Goal: Task Accomplishment & Management: Complete application form

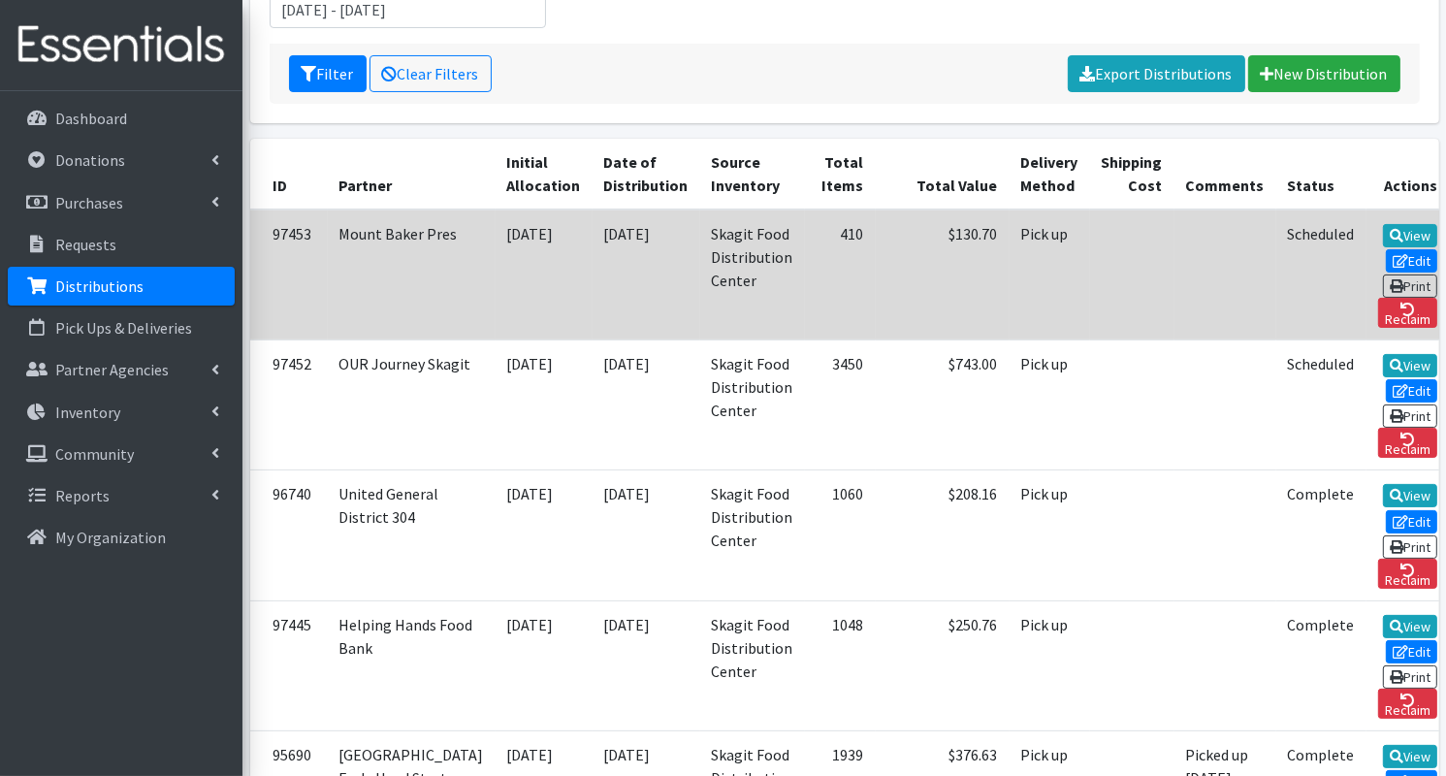
scroll to position [334, 0]
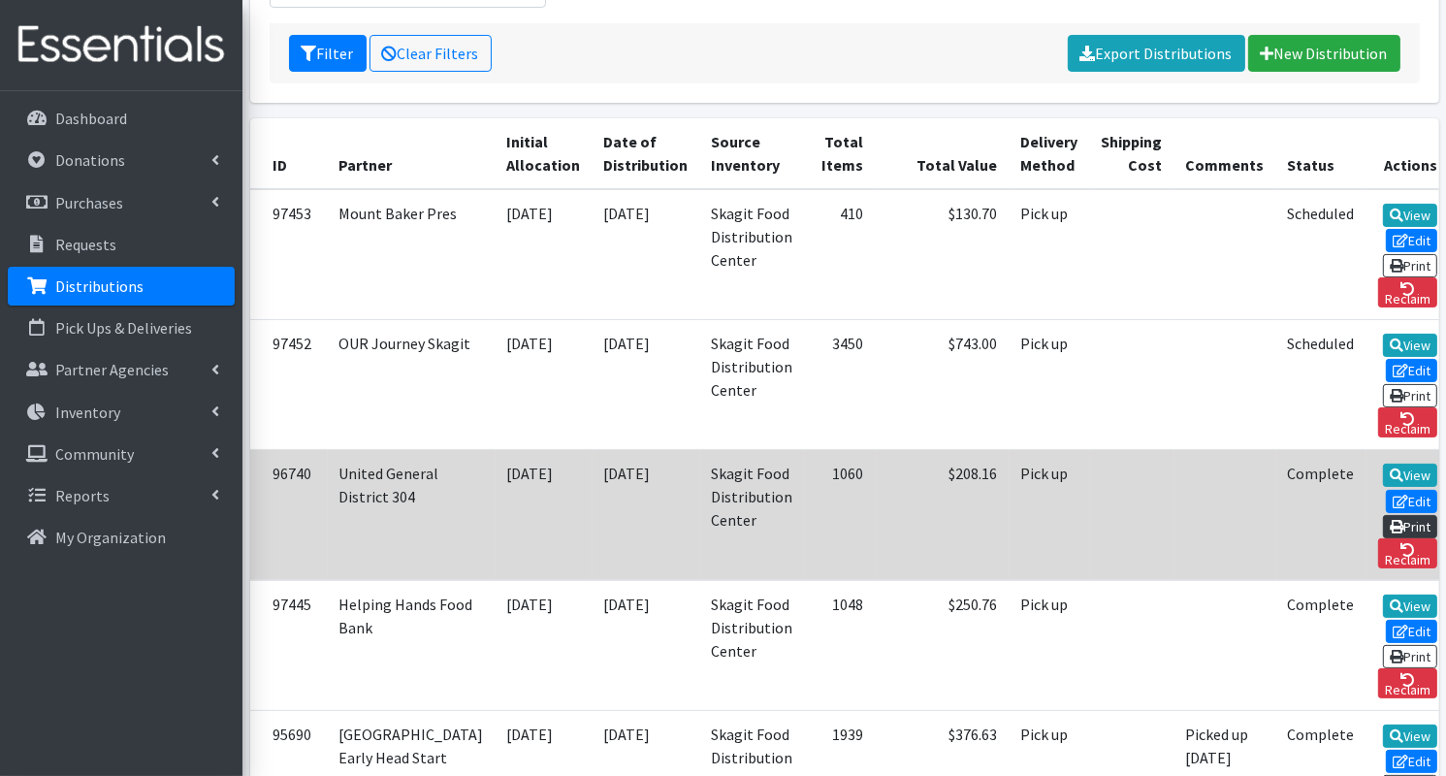
click at [1394, 515] on link "Print" at bounding box center [1410, 526] width 55 height 23
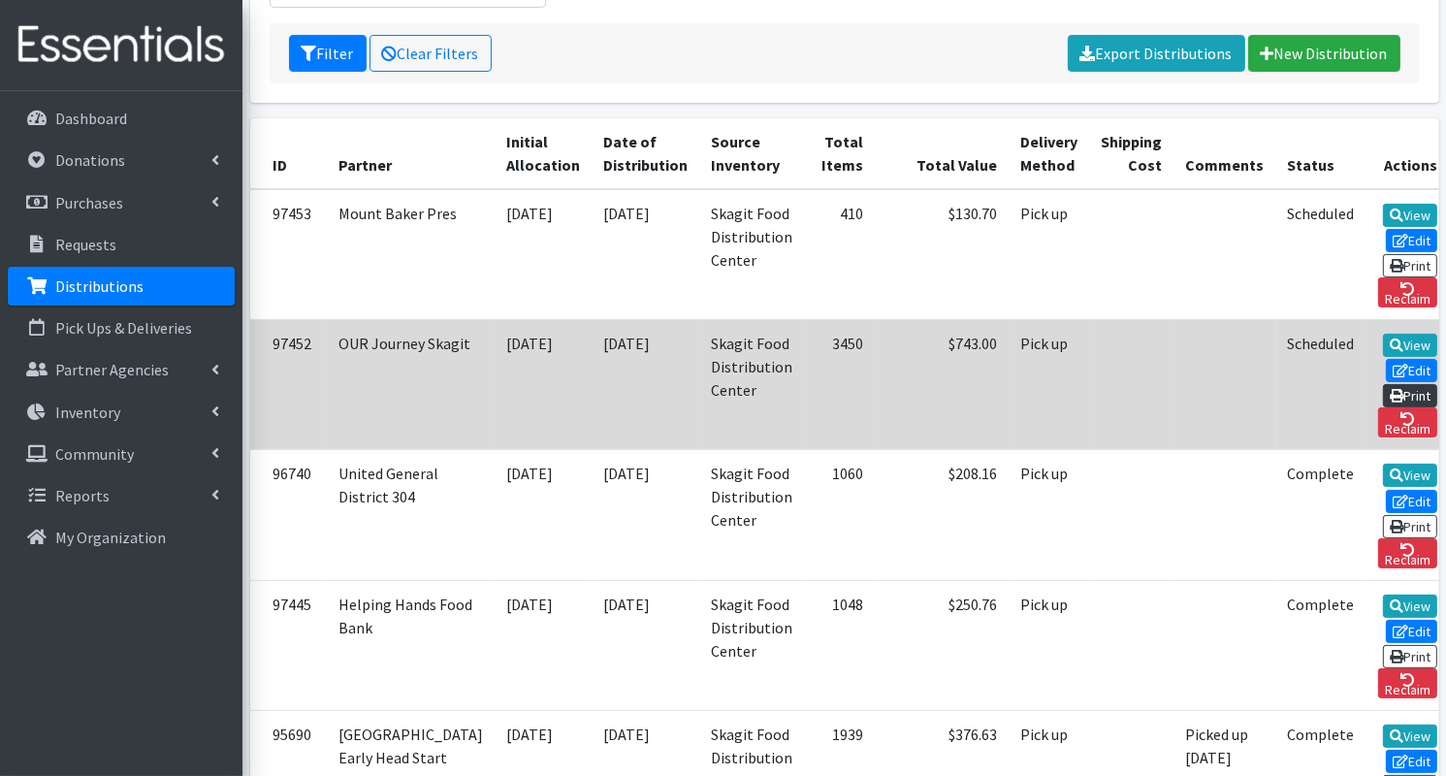
click at [1393, 384] on link "Print" at bounding box center [1410, 395] width 55 height 23
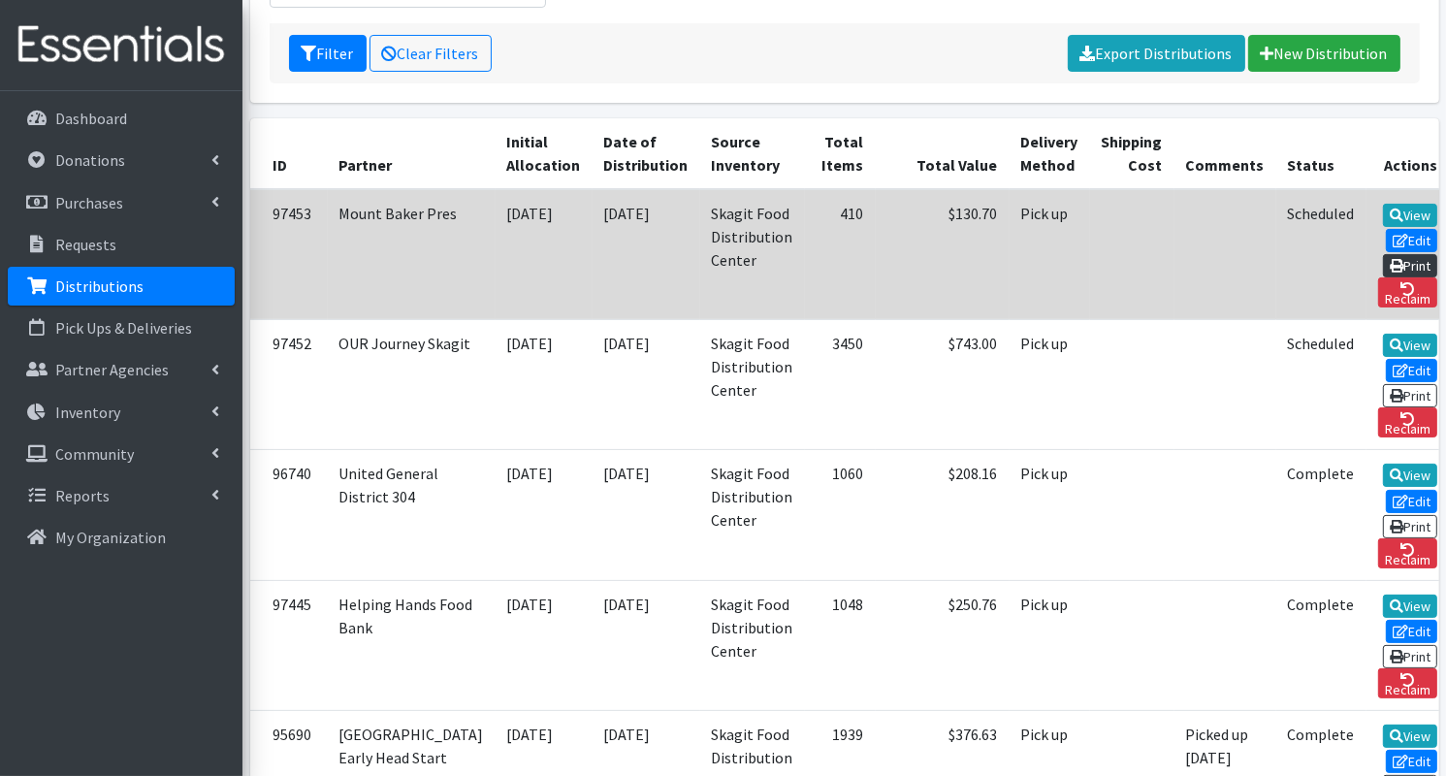
drag, startPoint x: 1383, startPoint y: 216, endPoint x: 1384, endPoint y: 205, distance: 11.8
drag, startPoint x: 1384, startPoint y: 205, endPoint x: 1187, endPoint y: 251, distance: 203.2
click at [1276, 251] on td "Scheduled" at bounding box center [1321, 254] width 90 height 131
click at [1385, 229] on link "Edit" at bounding box center [1411, 240] width 52 height 23
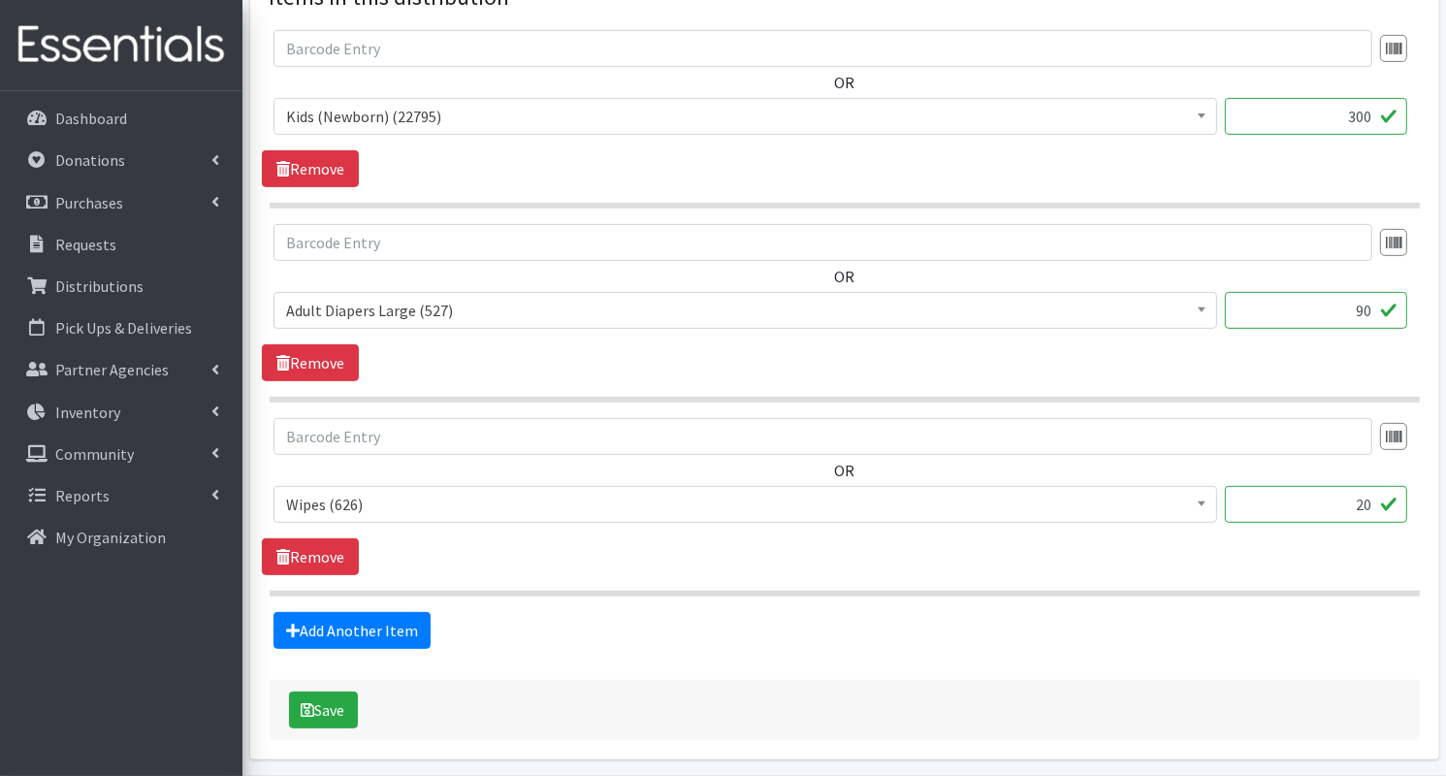
scroll to position [836, 0]
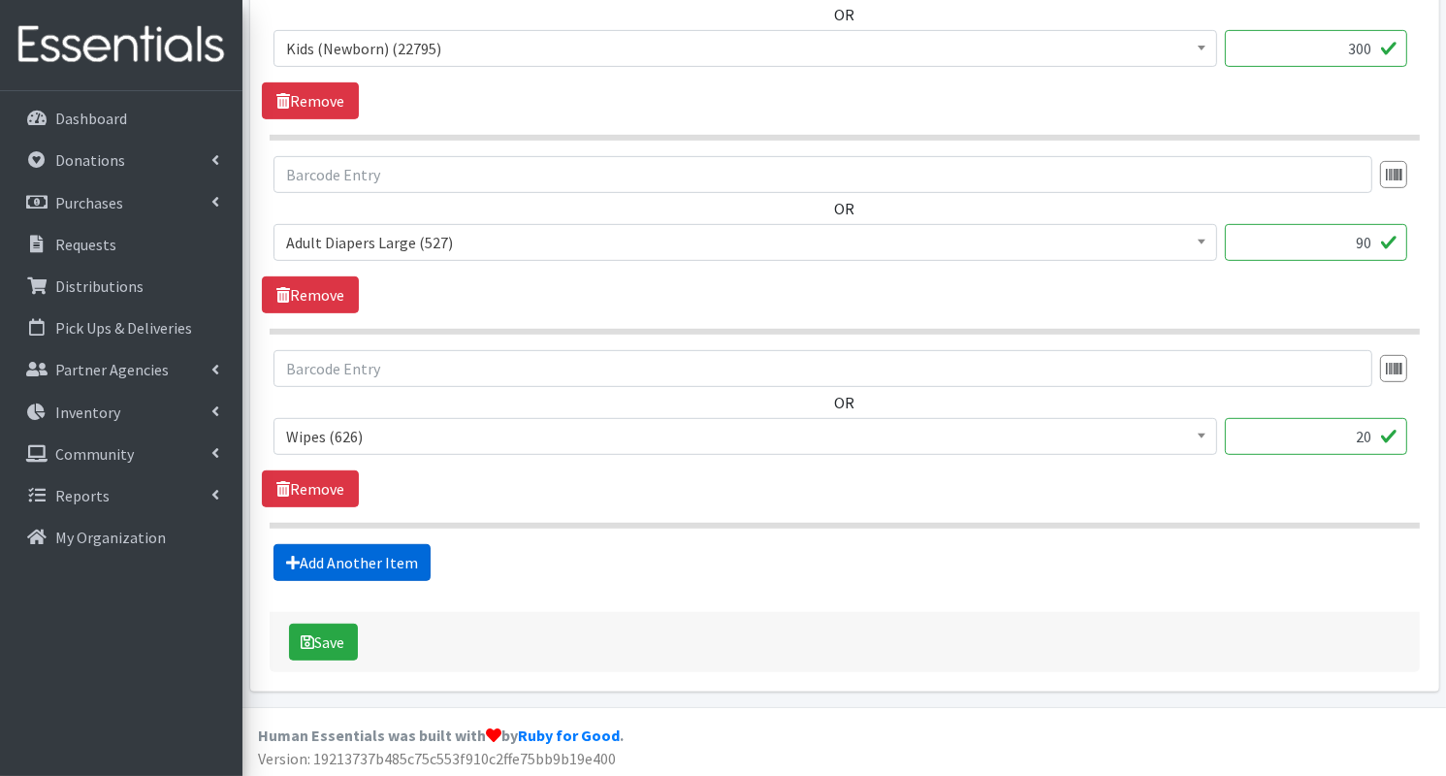
click at [380, 558] on link "Add Another Item" at bounding box center [351, 562] width 157 height 37
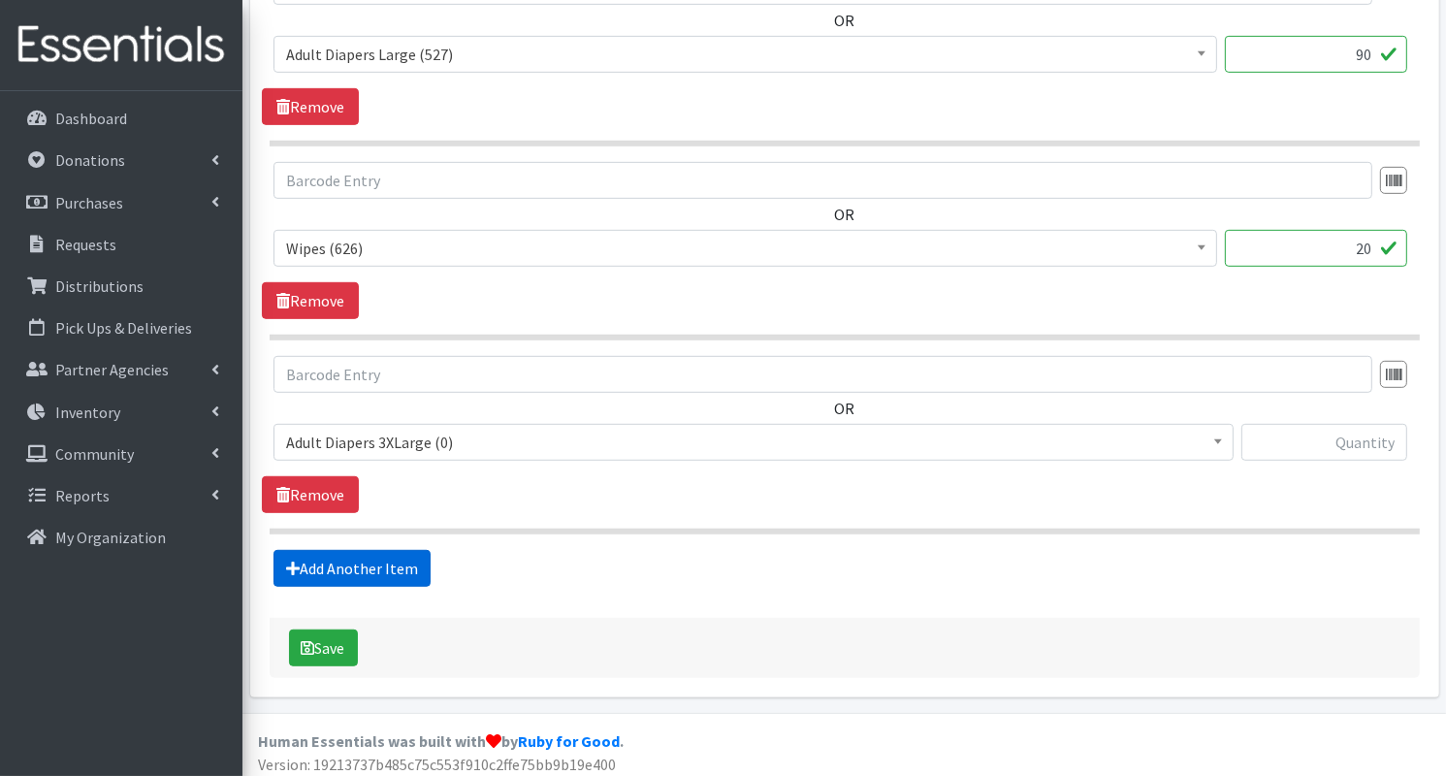
scroll to position [1029, 0]
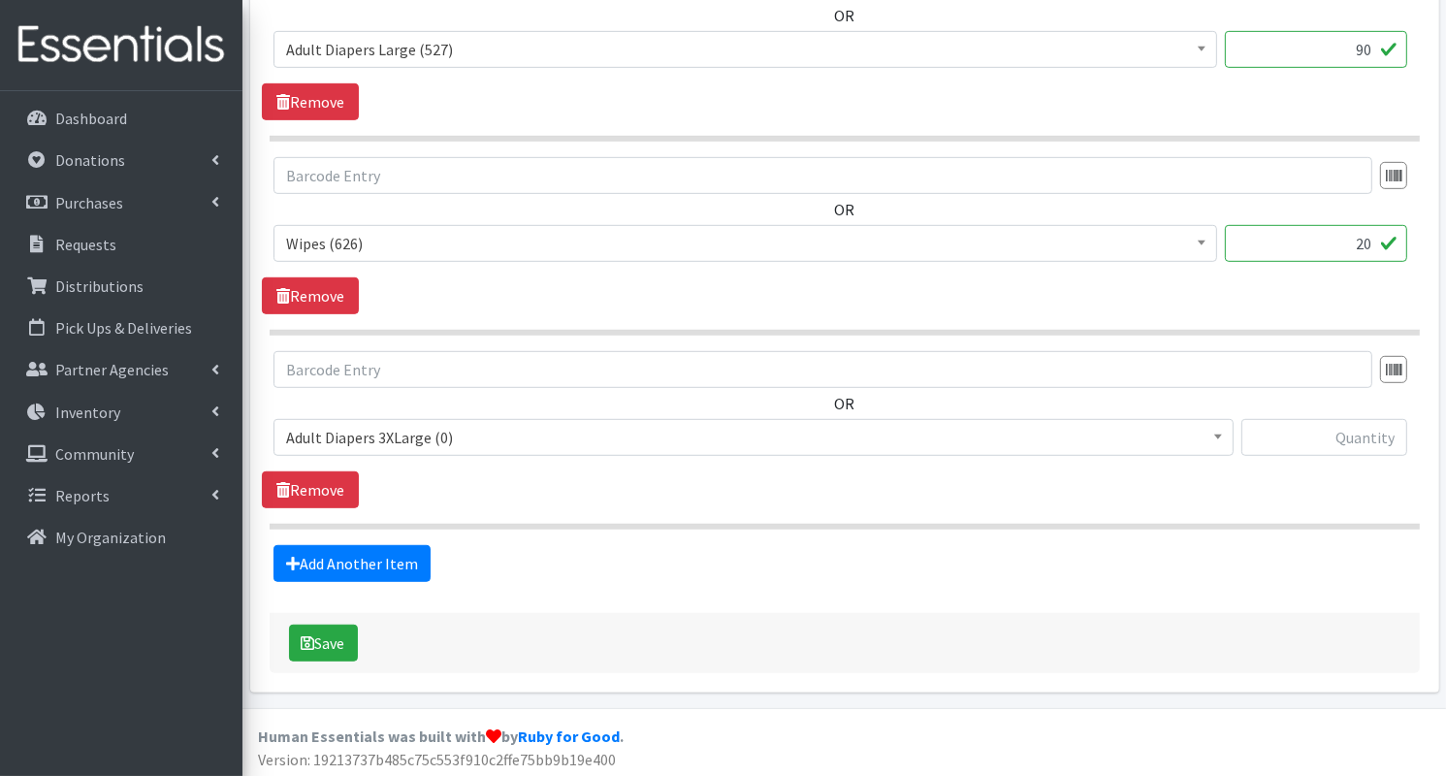
click at [1369, 51] on input "90" at bounding box center [1316, 49] width 182 height 37
type input "9"
type input "180"
click at [817, 426] on span "Adult Diapers 3XLarge (0)" at bounding box center [753, 437] width 935 height 27
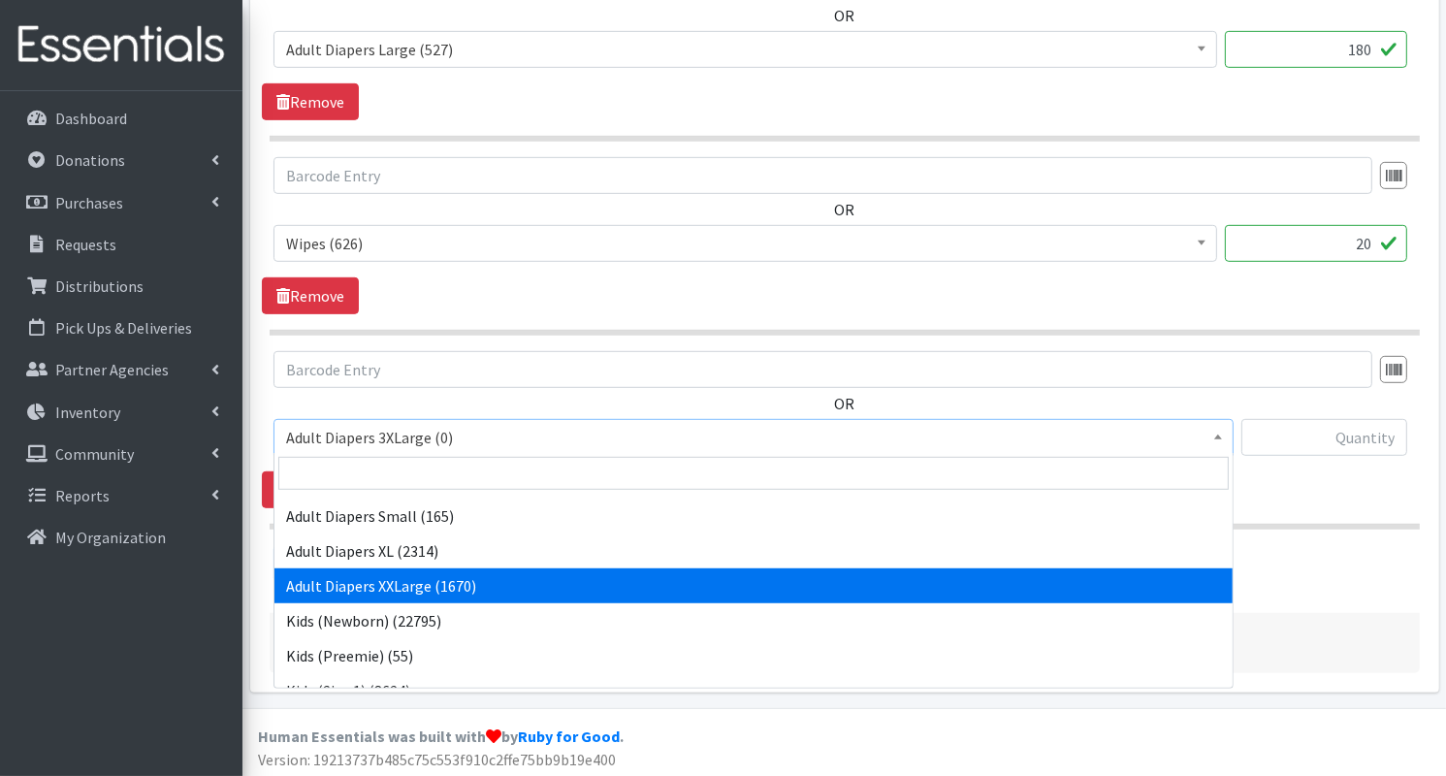
scroll to position [116, 0]
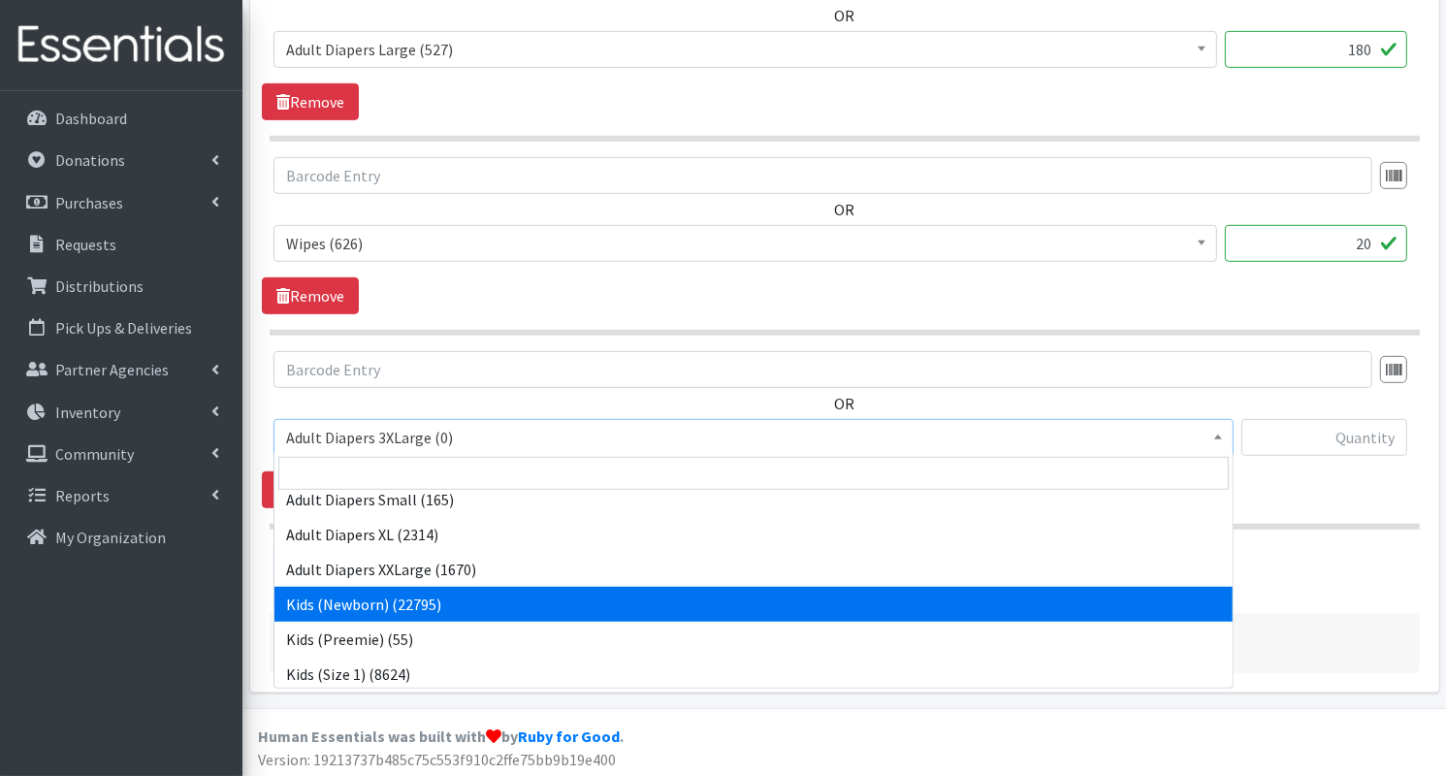
select select "7493"
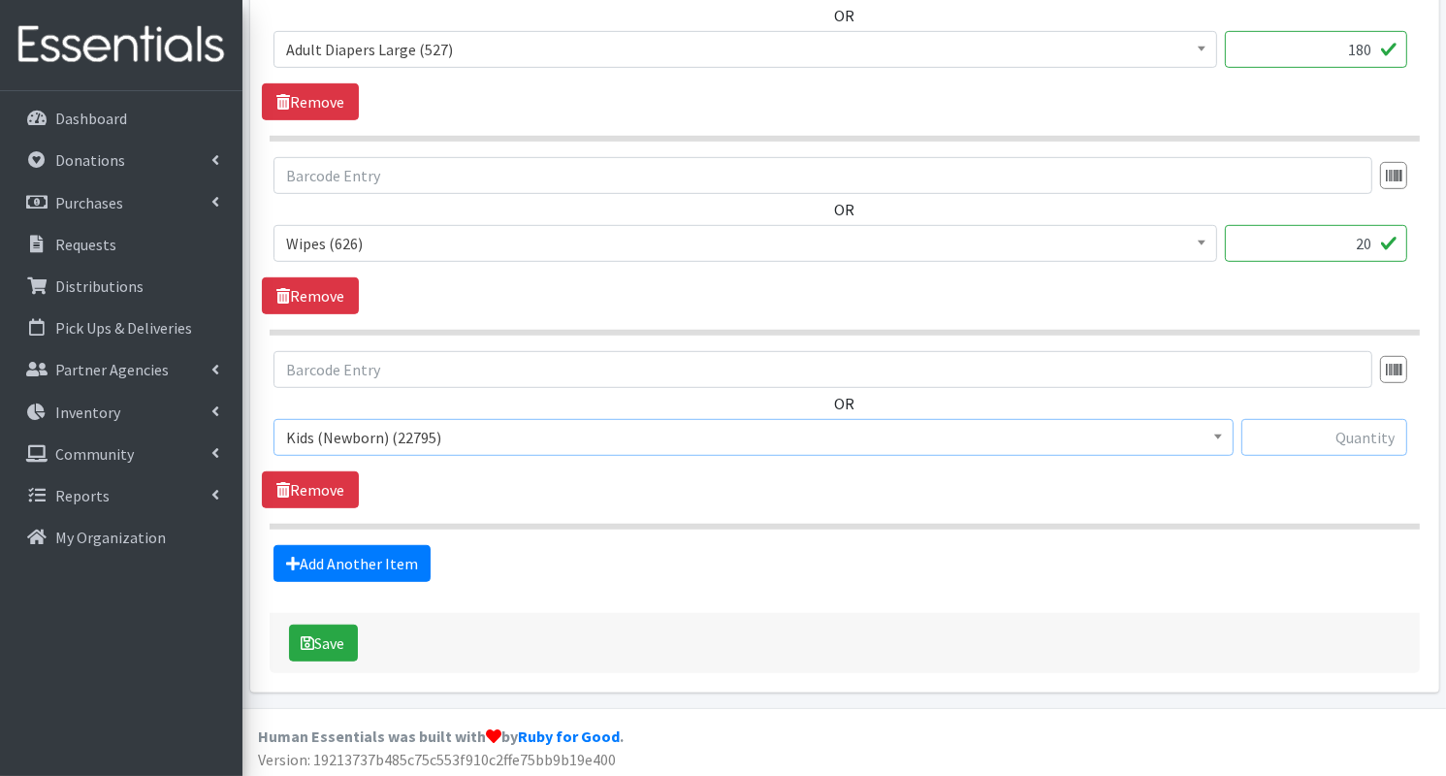
click at [1333, 440] on input "text" at bounding box center [1324, 437] width 166 height 37
type input "300"
click at [399, 554] on link "Add Another Item" at bounding box center [351, 563] width 157 height 37
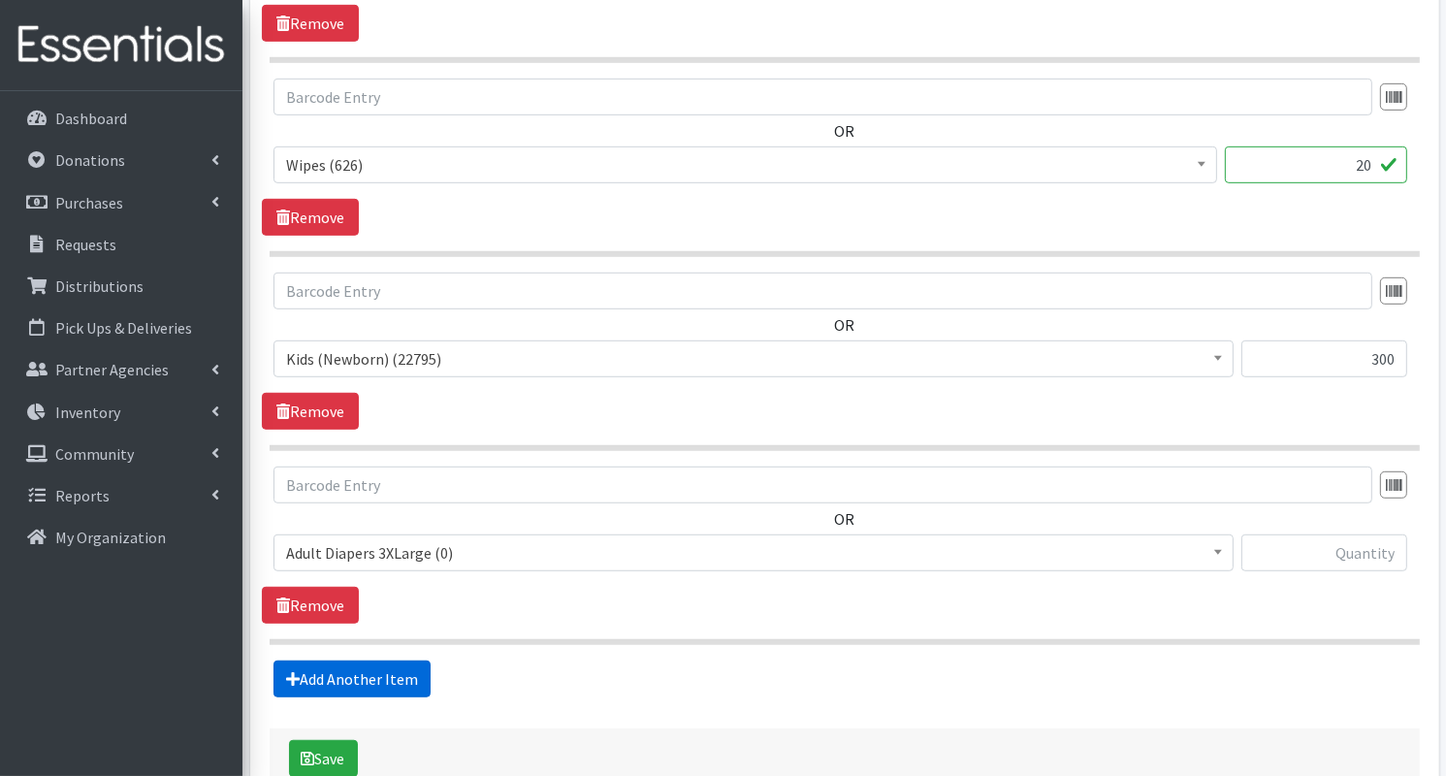
scroll to position [1223, 0]
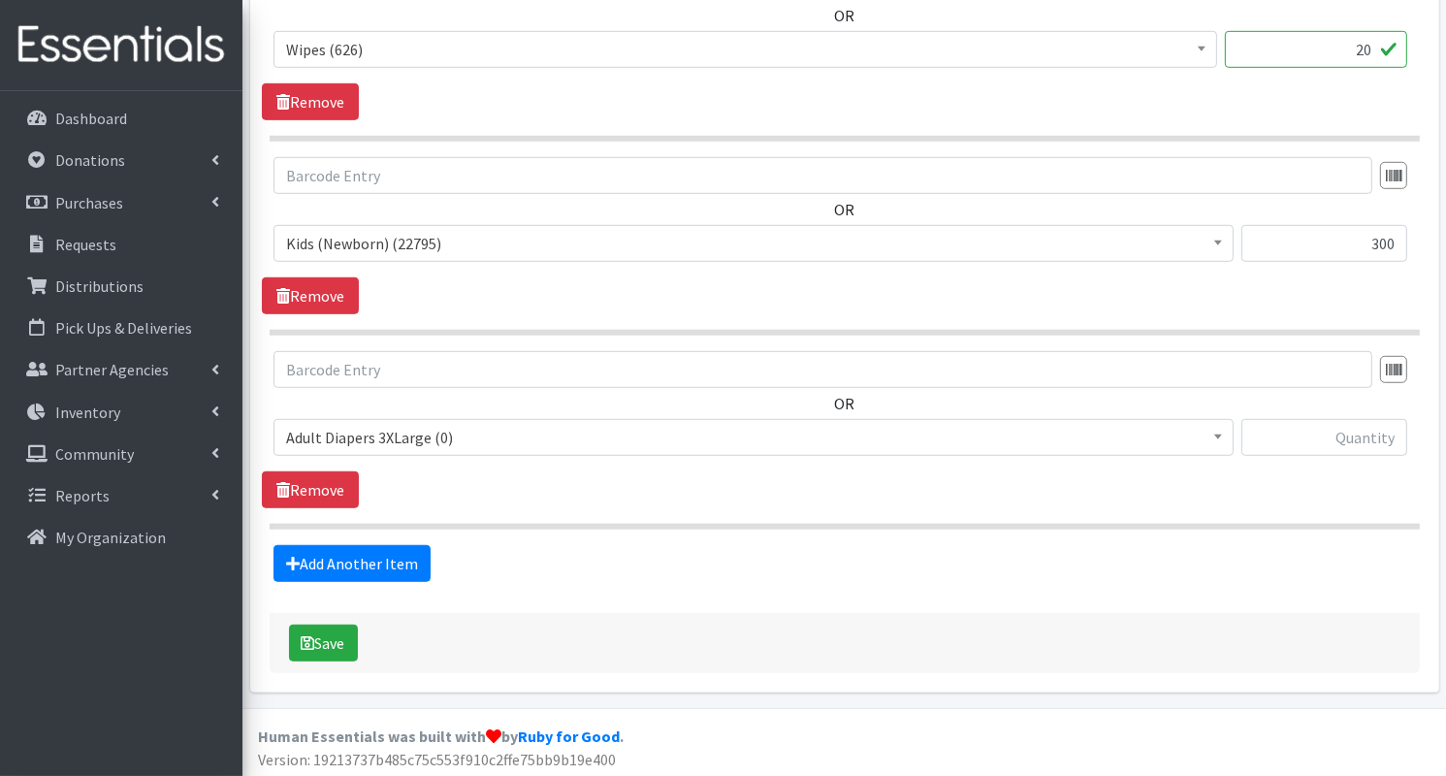
click at [454, 435] on span "Adult Diapers 3XLarge (0)" at bounding box center [753, 437] width 935 height 27
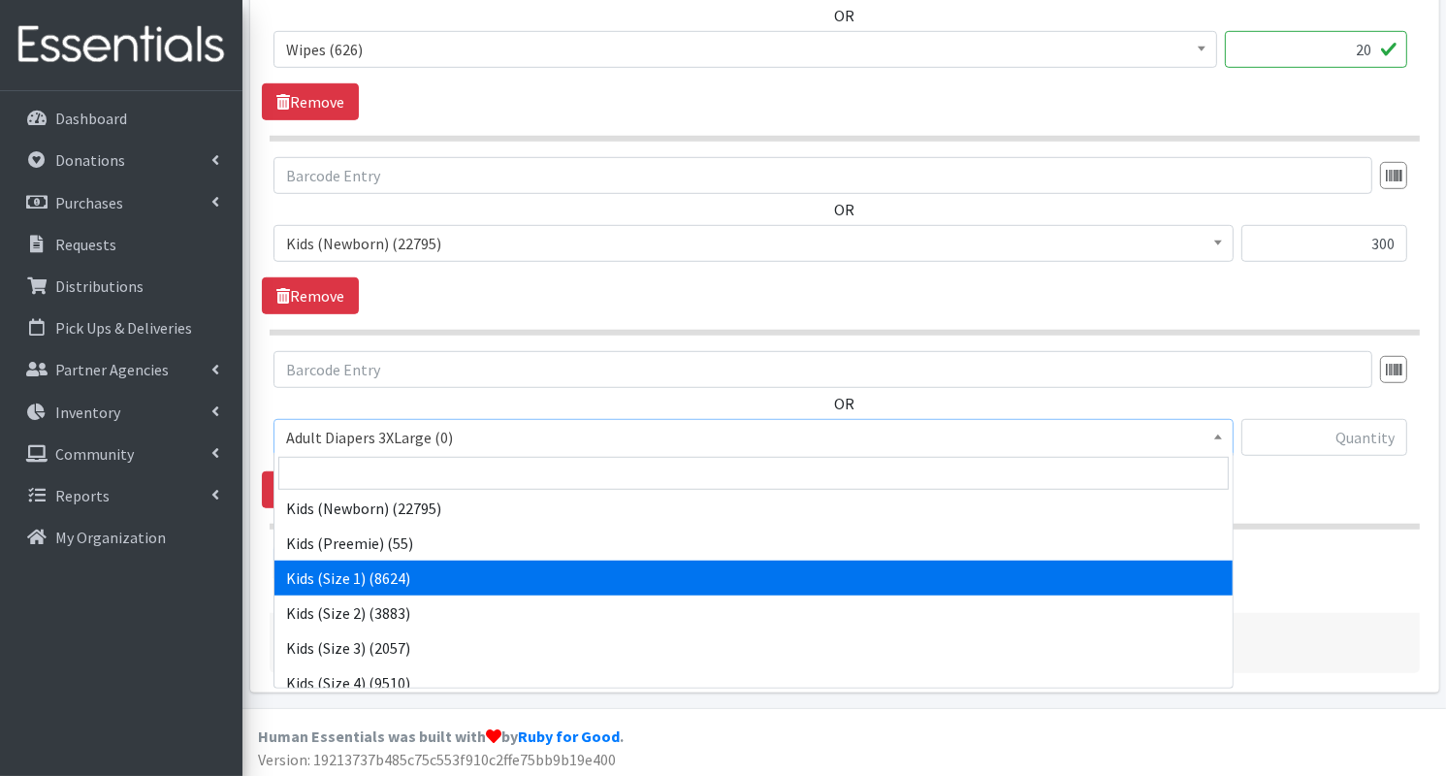
scroll to position [275, 0]
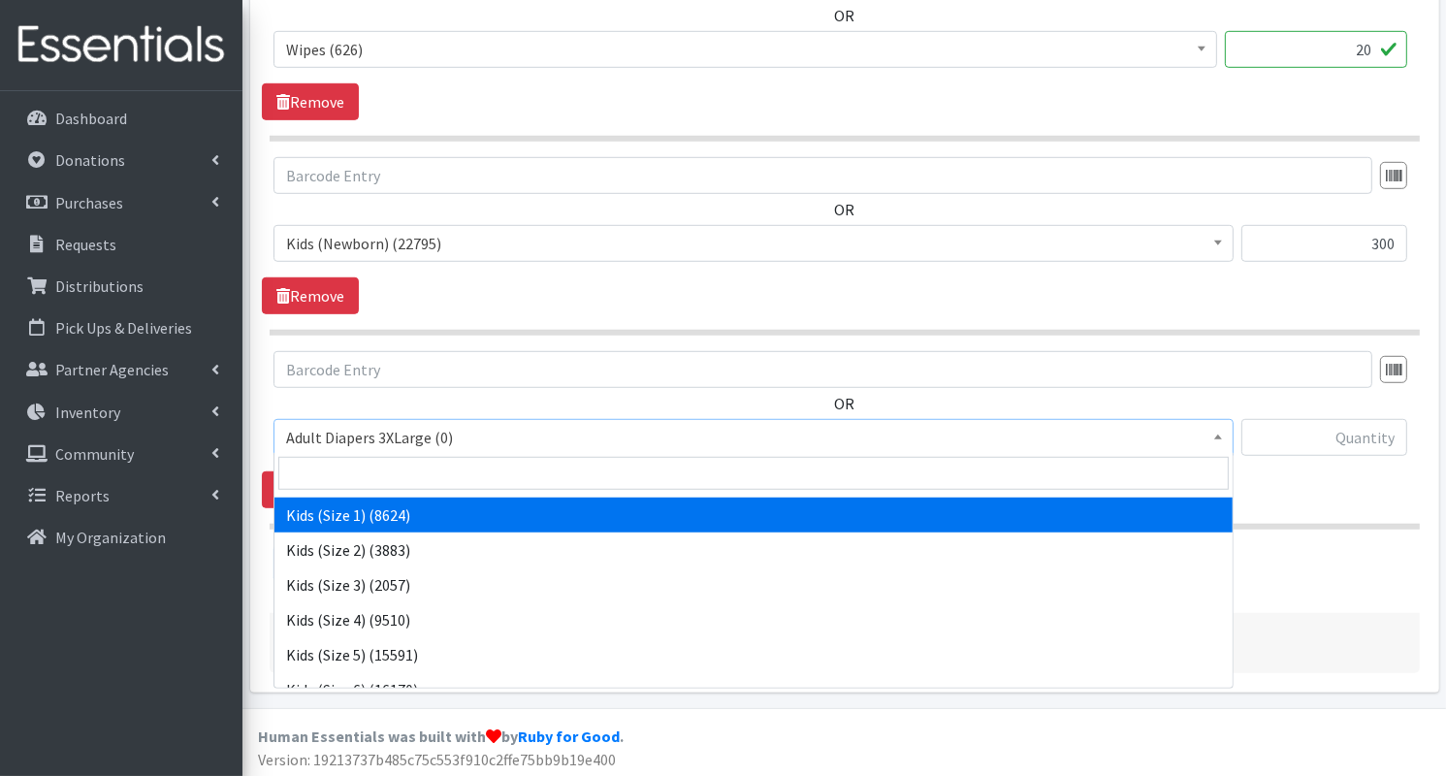
select select "7474"
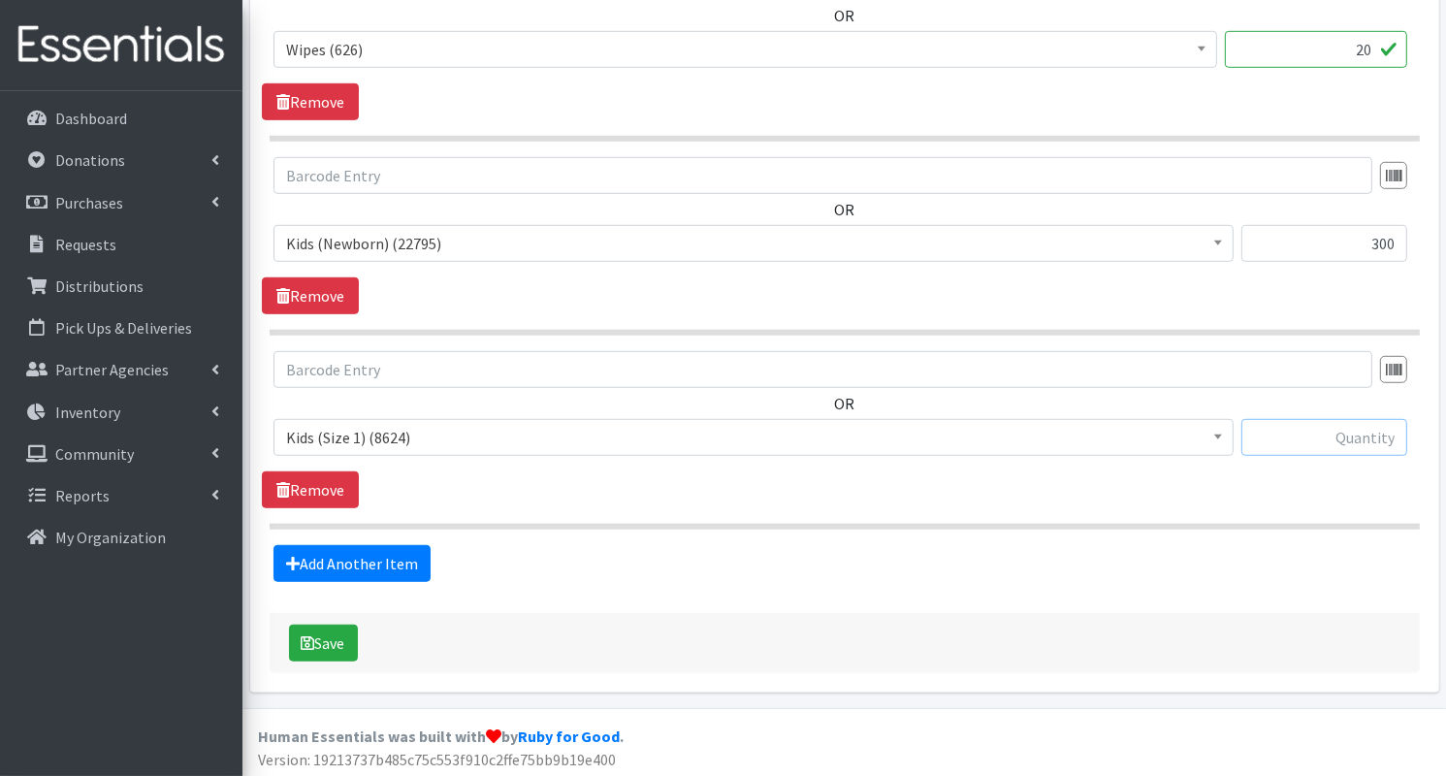
click at [1270, 434] on input "text" at bounding box center [1324, 437] width 166 height 37
type input "300"
click at [383, 569] on link "Add Another Item" at bounding box center [351, 563] width 157 height 37
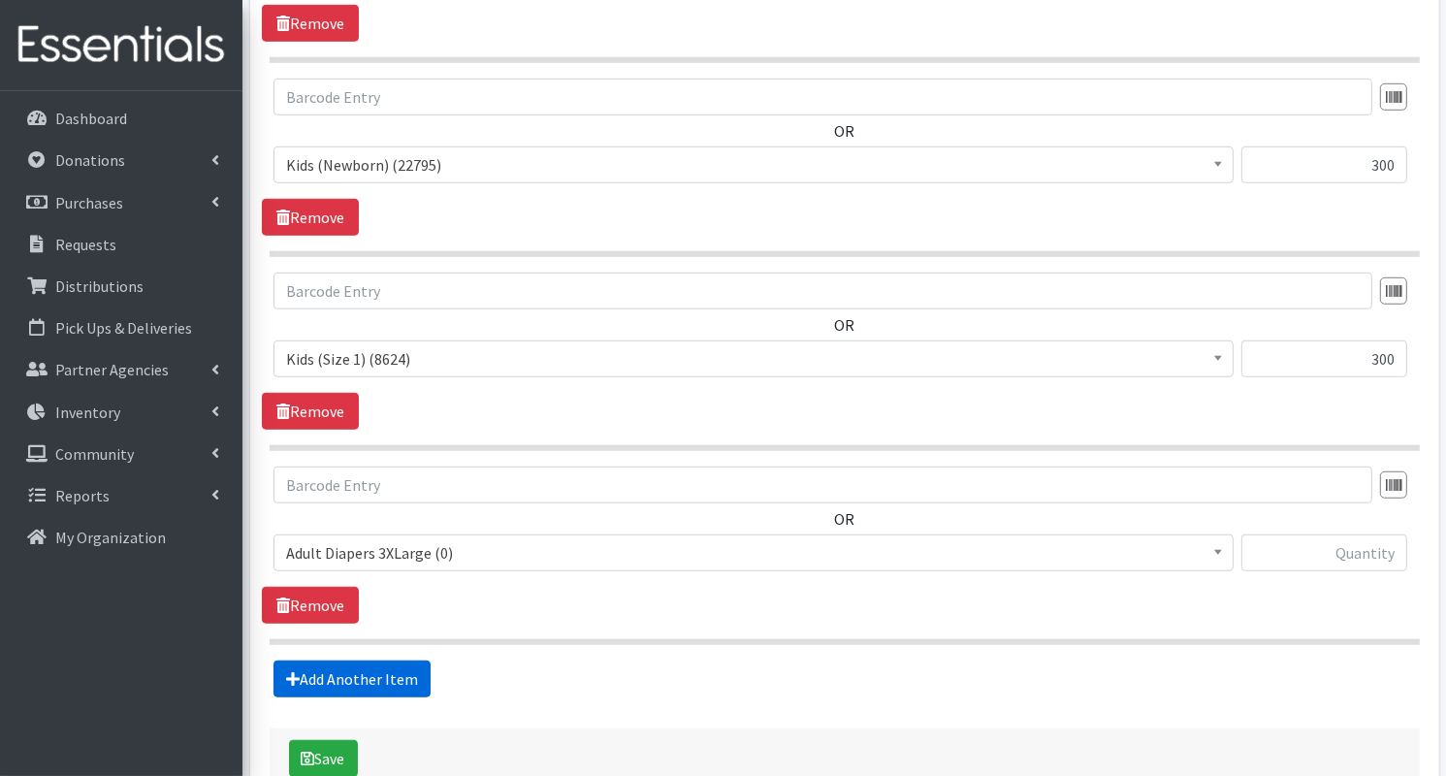
scroll to position [1415, 0]
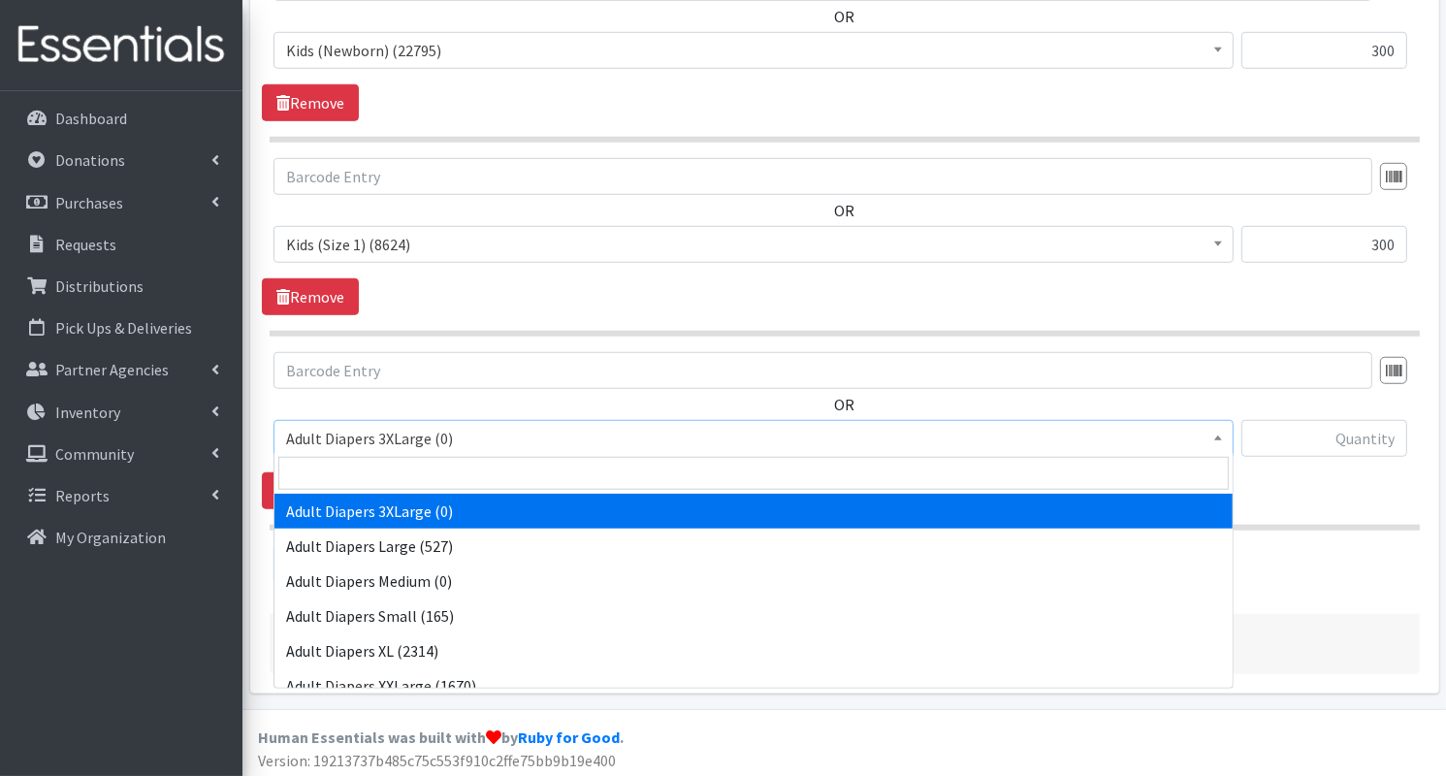
click at [649, 441] on span "Adult Diapers 3XLarge (0)" at bounding box center [753, 438] width 935 height 27
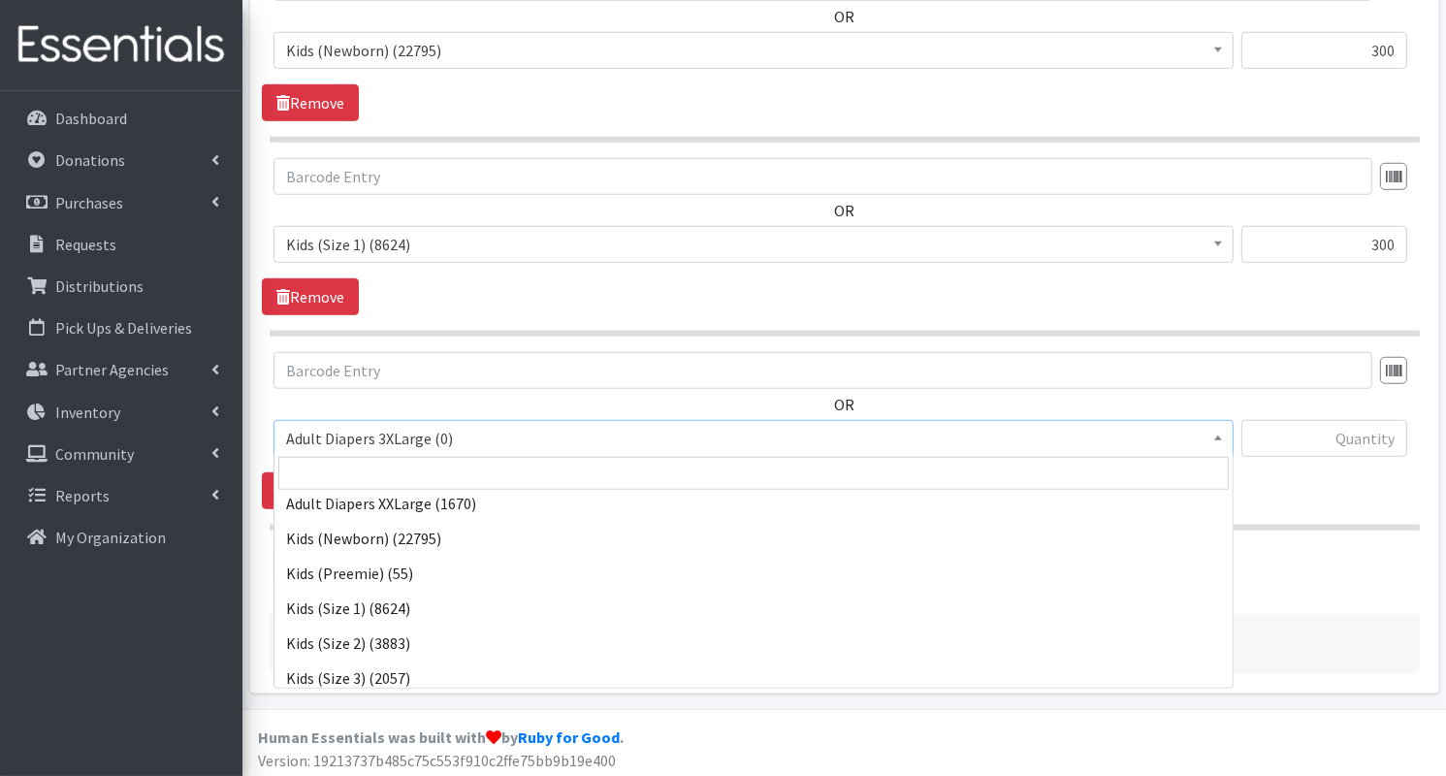
scroll to position [182, 0]
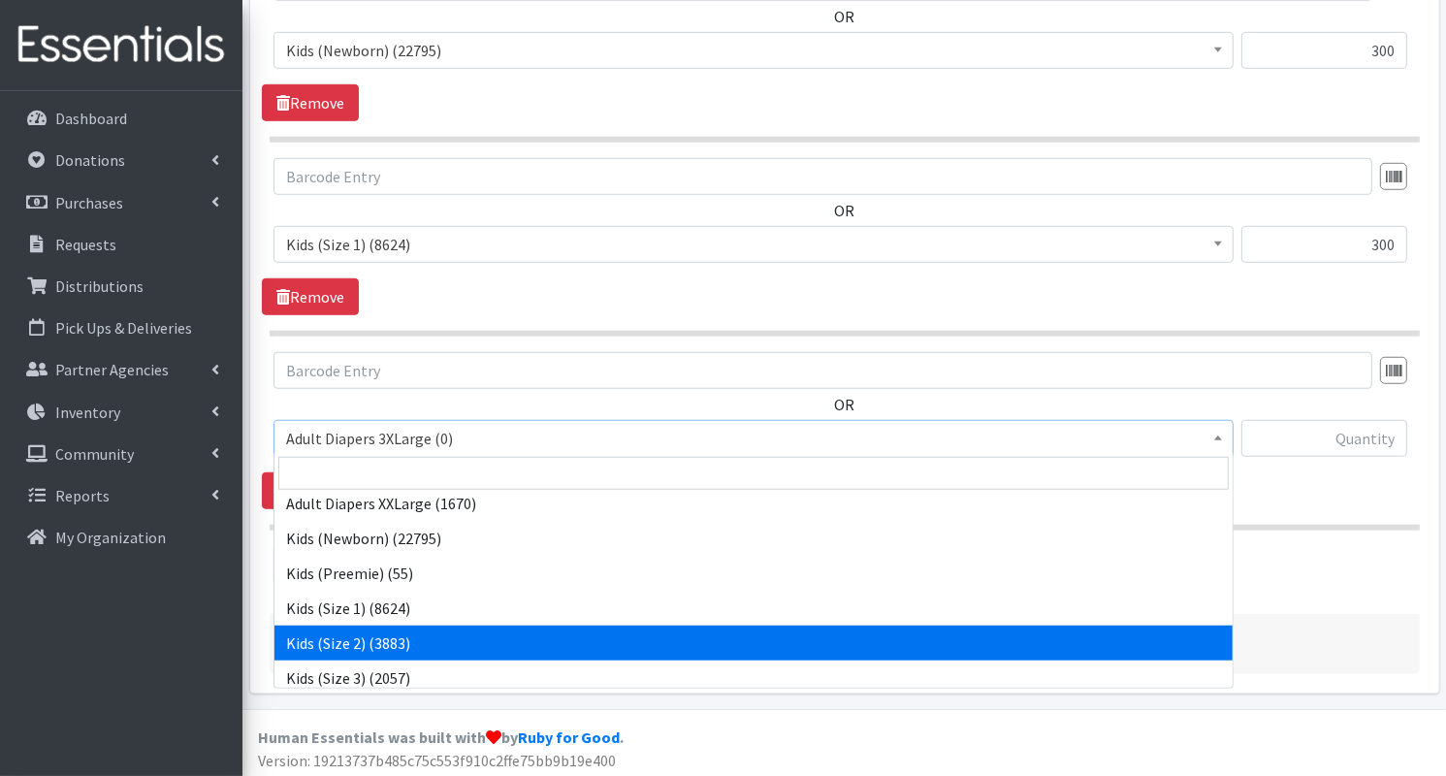
select select "7475"
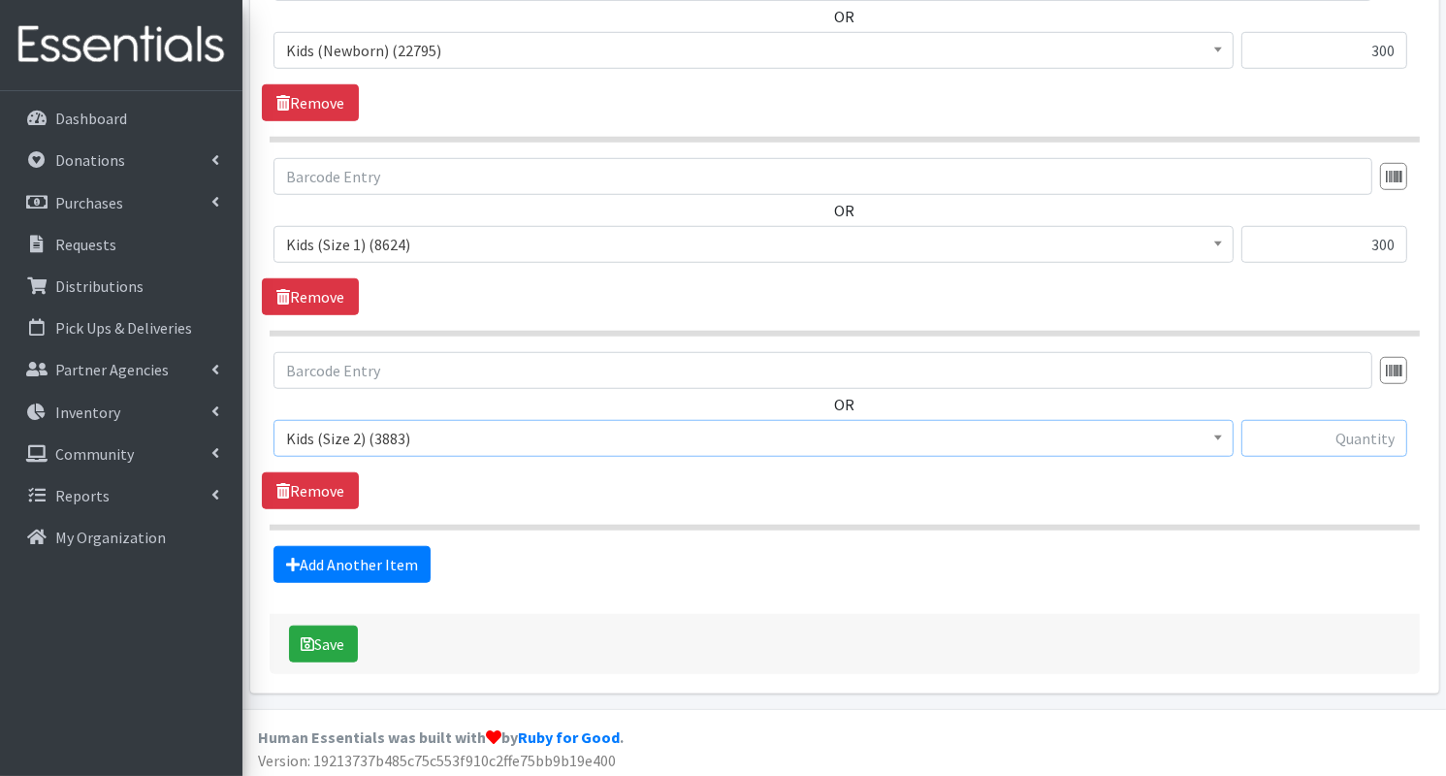
click at [1301, 433] on input "text" at bounding box center [1324, 438] width 166 height 37
type input "300"
click at [396, 561] on link "Add Another Item" at bounding box center [351, 564] width 157 height 37
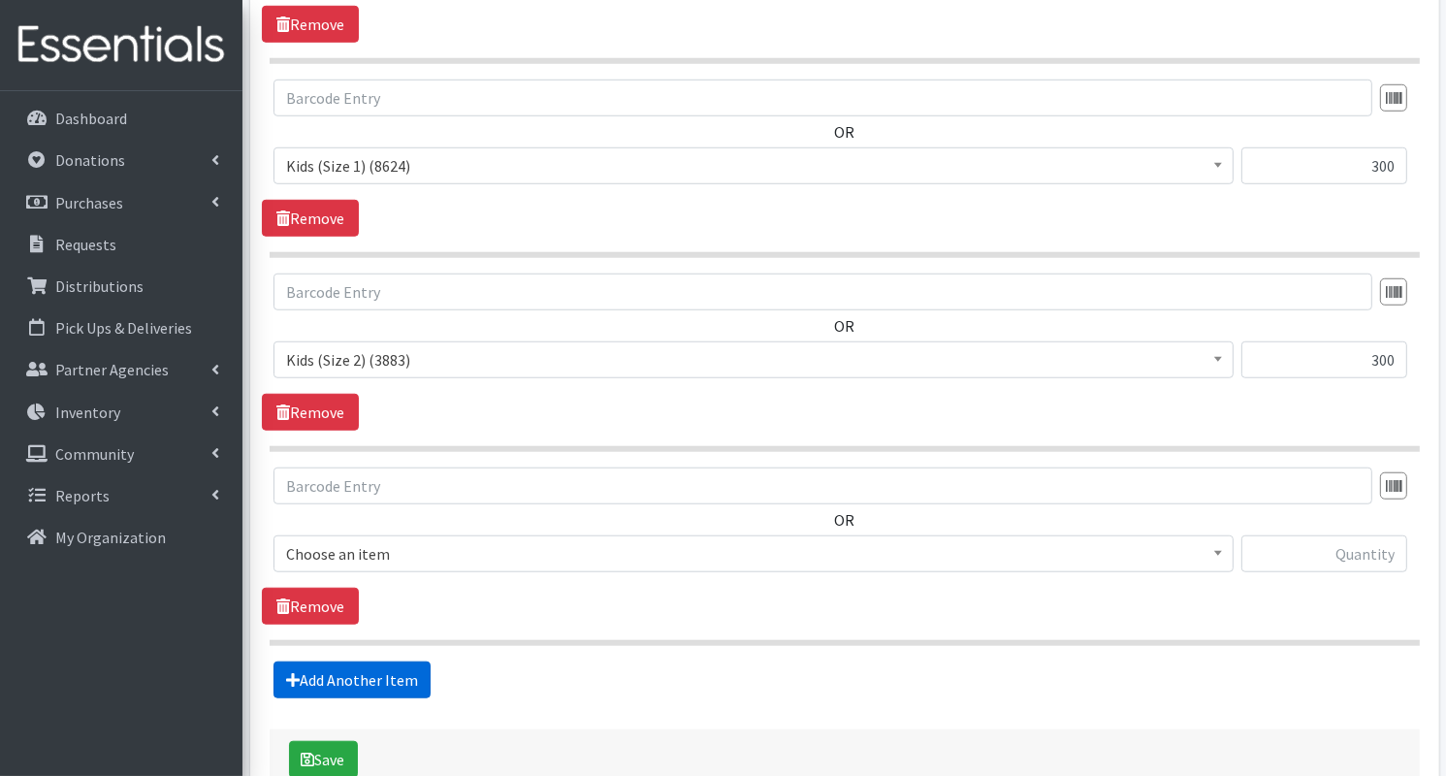
scroll to position [1609, 0]
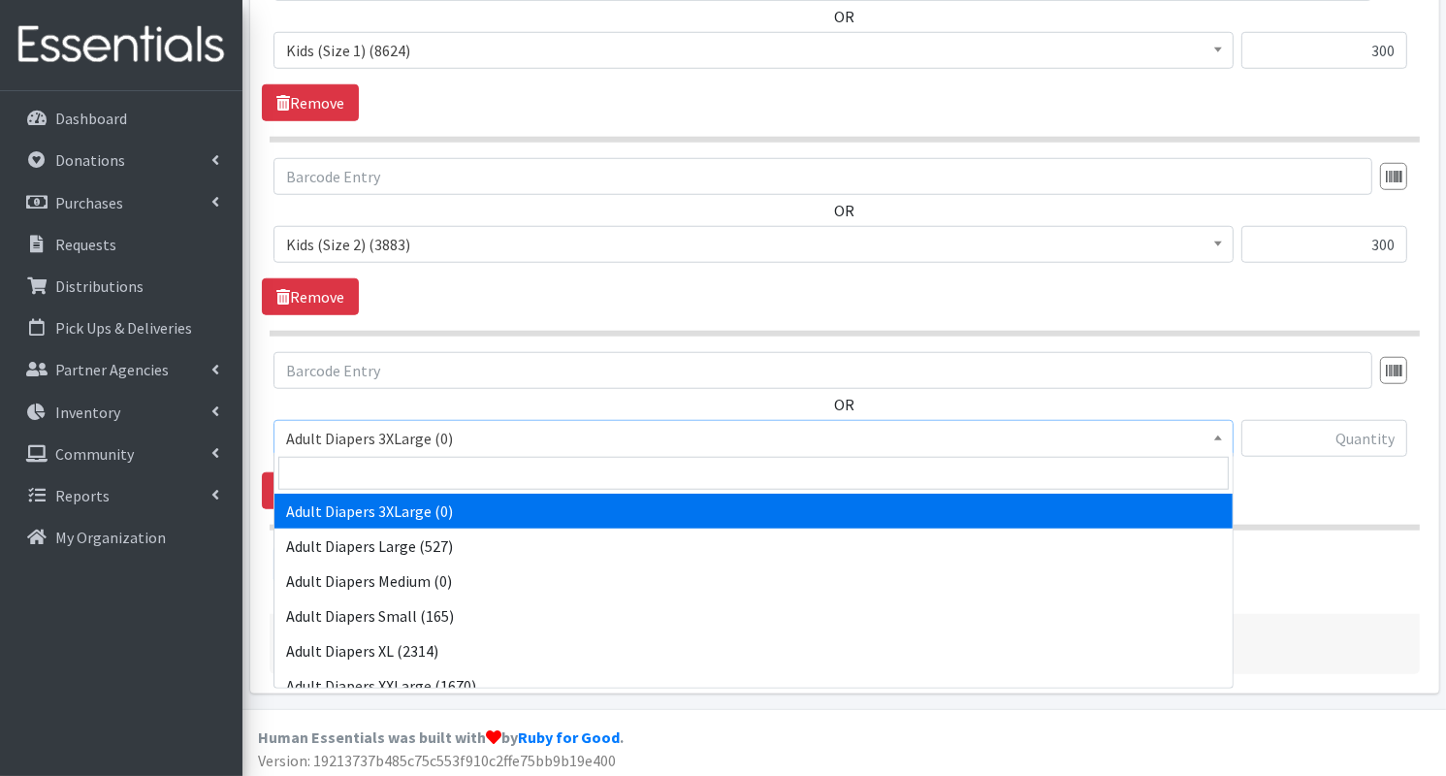
click at [586, 432] on span "Adult Diapers 3XLarge (0)" at bounding box center [753, 438] width 935 height 27
click at [1352, 471] on div "OR Adult Diapers 3XLarge (0) Adult Diapers Large (527) Adult Diapers Medium (0)…" at bounding box center [844, 430] width 1164 height 157
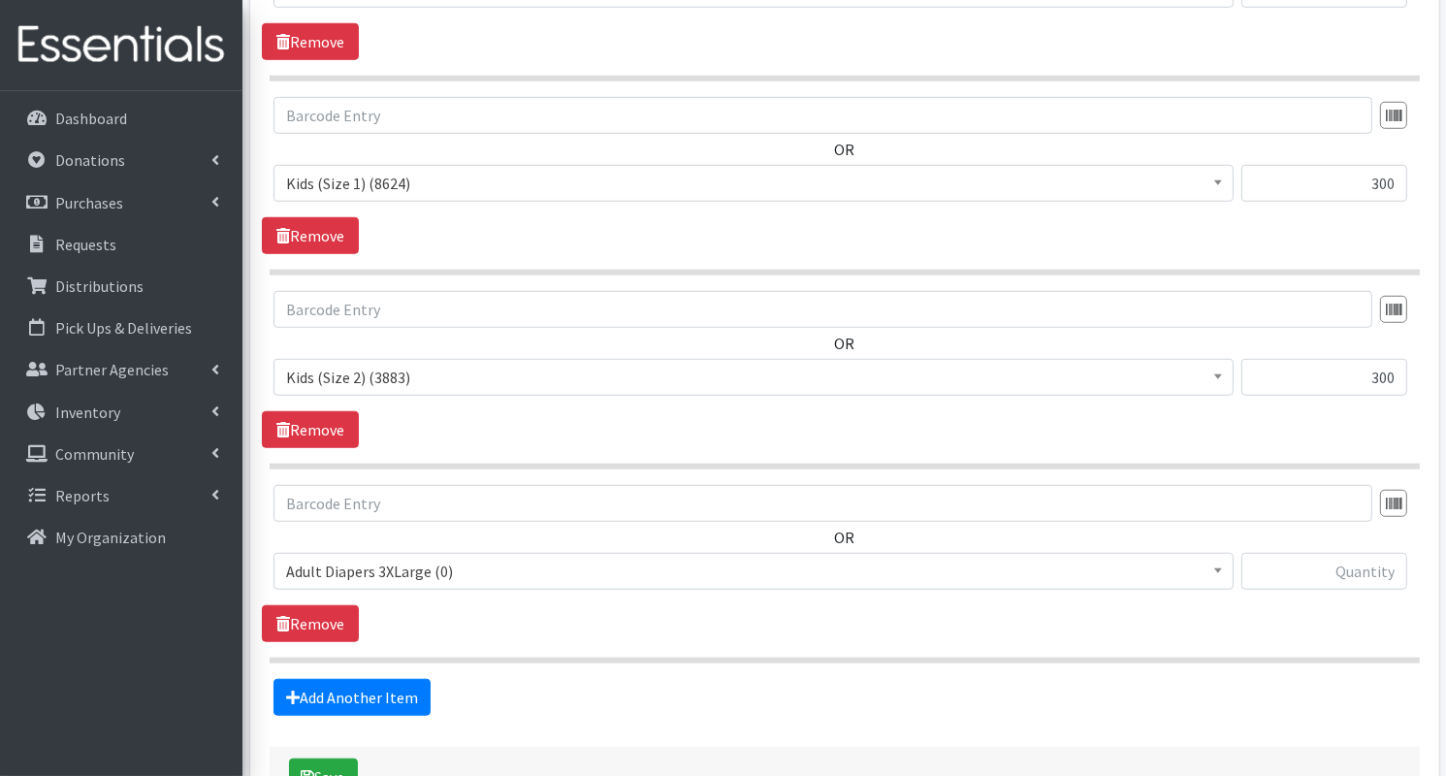
scroll to position [1476, 0]
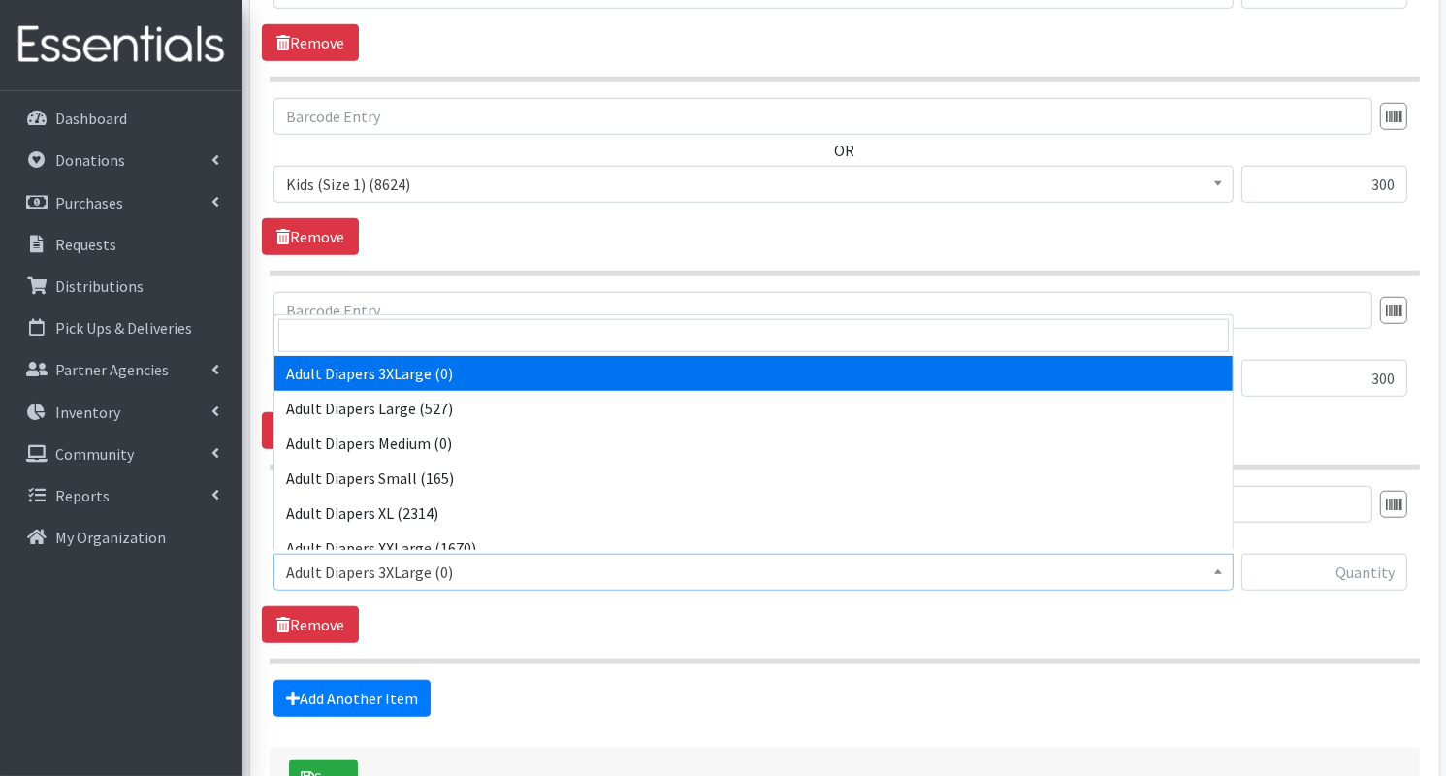
click at [512, 561] on span "Adult Diapers 3XLarge (0)" at bounding box center [753, 571] width 935 height 27
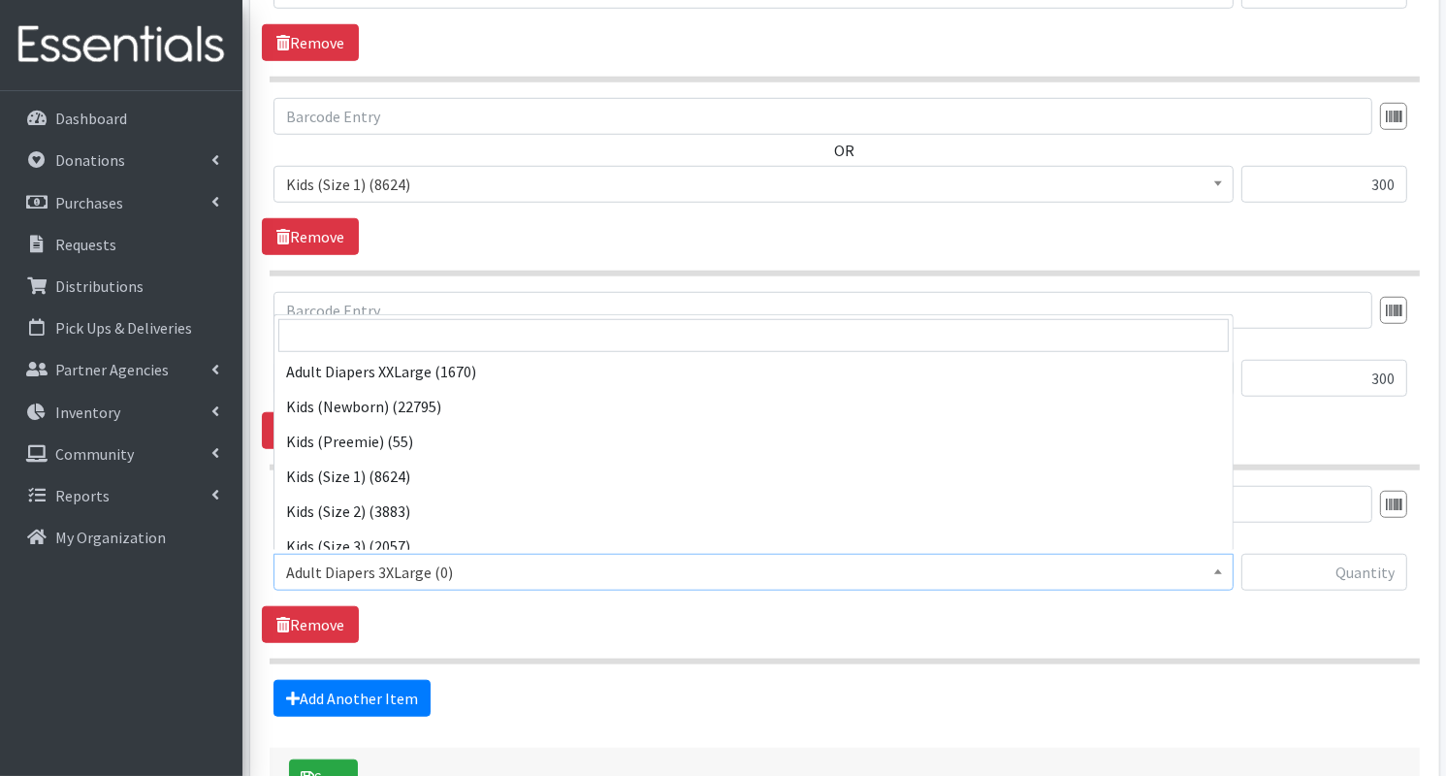
scroll to position [198, 0]
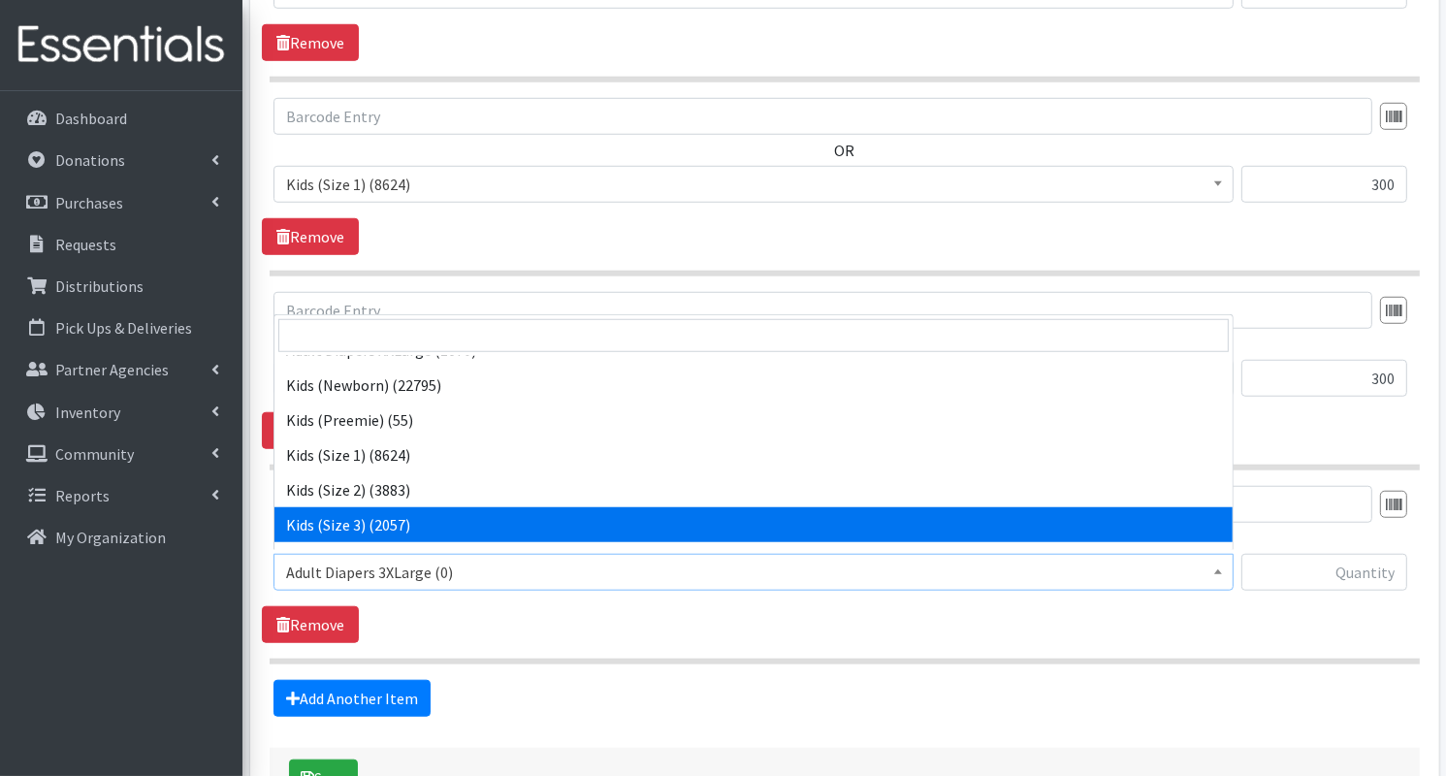
select select "7498"
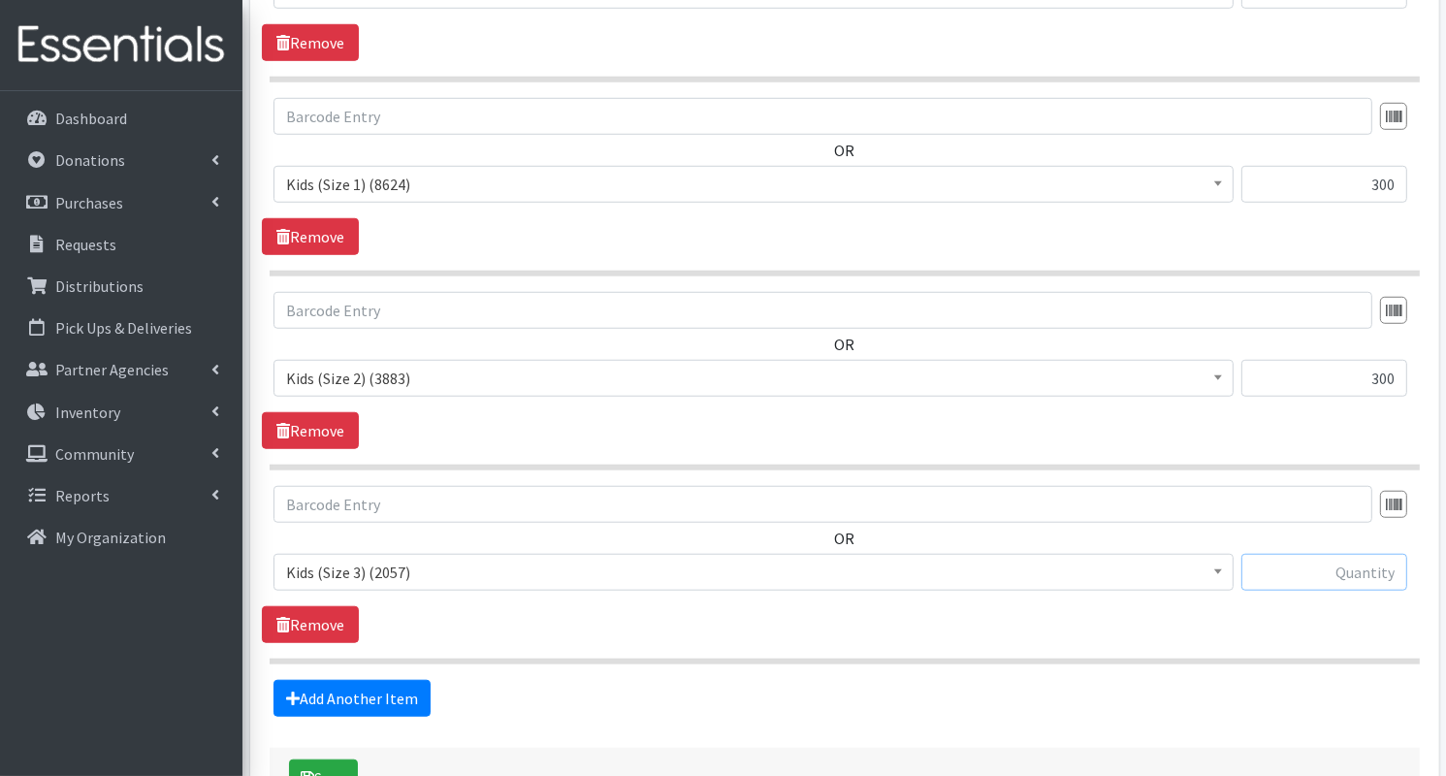
click at [1303, 561] on input "text" at bounding box center [1324, 572] width 166 height 37
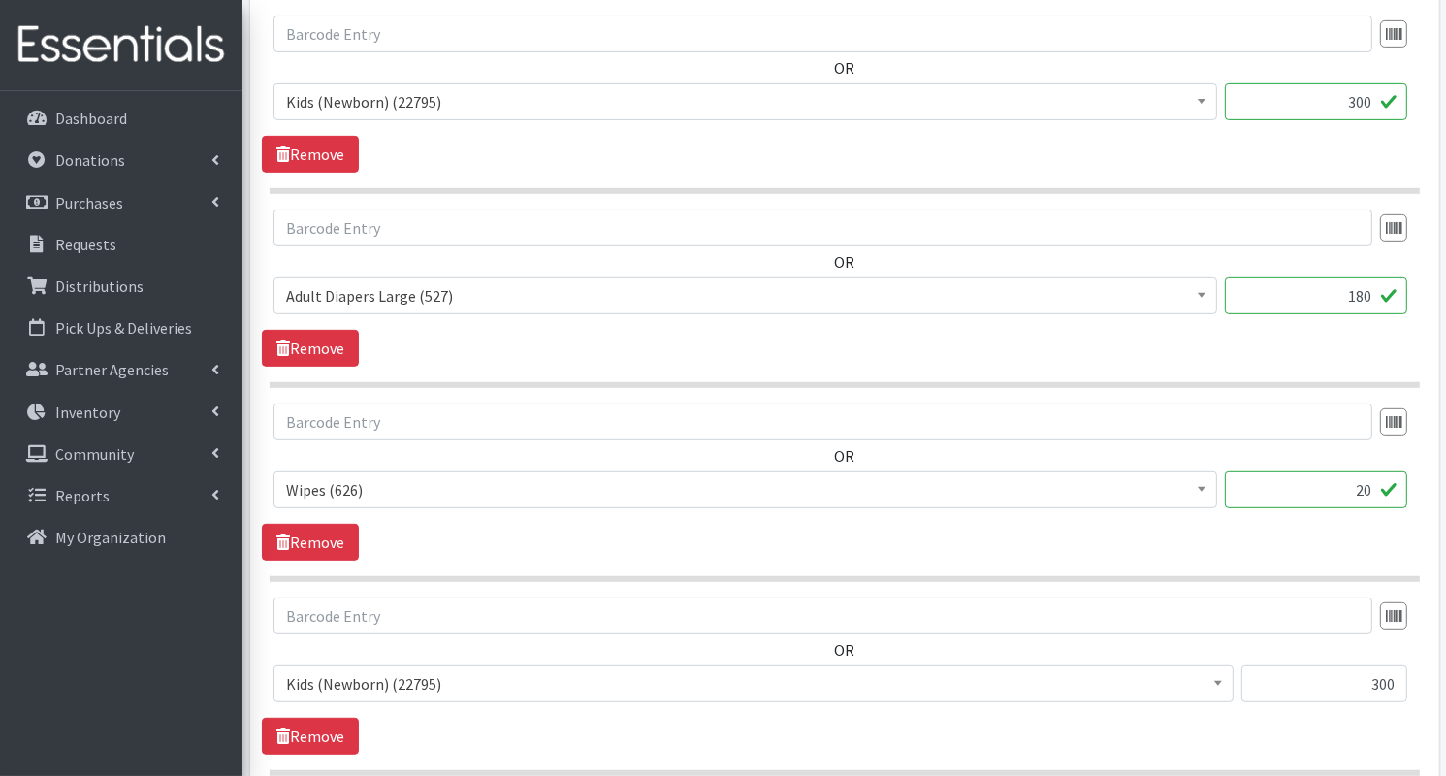
scroll to position [842, 0]
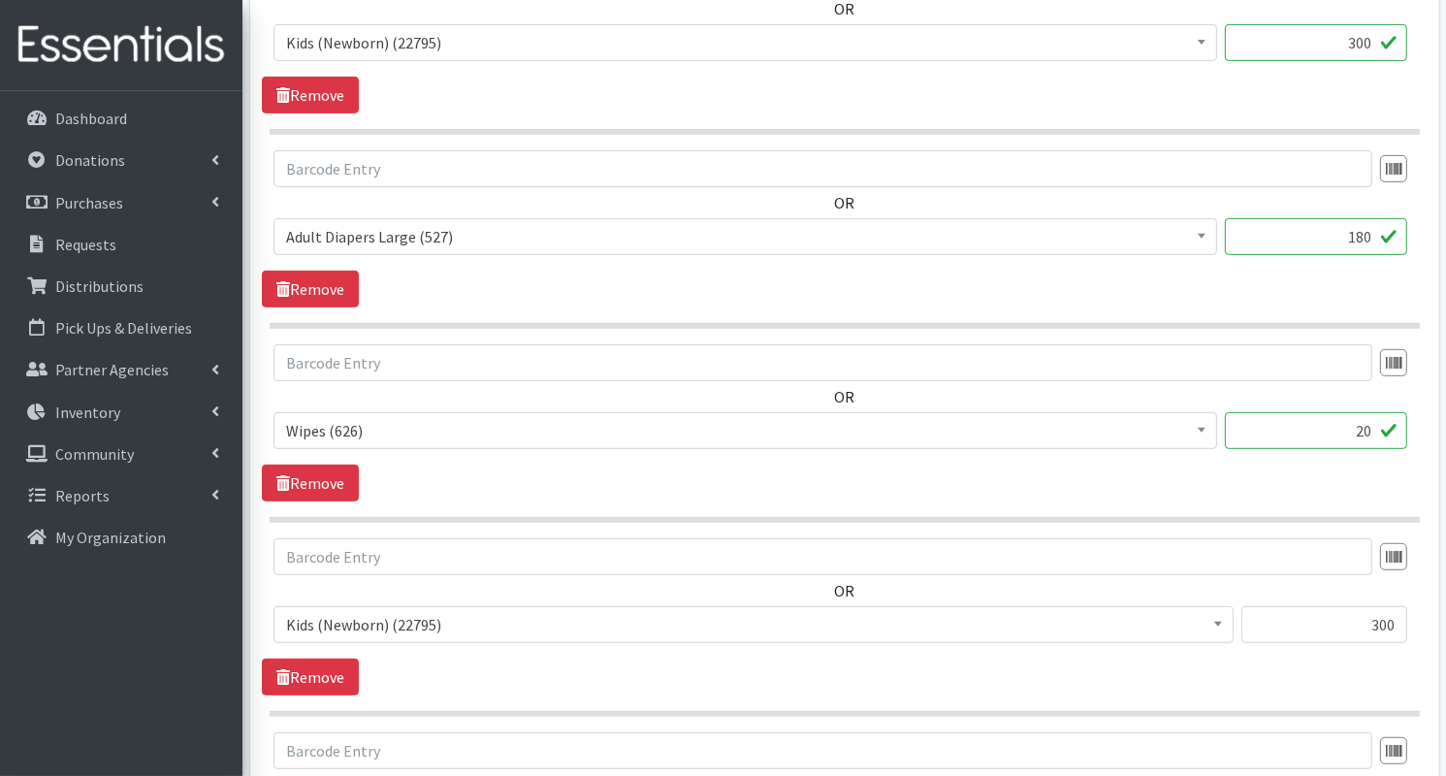
type input "300"
click at [1373, 433] on input "20" at bounding box center [1316, 430] width 182 height 37
type input "2"
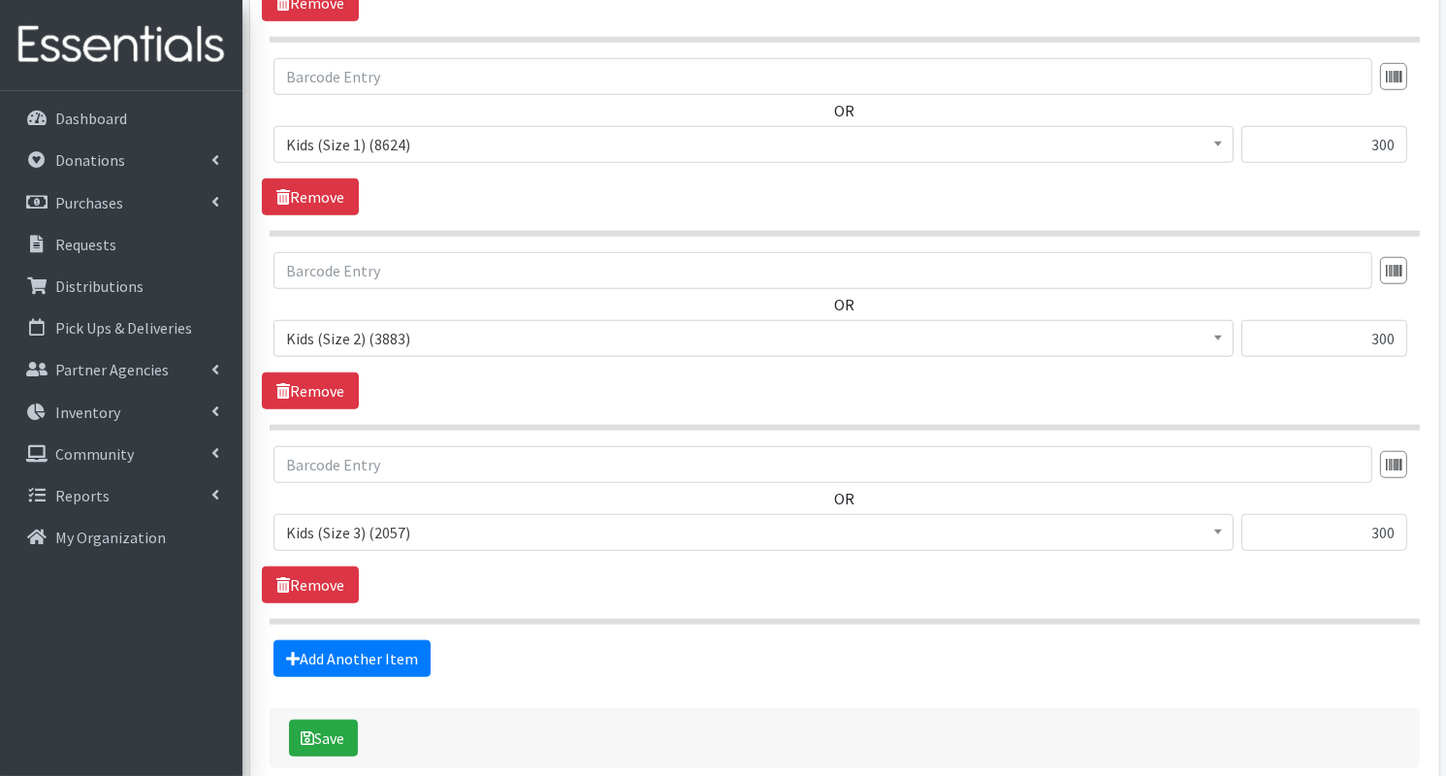
scroll to position [1571, 0]
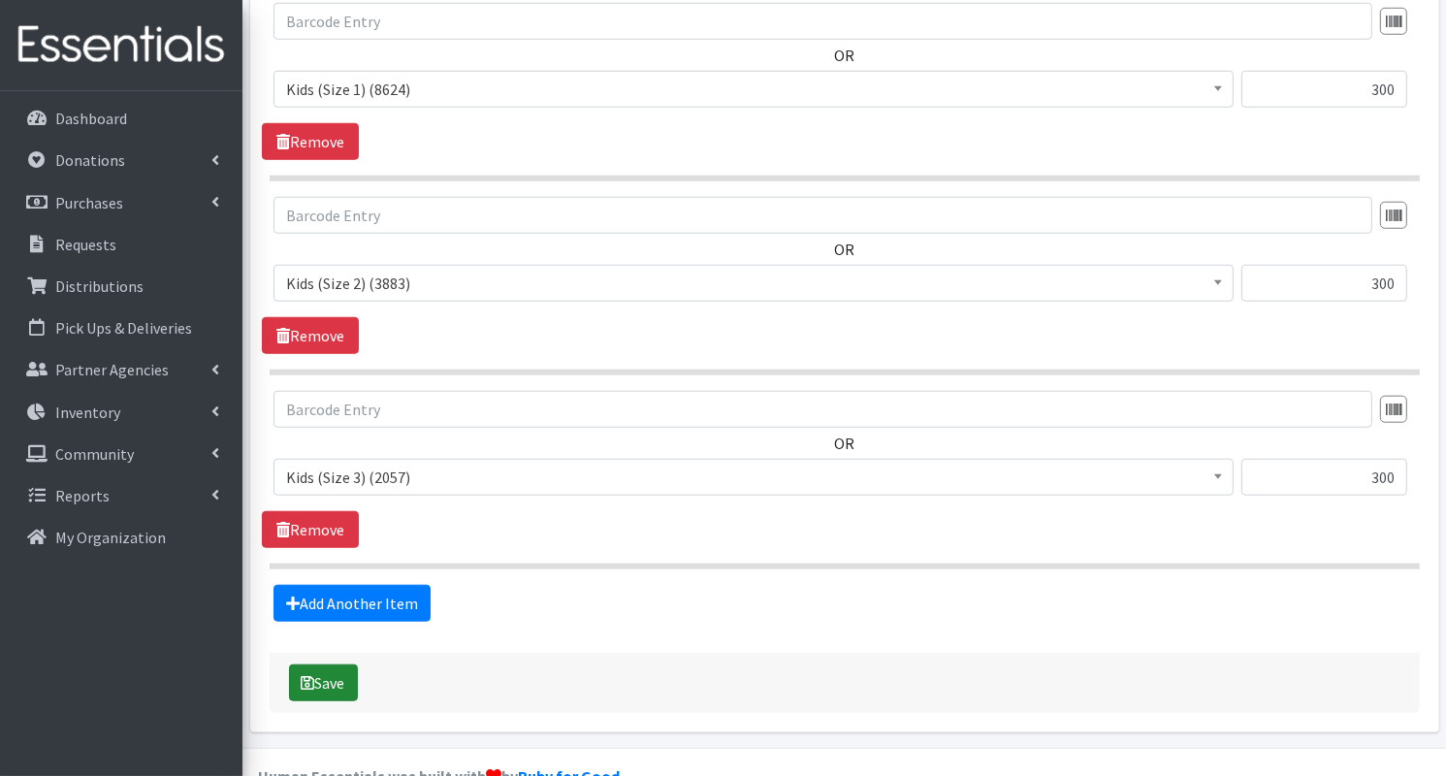
type input "40"
click at [309, 675] on icon "submit" at bounding box center [309, 683] width 14 height 16
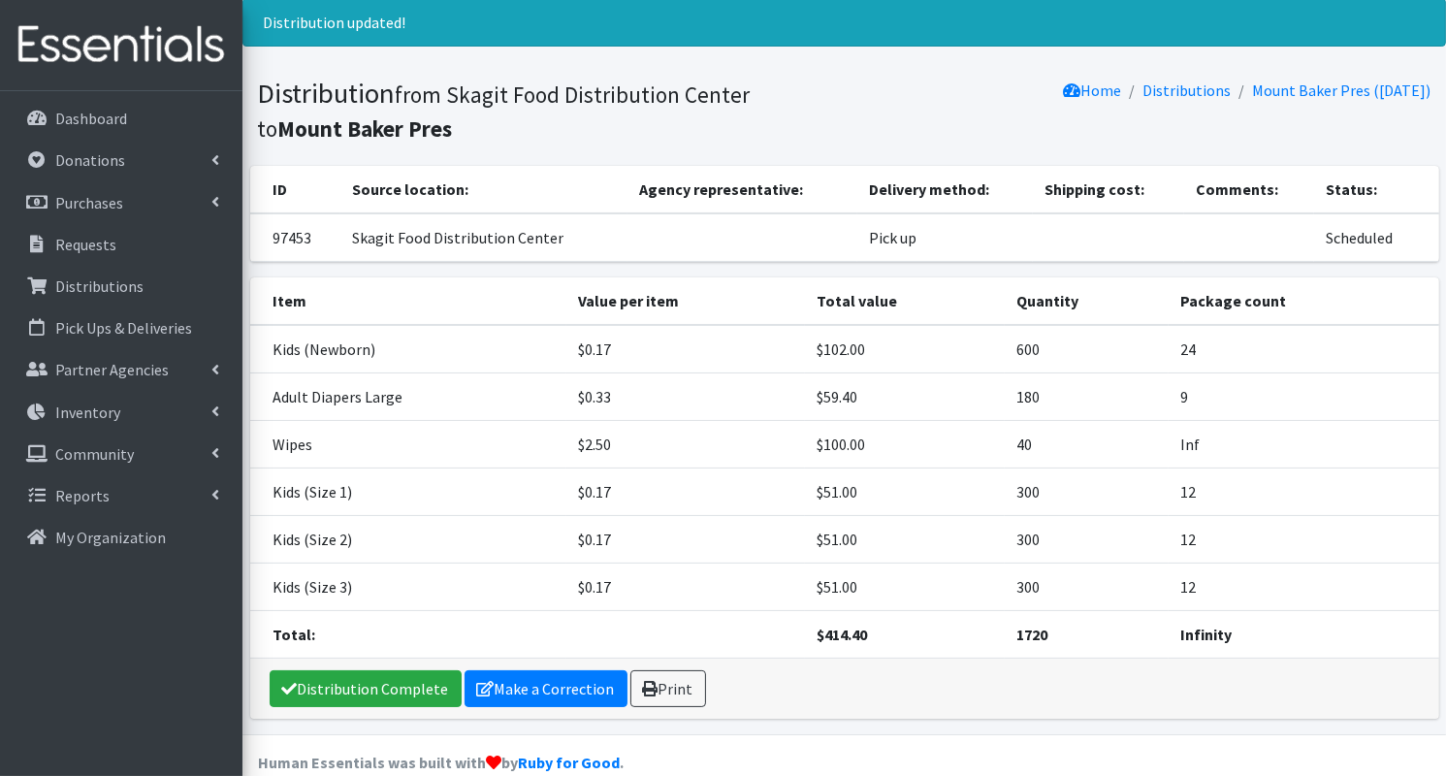
scroll to position [73, 0]
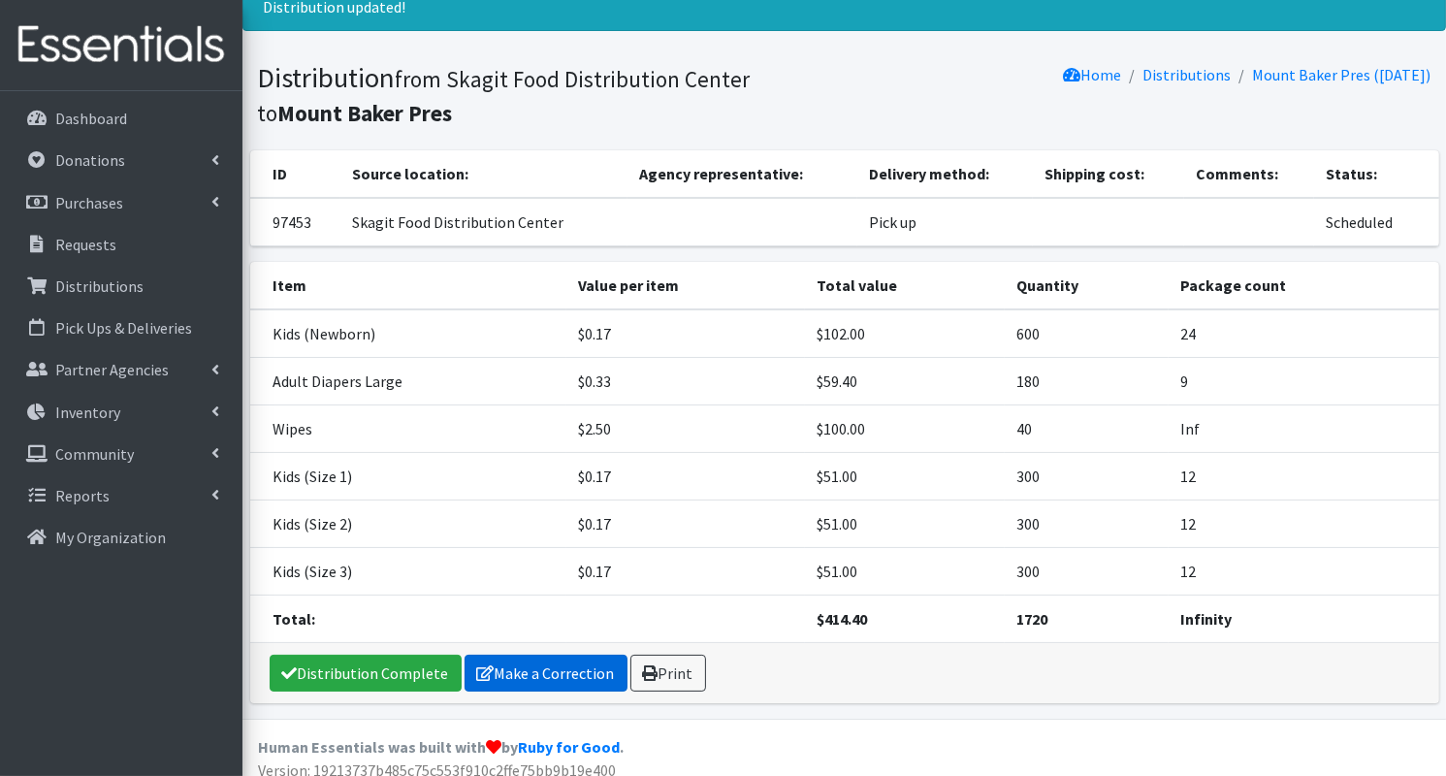
click at [555, 672] on link "Make a Correction" at bounding box center [545, 672] width 163 height 37
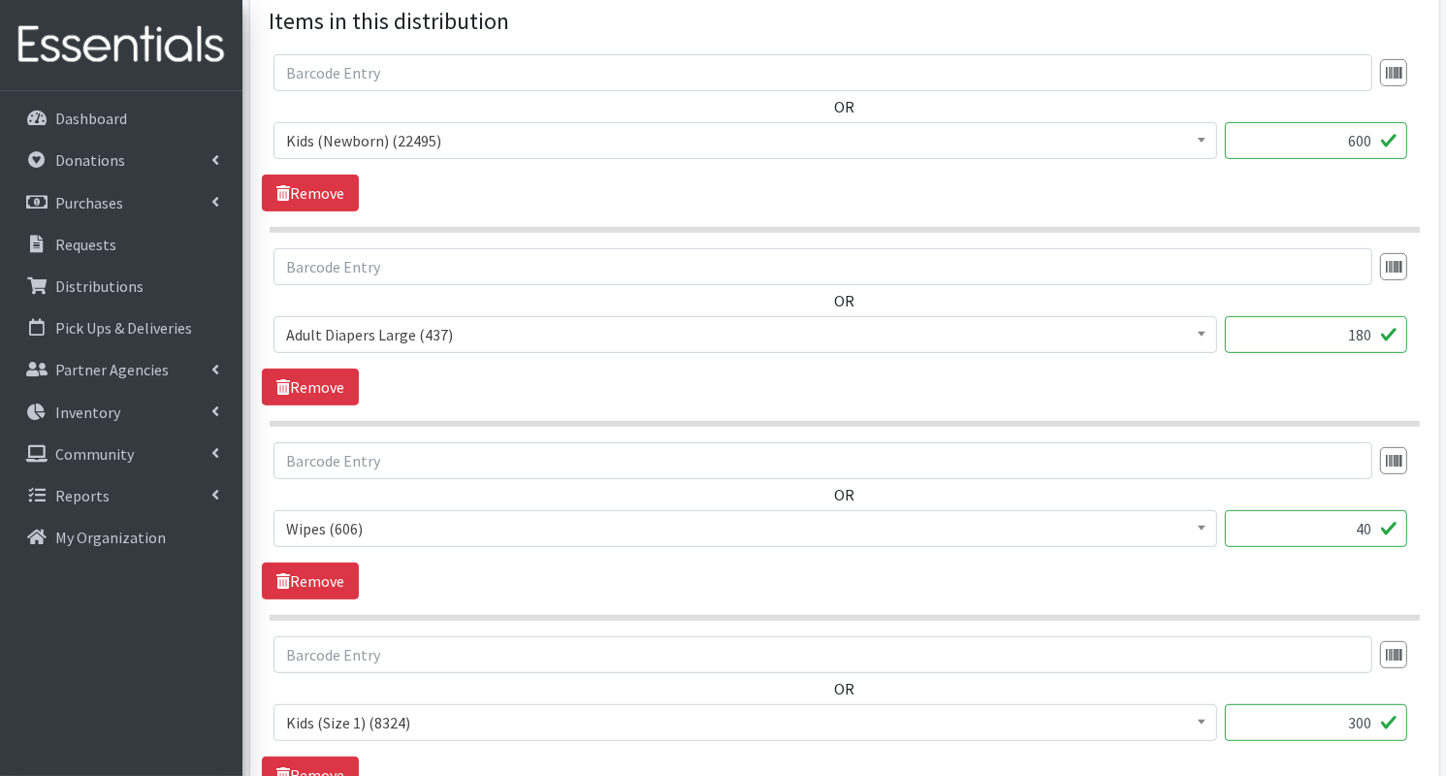
scroll to position [733, 0]
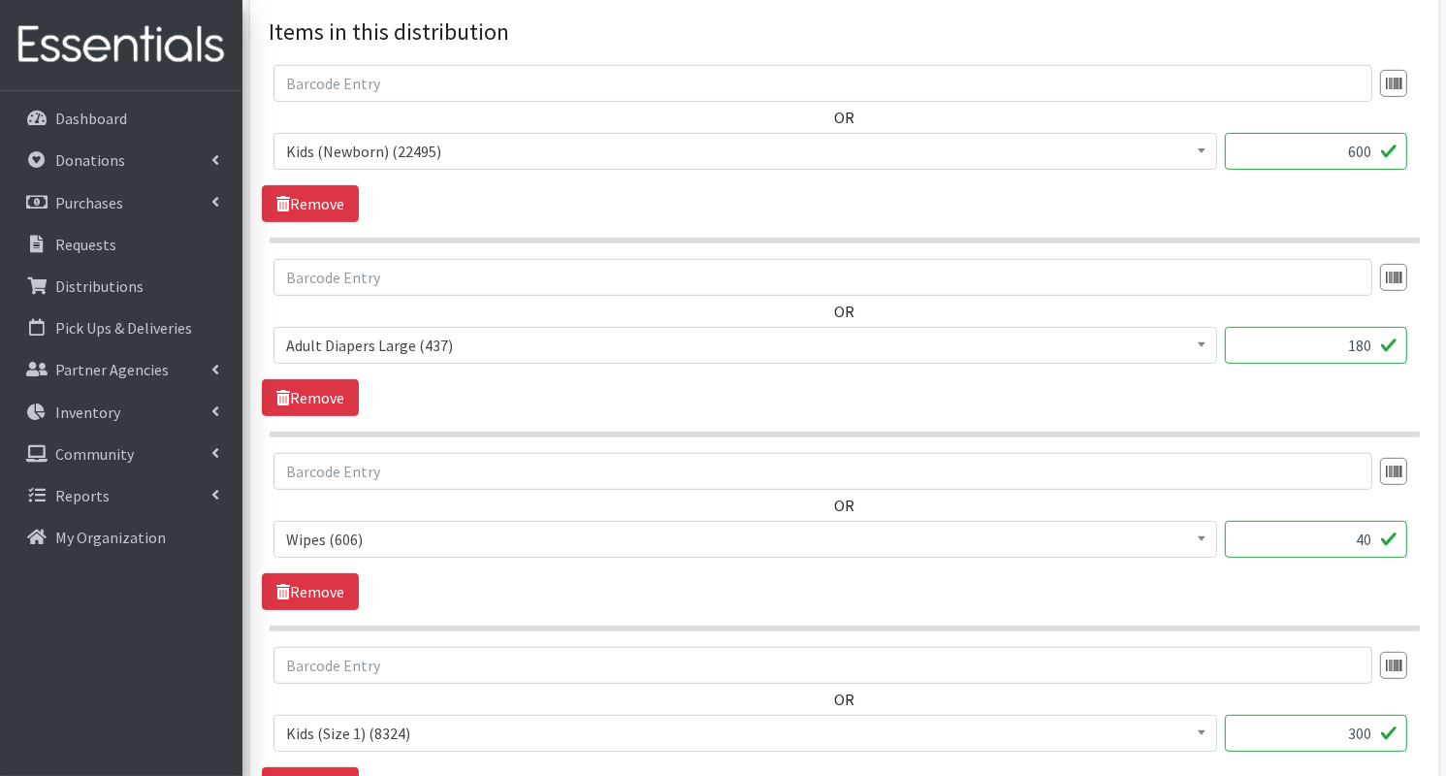
click at [1353, 156] on input "600" at bounding box center [1316, 151] width 182 height 37
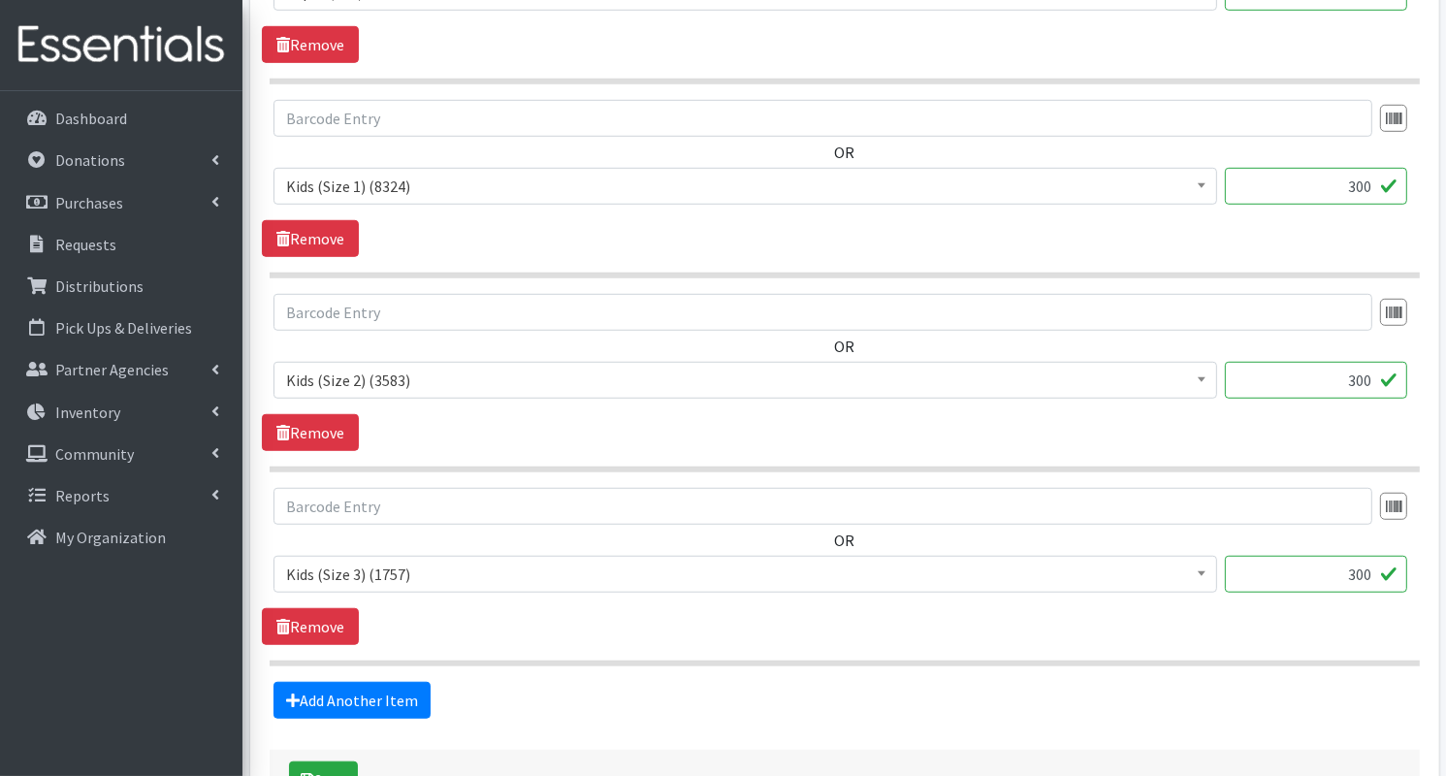
scroll to position [1415, 0]
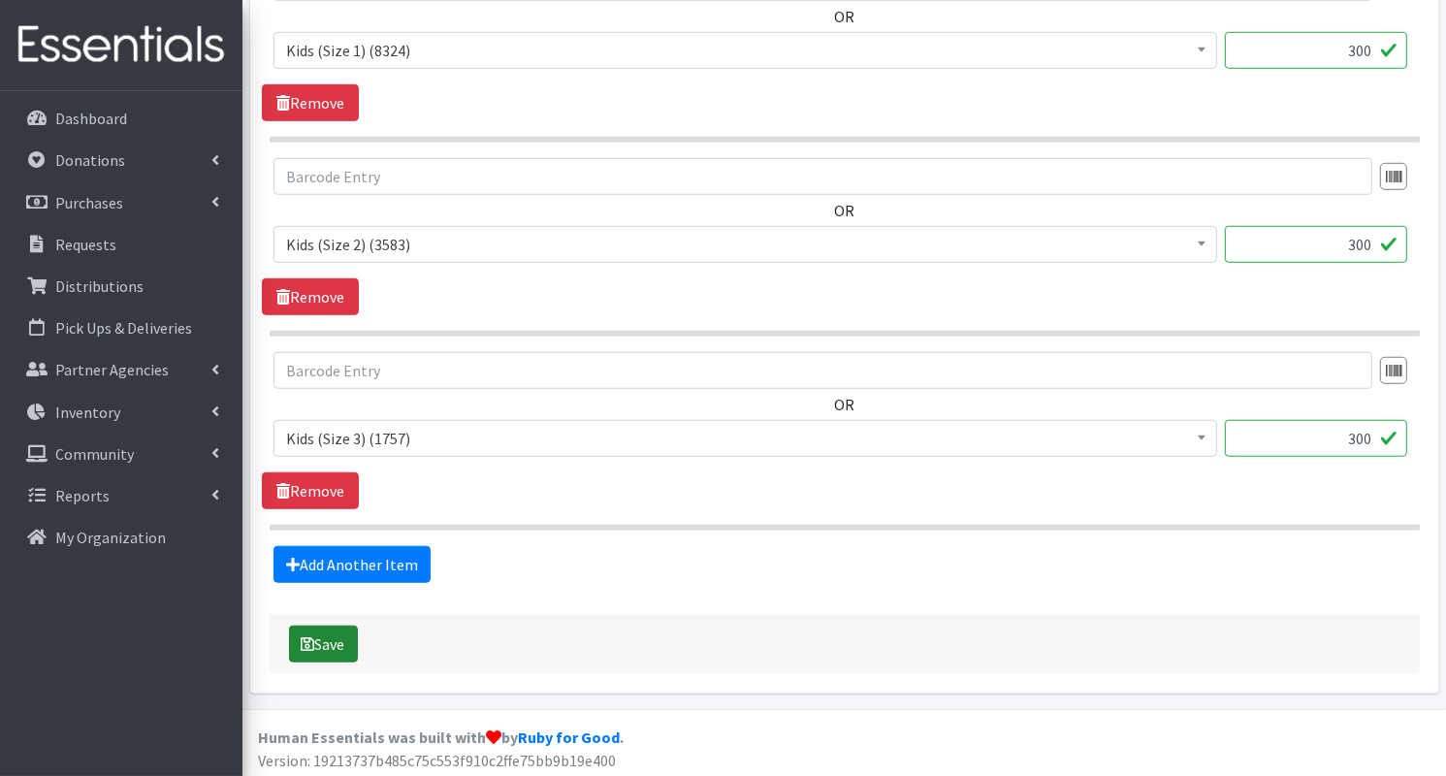
type input "300"
click at [340, 645] on button "Save" at bounding box center [323, 643] width 69 height 37
click at [136, 279] on p "Distributions" at bounding box center [99, 285] width 88 height 19
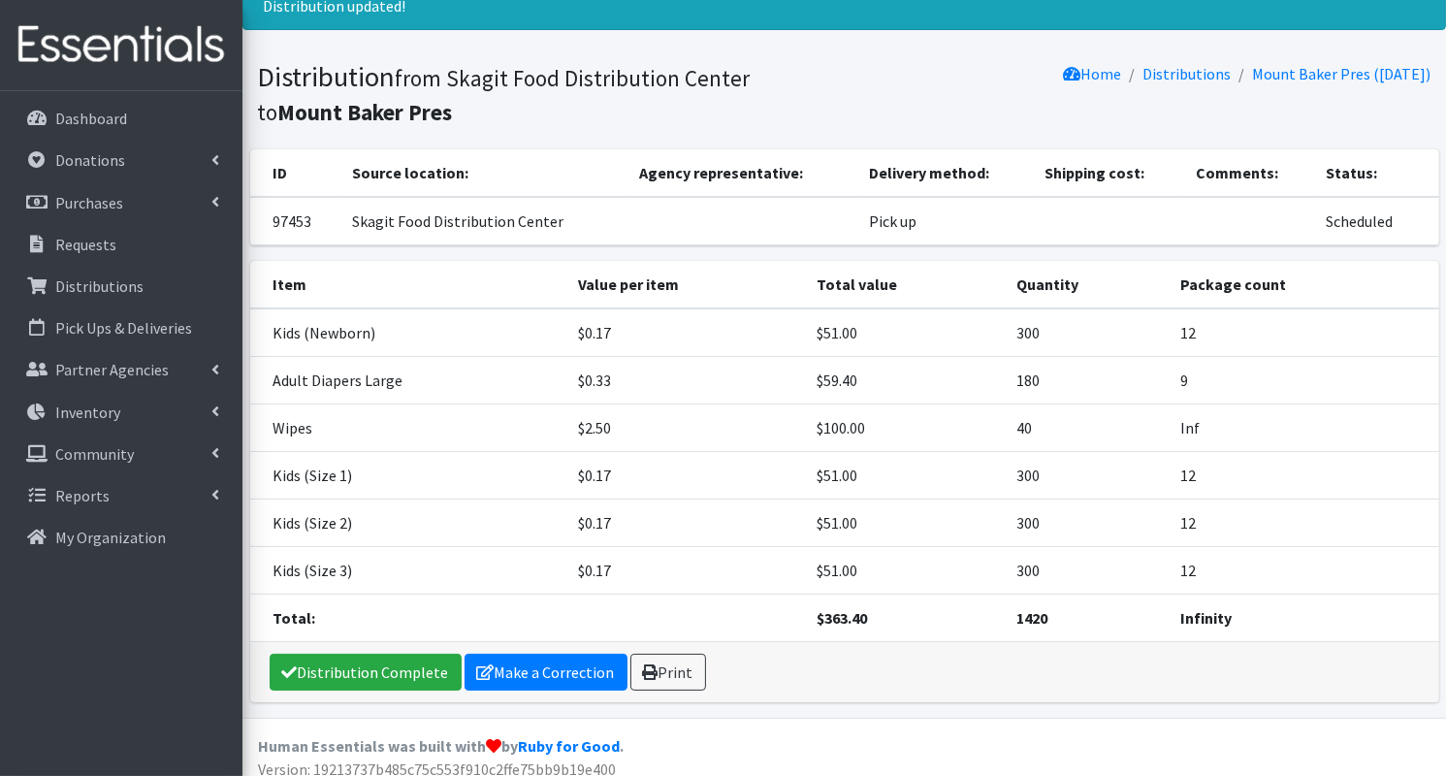
scroll to position [77, 0]
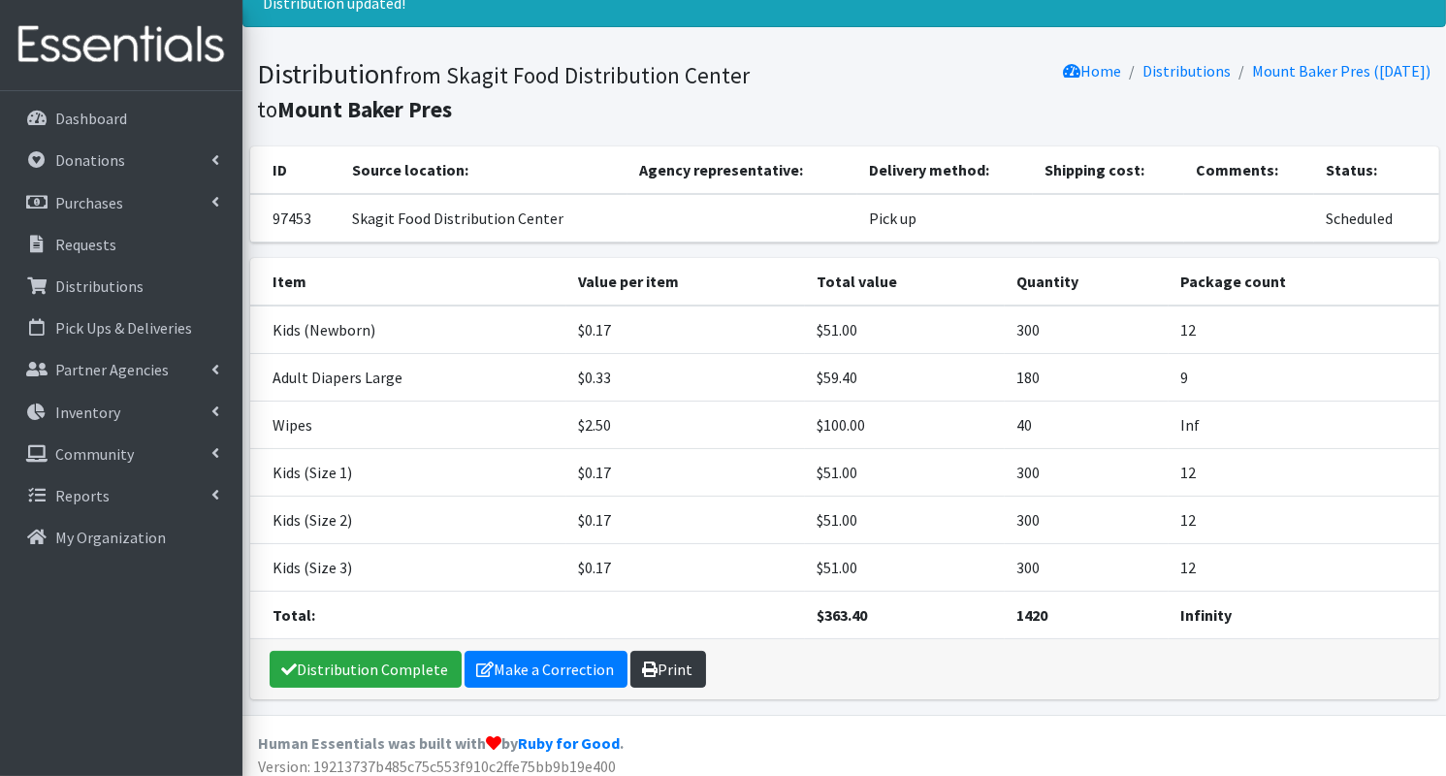
click at [664, 668] on link "Print" at bounding box center [668, 669] width 76 height 37
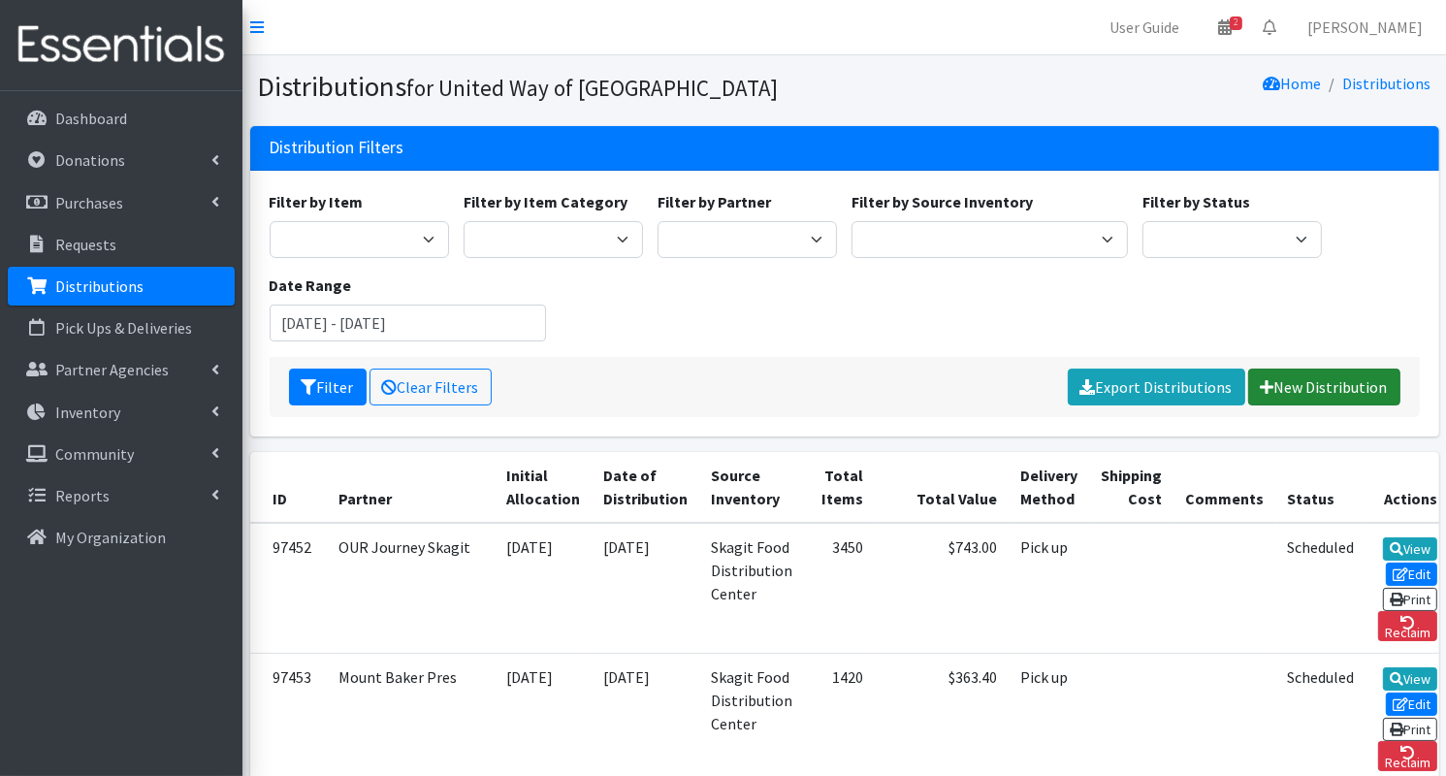
click at [1308, 386] on link "New Distribution" at bounding box center [1324, 386] width 152 height 37
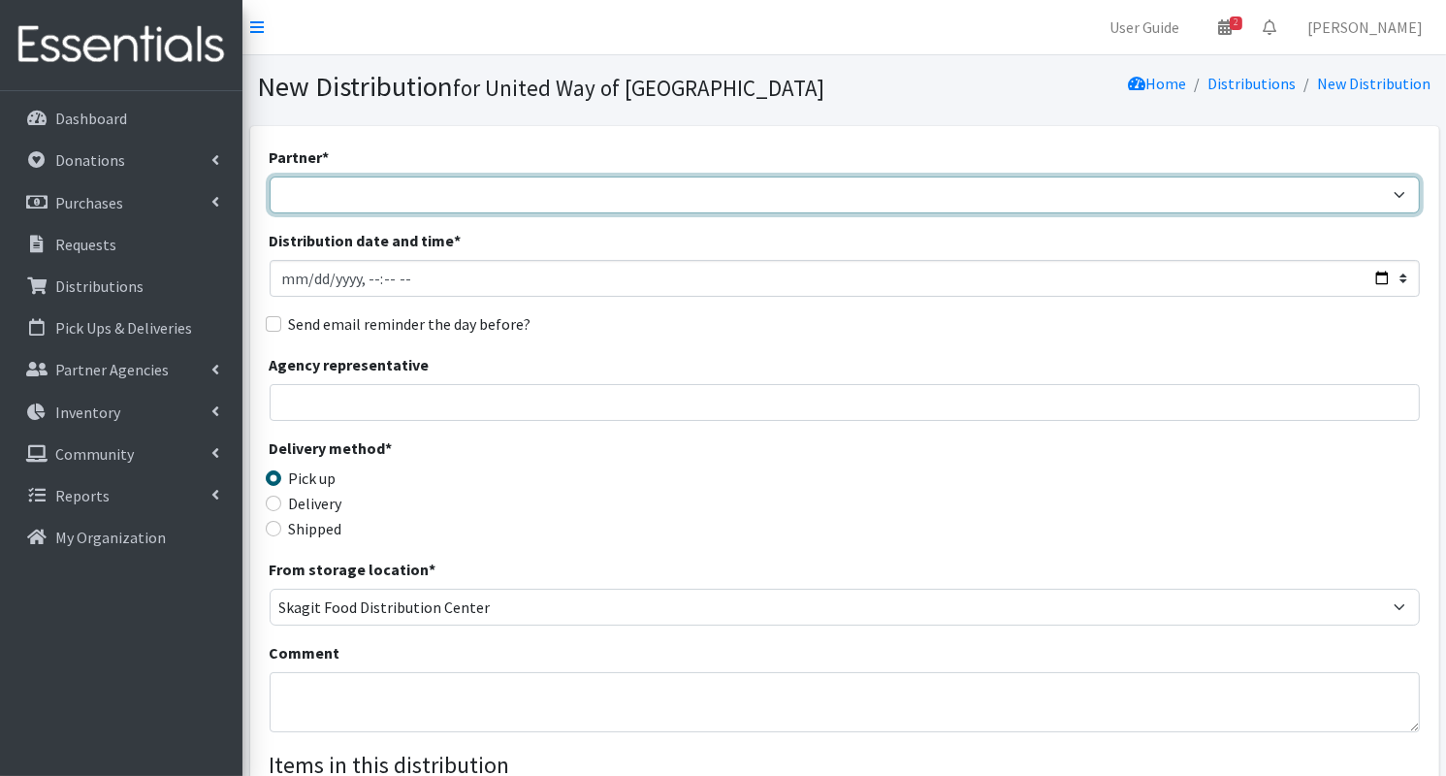
click at [630, 199] on select "Community Action of Skagit County Helping Hands Food Bank Ministerio Hispano. F…" at bounding box center [845, 194] width 1150 height 37
select select "2059"
click at [270, 176] on select "Community Action of Skagit County Helping Hands Food Bank Ministerio Hispano. F…" at bounding box center [845, 194] width 1150 height 37
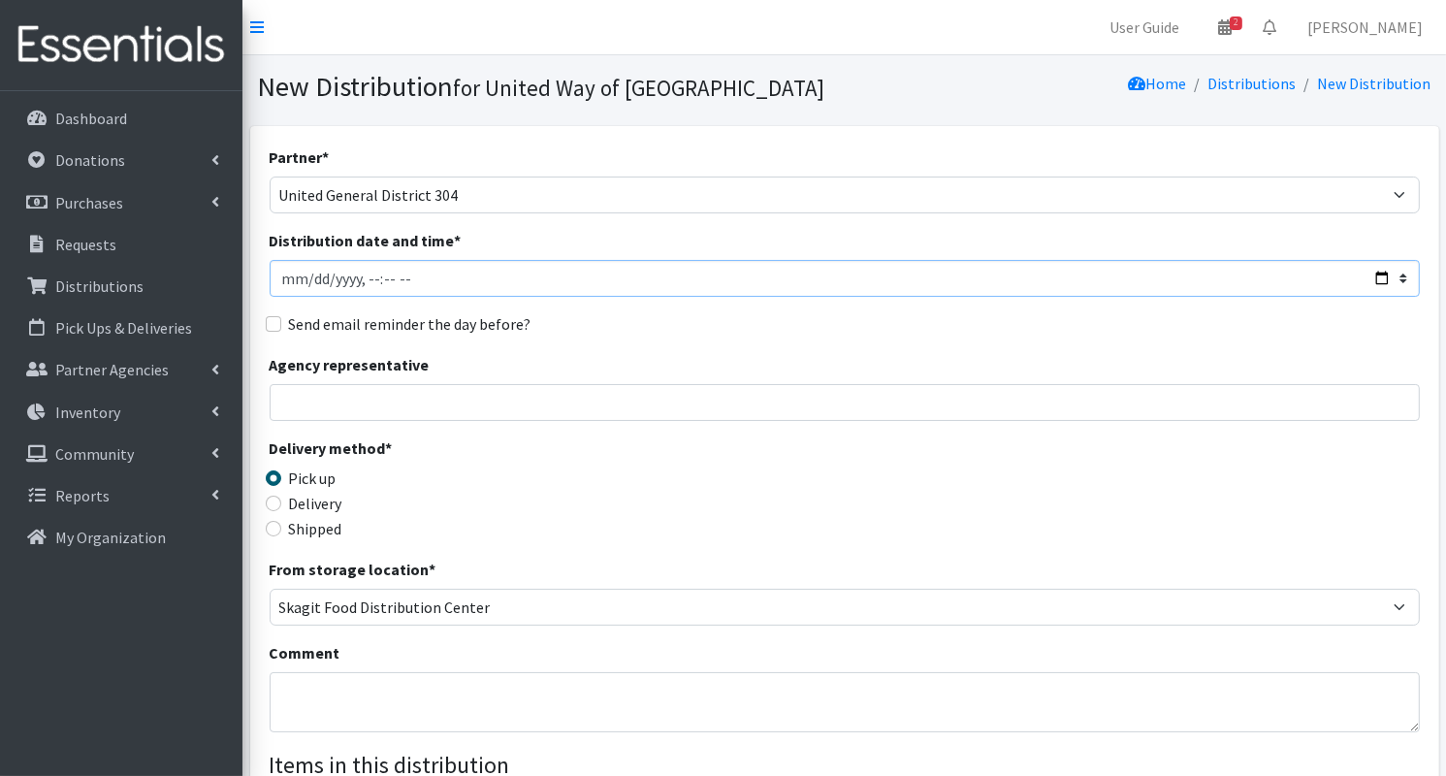
click at [1378, 282] on input "Distribution date and time *" at bounding box center [845, 278] width 1150 height 37
type input "2025-10-07T10:00"
click at [725, 364] on div "Agency representative" at bounding box center [845, 387] width 1150 height 68
click at [271, 326] on input "Send email reminder the day before?" at bounding box center [274, 324] width 16 height 16
checkbox input "true"
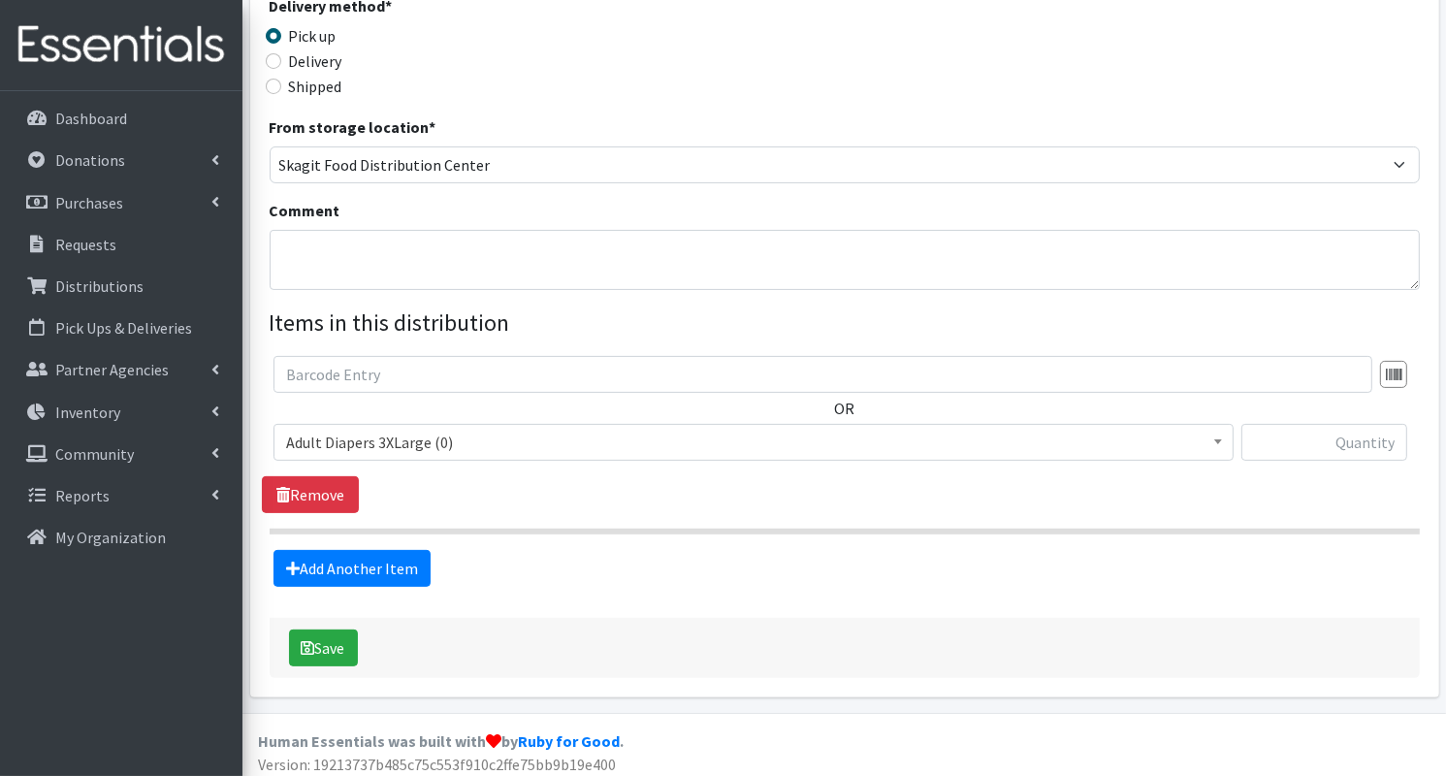
scroll to position [450, 0]
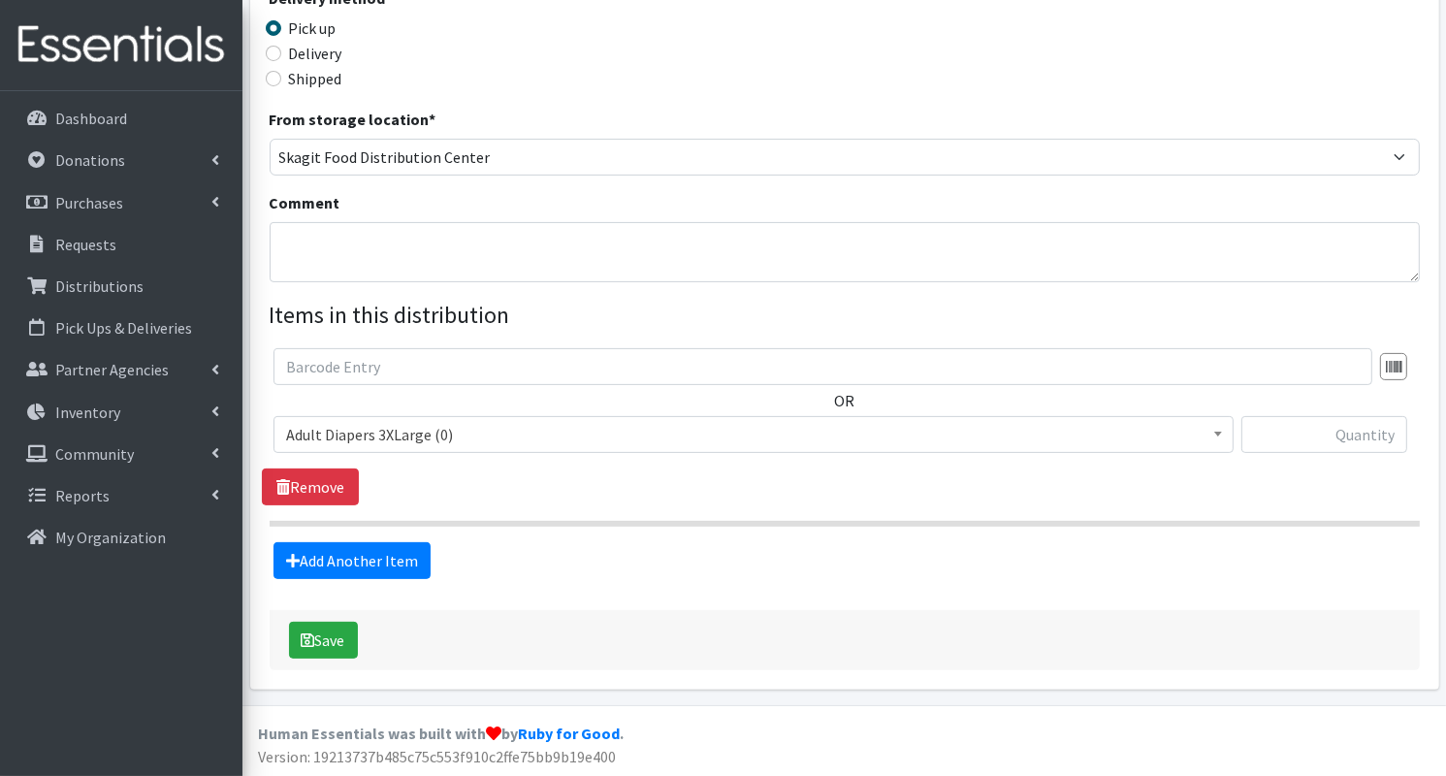
click at [589, 440] on span "Adult Diapers 3XLarge (0)" at bounding box center [753, 434] width 935 height 27
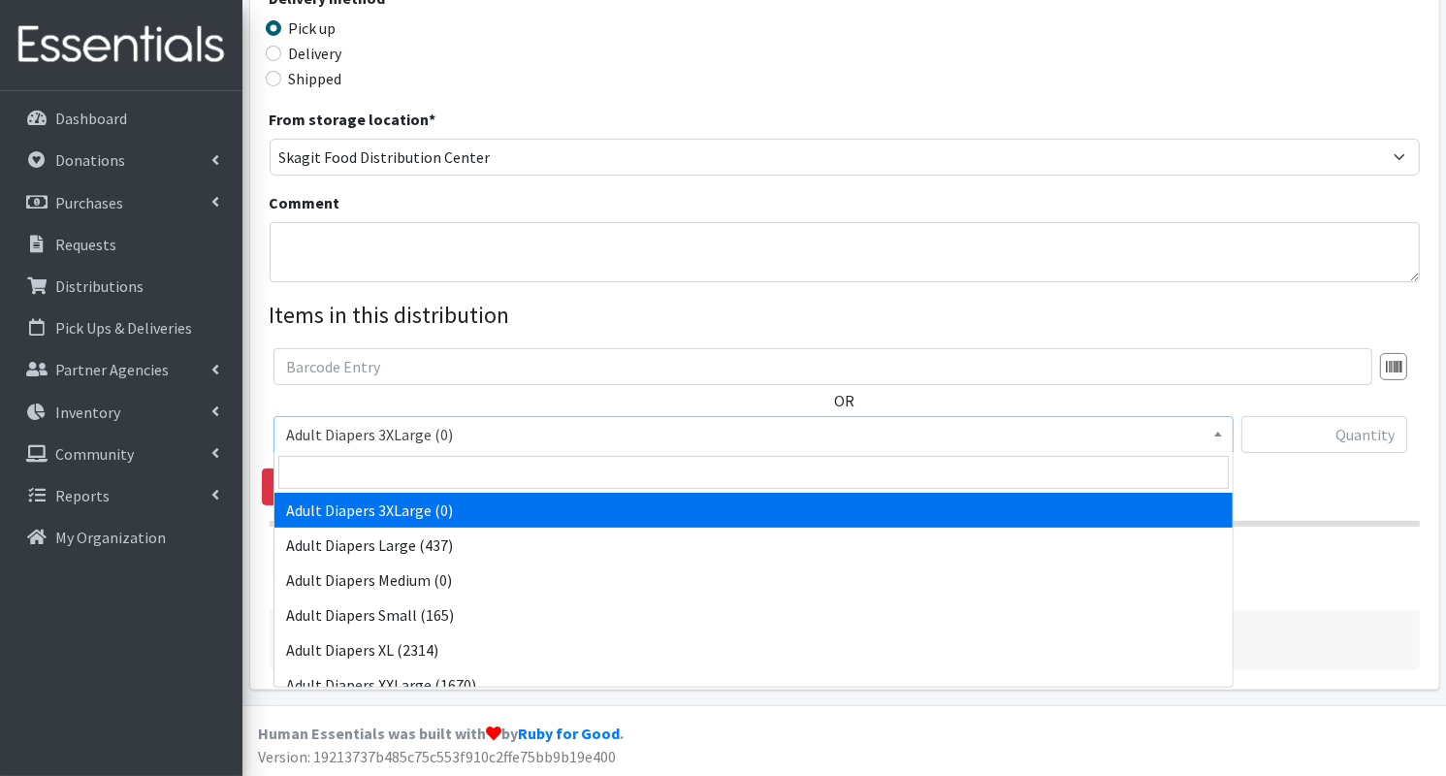
click at [559, 438] on span "Adult Diapers 3XLarge (0)" at bounding box center [753, 434] width 935 height 27
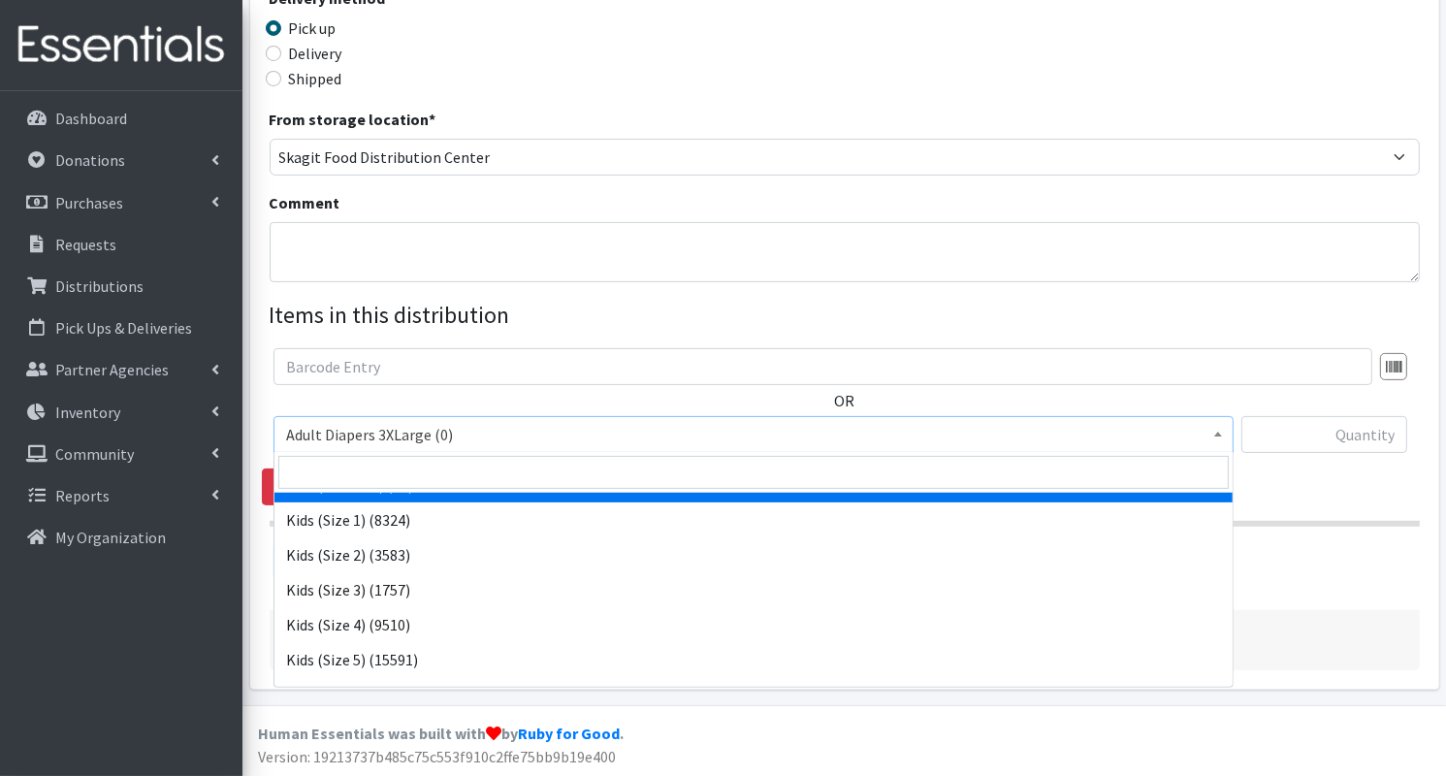
scroll to position [271, 0]
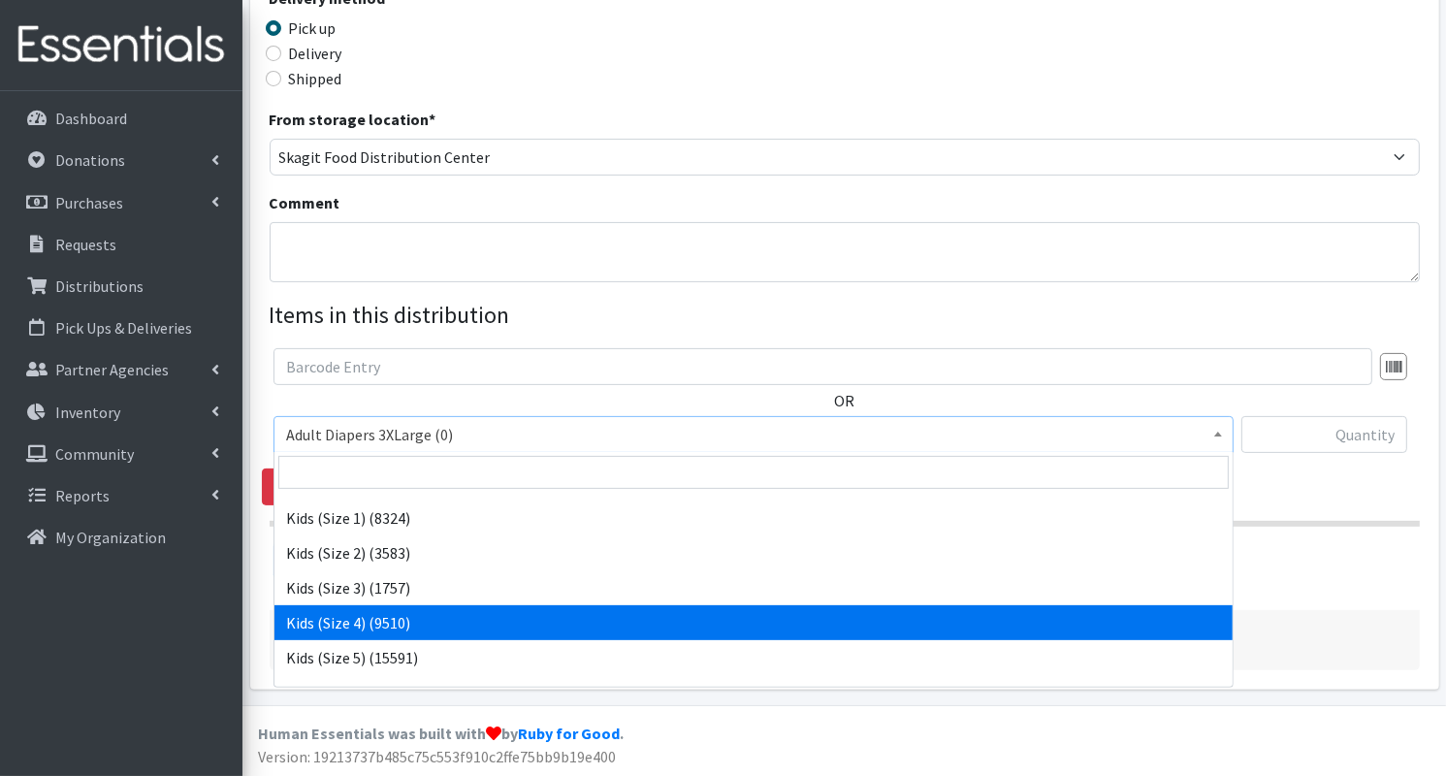
select select "7499"
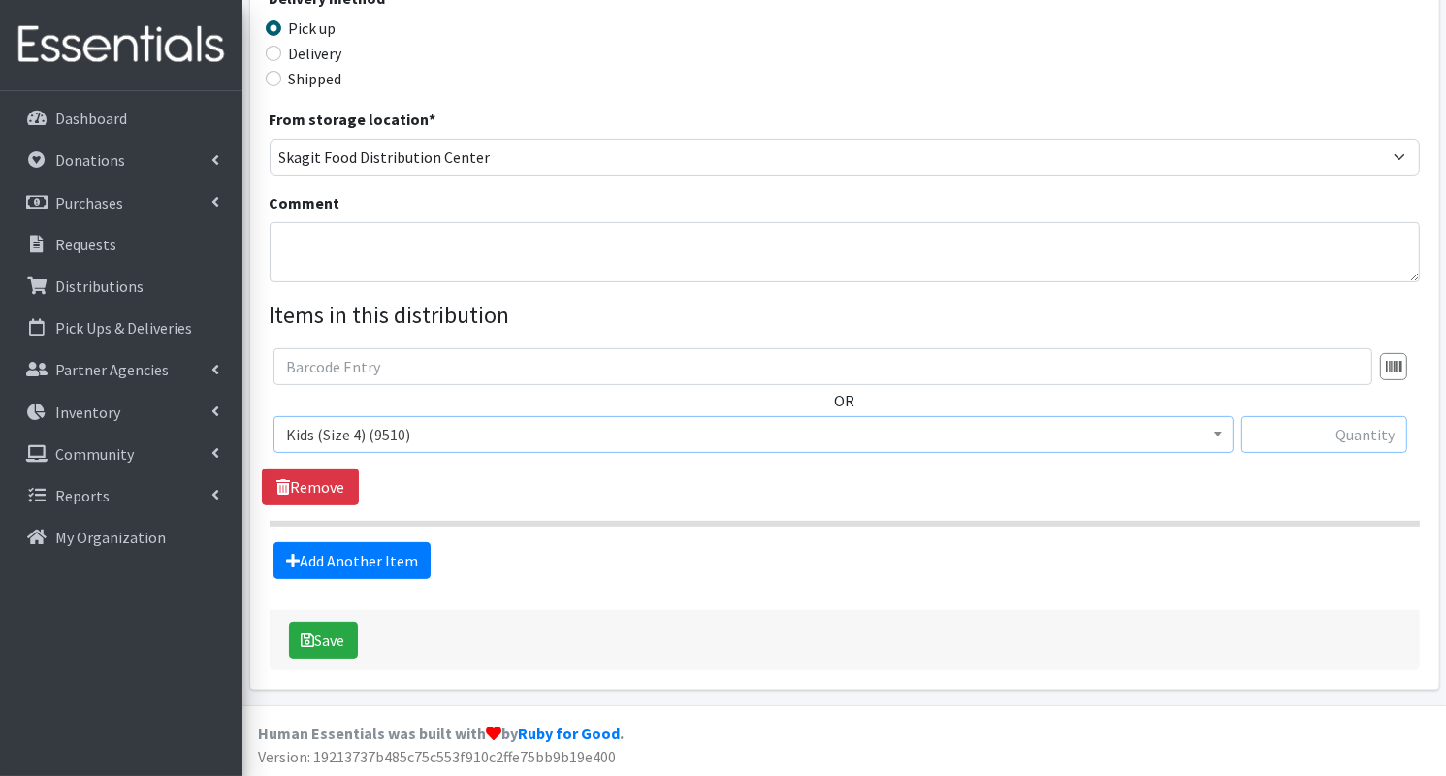
click at [1268, 439] on input "text" at bounding box center [1324, 434] width 166 height 37
type input "400"
click at [389, 563] on link "Add Another Item" at bounding box center [351, 560] width 157 height 37
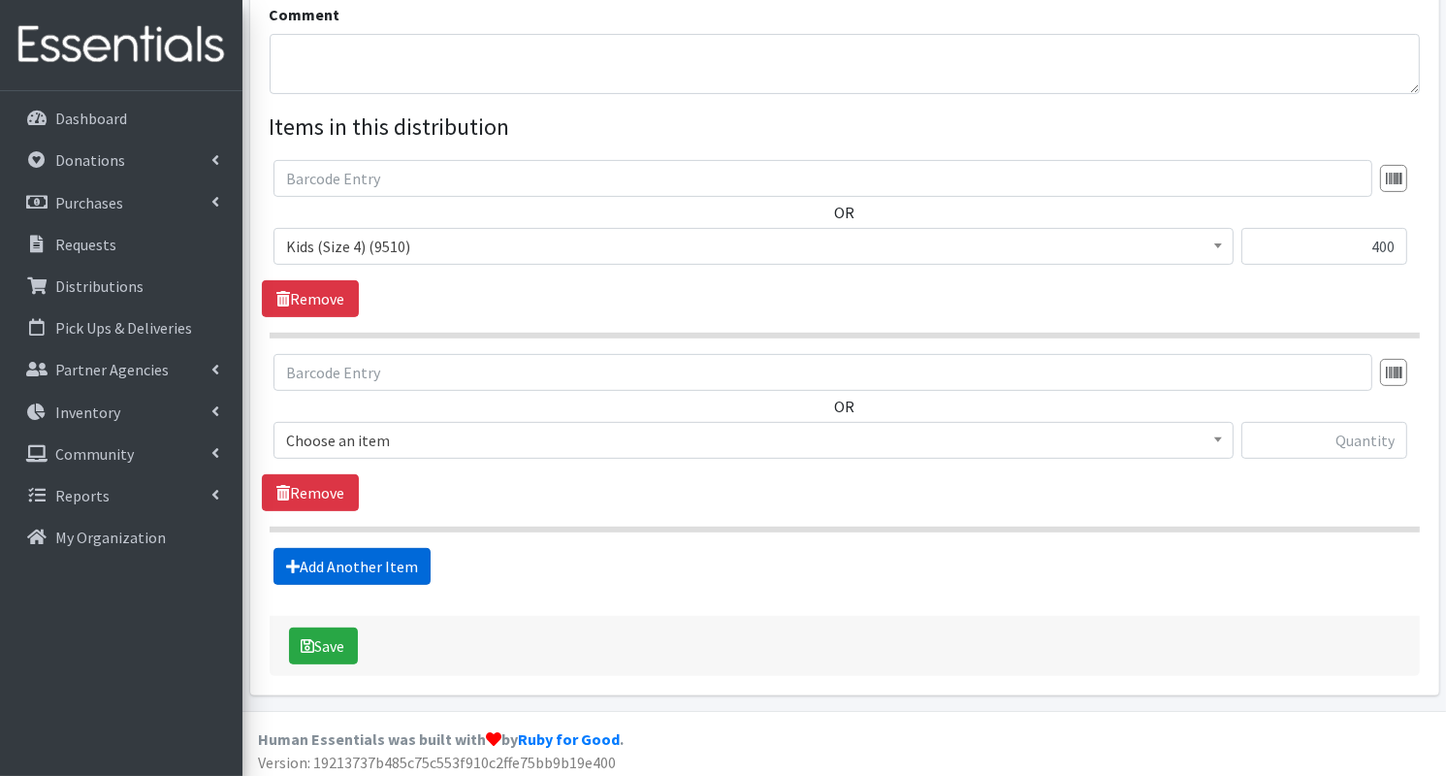
scroll to position [643, 0]
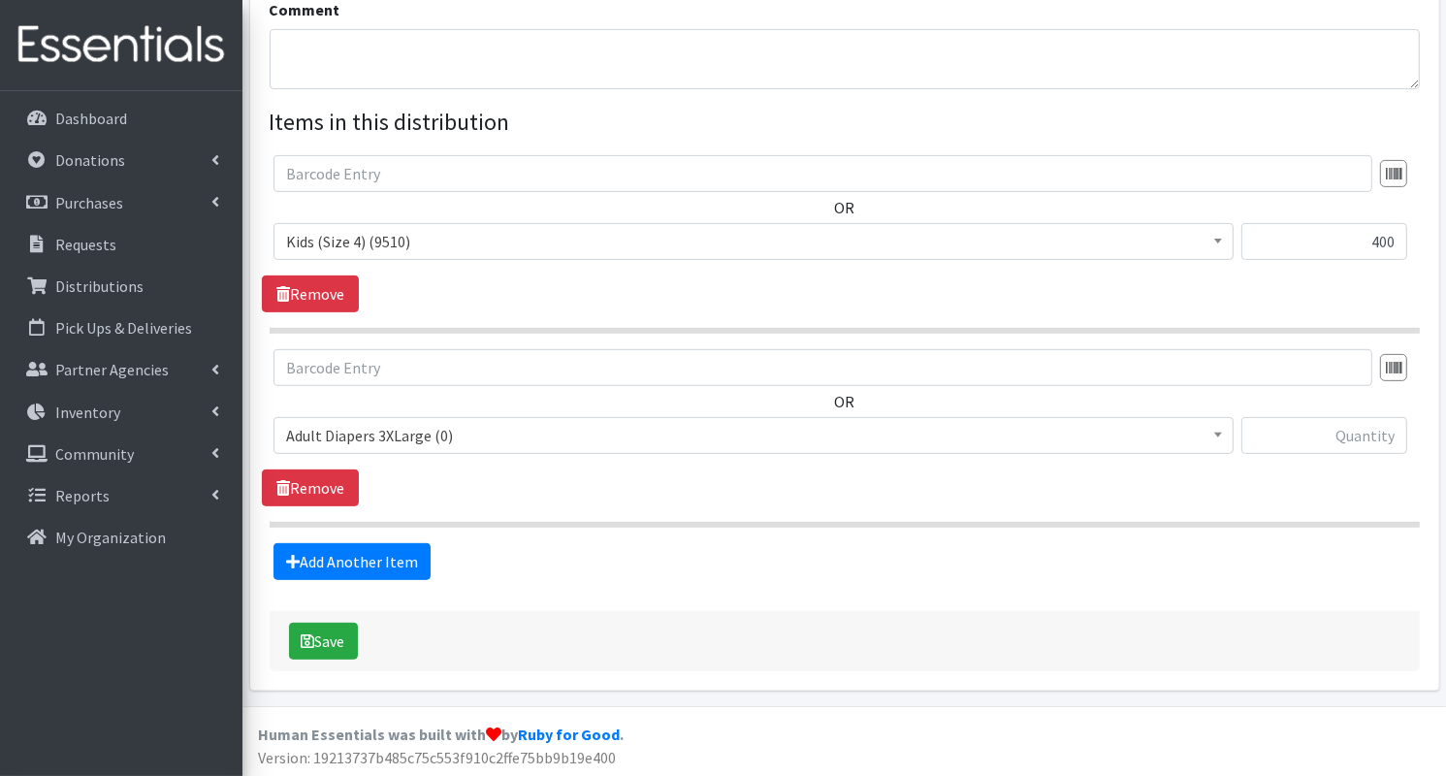
click at [498, 428] on span "Adult Diapers 3XLarge (0)" at bounding box center [753, 435] width 935 height 27
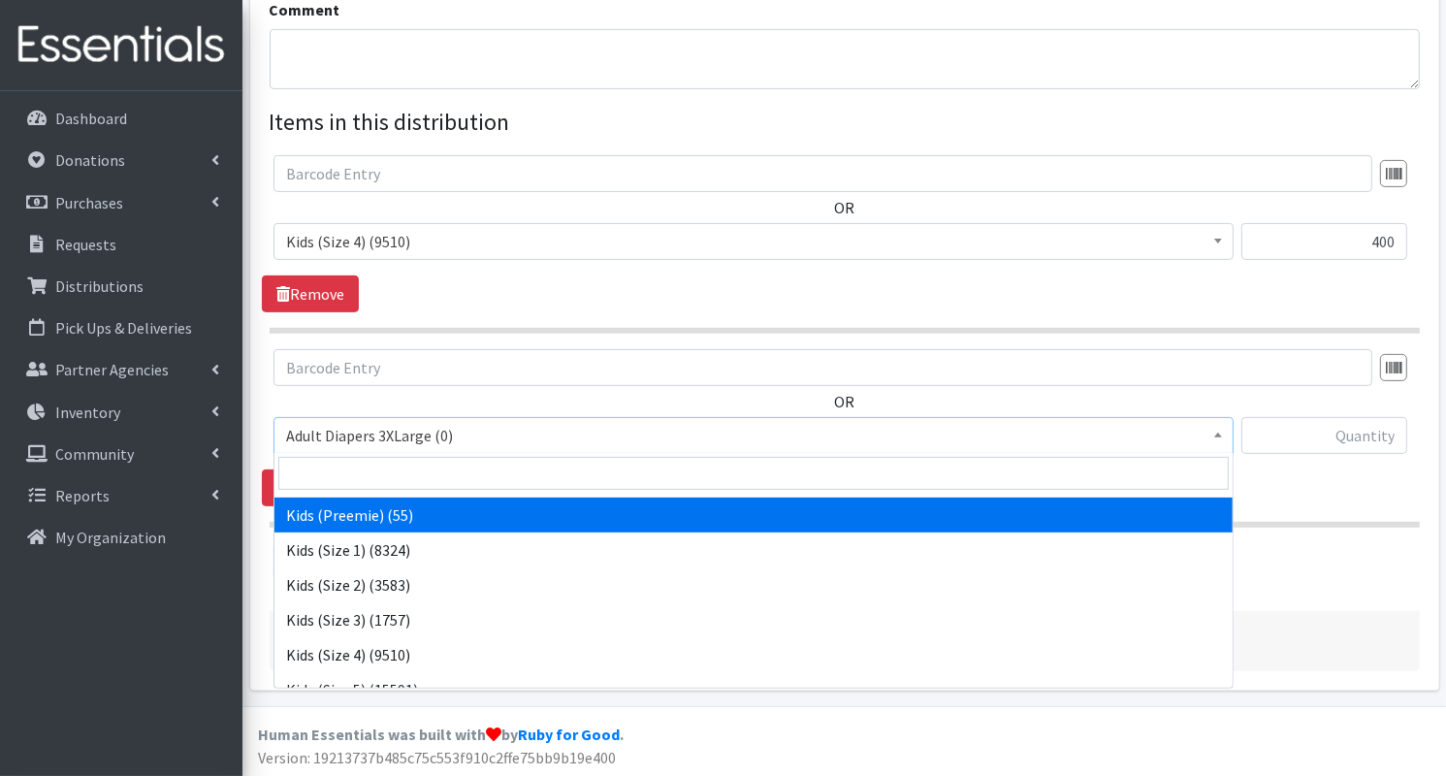
scroll to position [244, 0]
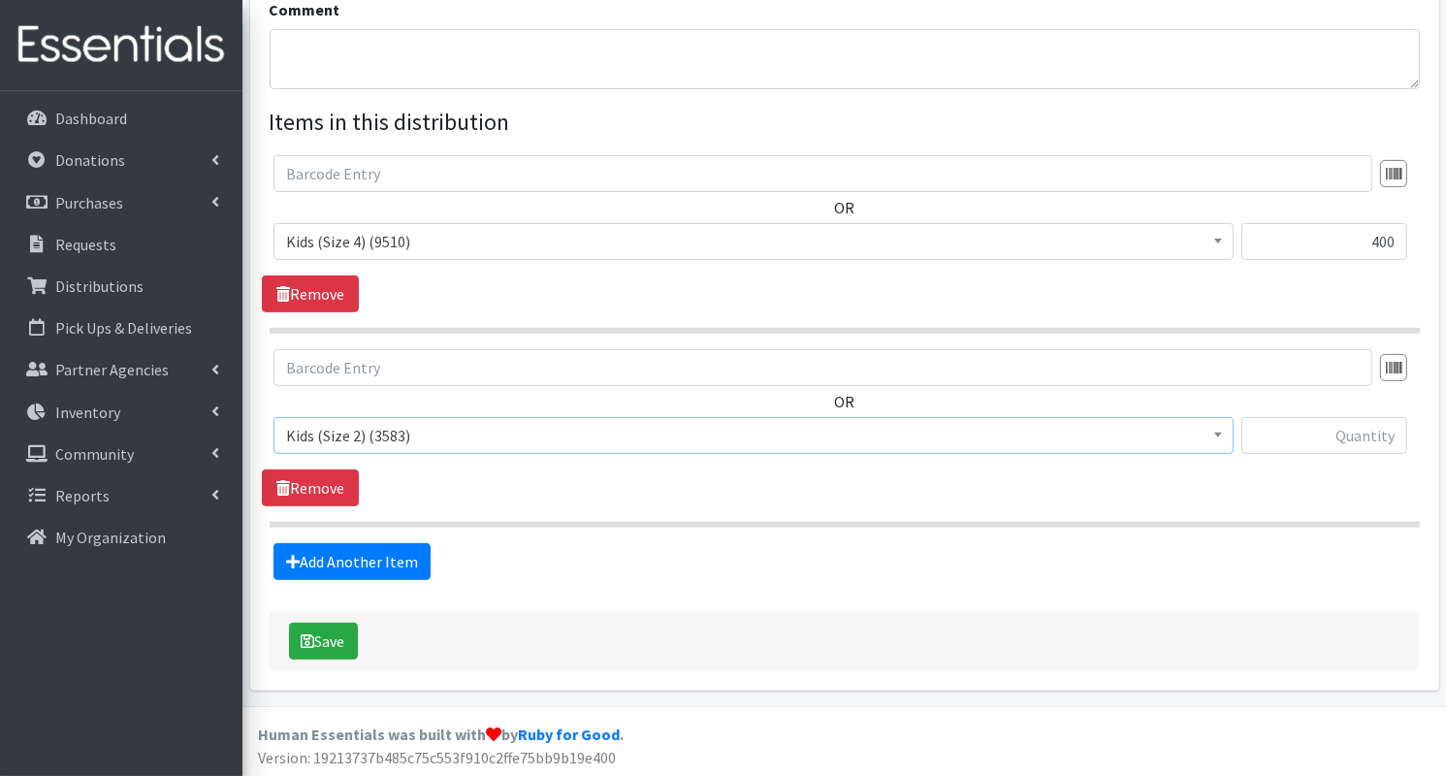
click at [481, 427] on span "Kids (Size 2) (3583)" at bounding box center [753, 435] width 935 height 27
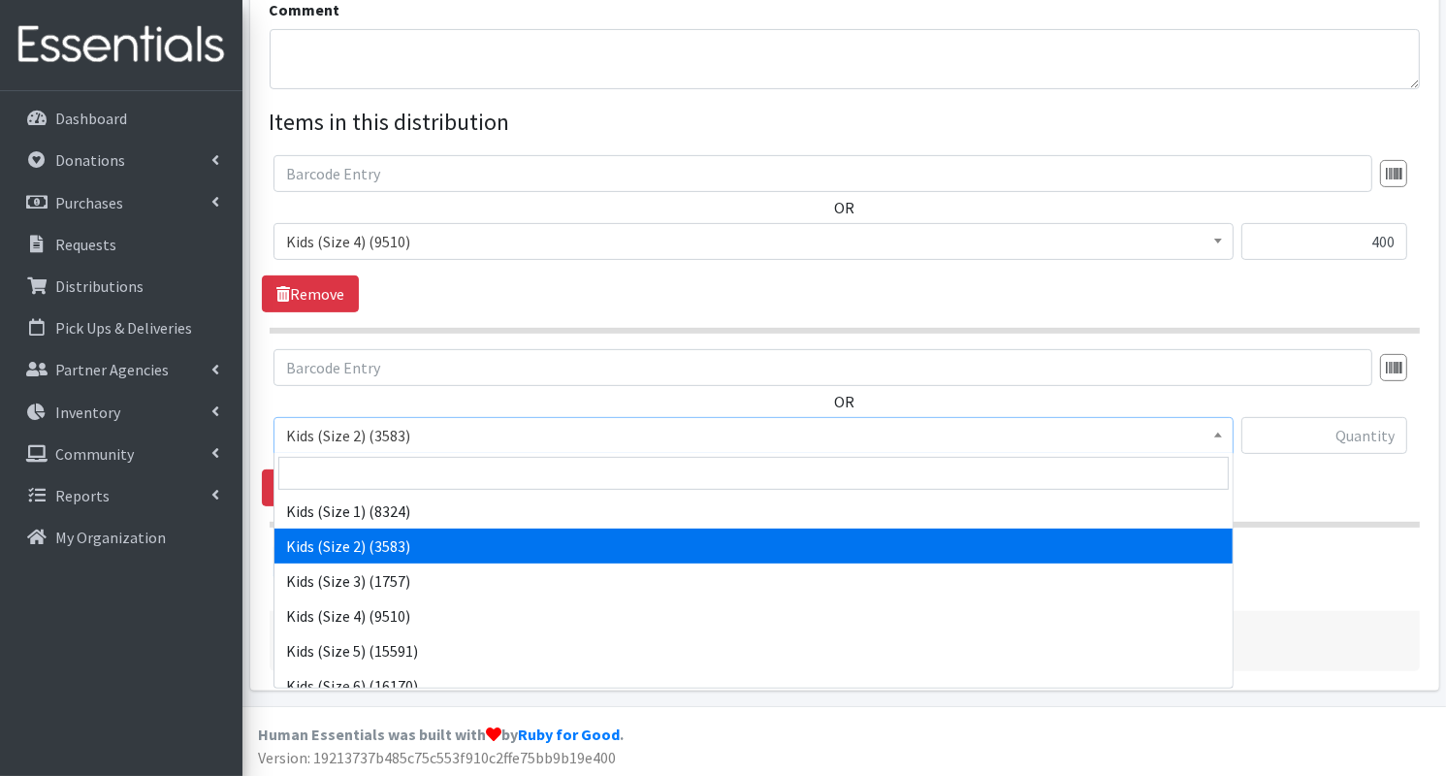
scroll to position [287, 0]
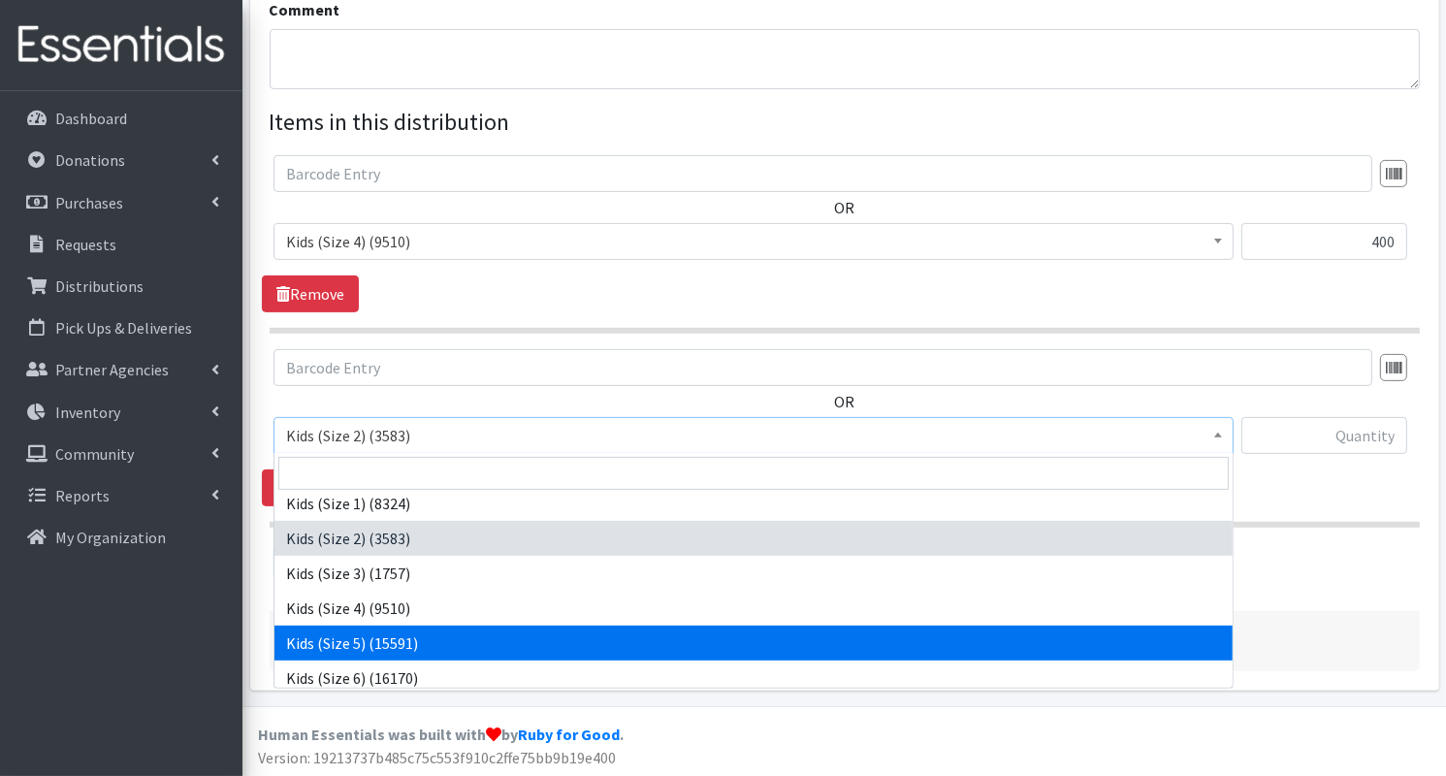
select select "7504"
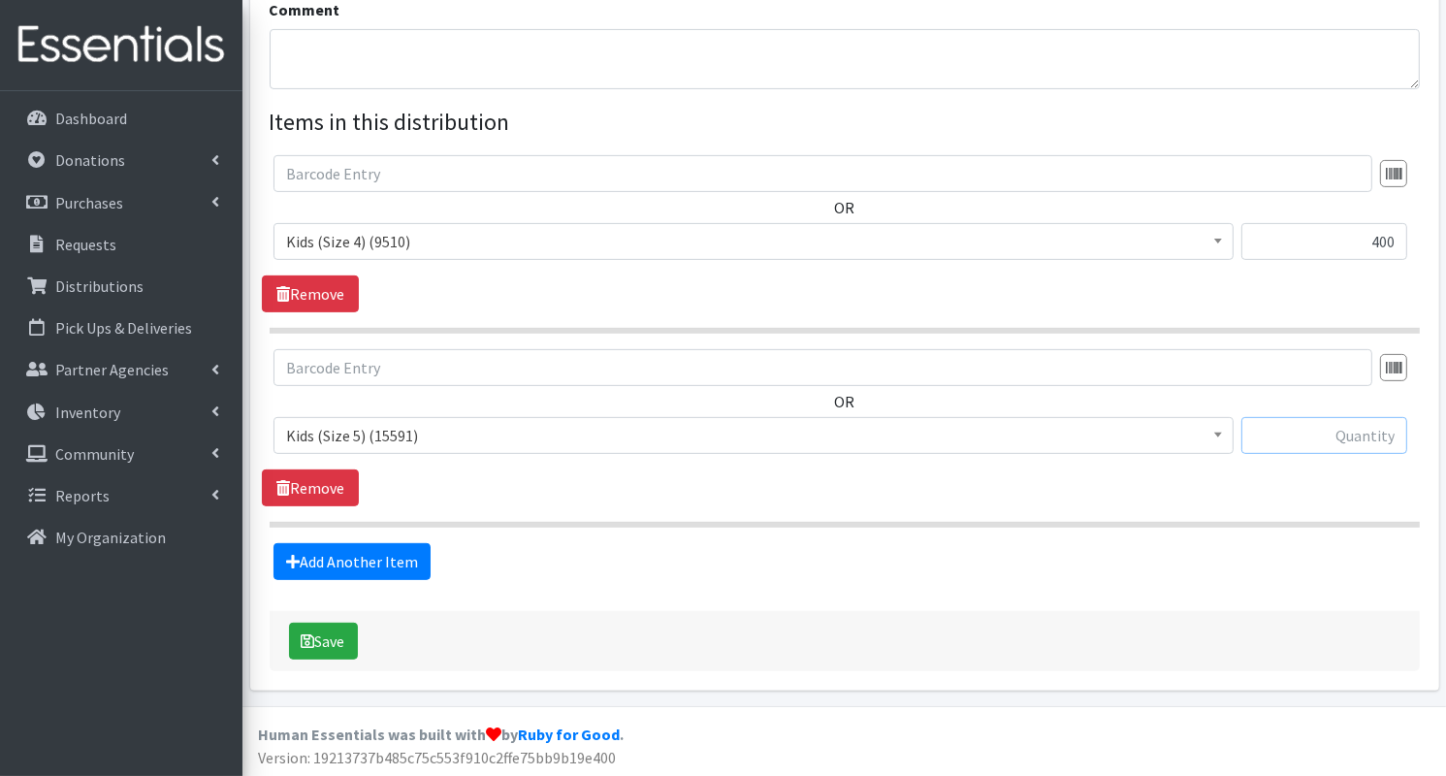
click at [1300, 444] on input "text" at bounding box center [1324, 435] width 166 height 37
type input "400"
click at [389, 548] on link "Add Another Item" at bounding box center [351, 561] width 157 height 37
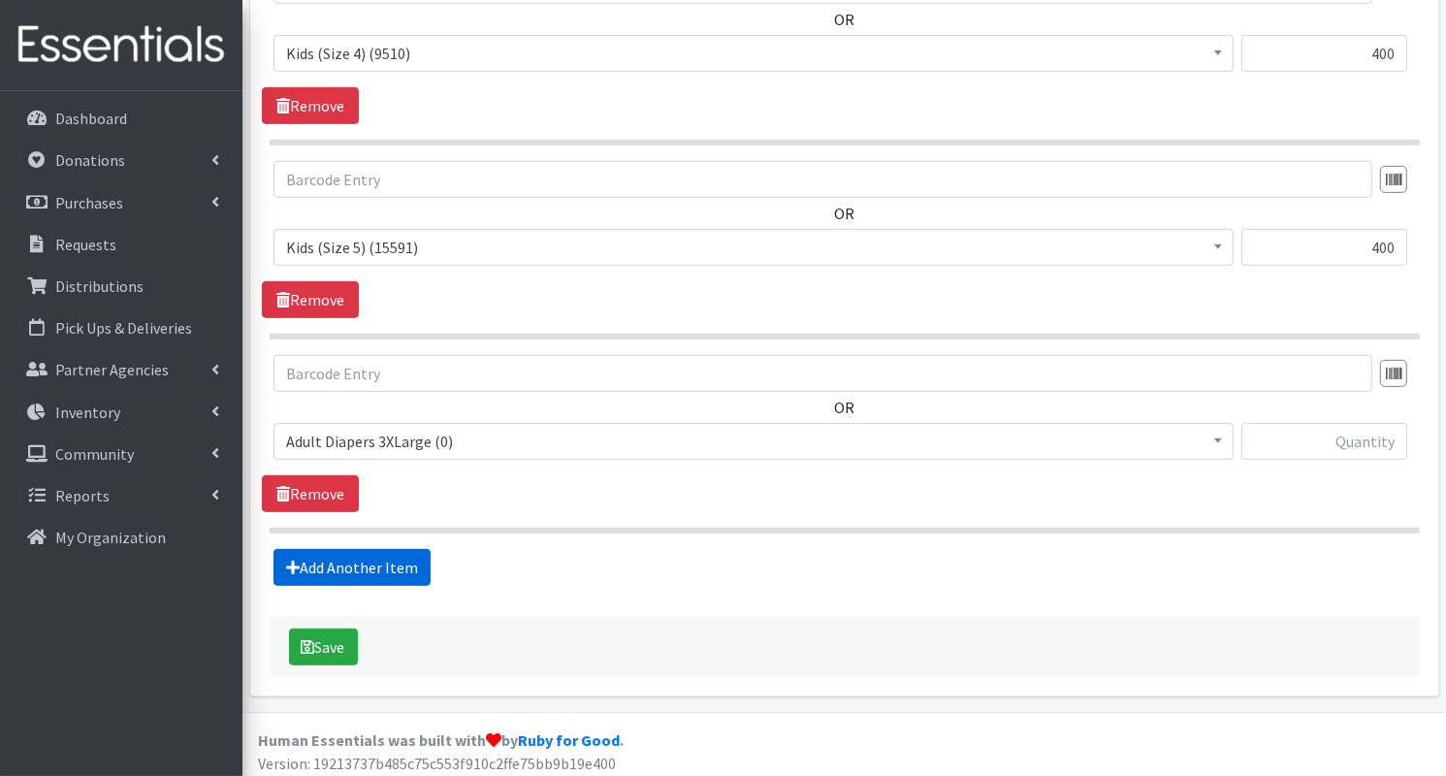
scroll to position [836, 0]
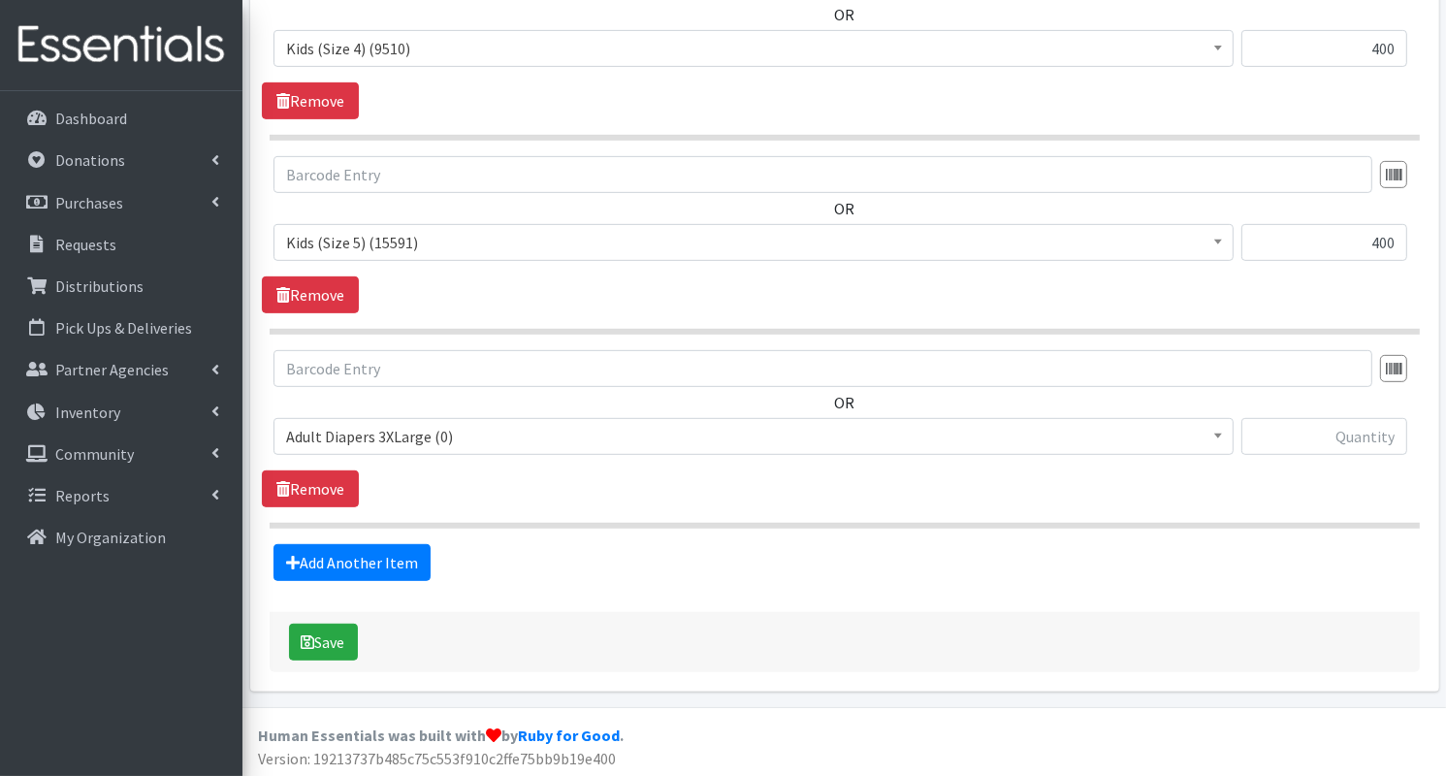
click at [452, 439] on span "Adult Diapers 3XLarge (0)" at bounding box center [753, 436] width 935 height 27
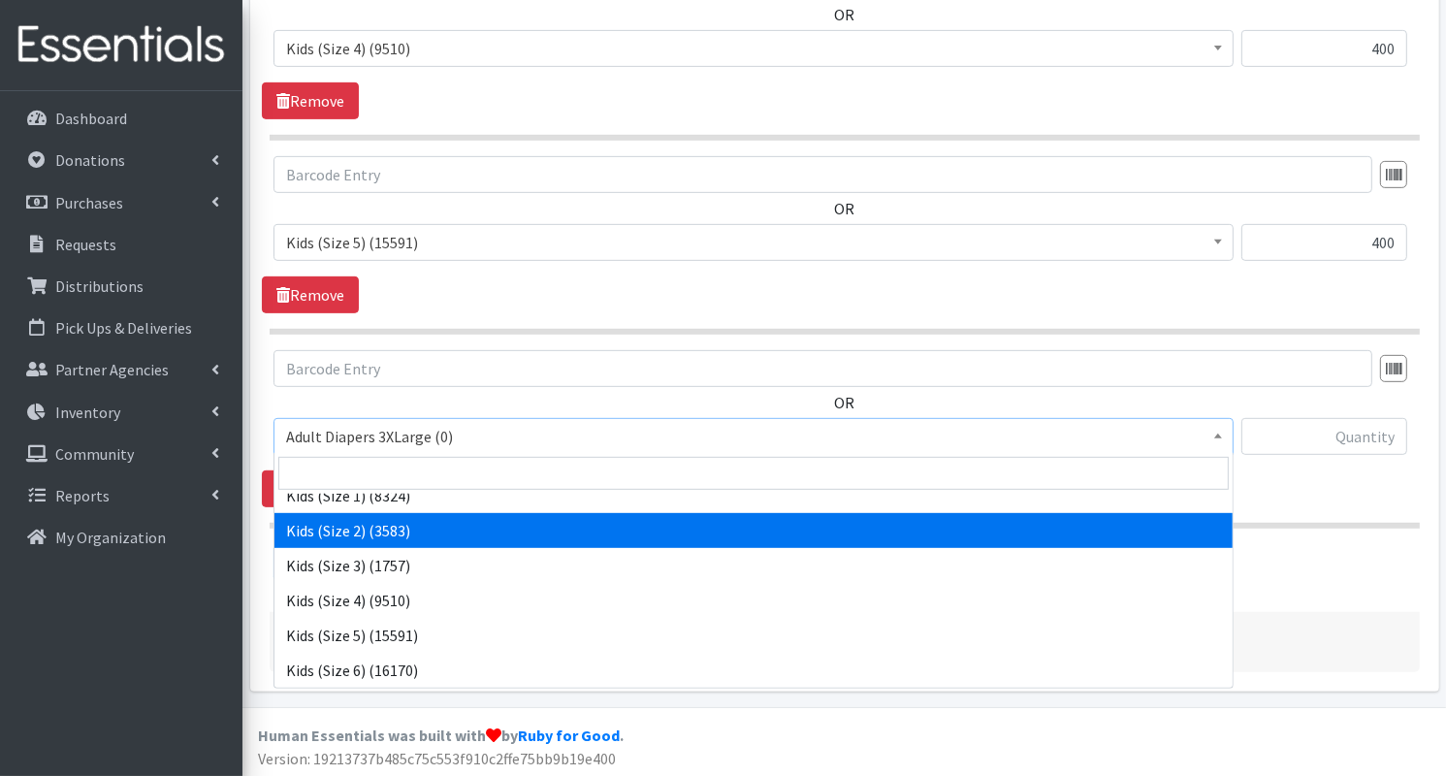
scroll to position [341, 0]
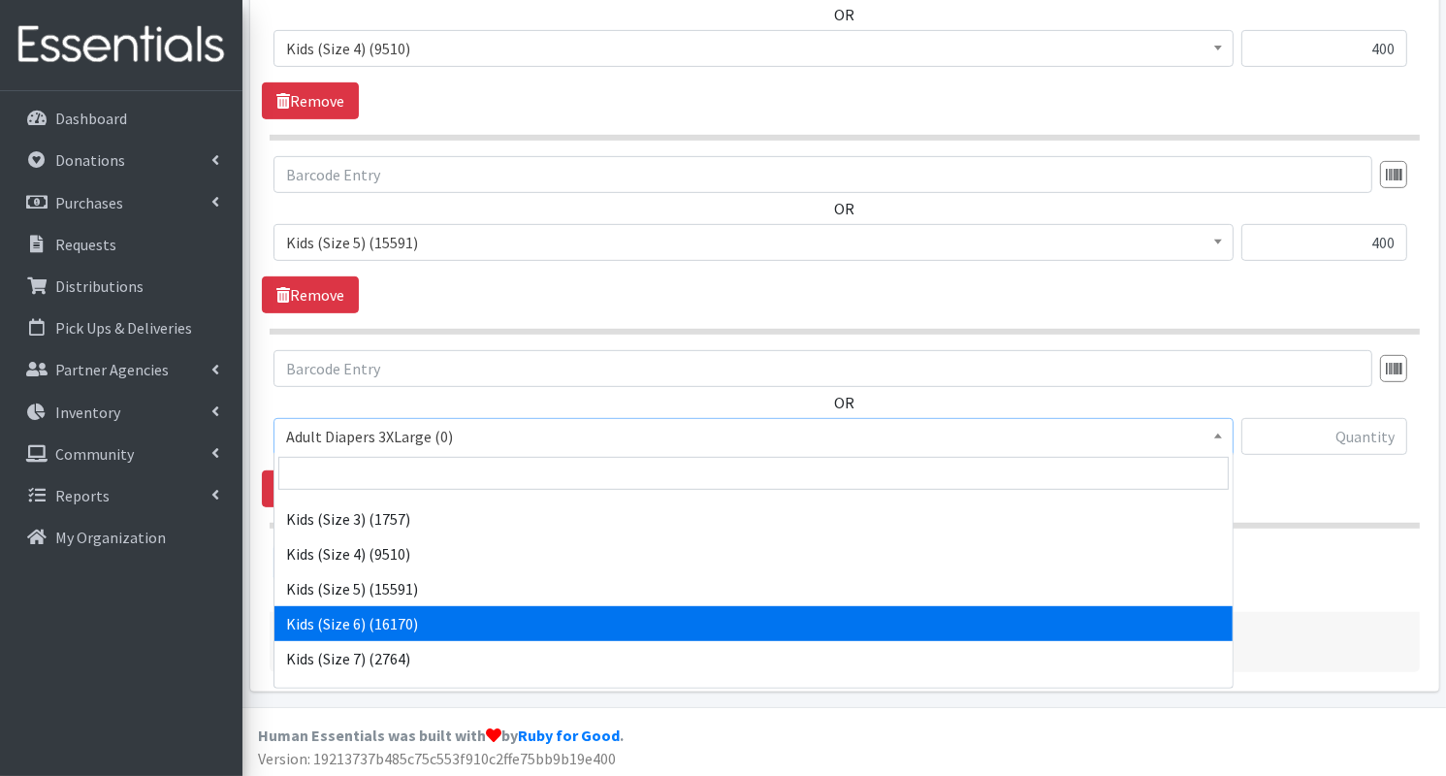
select select "7471"
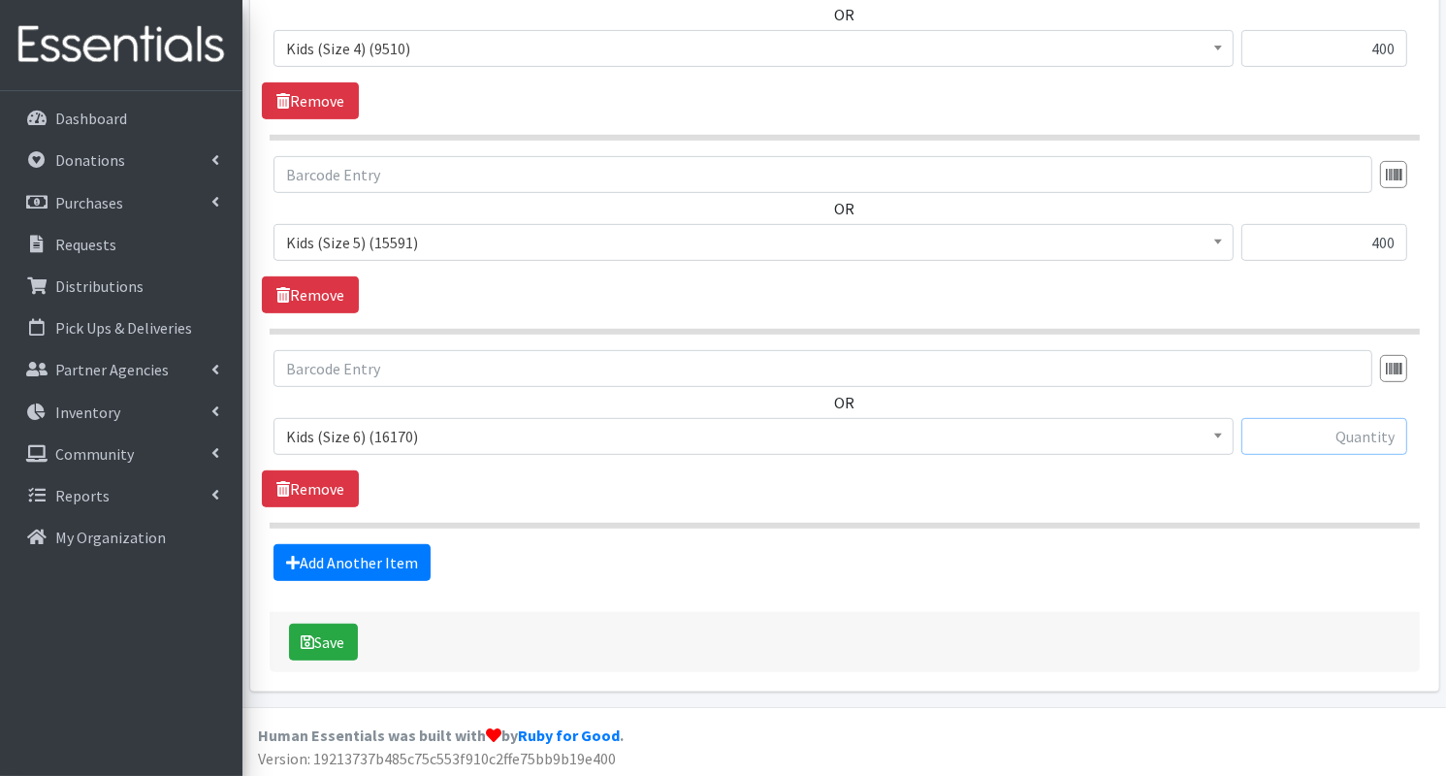
click at [1278, 445] on input "text" at bounding box center [1324, 436] width 166 height 37
type input "500"
click at [399, 560] on link "Add Another Item" at bounding box center [351, 562] width 157 height 37
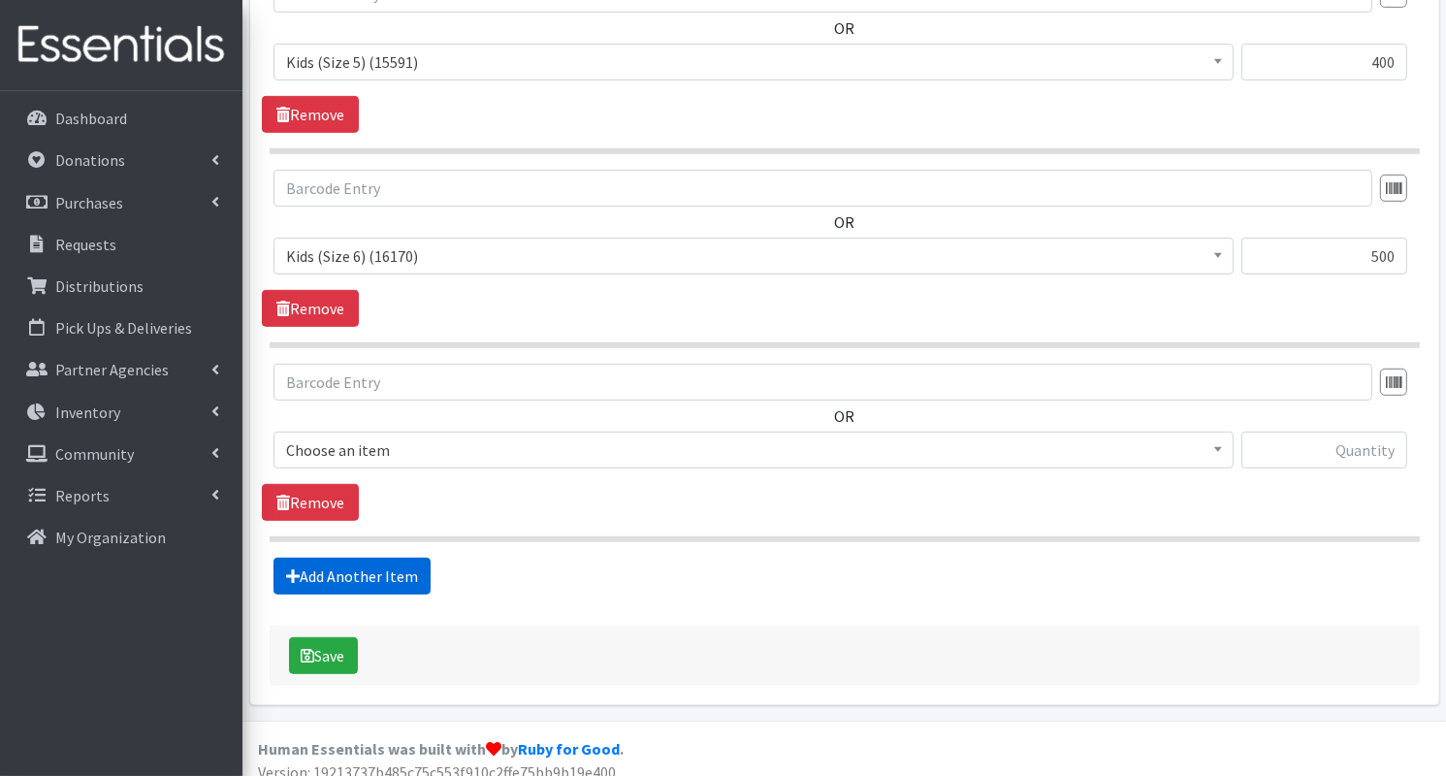
scroll to position [1029, 0]
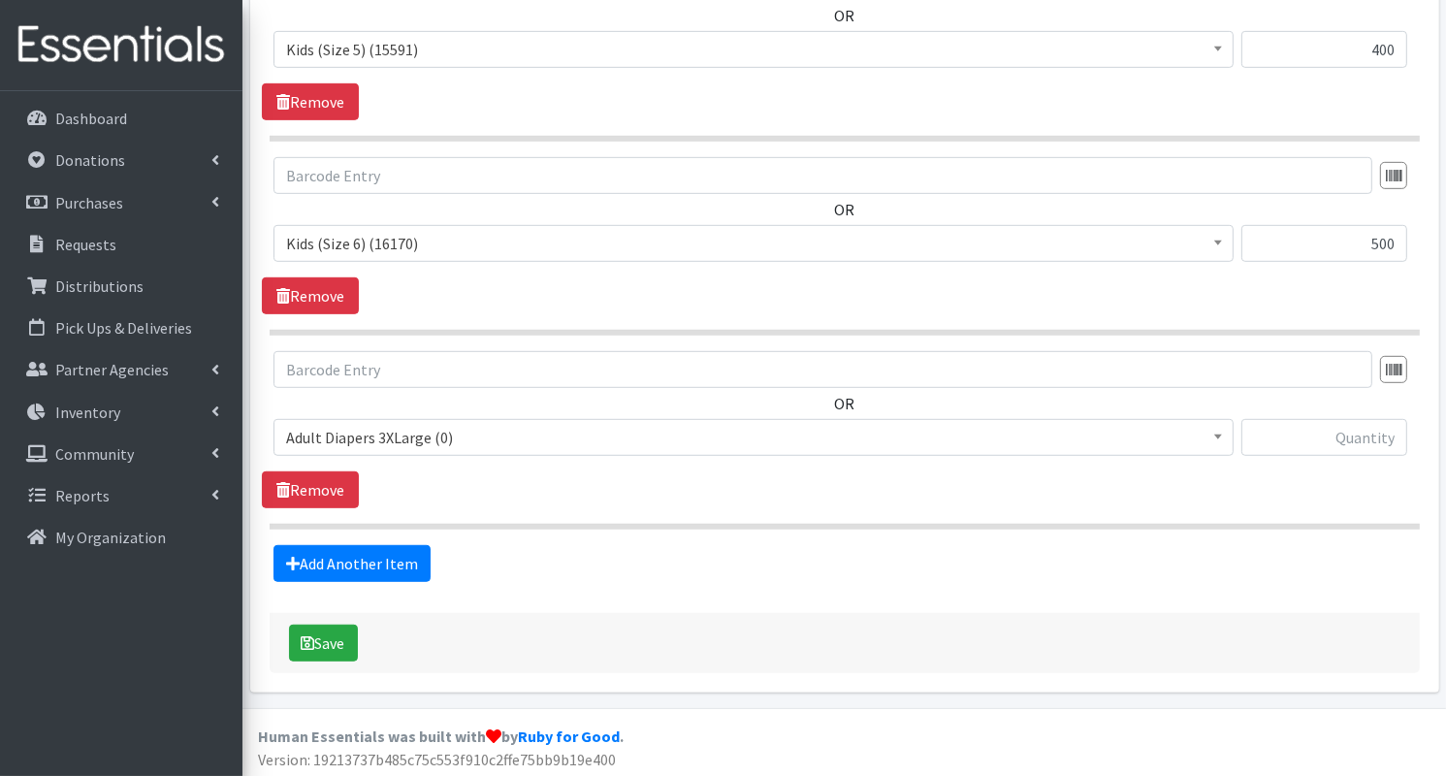
click at [465, 447] on span "Adult Diapers 3XLarge (0)" at bounding box center [753, 437] width 935 height 27
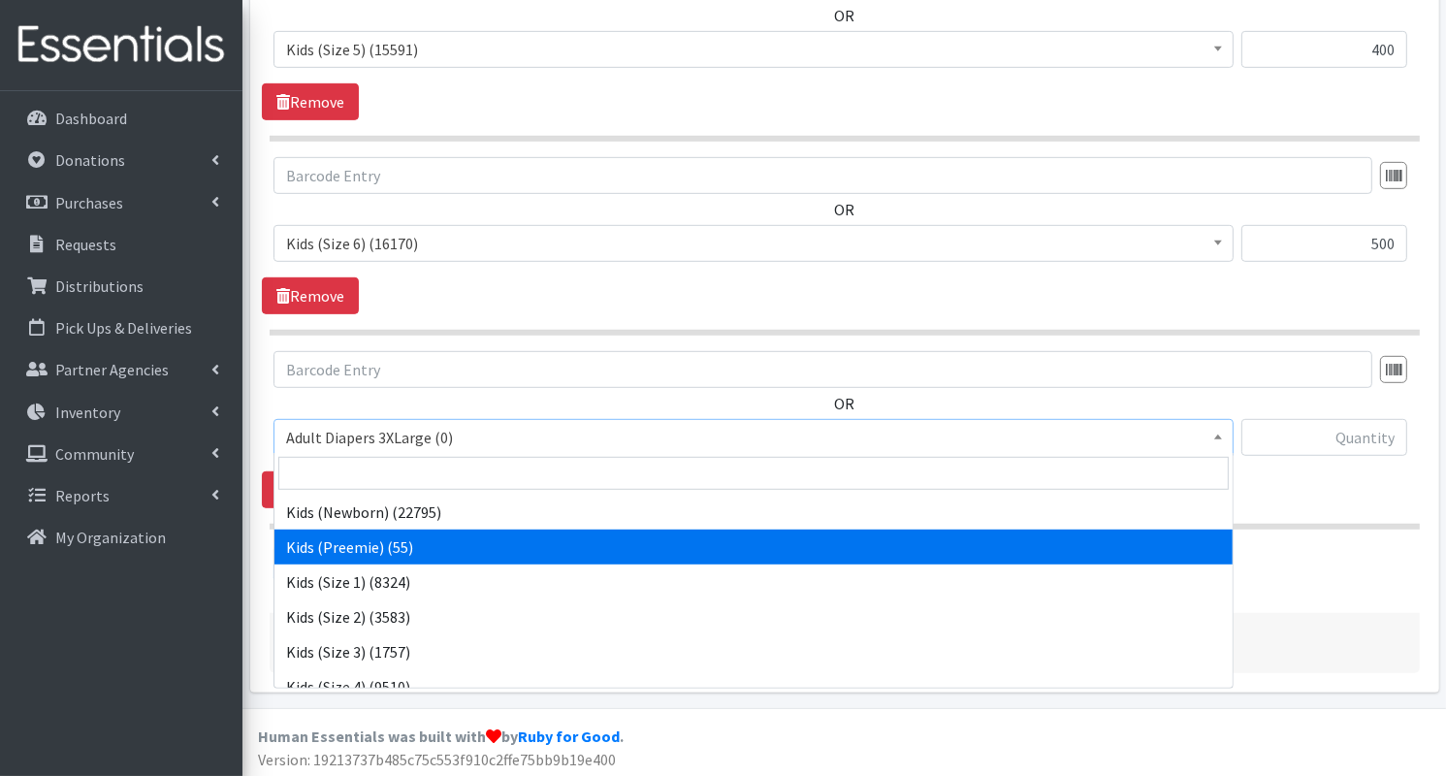
scroll to position [367, 0]
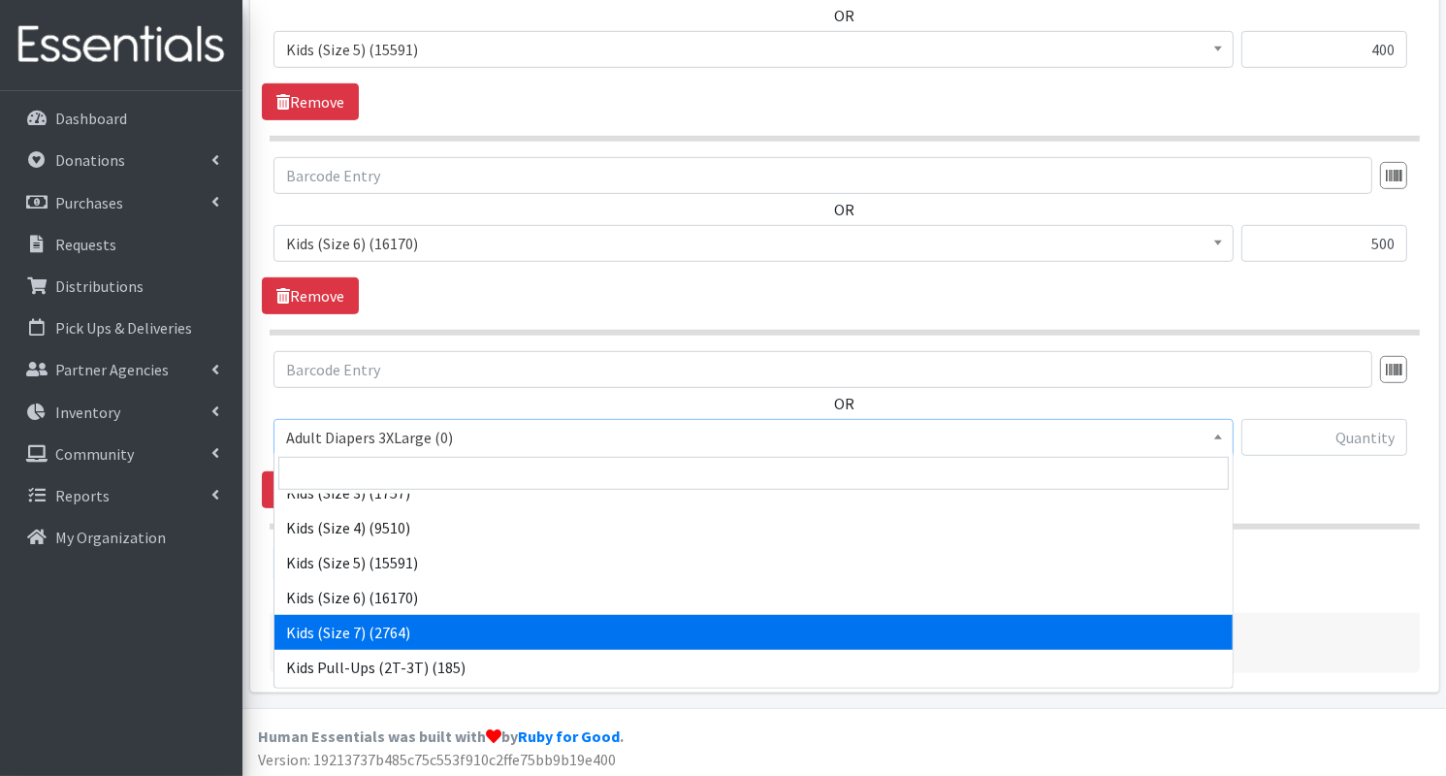
select select "12361"
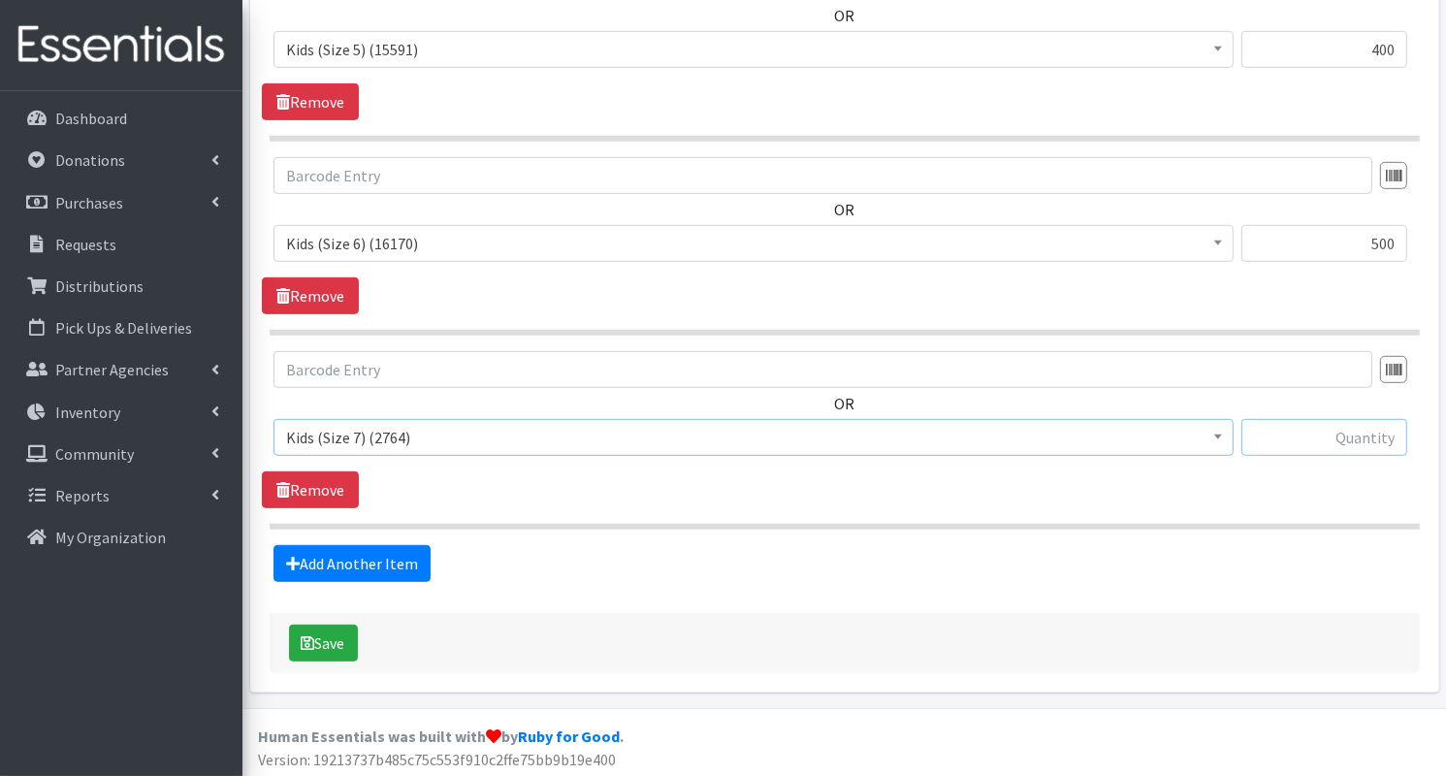
click at [1263, 439] on input "text" at bounding box center [1324, 437] width 166 height 37
type input "300"
click at [397, 561] on link "Add Another Item" at bounding box center [351, 563] width 157 height 37
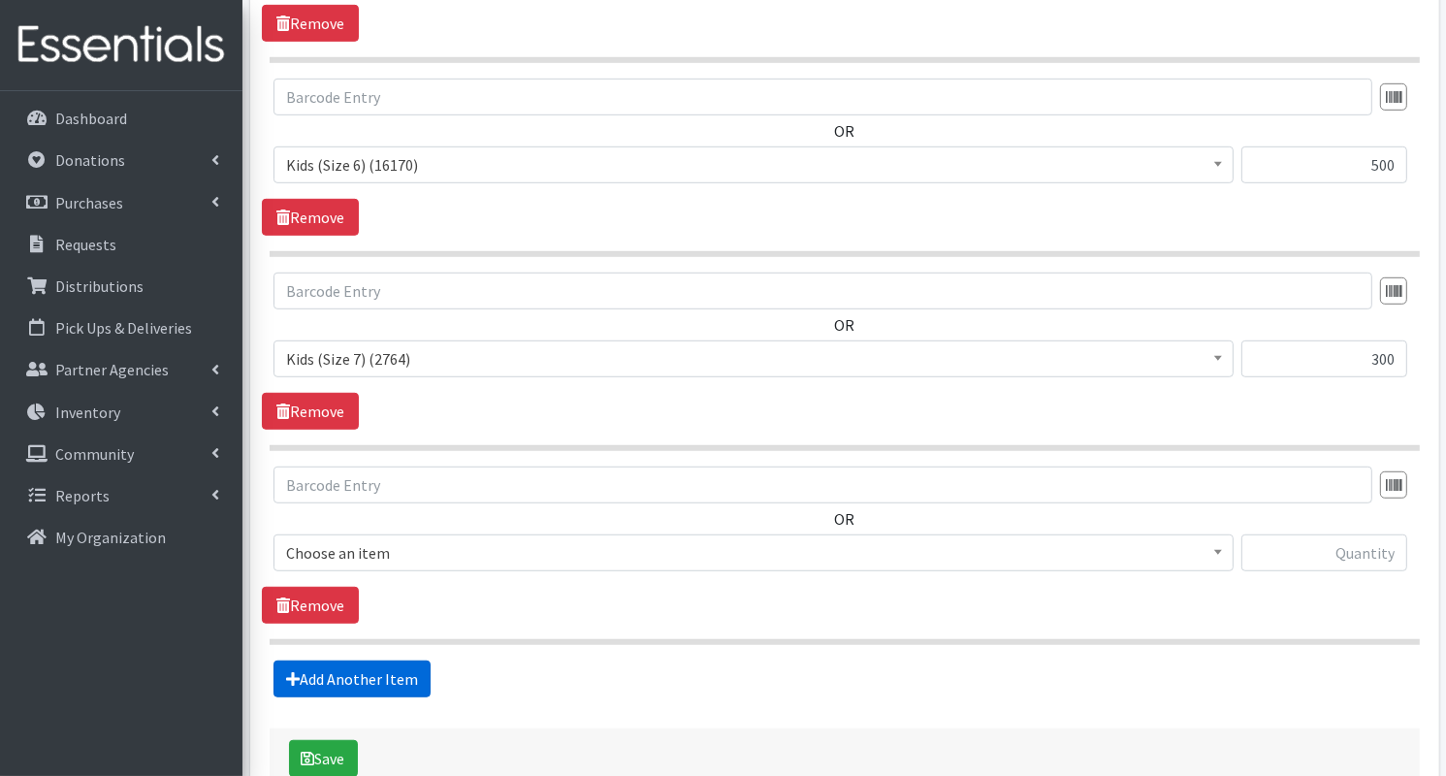
scroll to position [1223, 0]
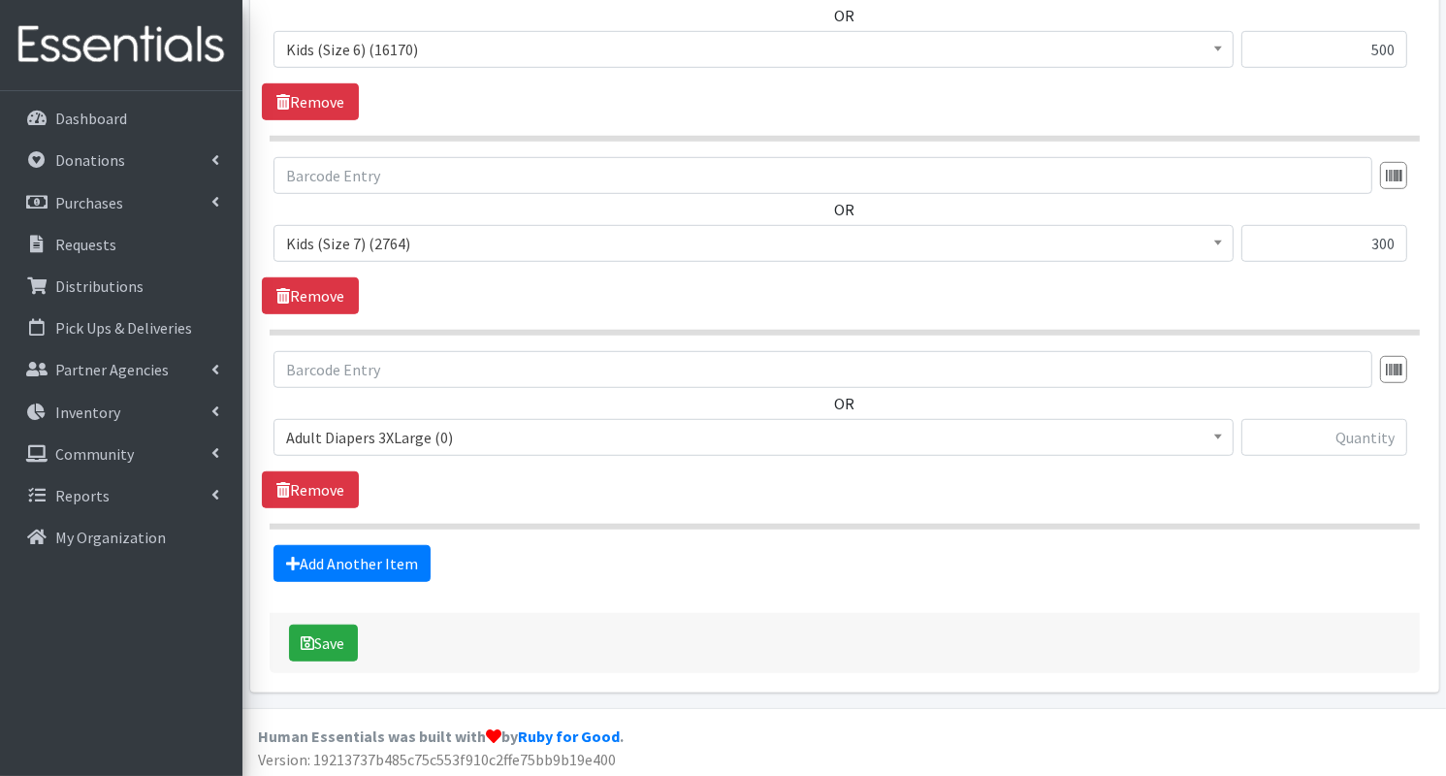
click at [478, 446] on span "Adult Diapers 3XLarge (0)" at bounding box center [753, 437] width 935 height 27
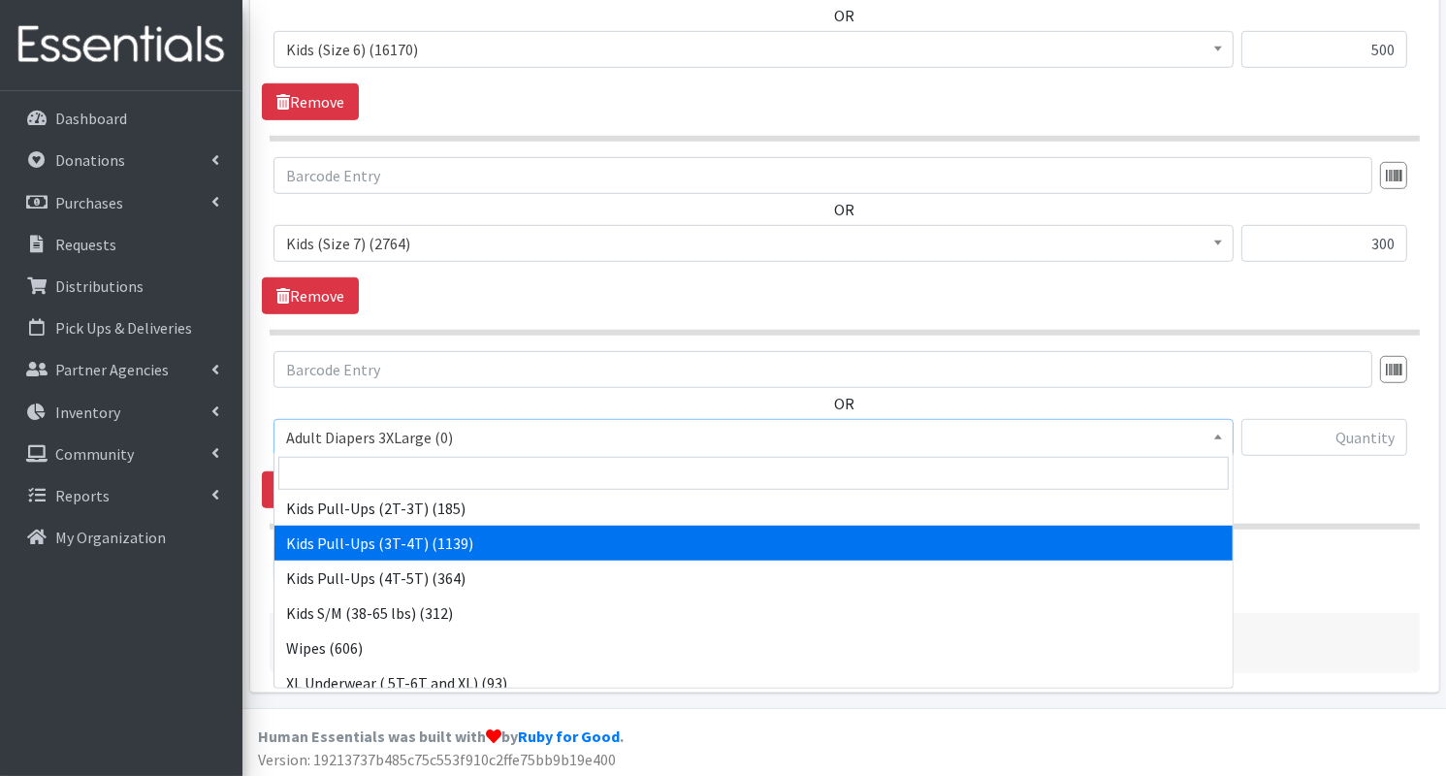
scroll to position [527, 0]
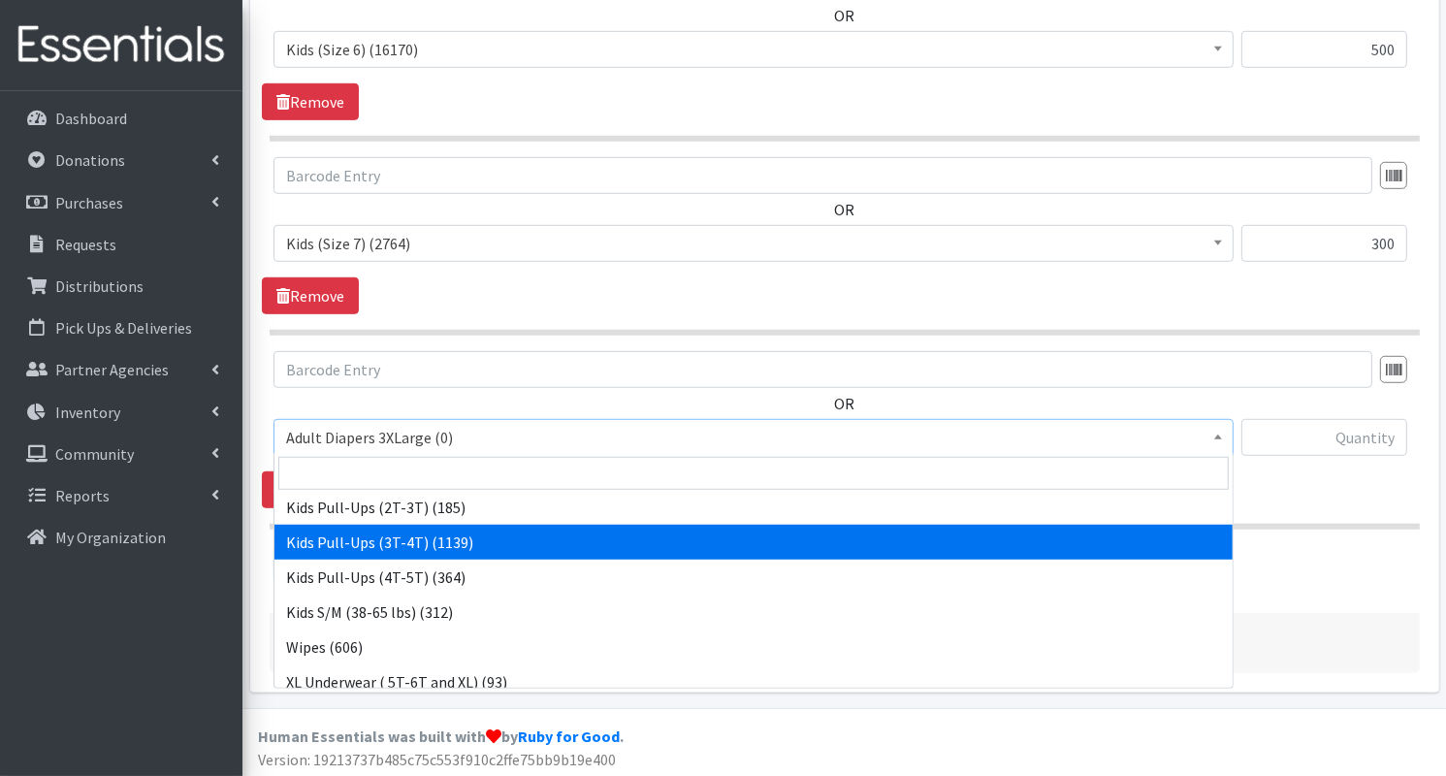
select select "7509"
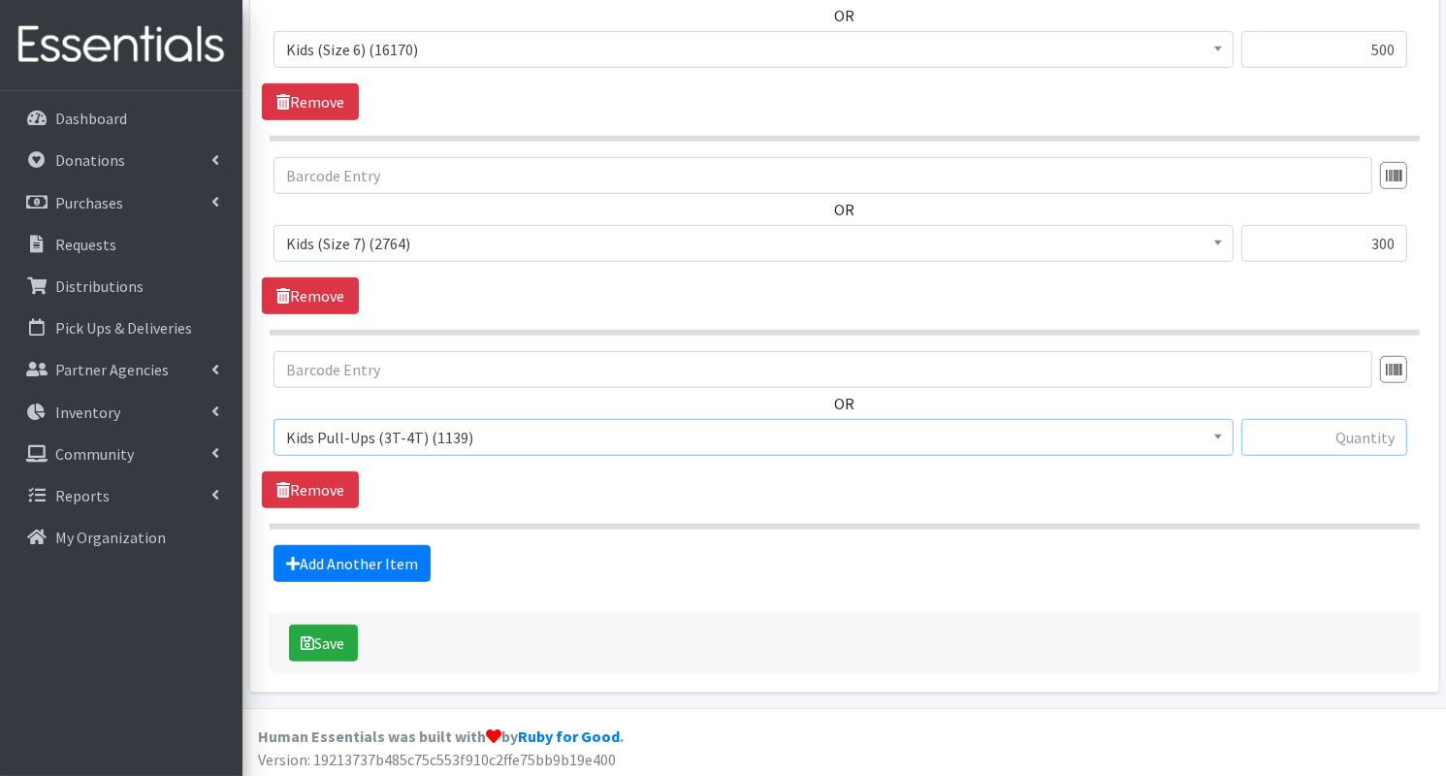
click at [1313, 437] on input "text" at bounding box center [1324, 437] width 166 height 37
type input "184"
click at [402, 574] on link "Add Another Item" at bounding box center [351, 563] width 157 height 37
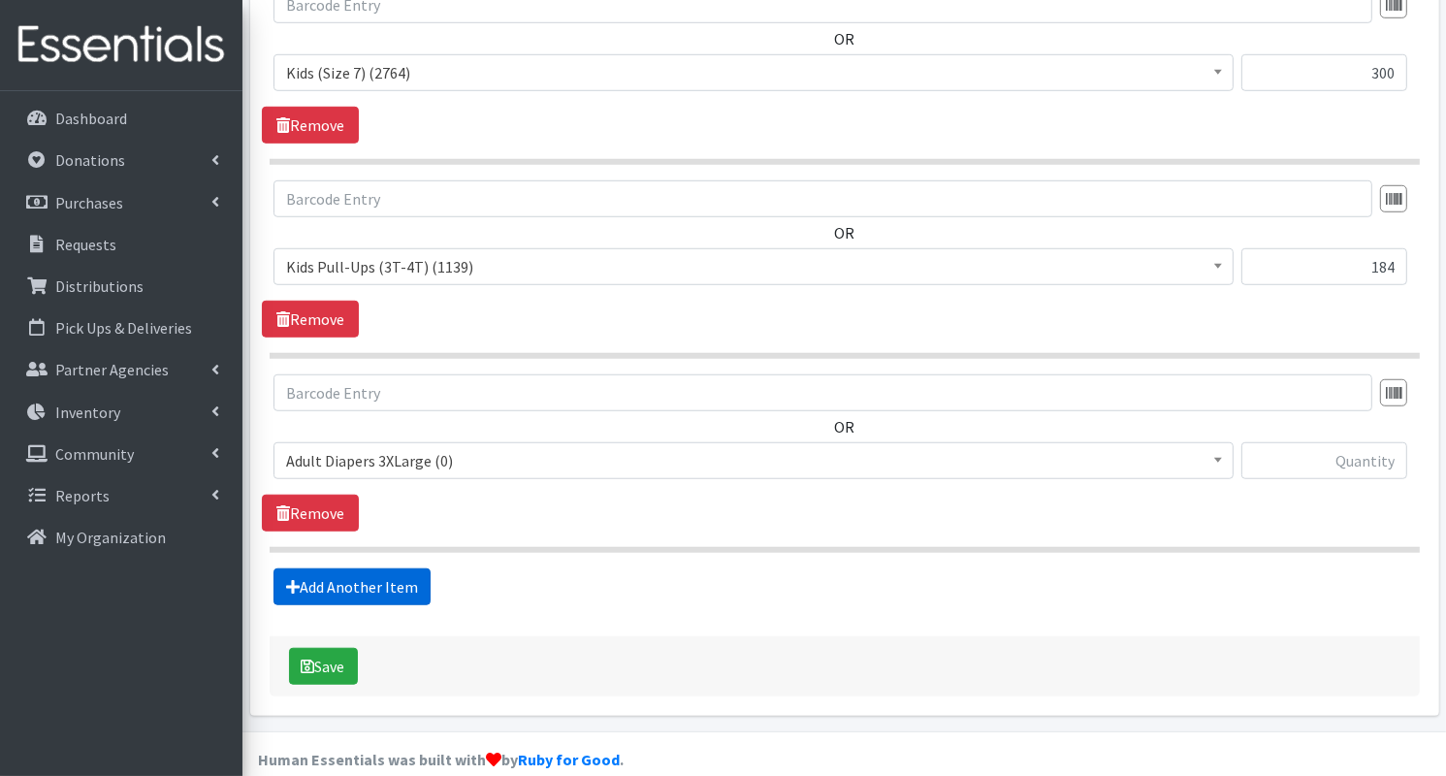
scroll to position [1415, 0]
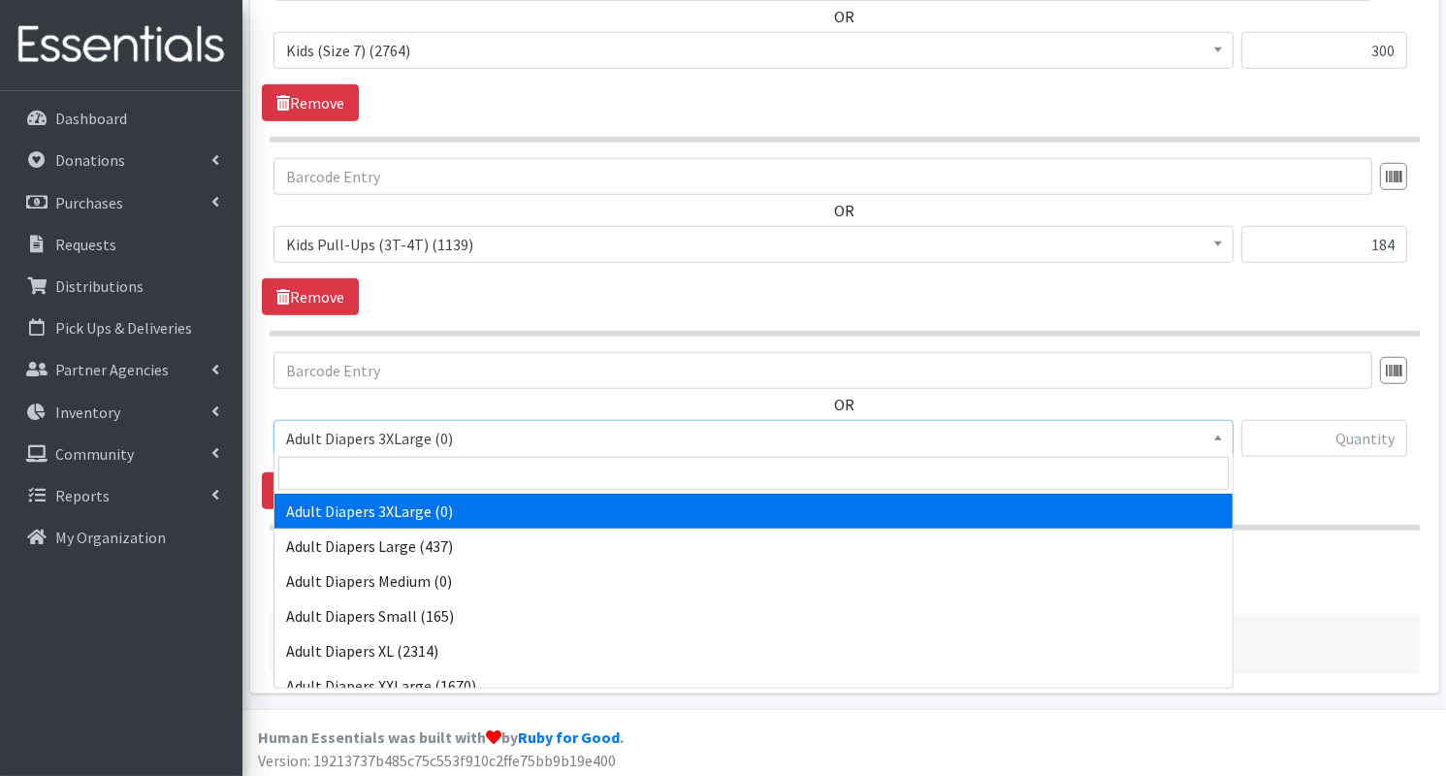
click at [461, 445] on span "Adult Diapers 3XLarge (0)" at bounding box center [753, 438] width 935 height 27
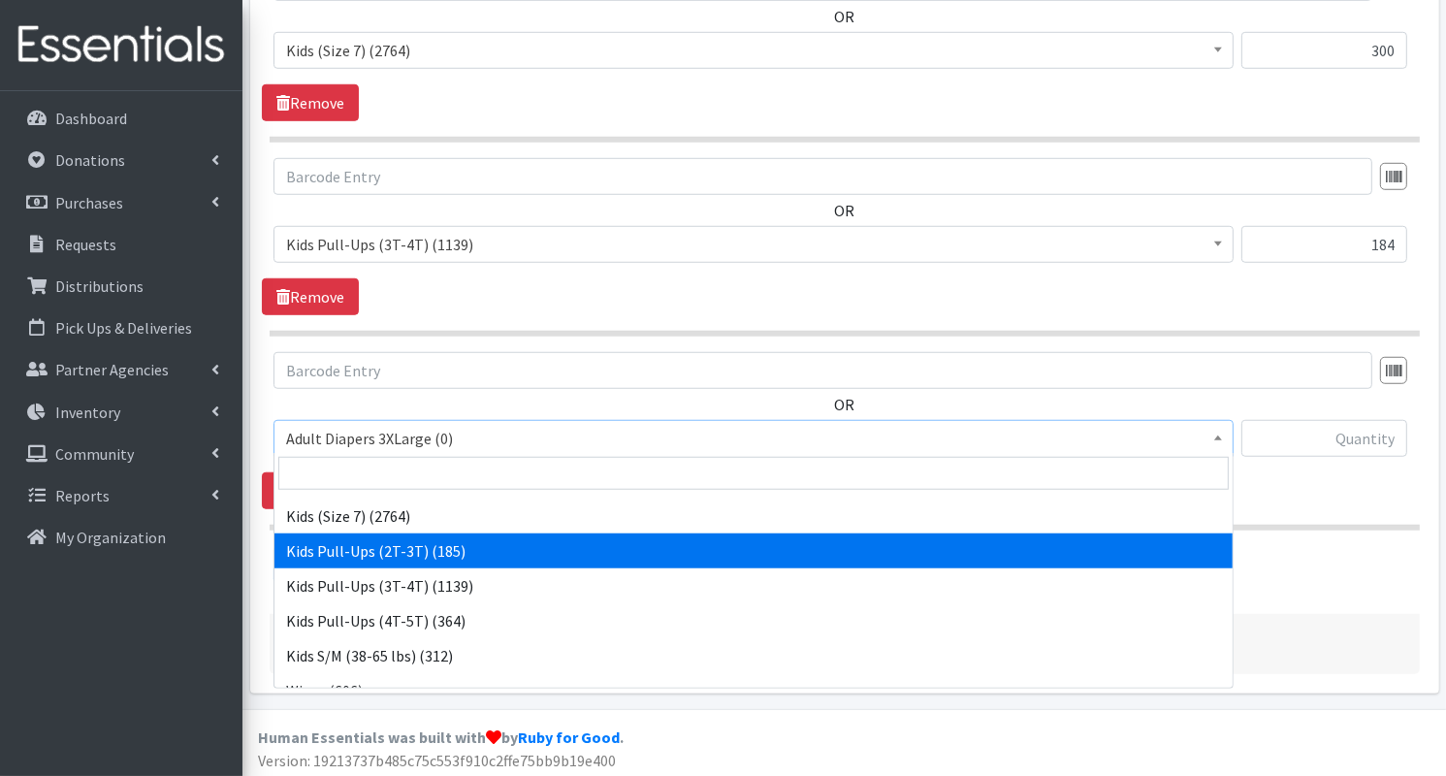
scroll to position [539, 0]
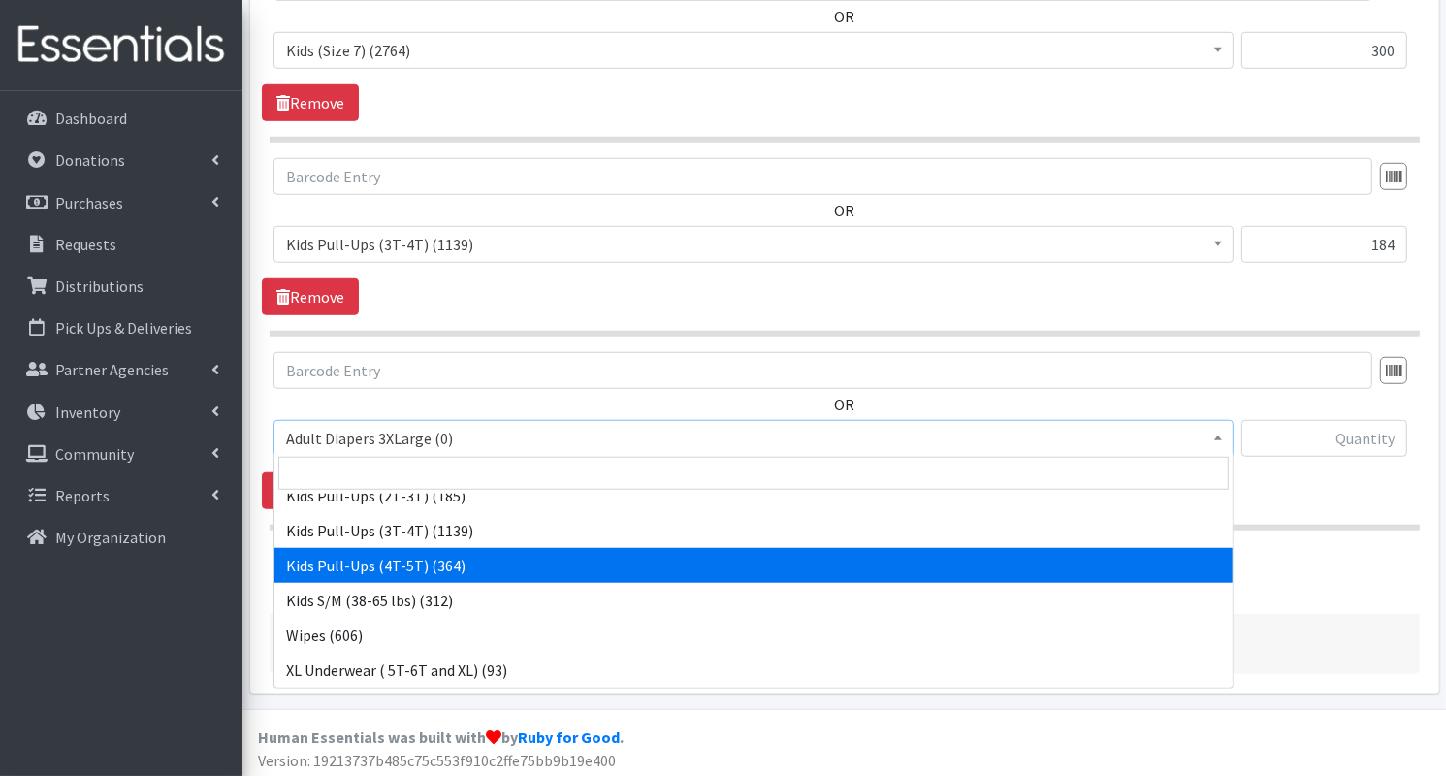
select select "7472"
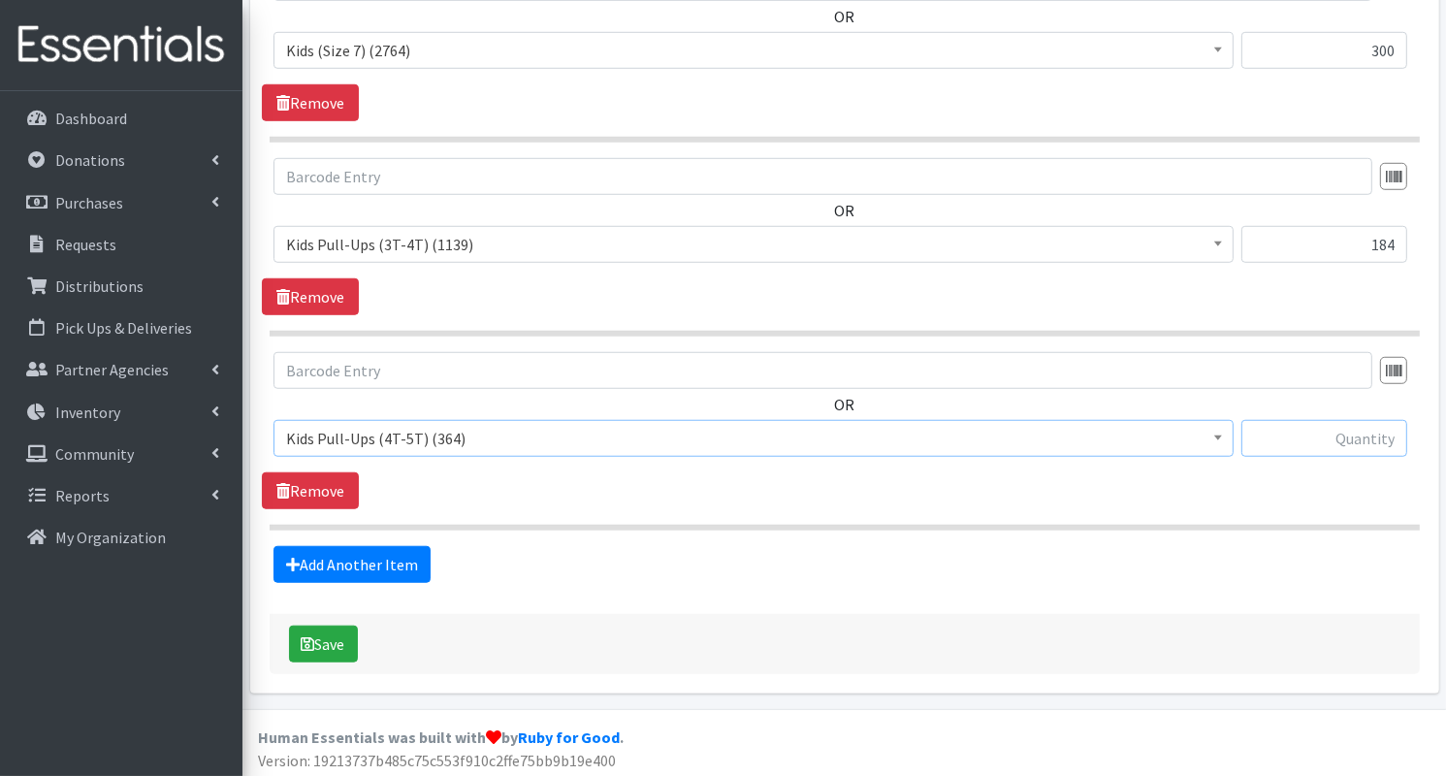
click at [1320, 439] on input "text" at bounding box center [1324, 438] width 166 height 37
type input "152"
click at [347, 555] on link "Add Another Item" at bounding box center [351, 564] width 157 height 37
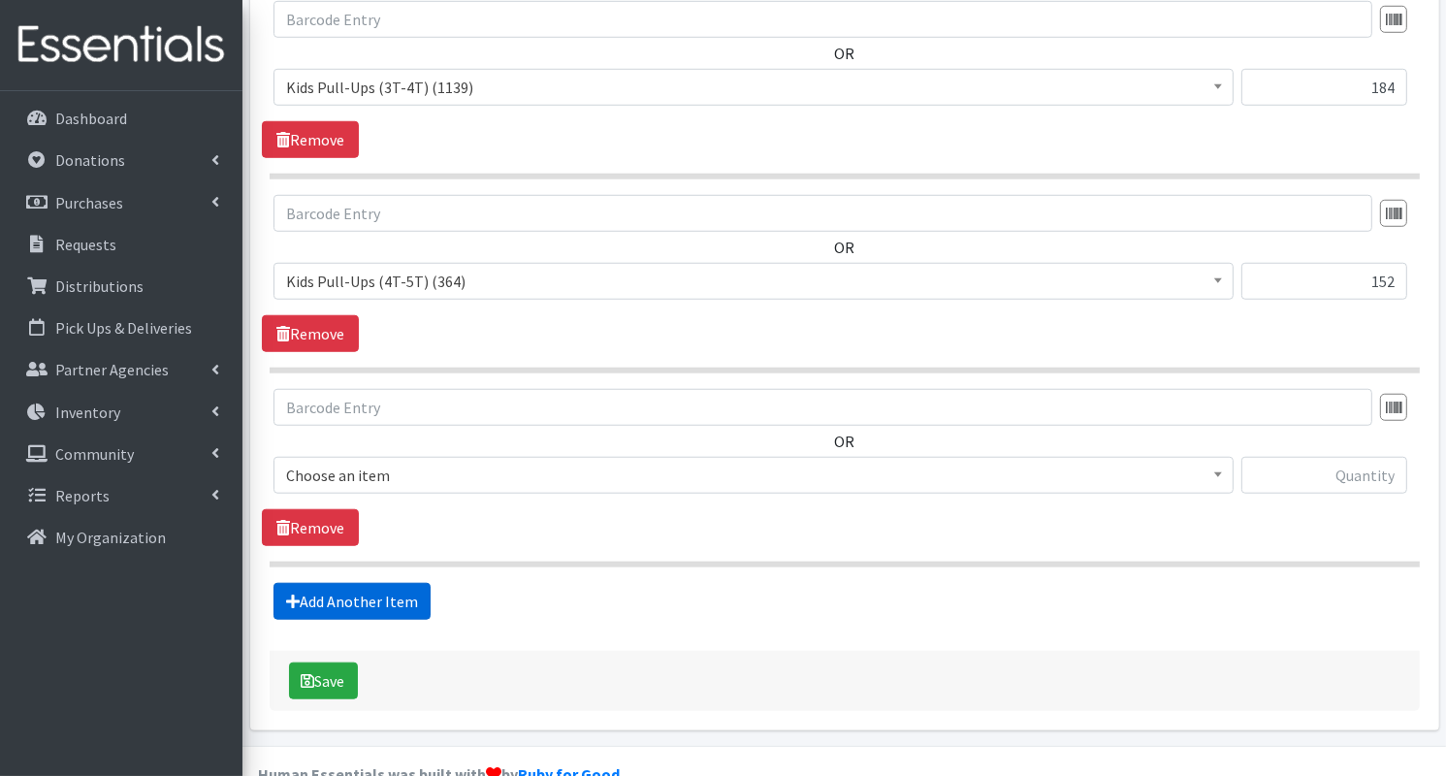
scroll to position [1609, 0]
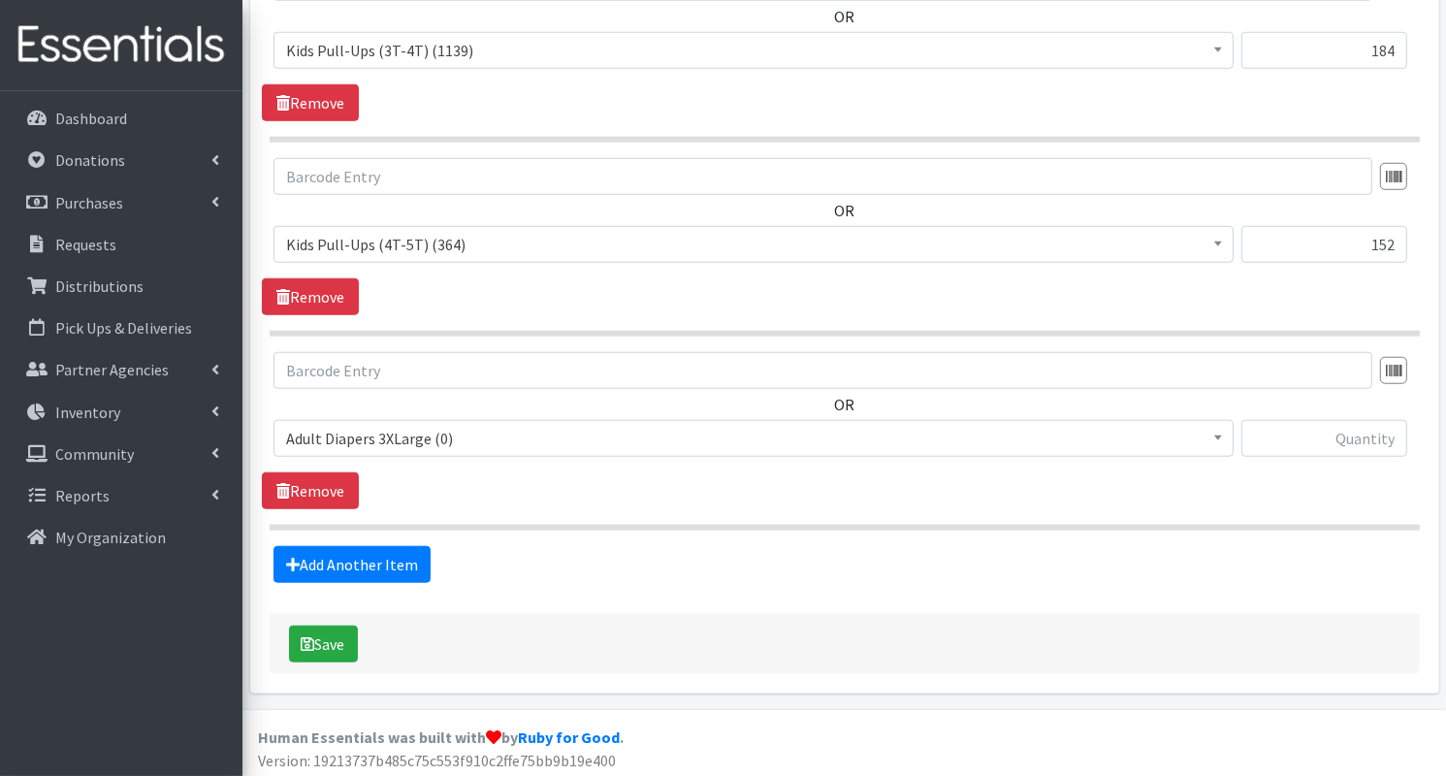
click at [412, 444] on span "Adult Diapers 3XLarge (0)" at bounding box center [753, 438] width 935 height 27
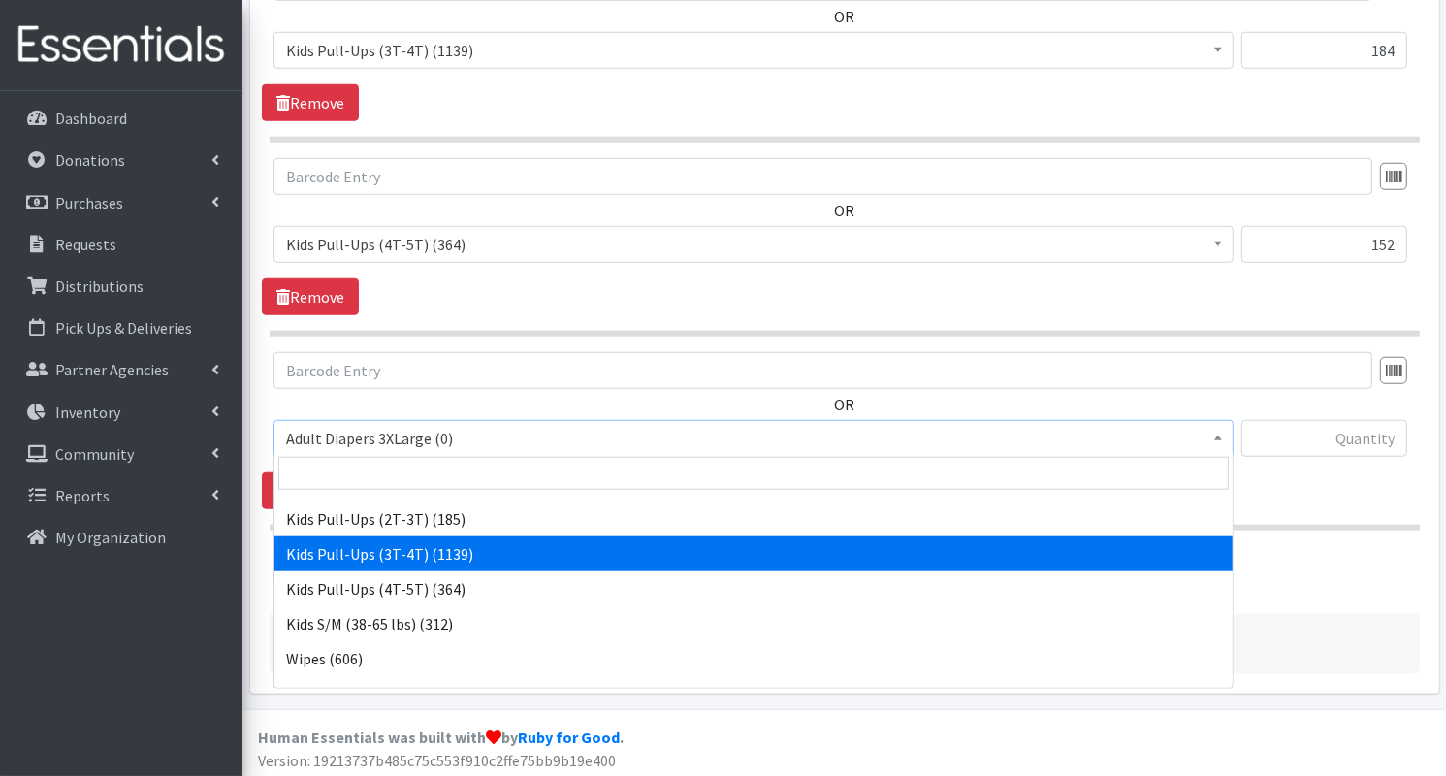
scroll to position [539, 0]
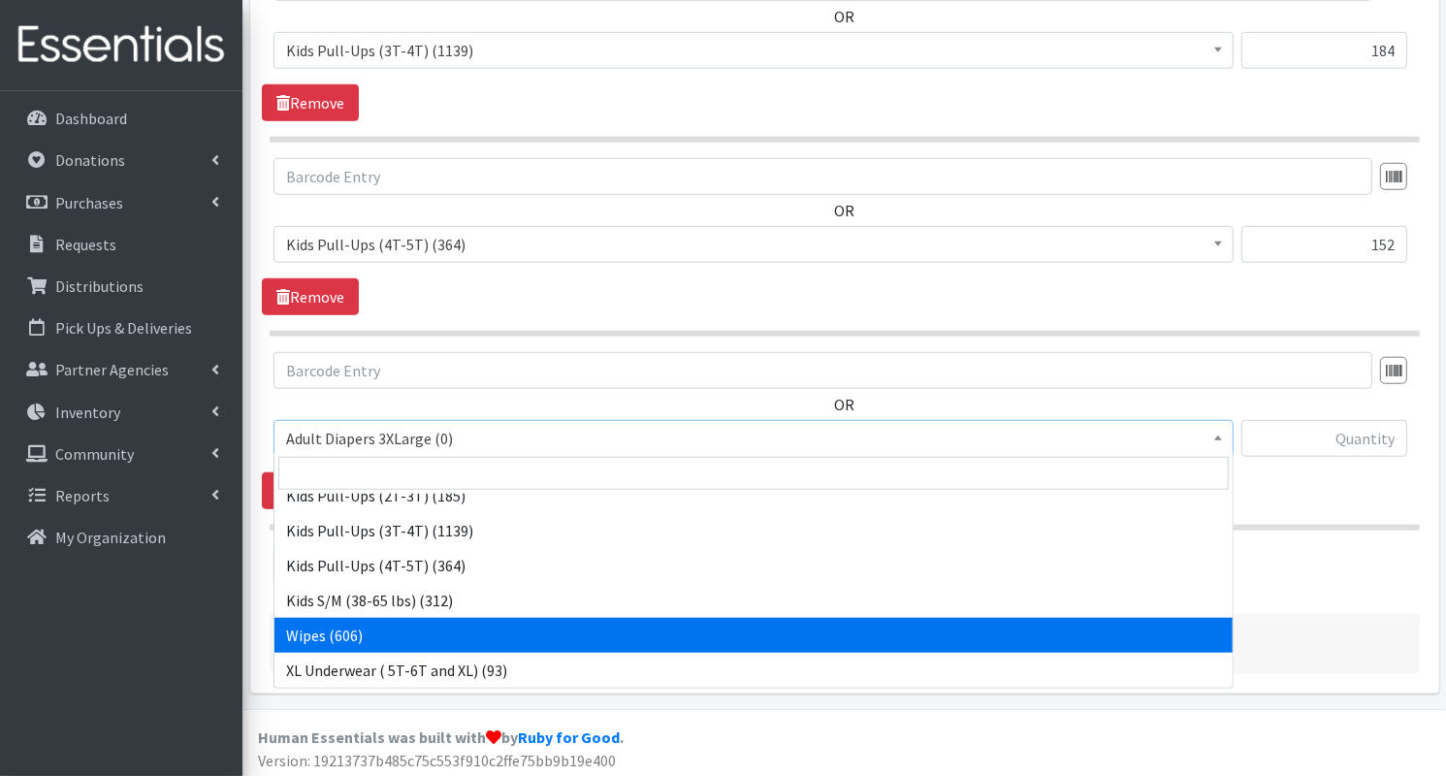
select select "8908"
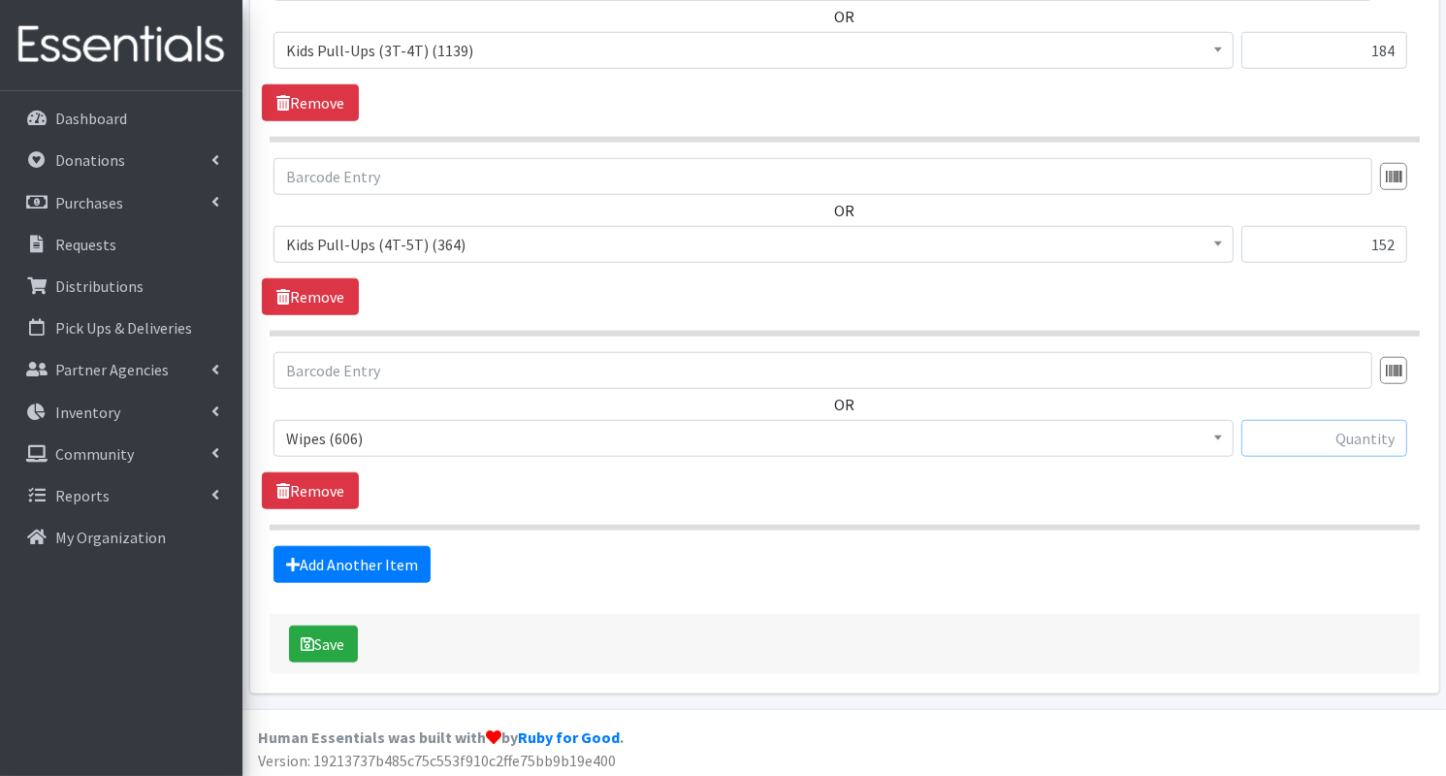
click at [1298, 424] on input "text" at bounding box center [1324, 438] width 166 height 37
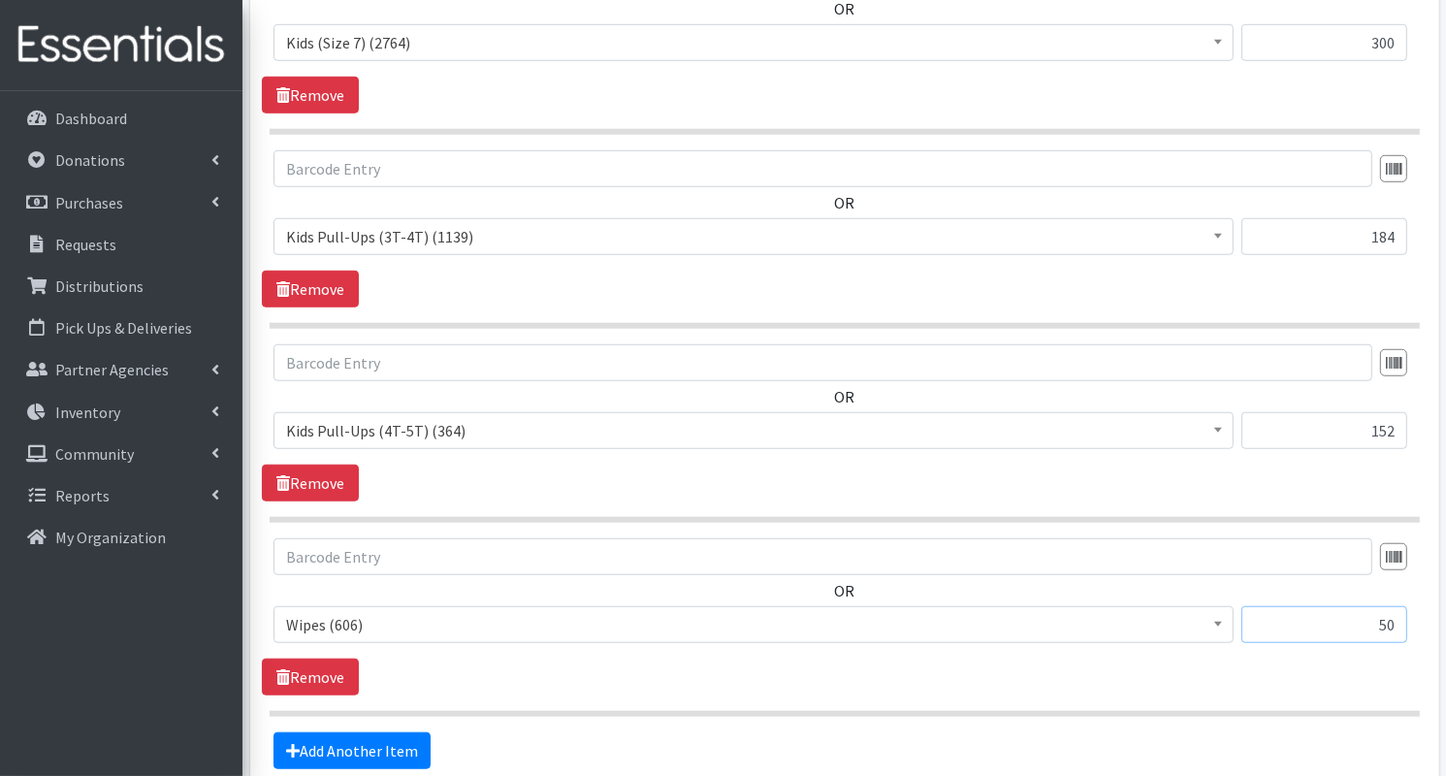
scroll to position [1509, 0]
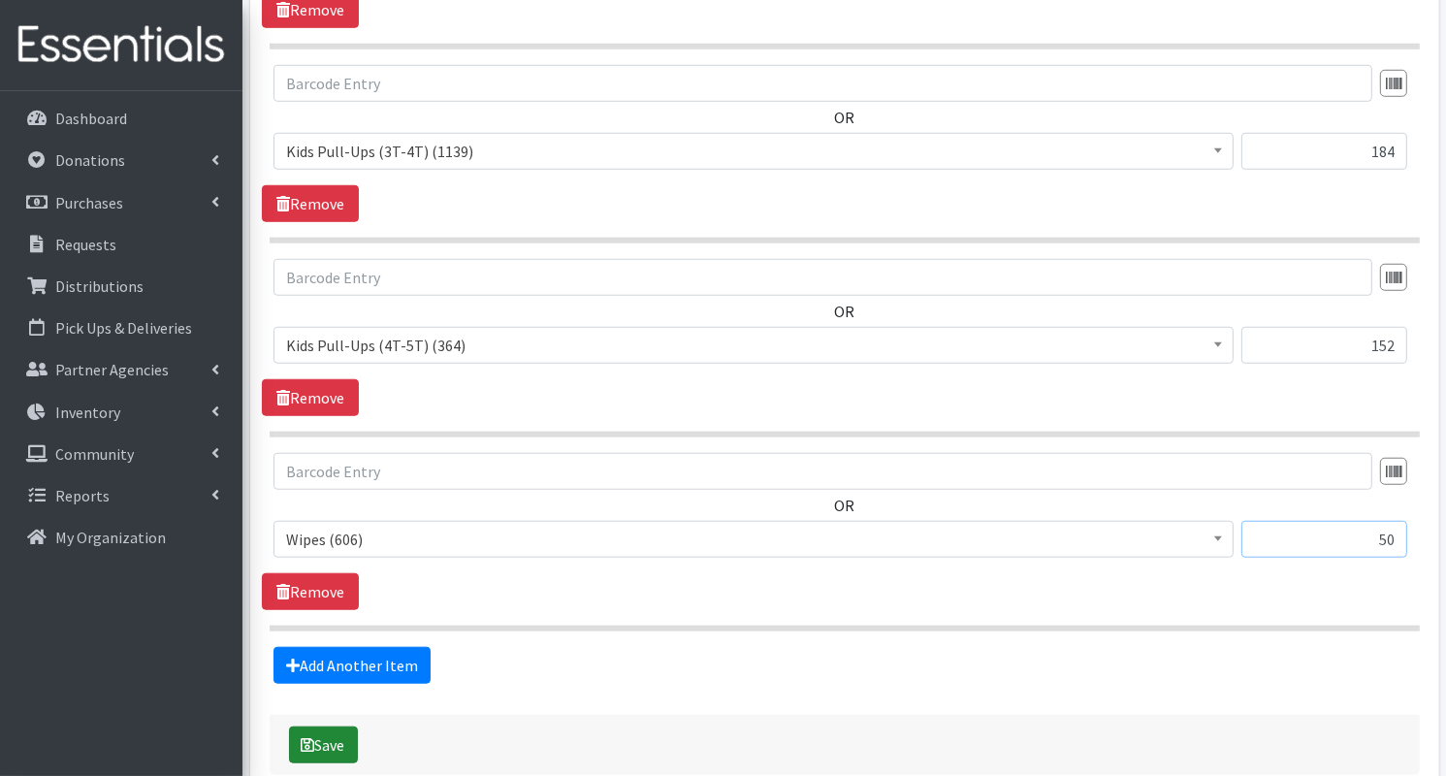
type input "50"
click at [326, 740] on button "Save" at bounding box center [323, 744] width 69 height 37
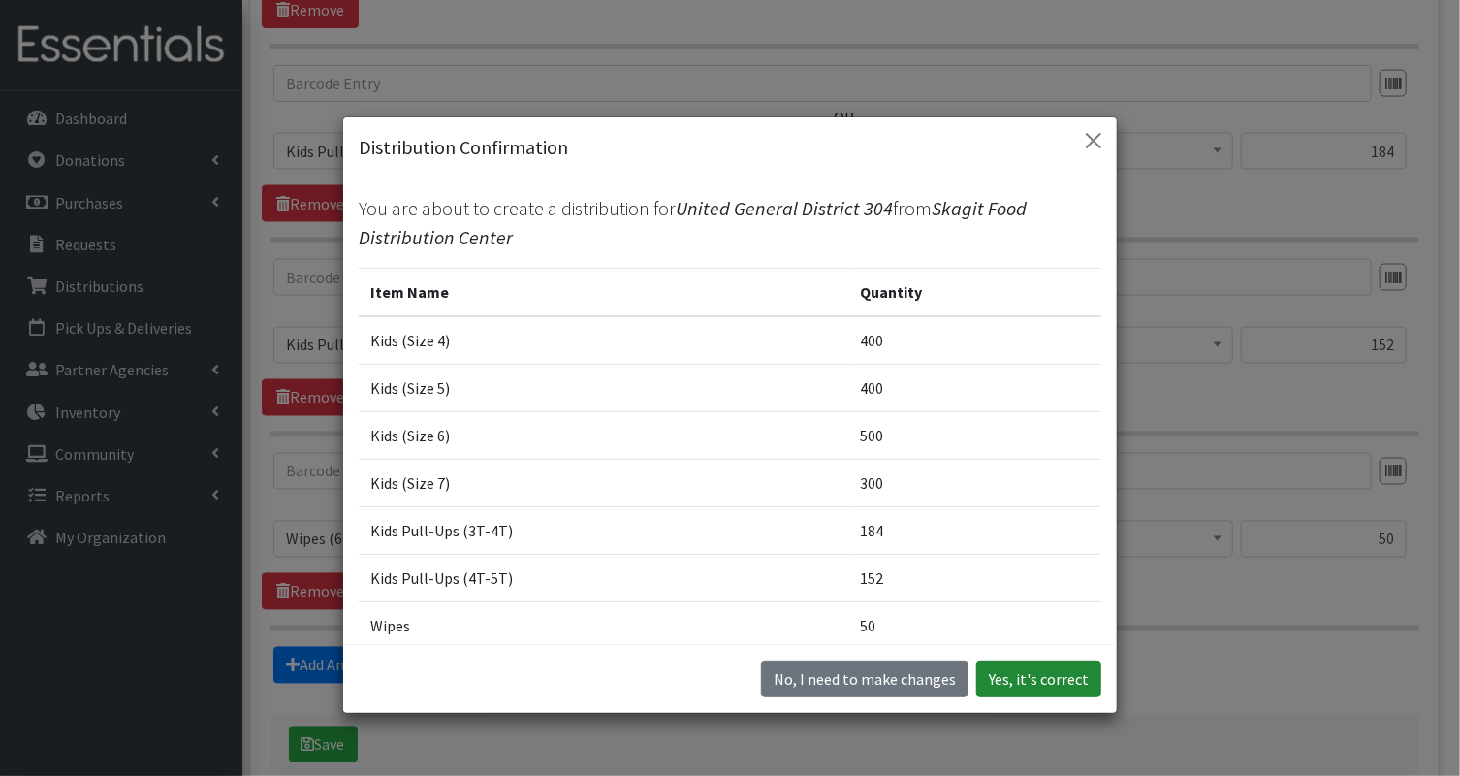
click at [1018, 678] on button "Yes, it's correct" at bounding box center [1038, 678] width 125 height 37
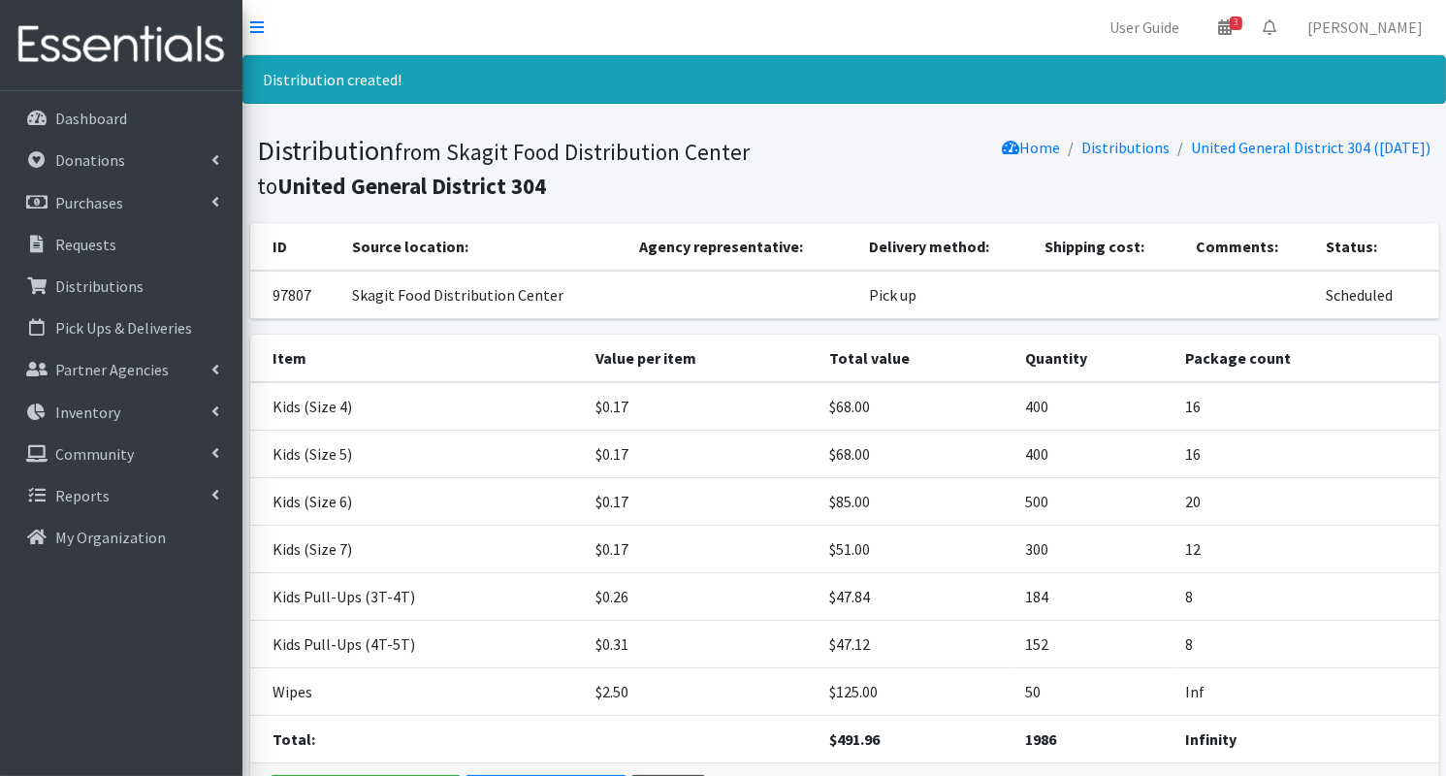
scroll to position [132, 0]
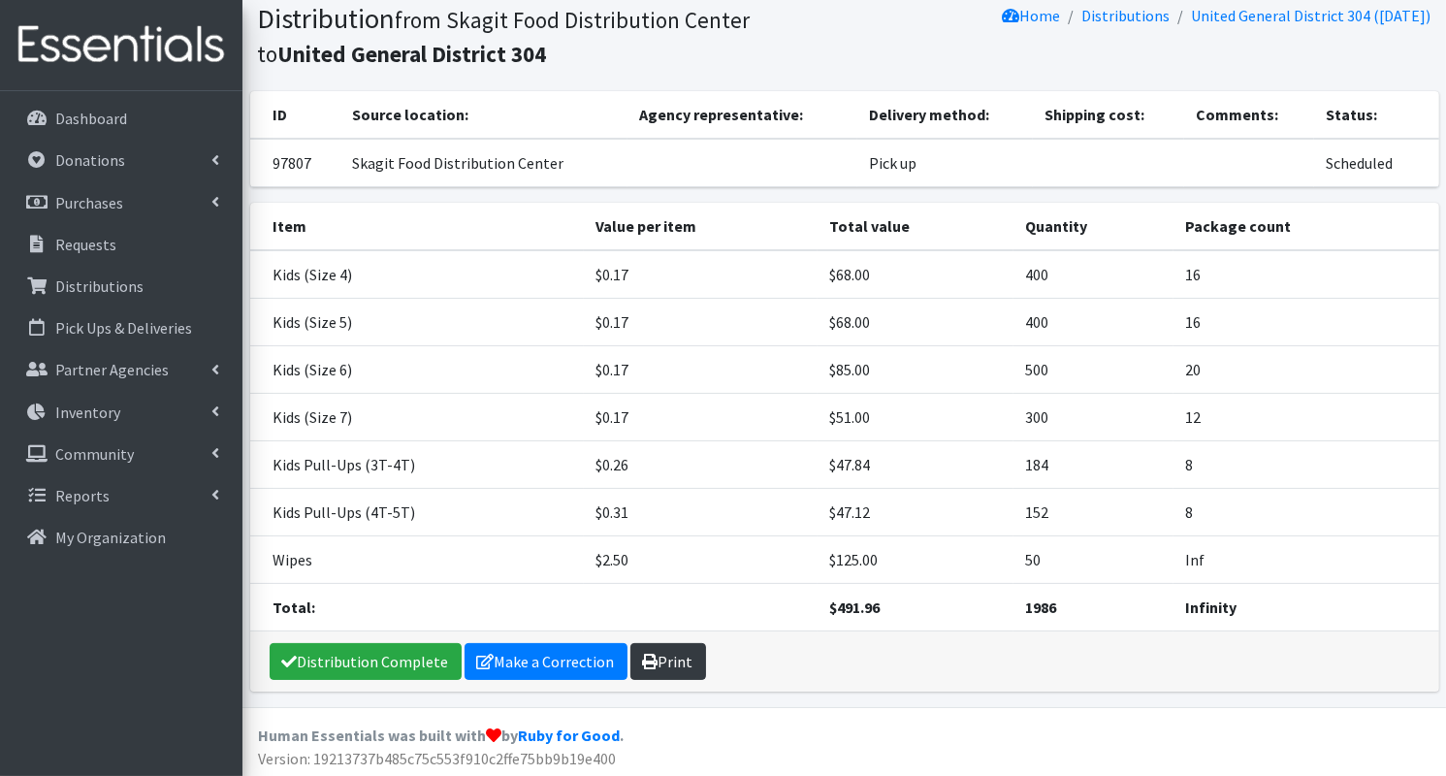
click at [691, 659] on link "Print" at bounding box center [668, 661] width 76 height 37
click at [151, 281] on link "Distributions" at bounding box center [121, 286] width 227 height 39
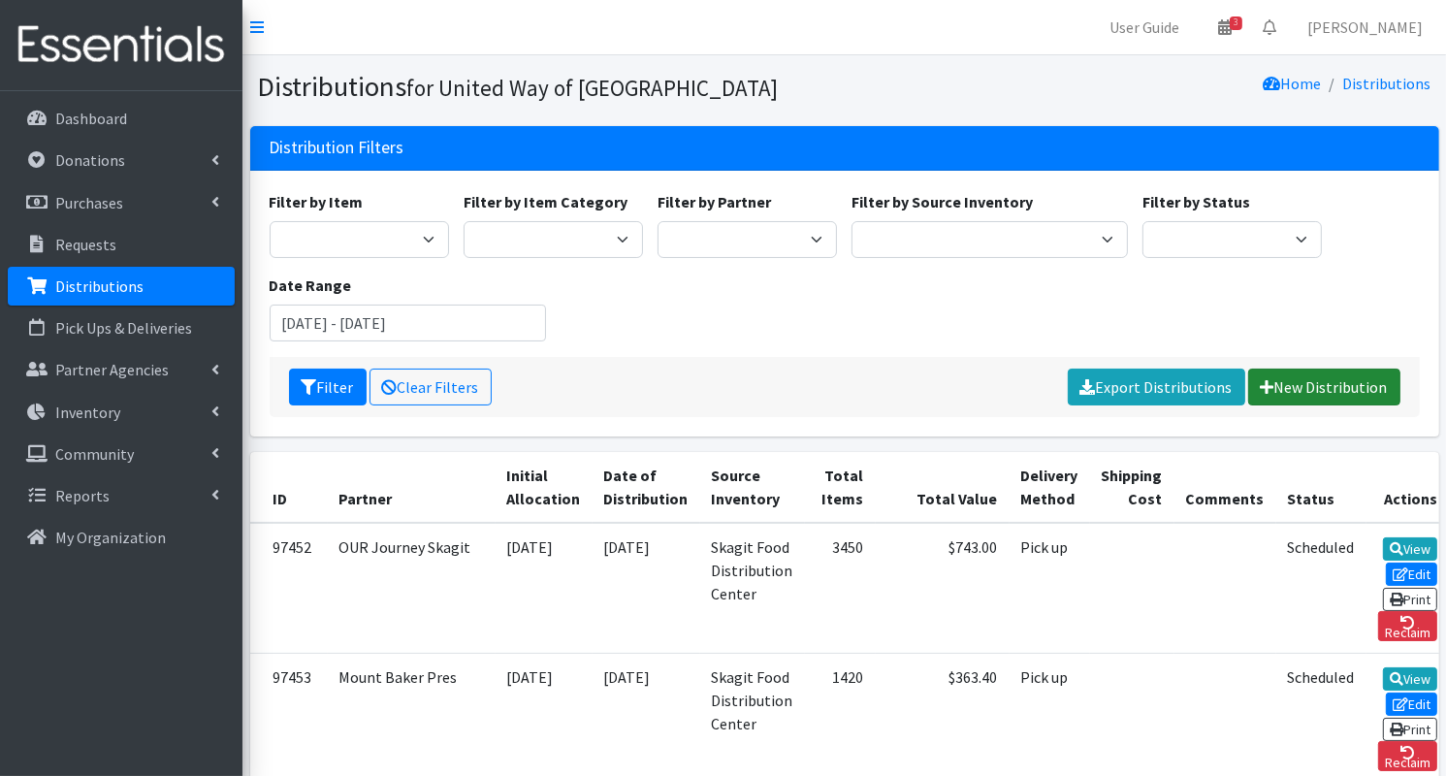
click at [1288, 395] on link "New Distribution" at bounding box center [1324, 386] width 152 height 37
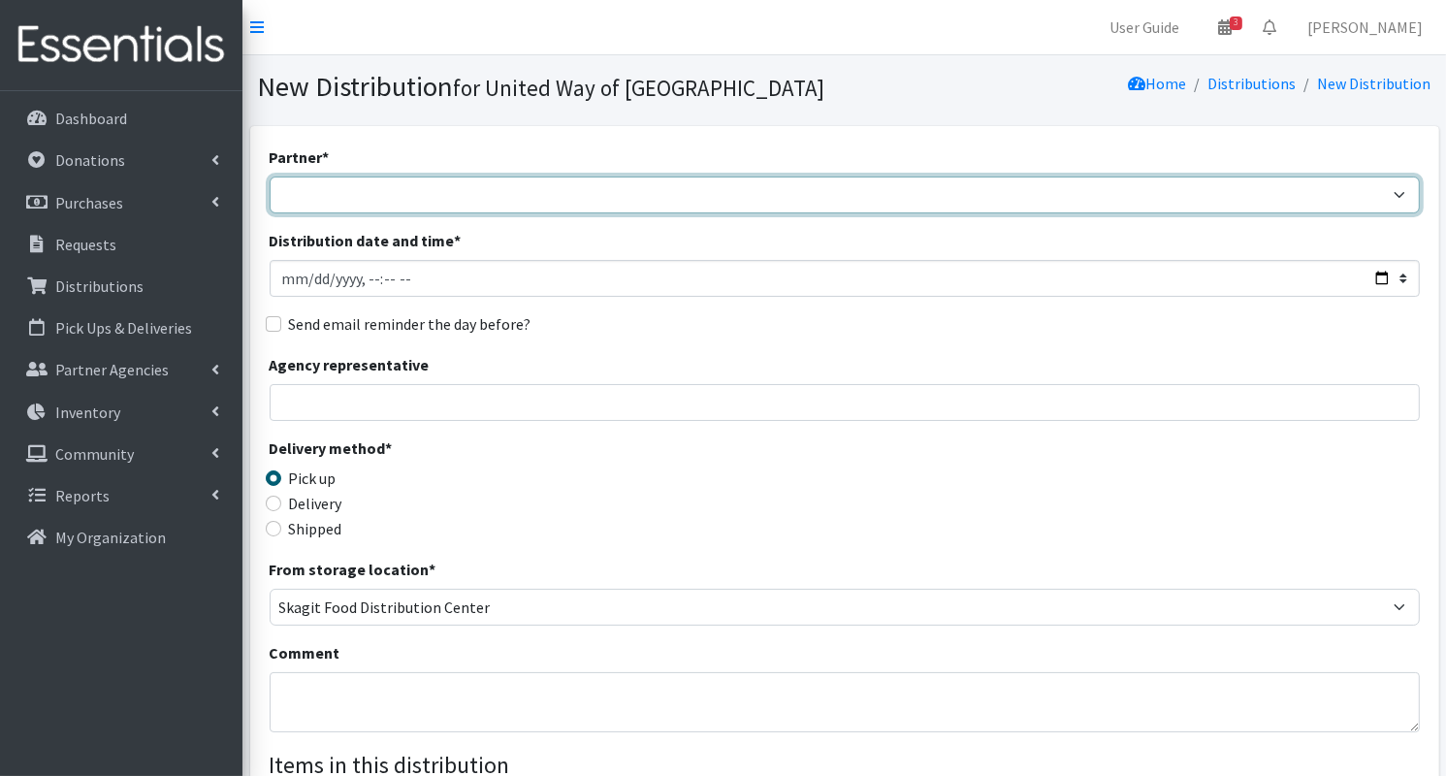
click at [529, 200] on select "Community Action of Skagit County Helping Hands Food Bank Ministerio Hispano. F…" at bounding box center [845, 194] width 1150 height 37
select select "7392"
click at [270, 176] on select "Community Action of Skagit County Helping Hands Food Bank Ministerio Hispano. F…" at bounding box center [845, 194] width 1150 height 37
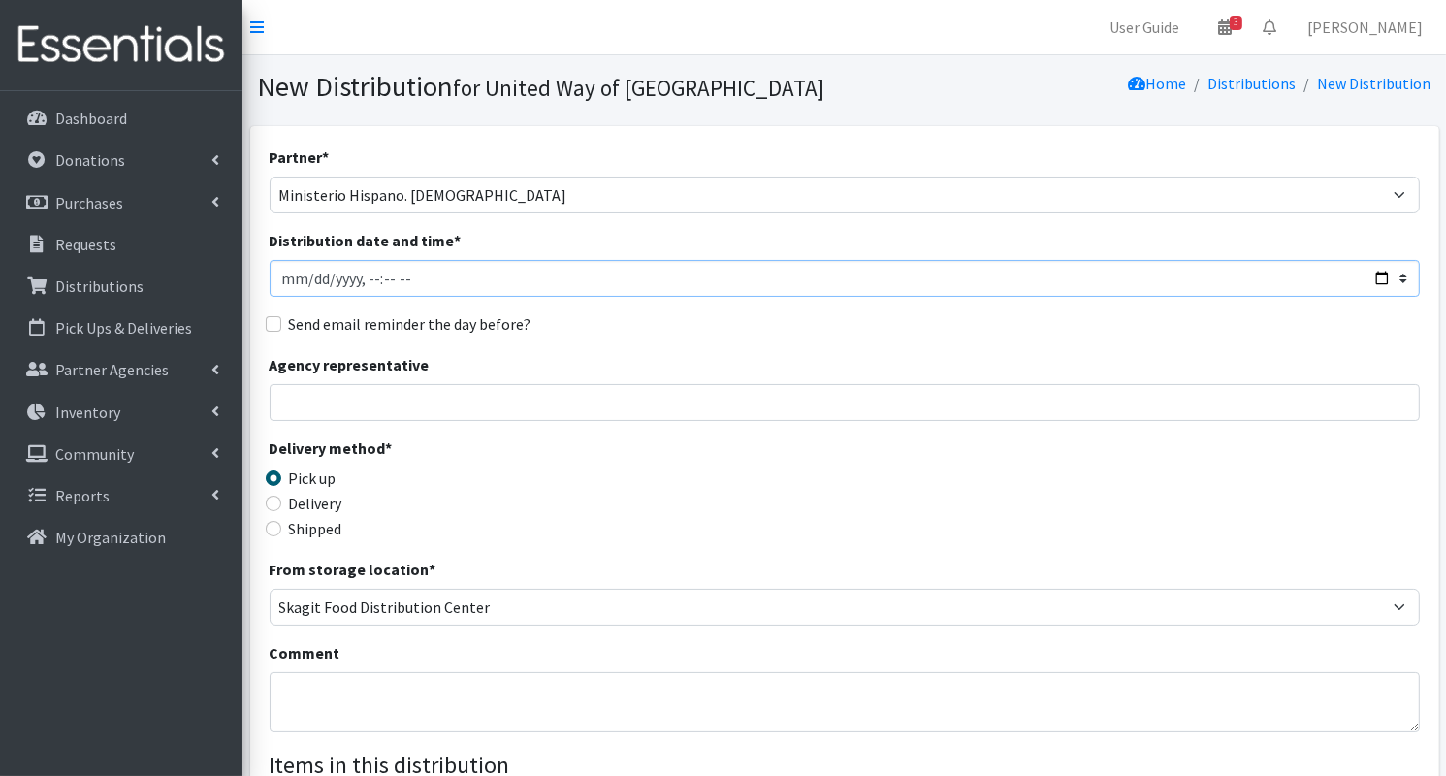
click at [1384, 280] on input "Distribution date and time *" at bounding box center [845, 278] width 1150 height 37
type input "2025-10-14T10:00"
click at [712, 356] on div "Agency representative" at bounding box center [845, 387] width 1150 height 68
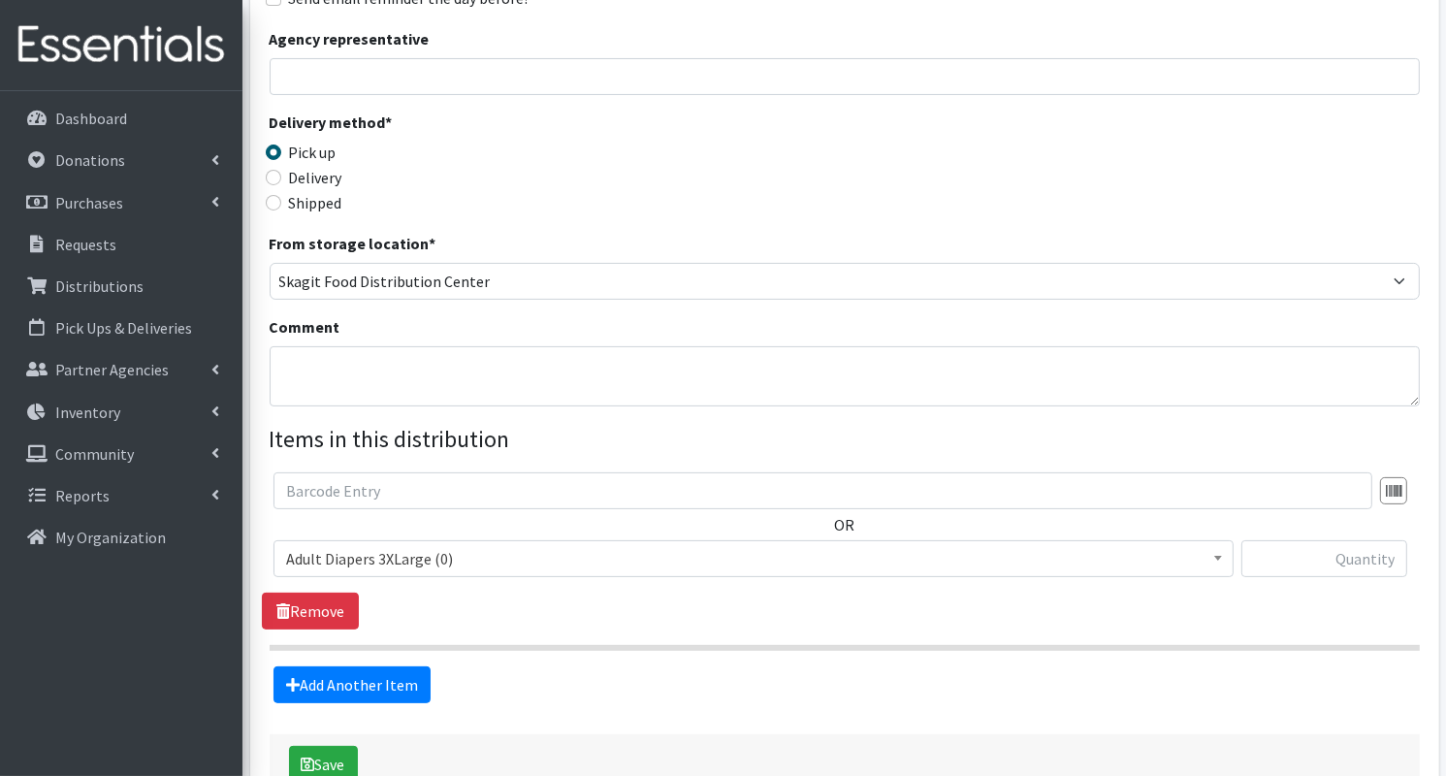
scroll to position [326, 0]
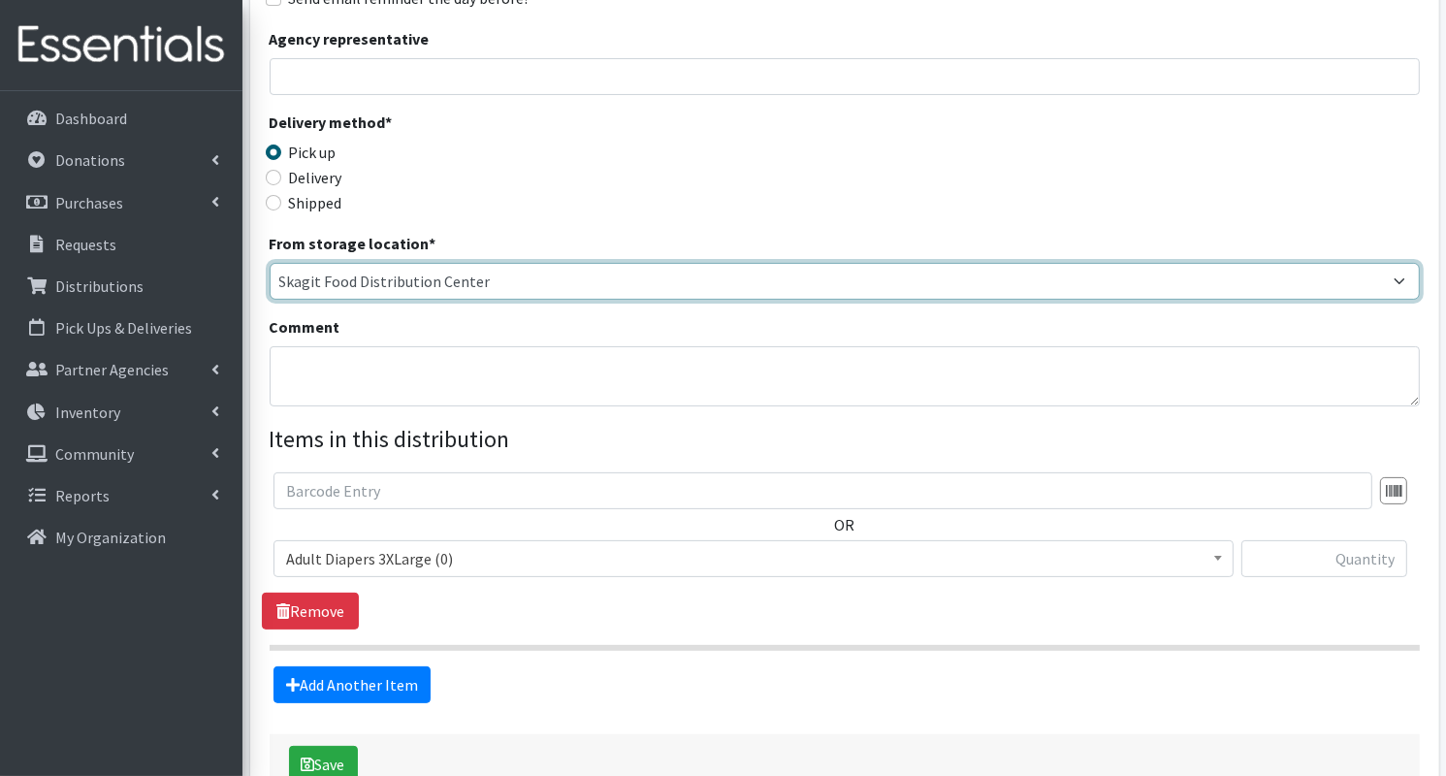
click at [782, 278] on select "Skagit Food Distribution Center" at bounding box center [845, 281] width 1150 height 37
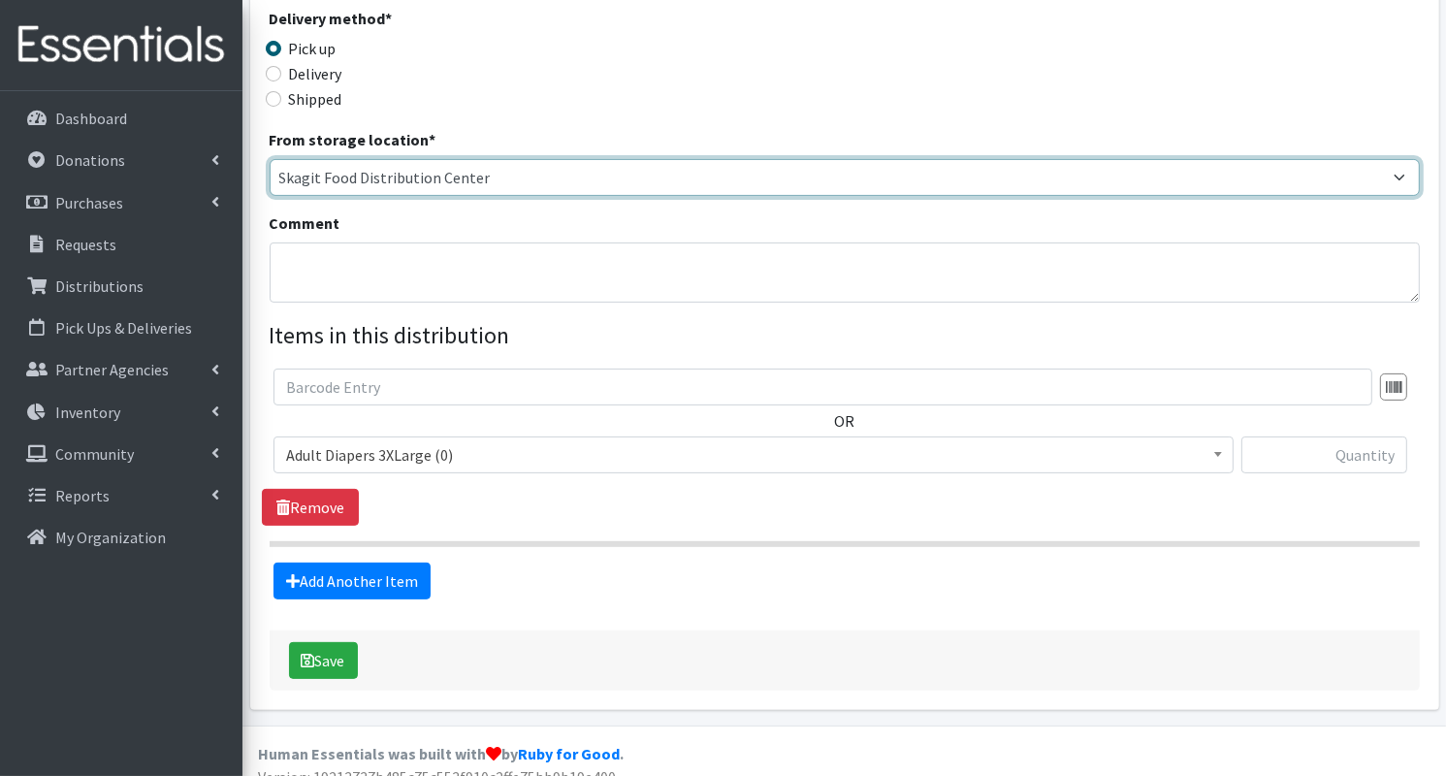
scroll to position [430, 0]
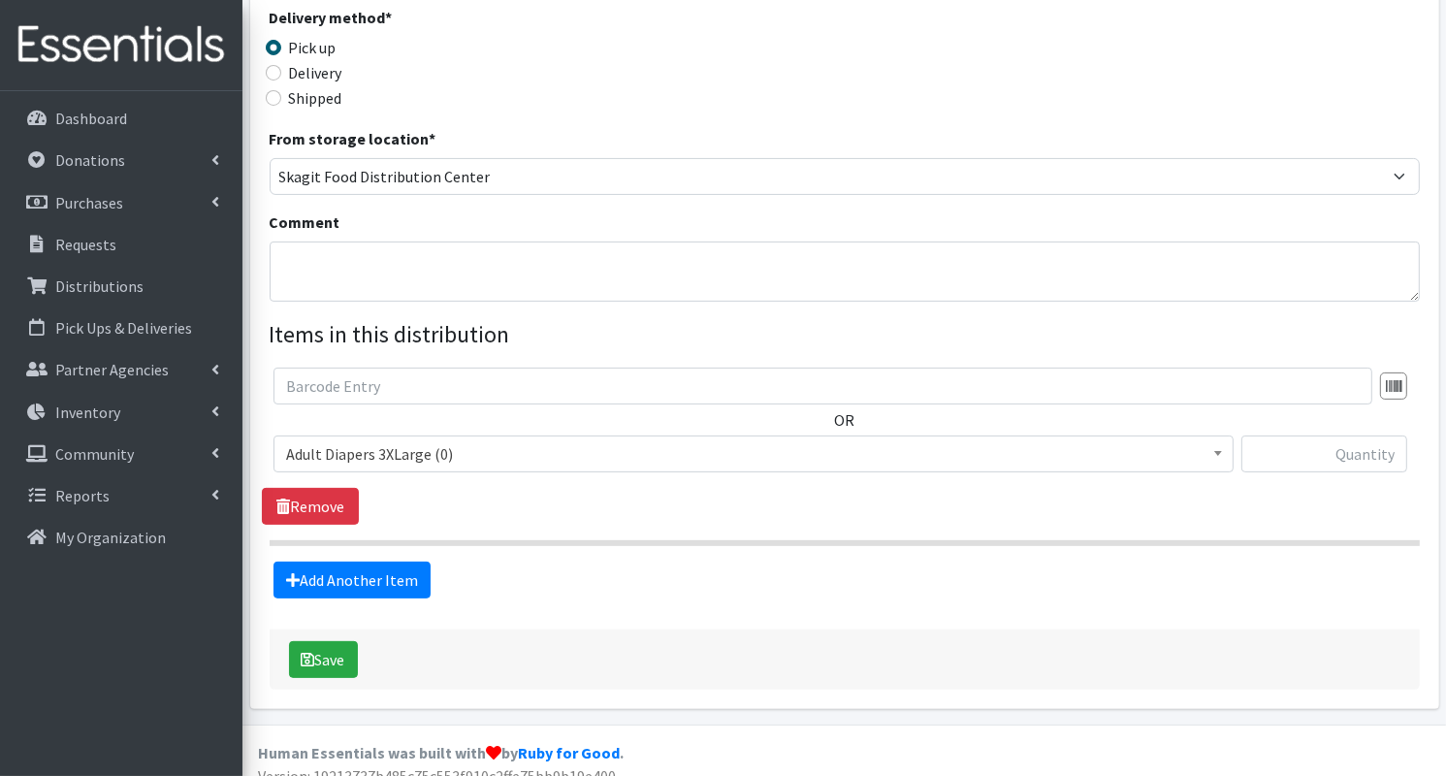
click at [482, 450] on span "Adult Diapers 3XLarge (0)" at bounding box center [753, 453] width 935 height 27
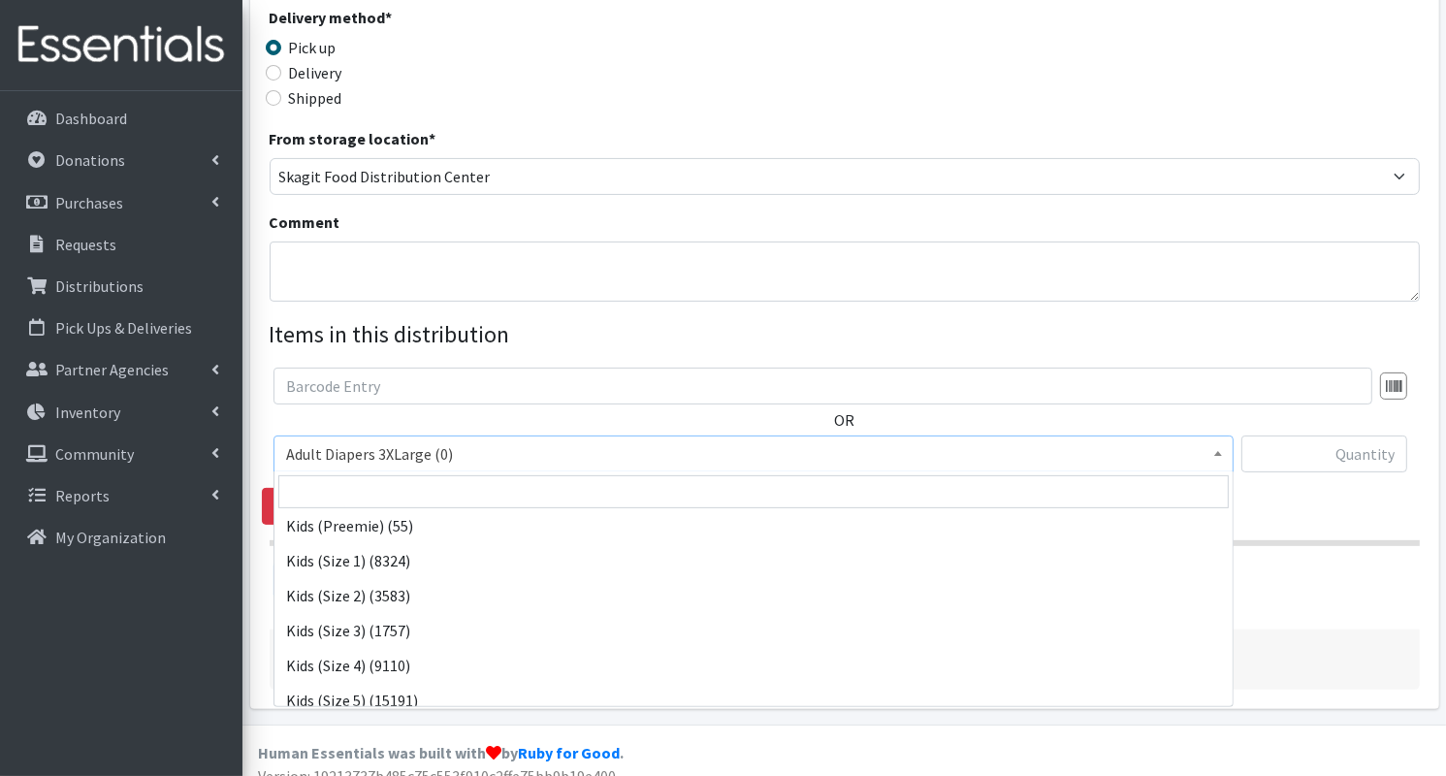
scroll to position [260, 0]
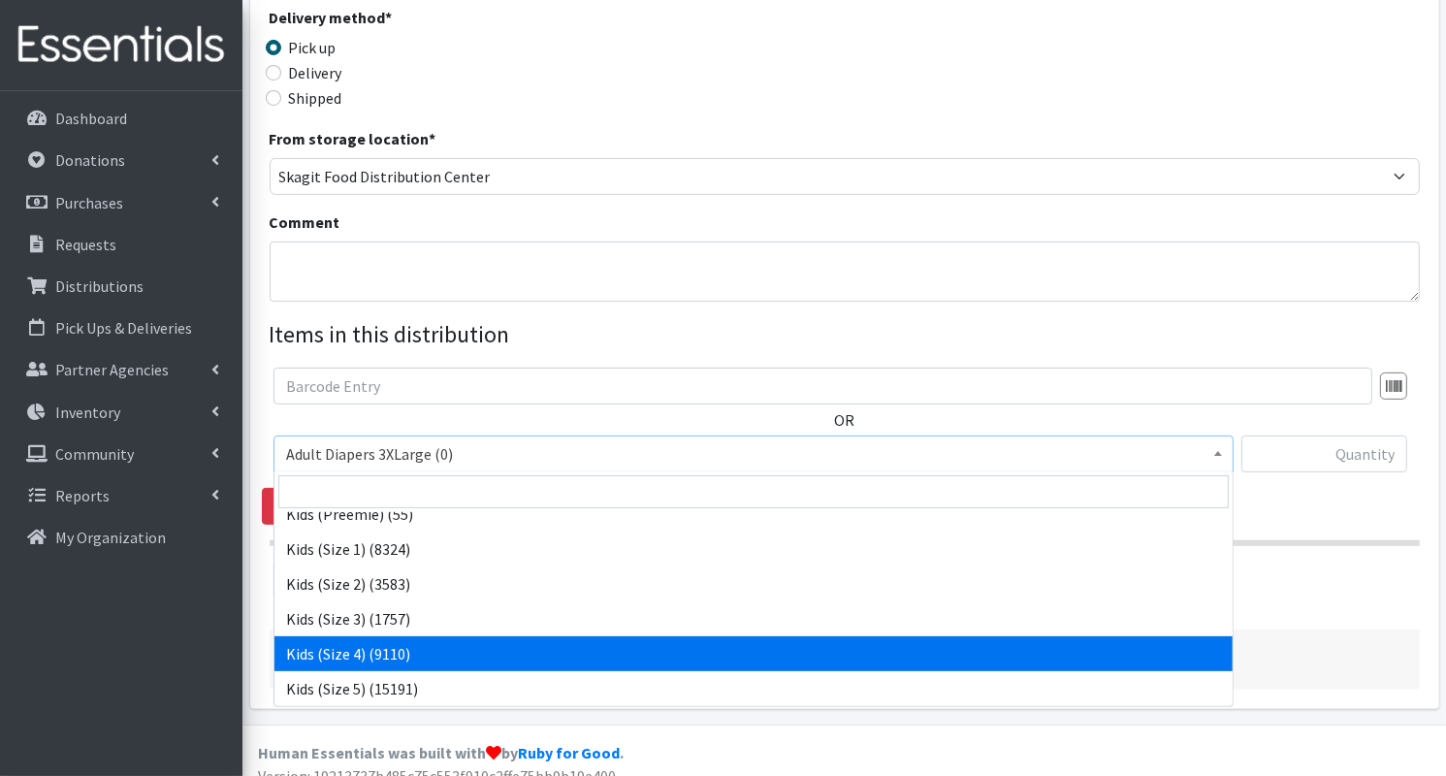
select select "7499"
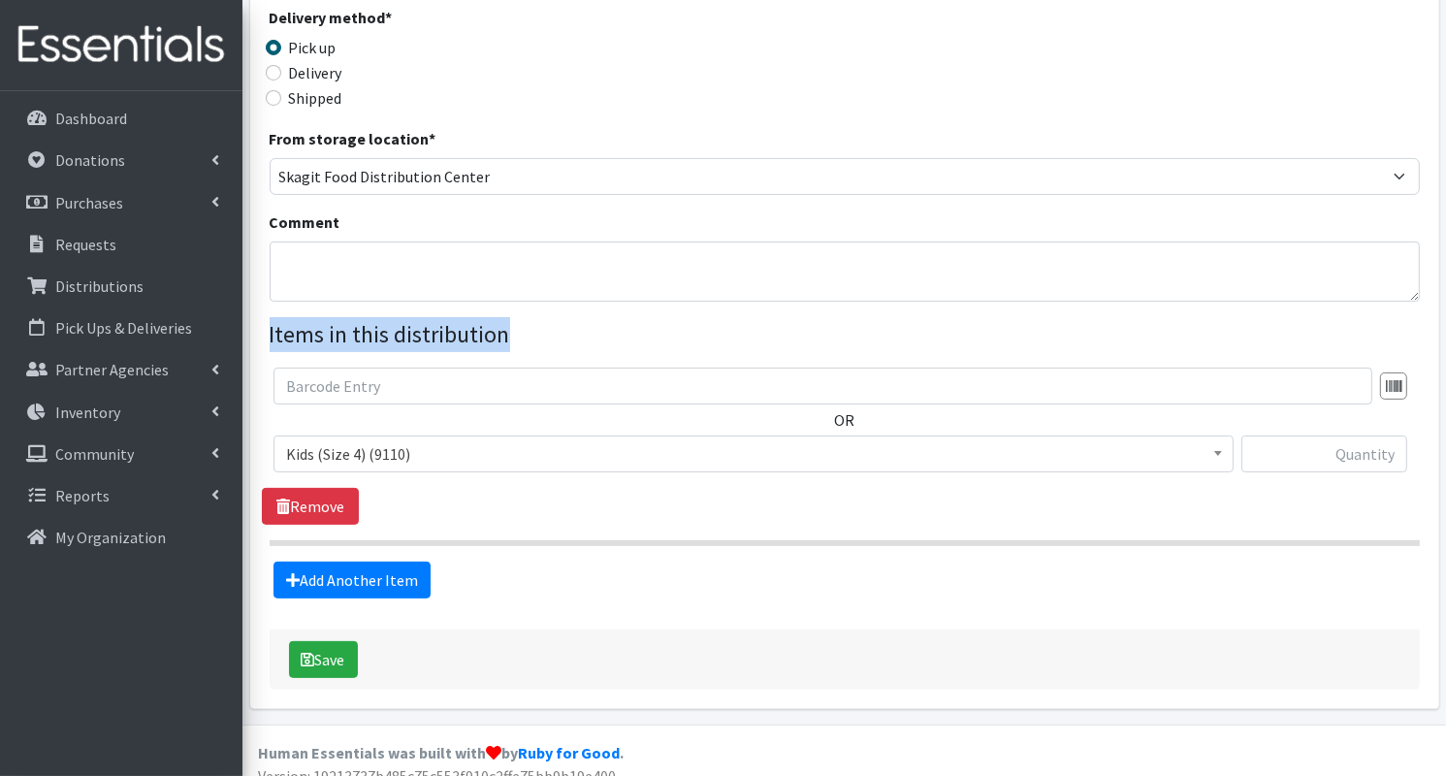
drag, startPoint x: 1317, startPoint y: 457, endPoint x: 1343, endPoint y: 445, distance: 28.6
click at [1343, 445] on div "Partner * Community Action of Skagit County Helping Hands Food Bank Ministerio …" at bounding box center [845, 156] width 1150 height 883
click at [1332, 461] on input "text" at bounding box center [1324, 453] width 166 height 37
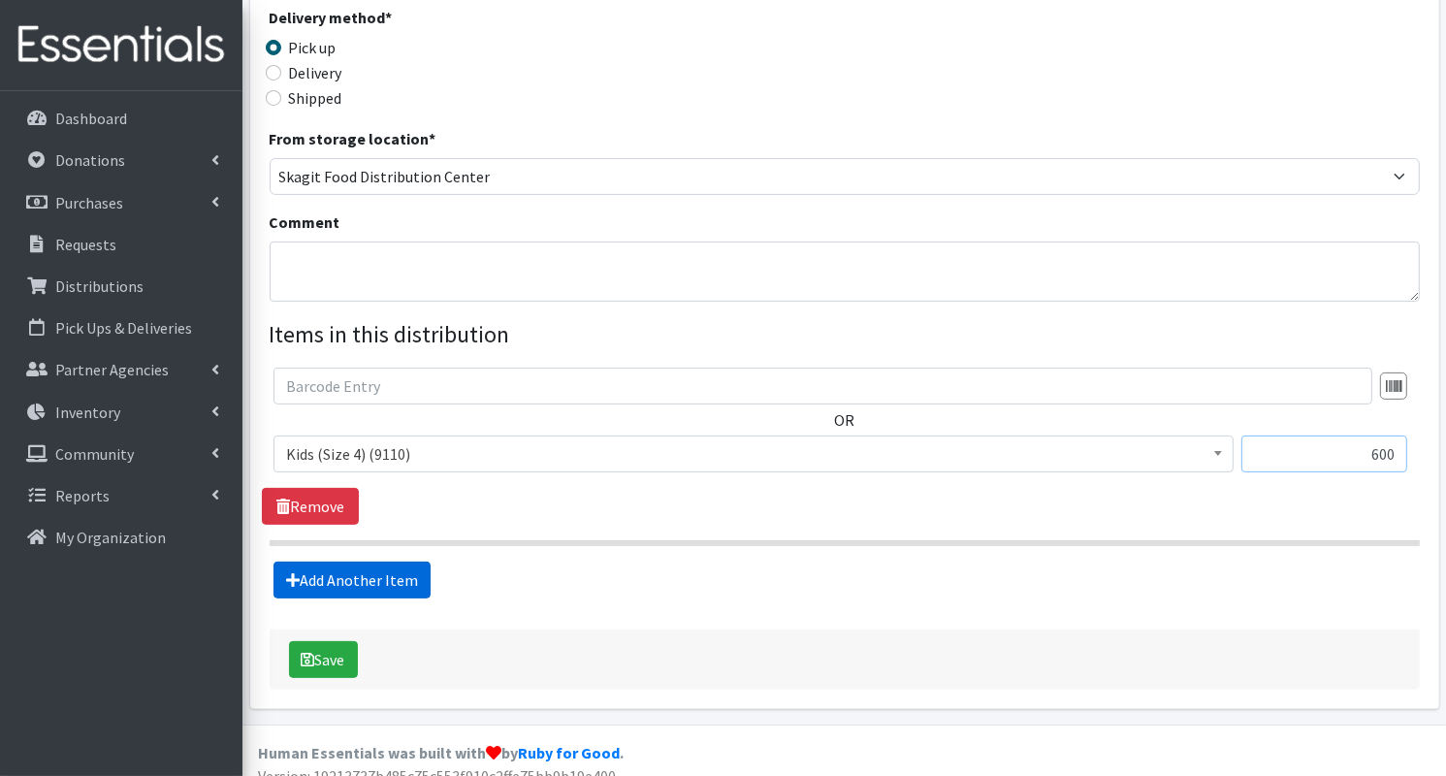
type input "600"
click at [375, 574] on link "Add Another Item" at bounding box center [351, 579] width 157 height 37
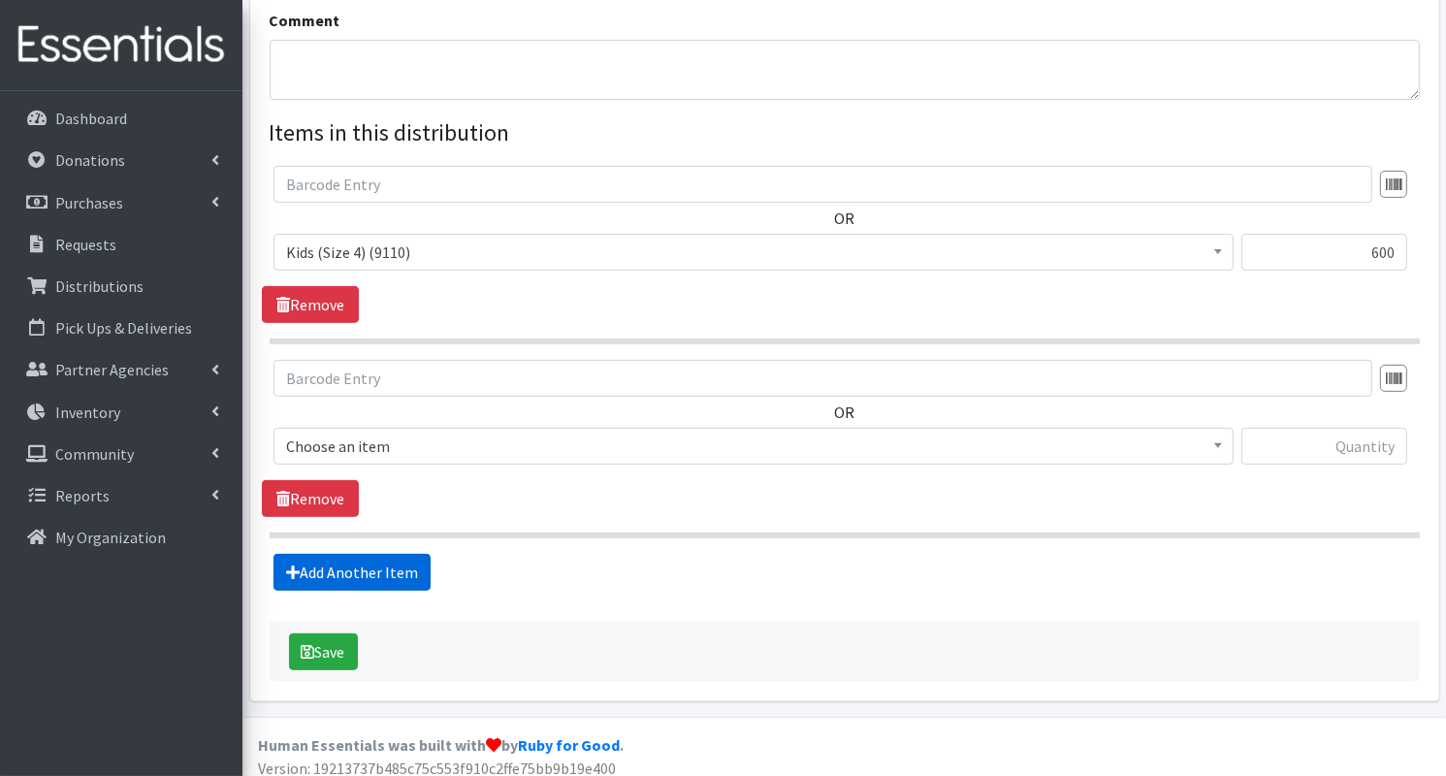
scroll to position [643, 0]
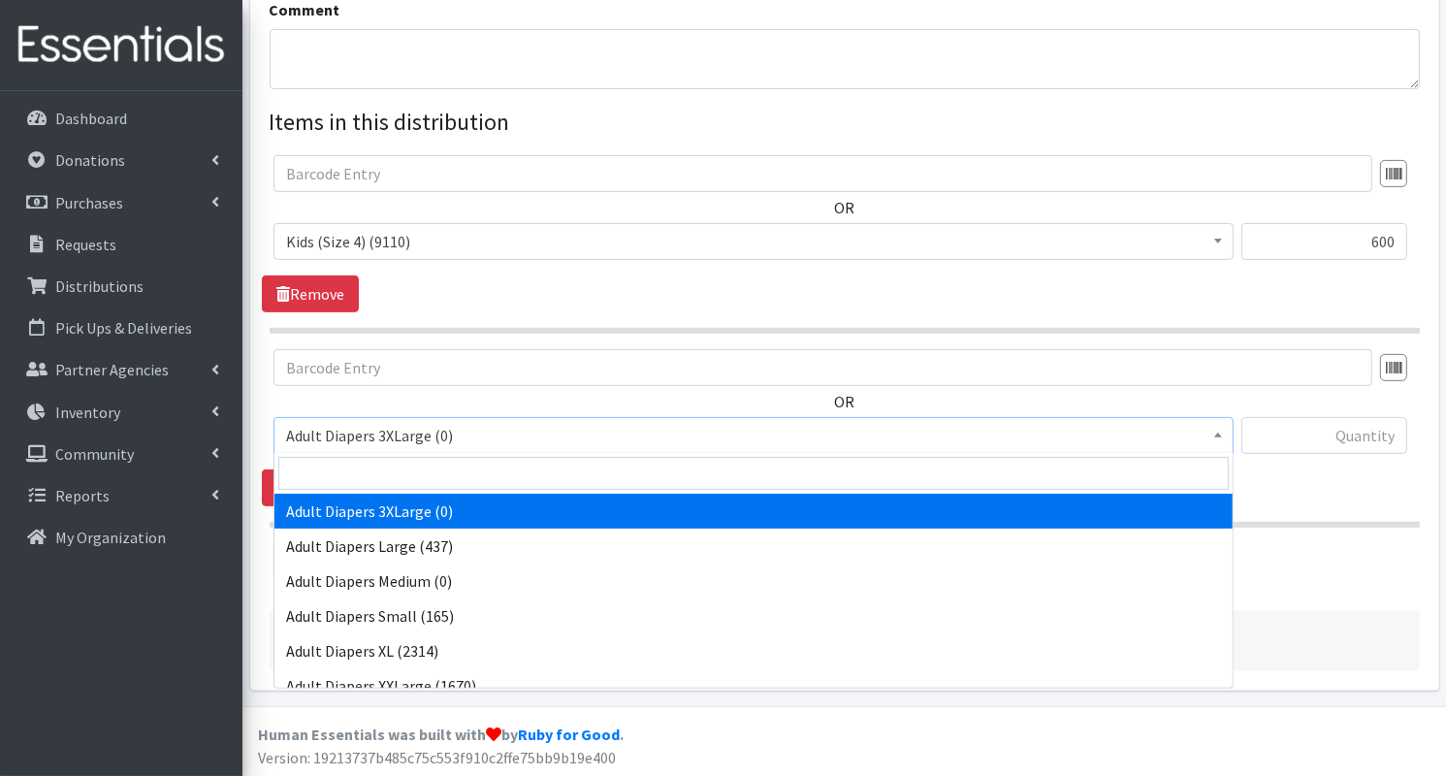
click at [448, 422] on span "Adult Diapers 3XLarge (0)" at bounding box center [753, 435] width 935 height 27
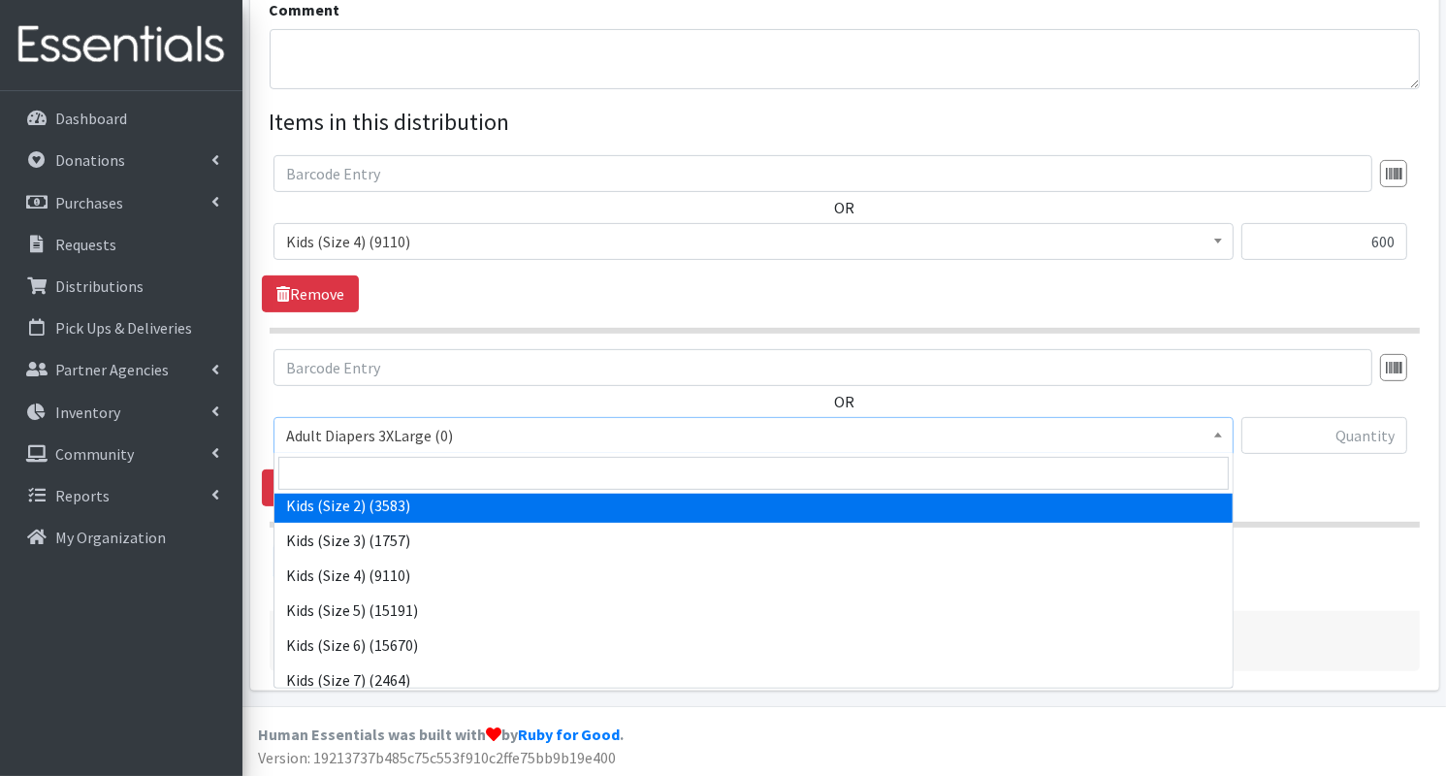
scroll to position [322, 0]
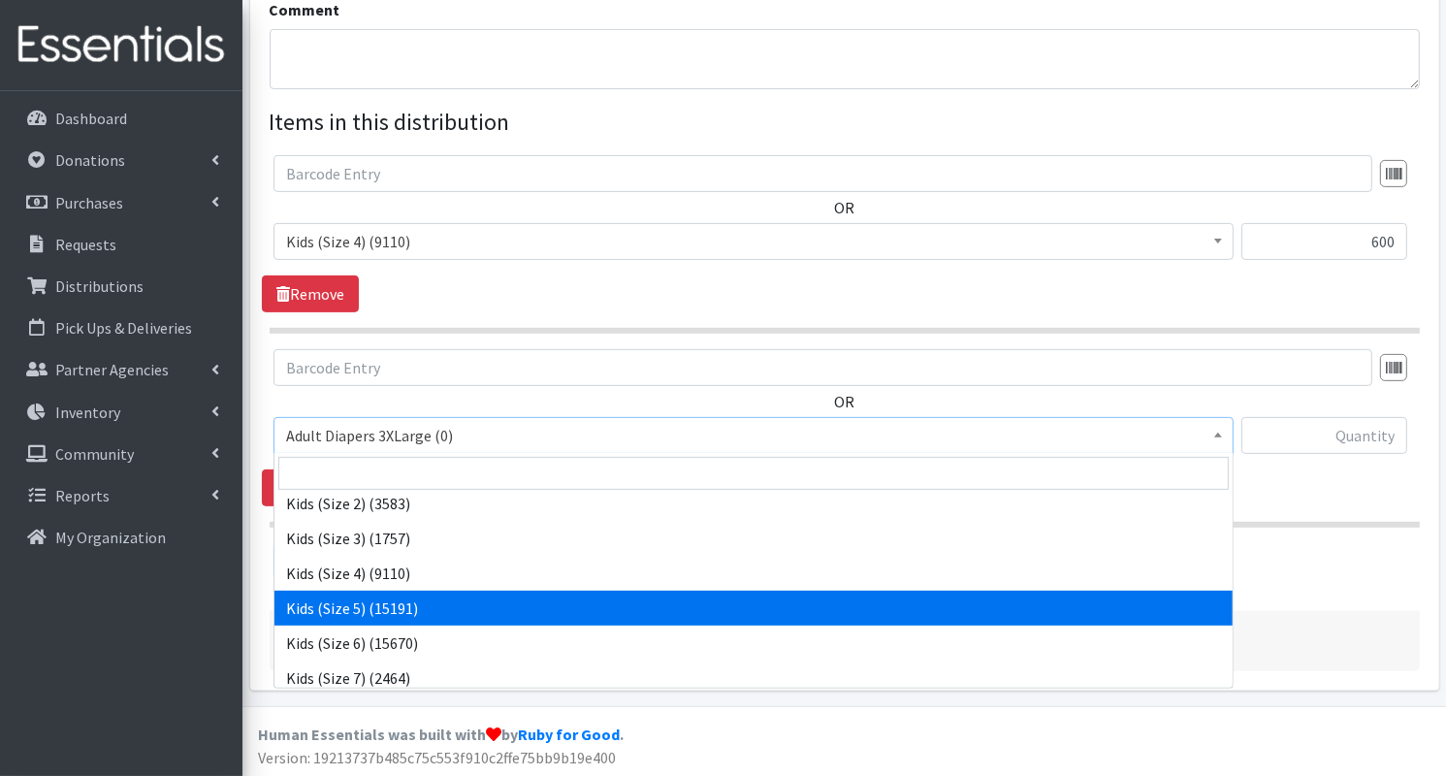
select select "7504"
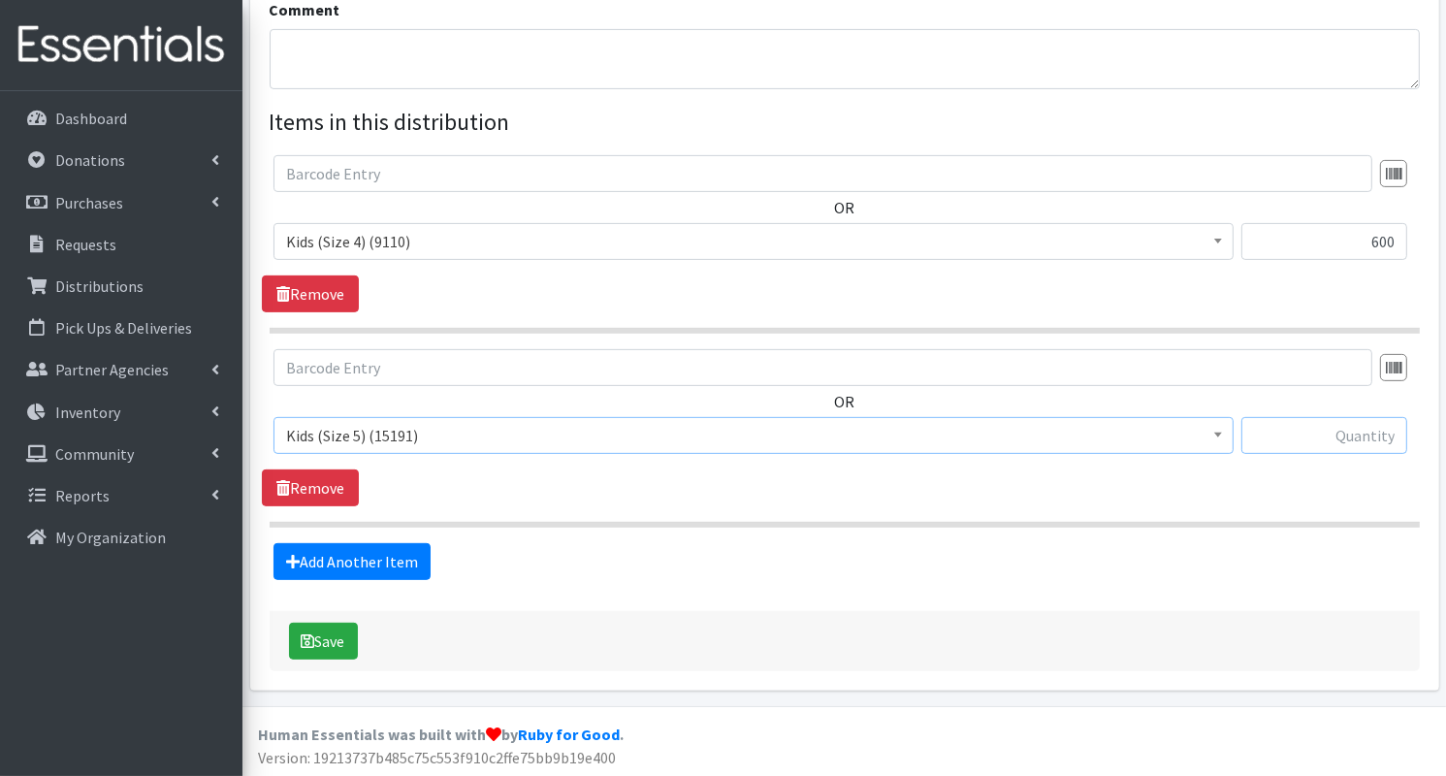
click at [1324, 428] on input "text" at bounding box center [1324, 435] width 166 height 37
type input "625"
click at [403, 557] on link "Add Another Item" at bounding box center [351, 561] width 157 height 37
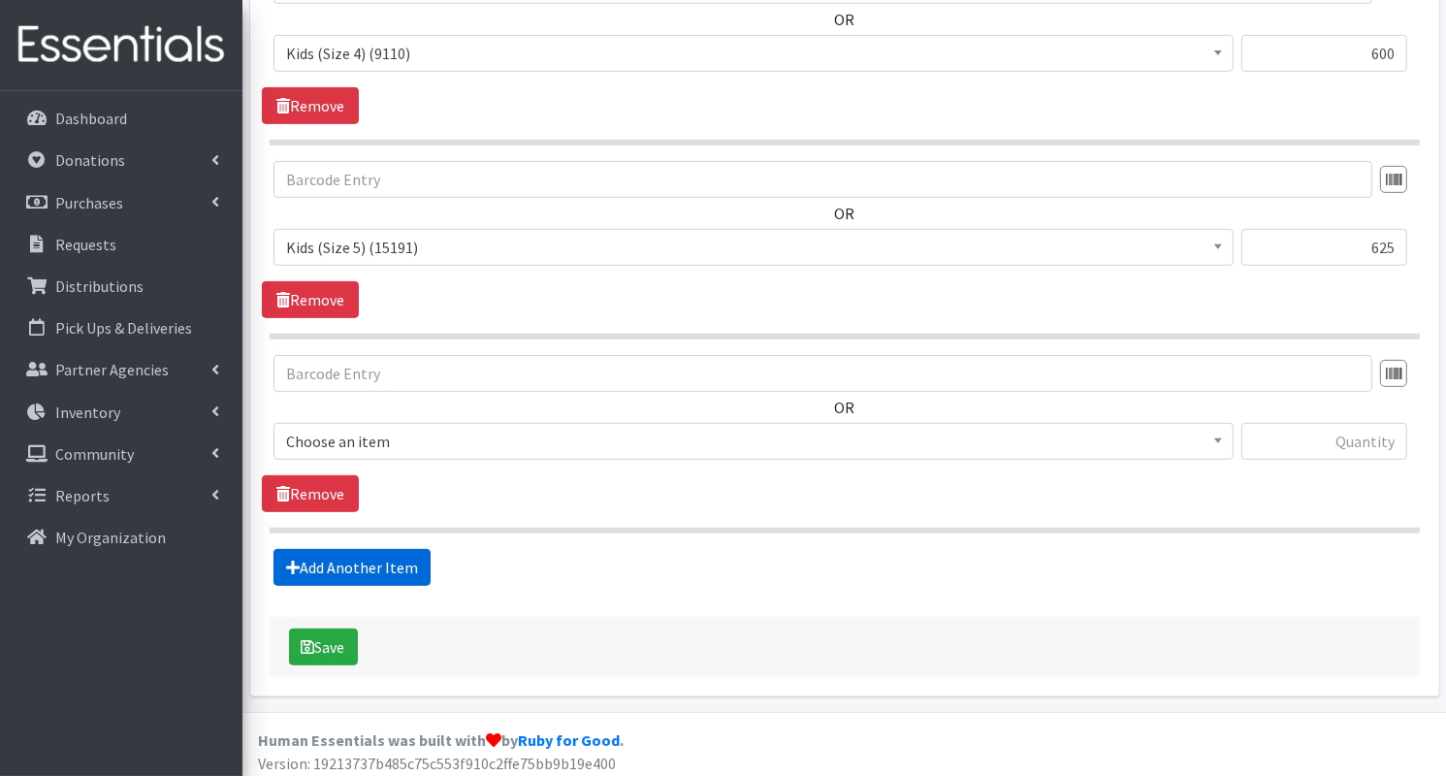
scroll to position [836, 0]
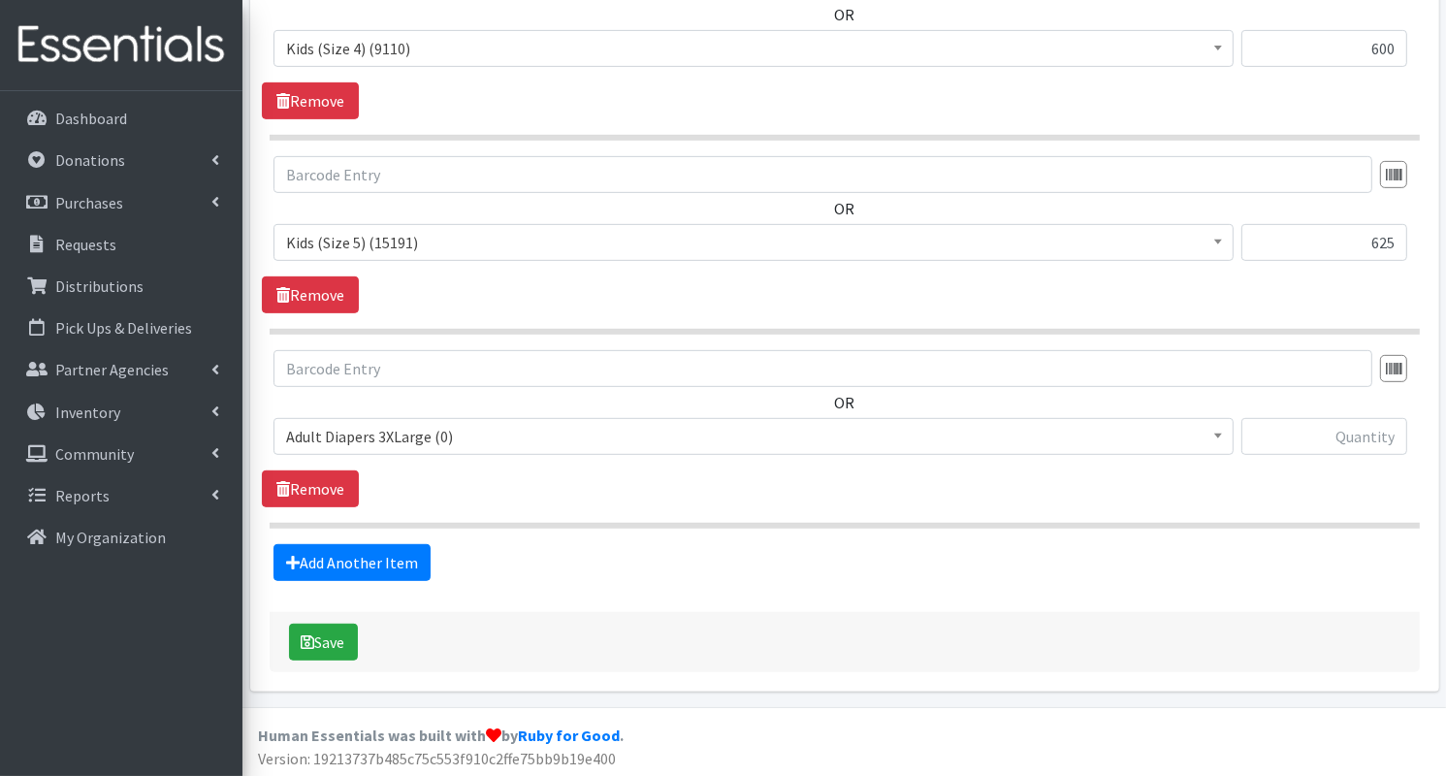
click at [476, 441] on span "Adult Diapers 3XLarge (0)" at bounding box center [753, 436] width 935 height 27
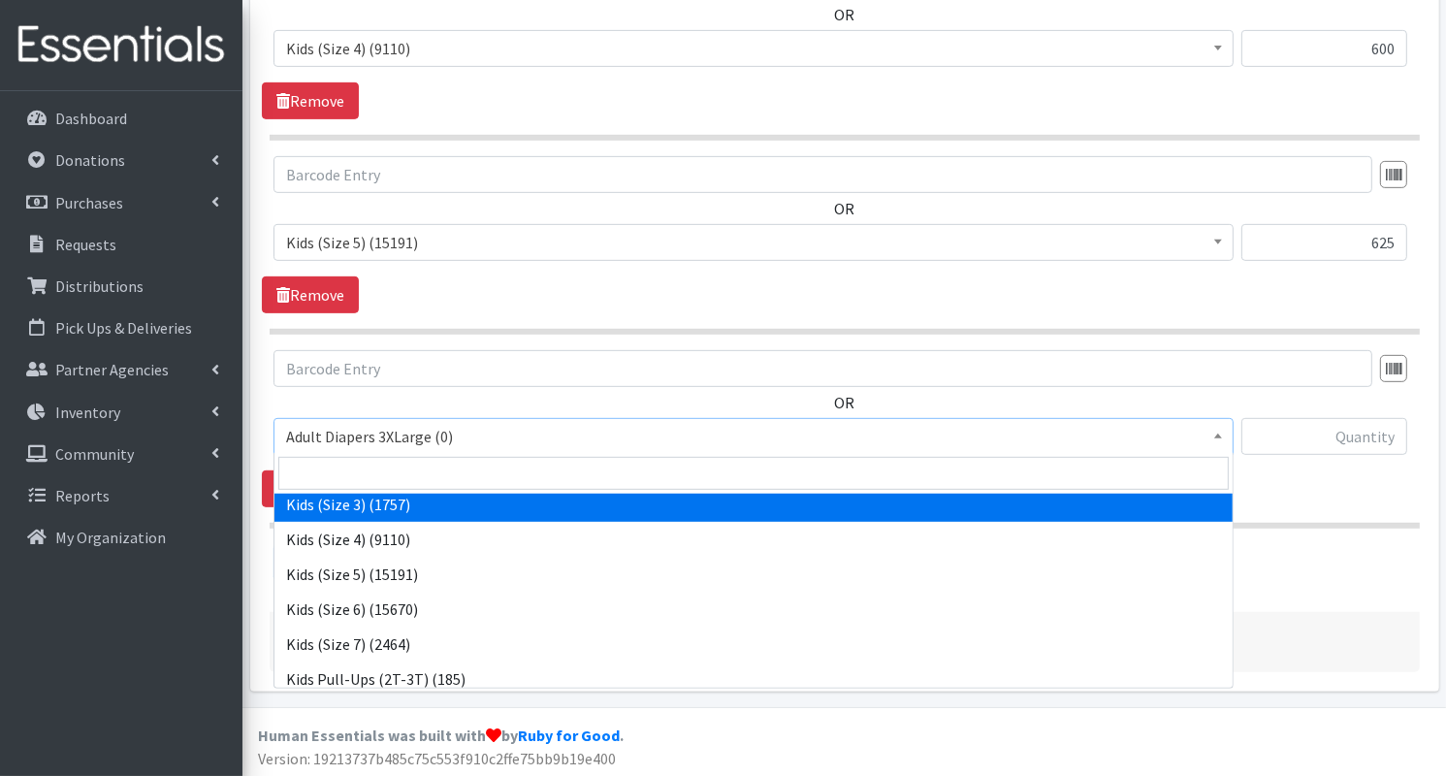
scroll to position [363, 0]
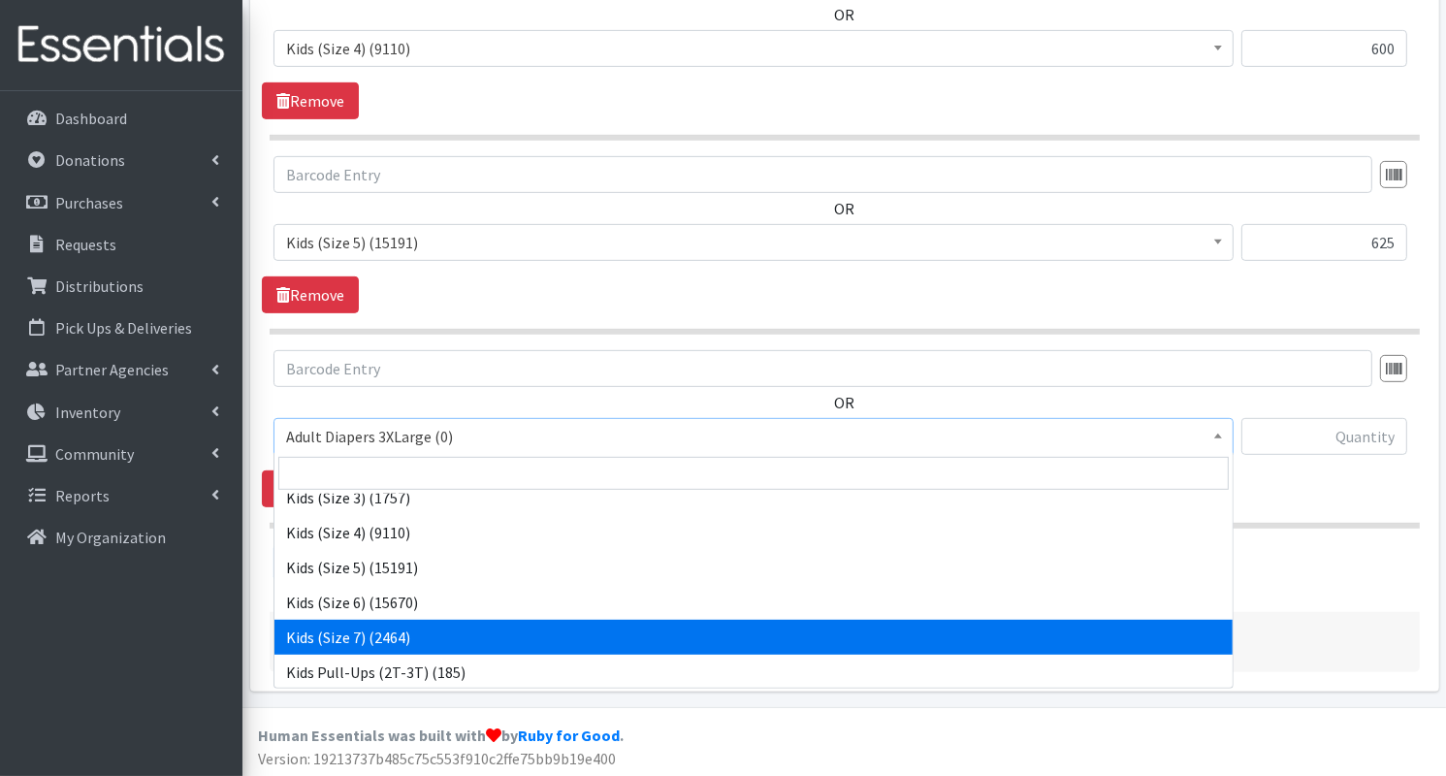
select select "12361"
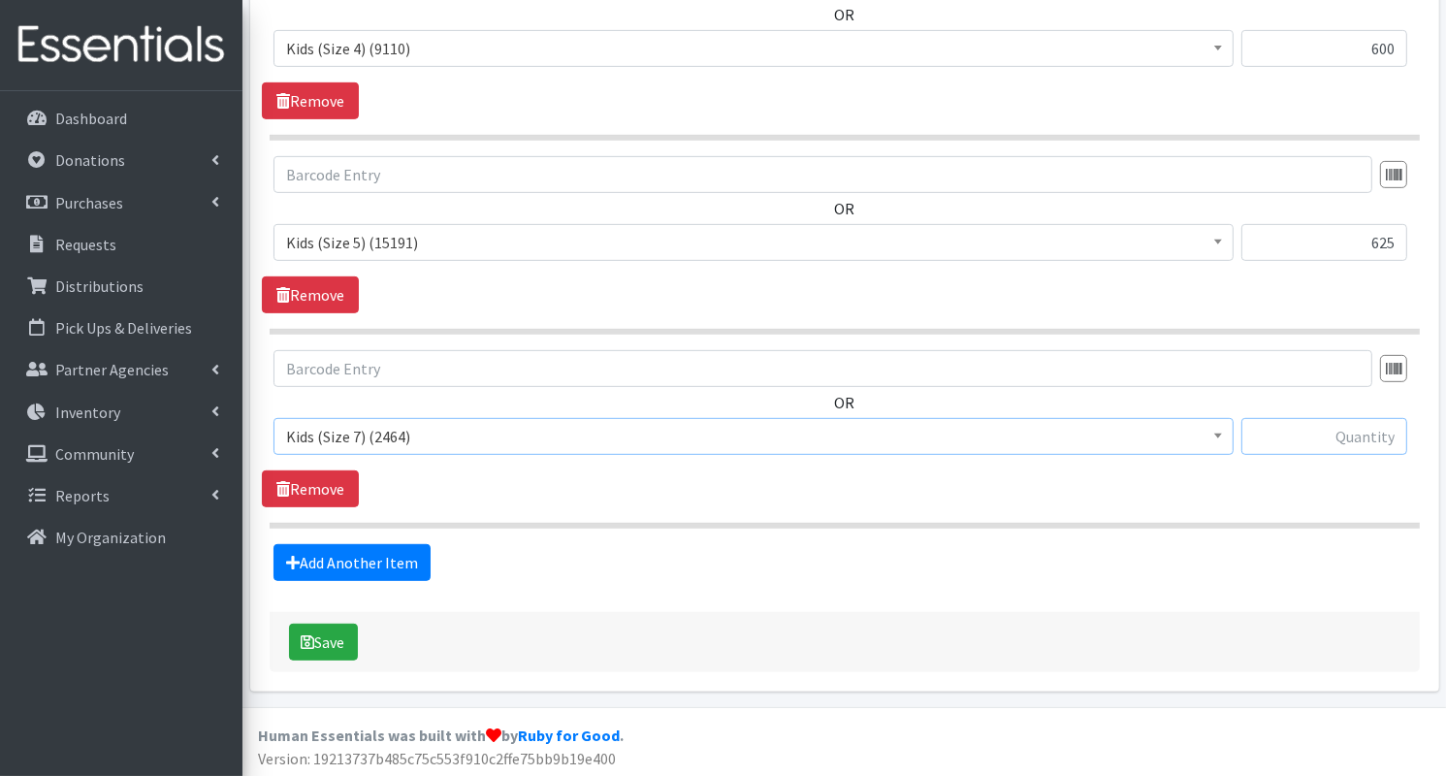
click at [1277, 440] on input "text" at bounding box center [1324, 436] width 166 height 37
type input "625"
click at [391, 561] on link "Add Another Item" at bounding box center [351, 562] width 157 height 37
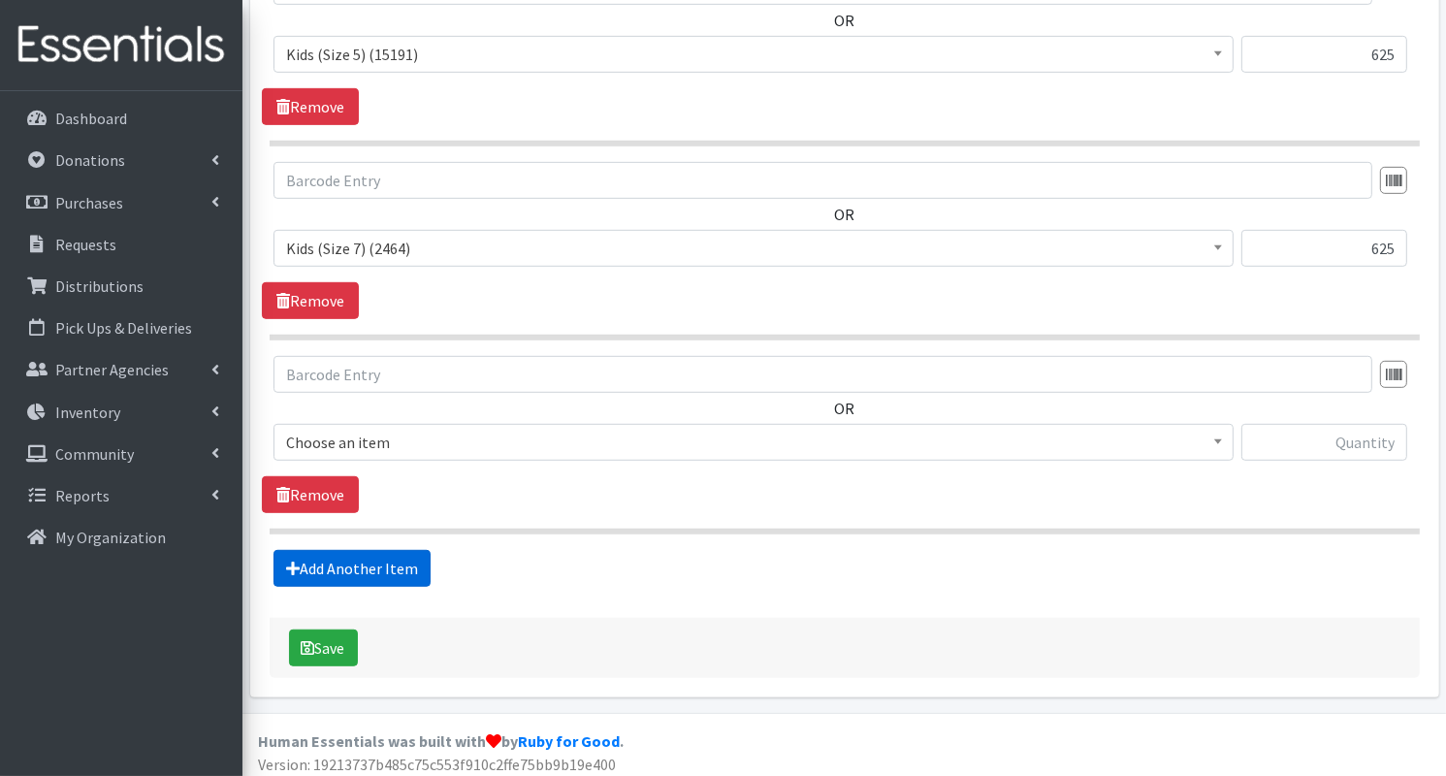
scroll to position [1029, 0]
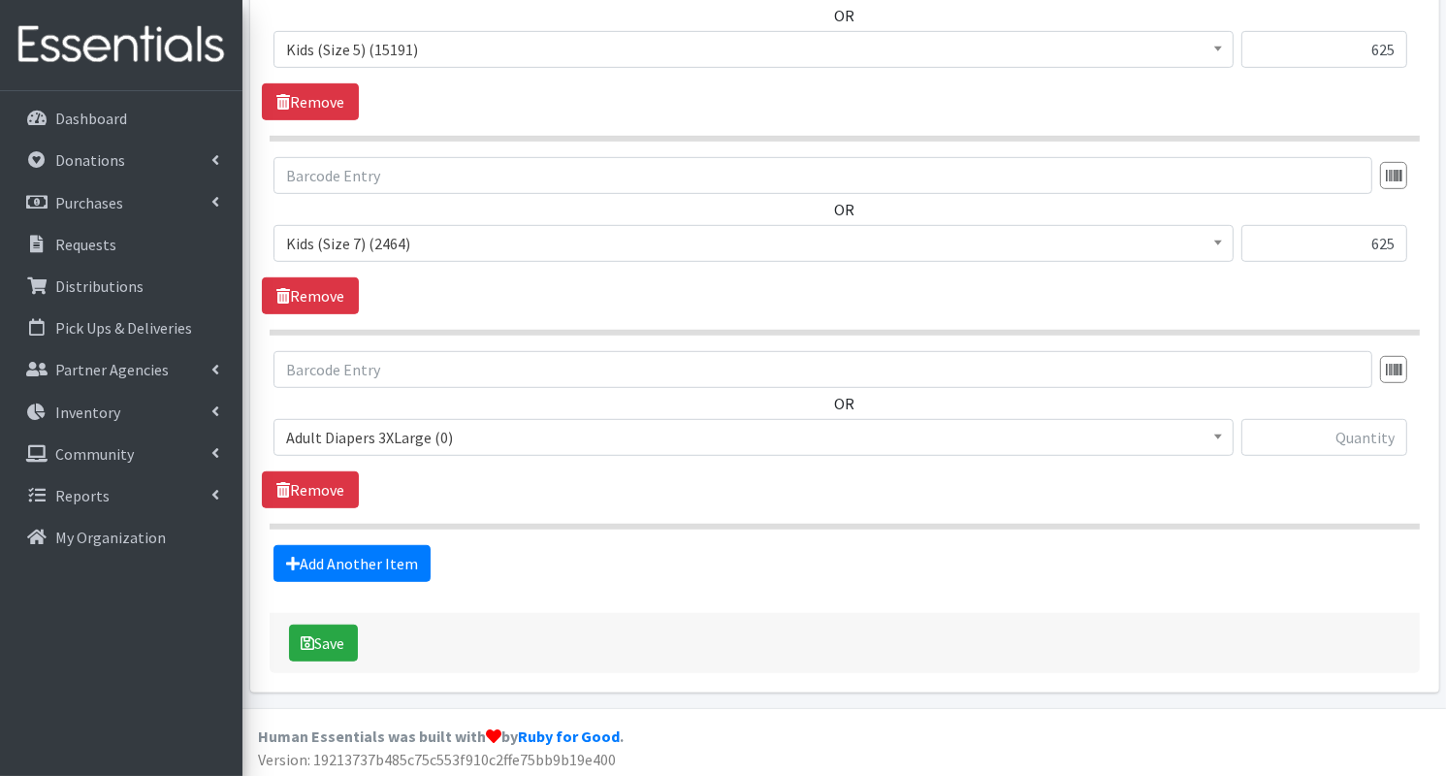
click at [461, 438] on span "Adult Diapers 3XLarge (0)" at bounding box center [753, 437] width 935 height 27
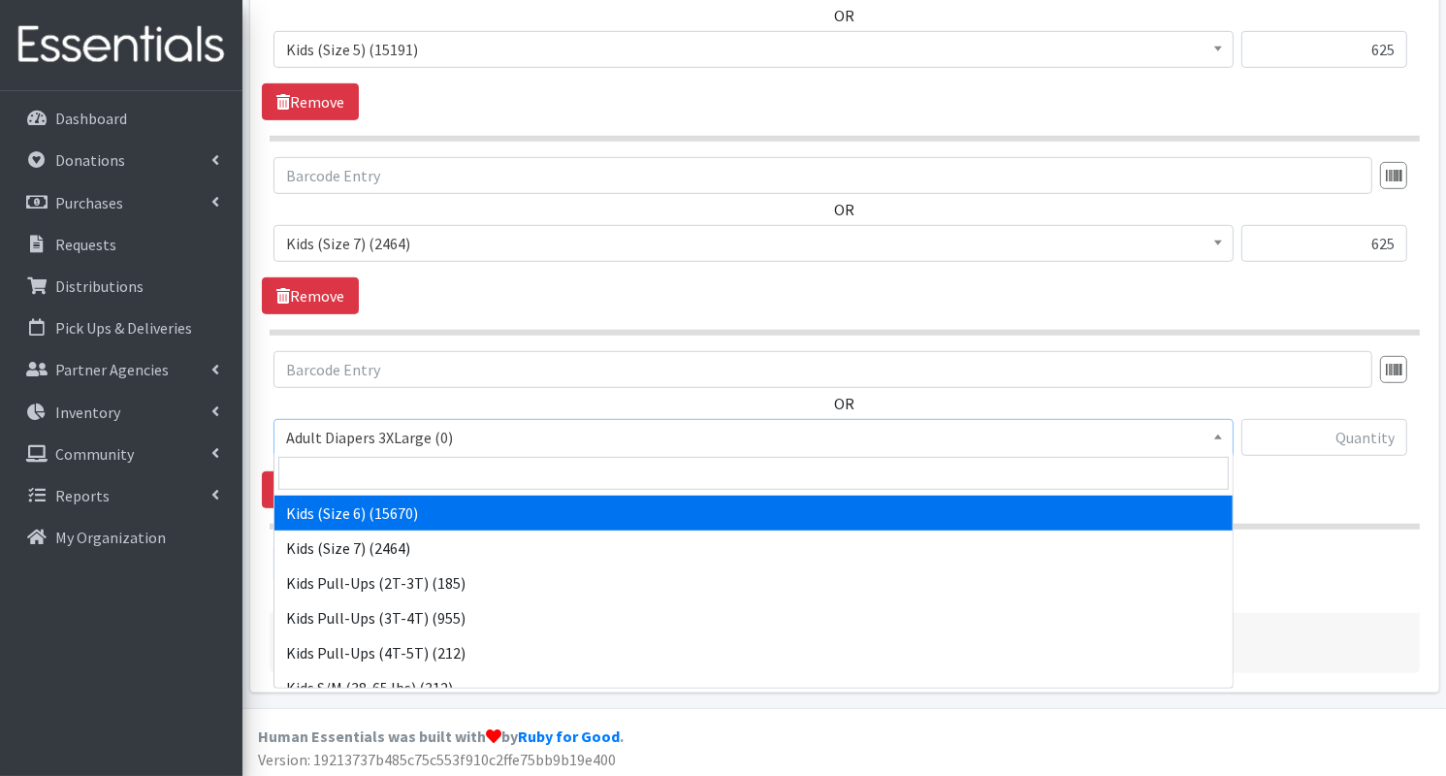
scroll to position [454, 0]
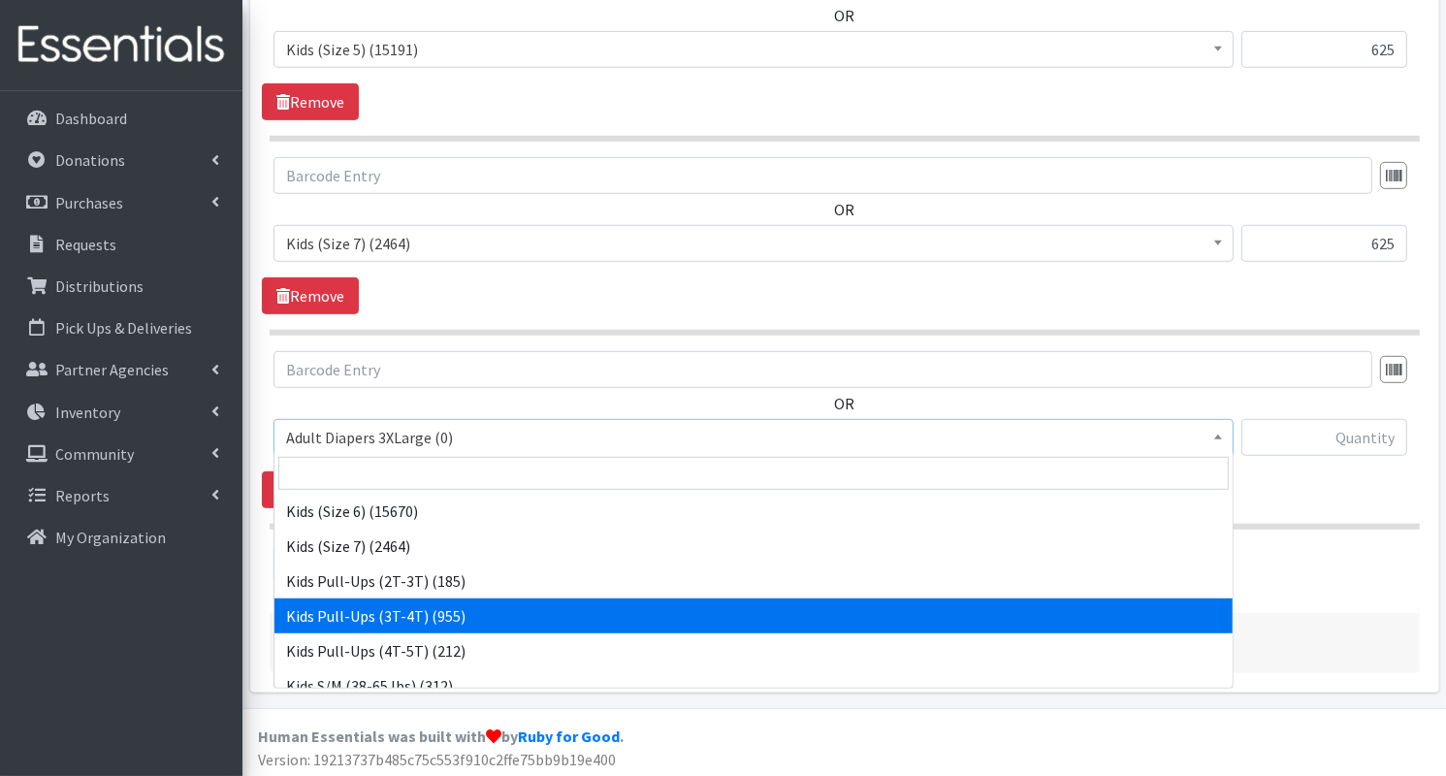
select select "7509"
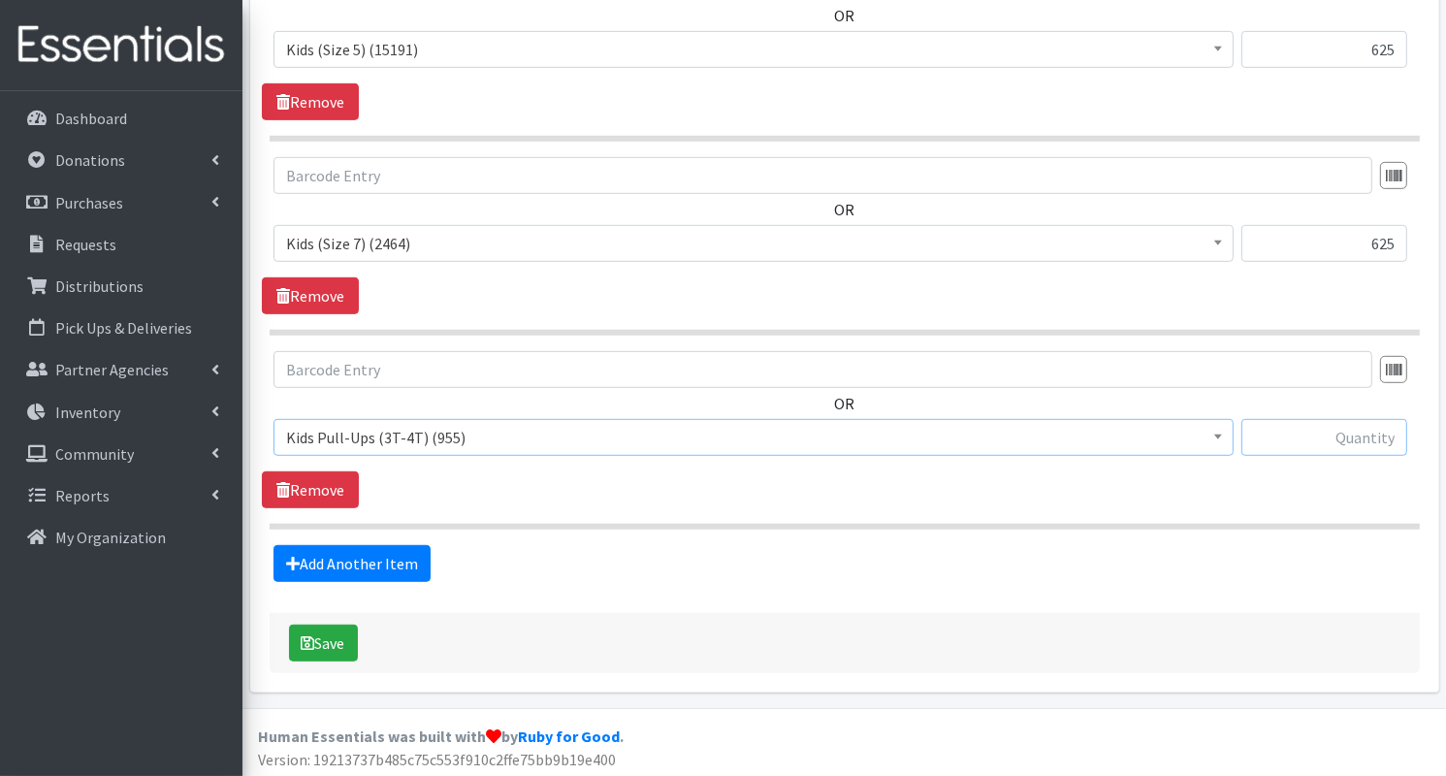
click at [1294, 437] on input "text" at bounding box center [1324, 437] width 166 height 37
type input "529"
click at [367, 568] on link "Add Another Item" at bounding box center [351, 563] width 157 height 37
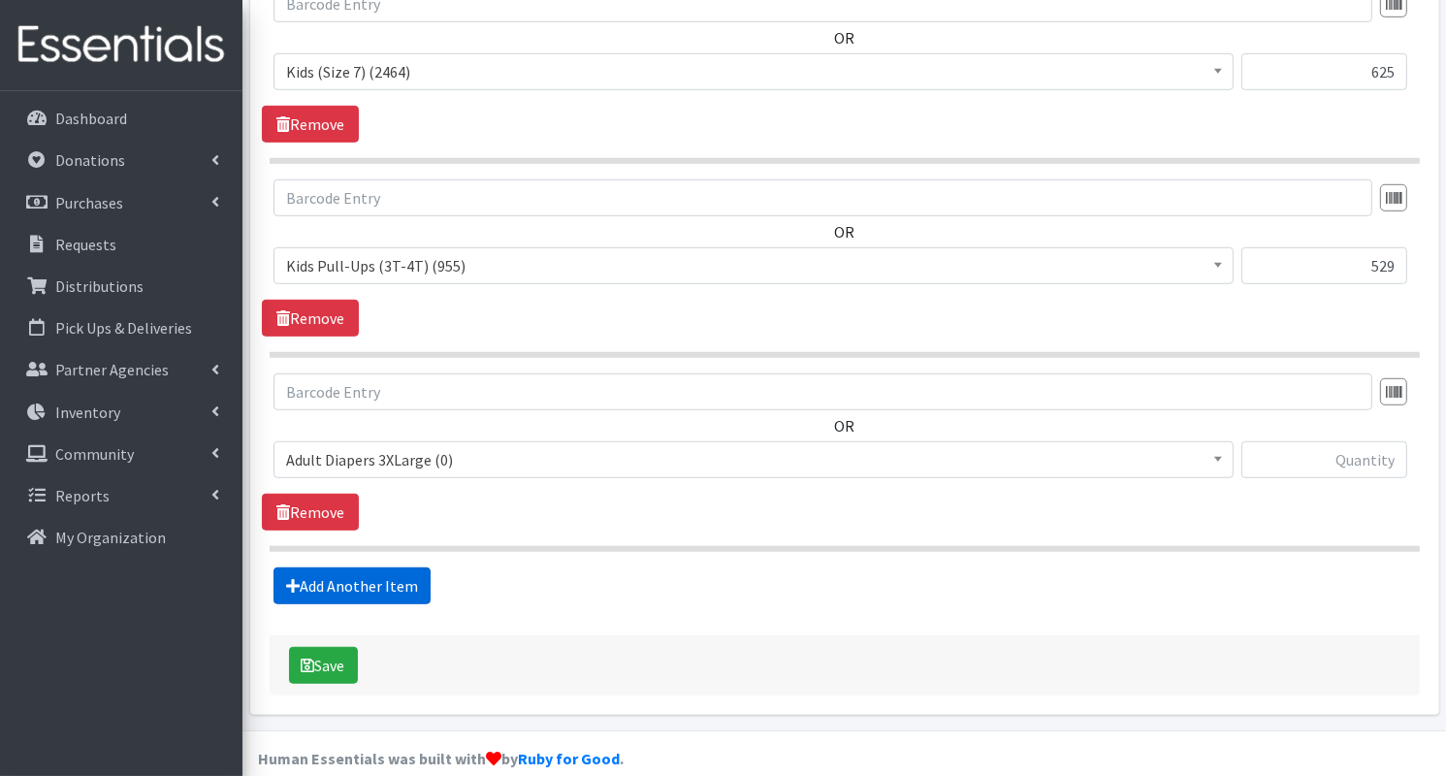
scroll to position [1223, 0]
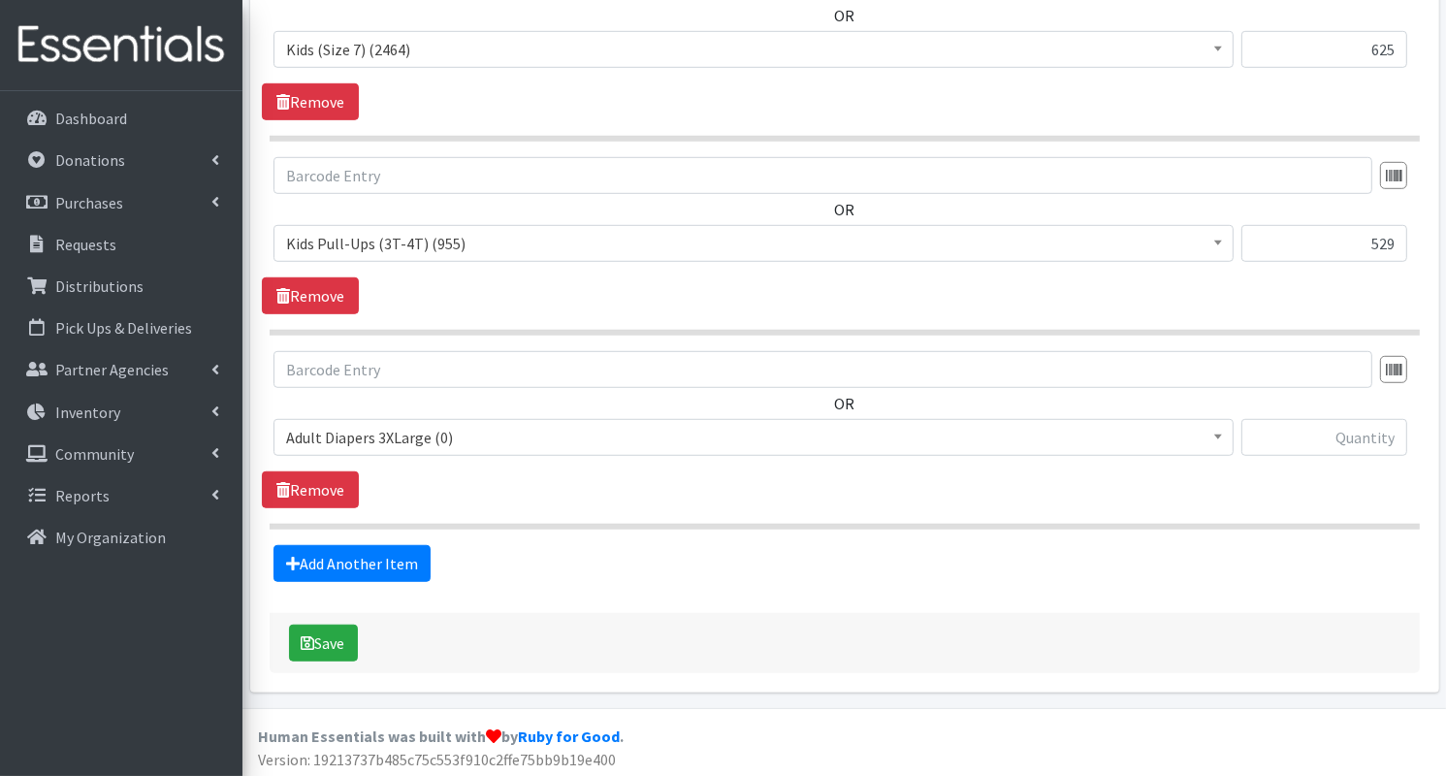
click at [481, 436] on span "Adult Diapers 3XLarge (0)" at bounding box center [753, 437] width 935 height 27
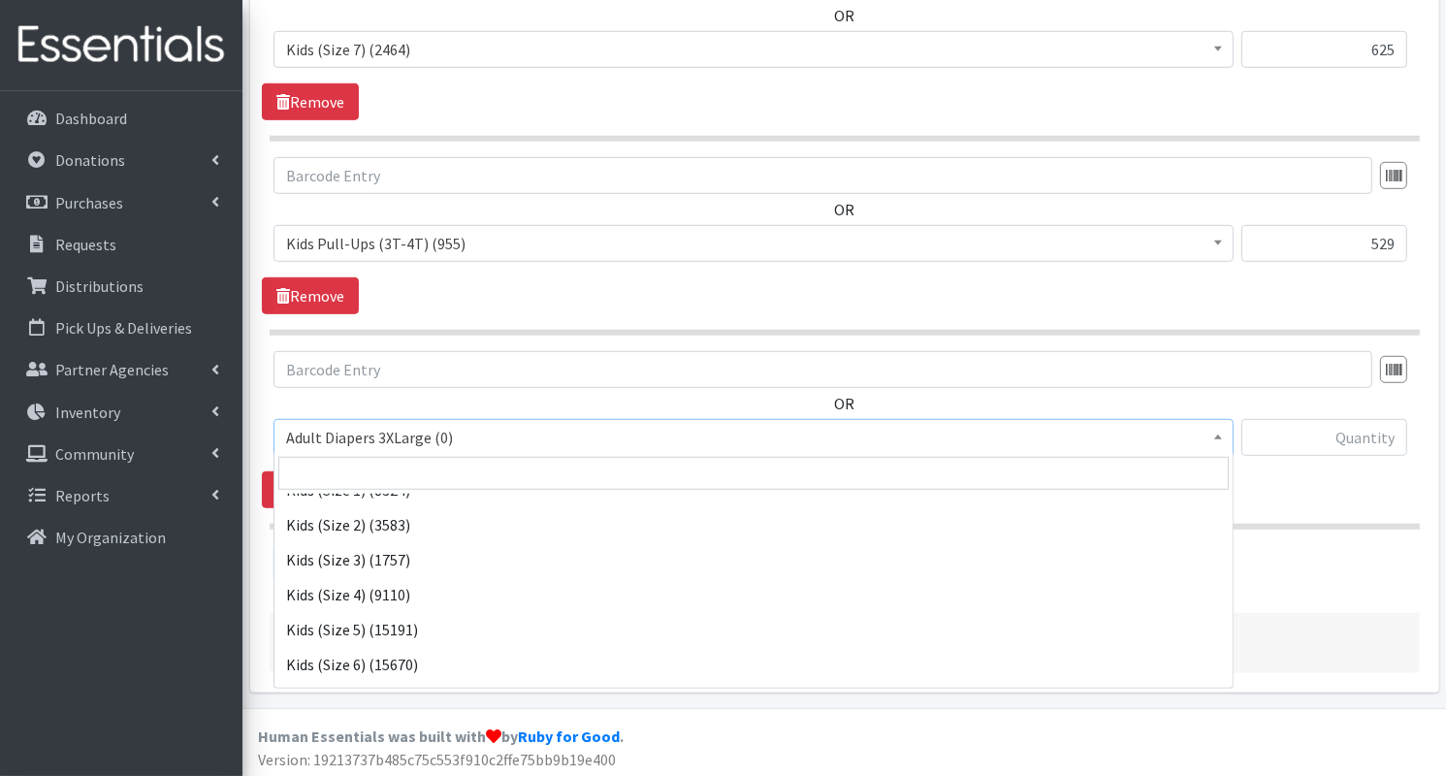
scroll to position [539, 0]
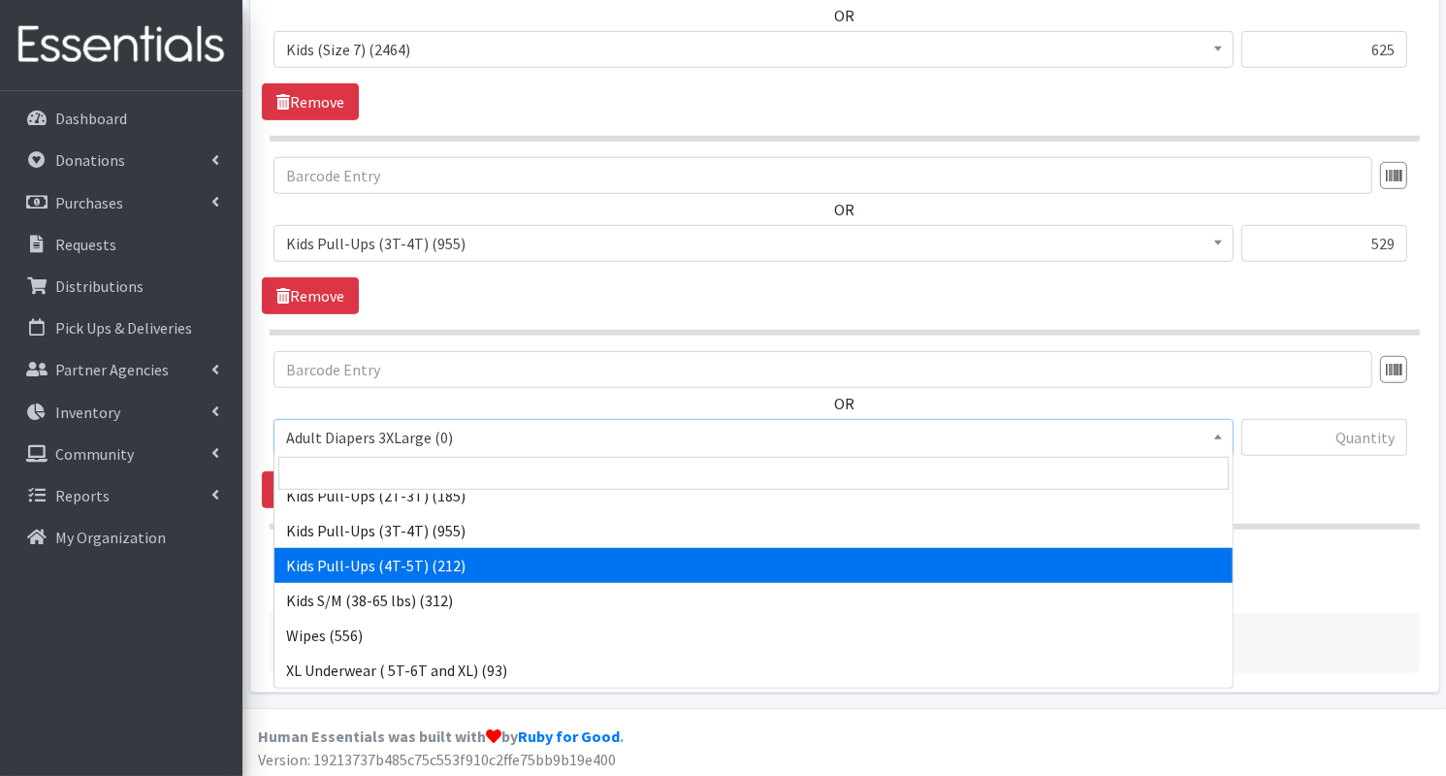
select select "7472"
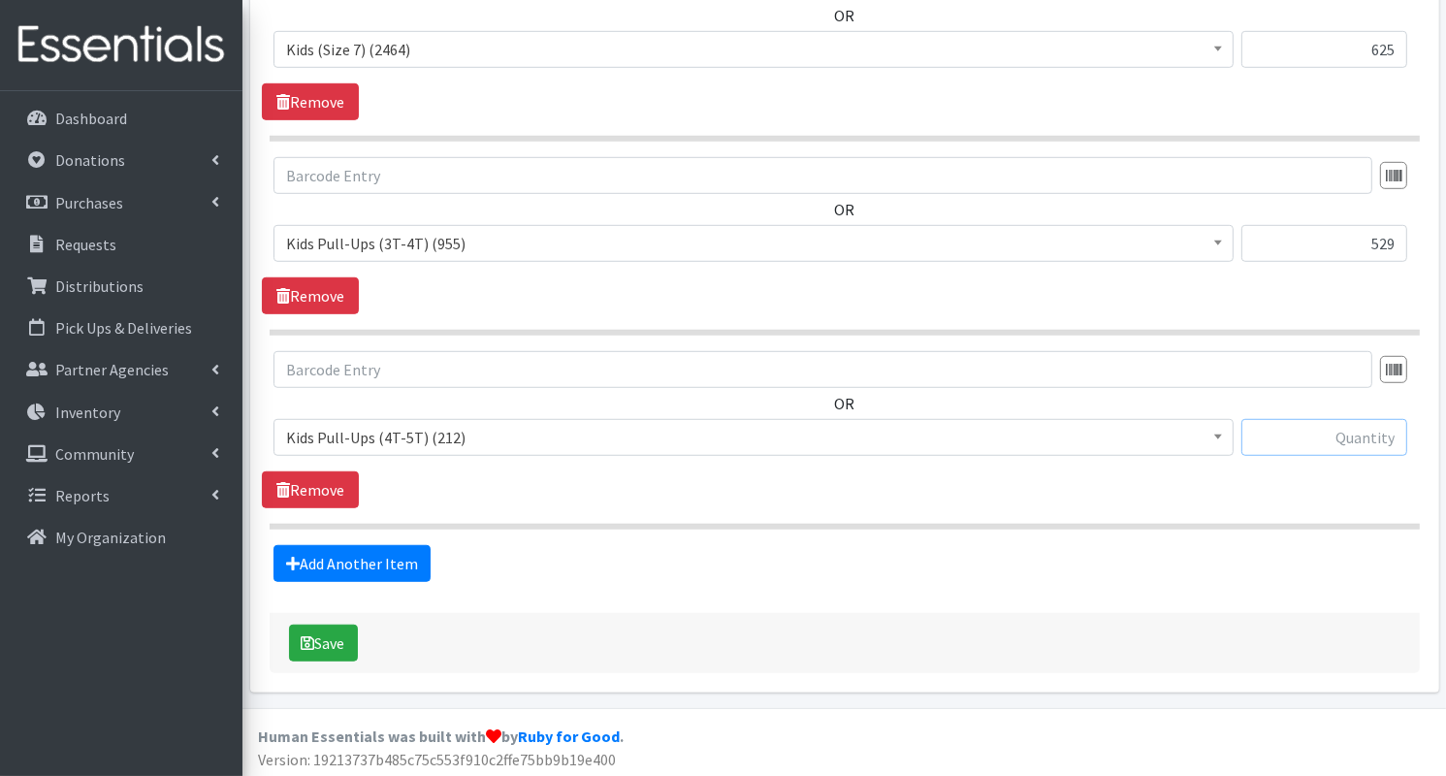
click at [1295, 425] on input "text" at bounding box center [1324, 437] width 166 height 37
type input "3"
type input "321"
click at [376, 554] on link "Add Another Item" at bounding box center [351, 563] width 157 height 37
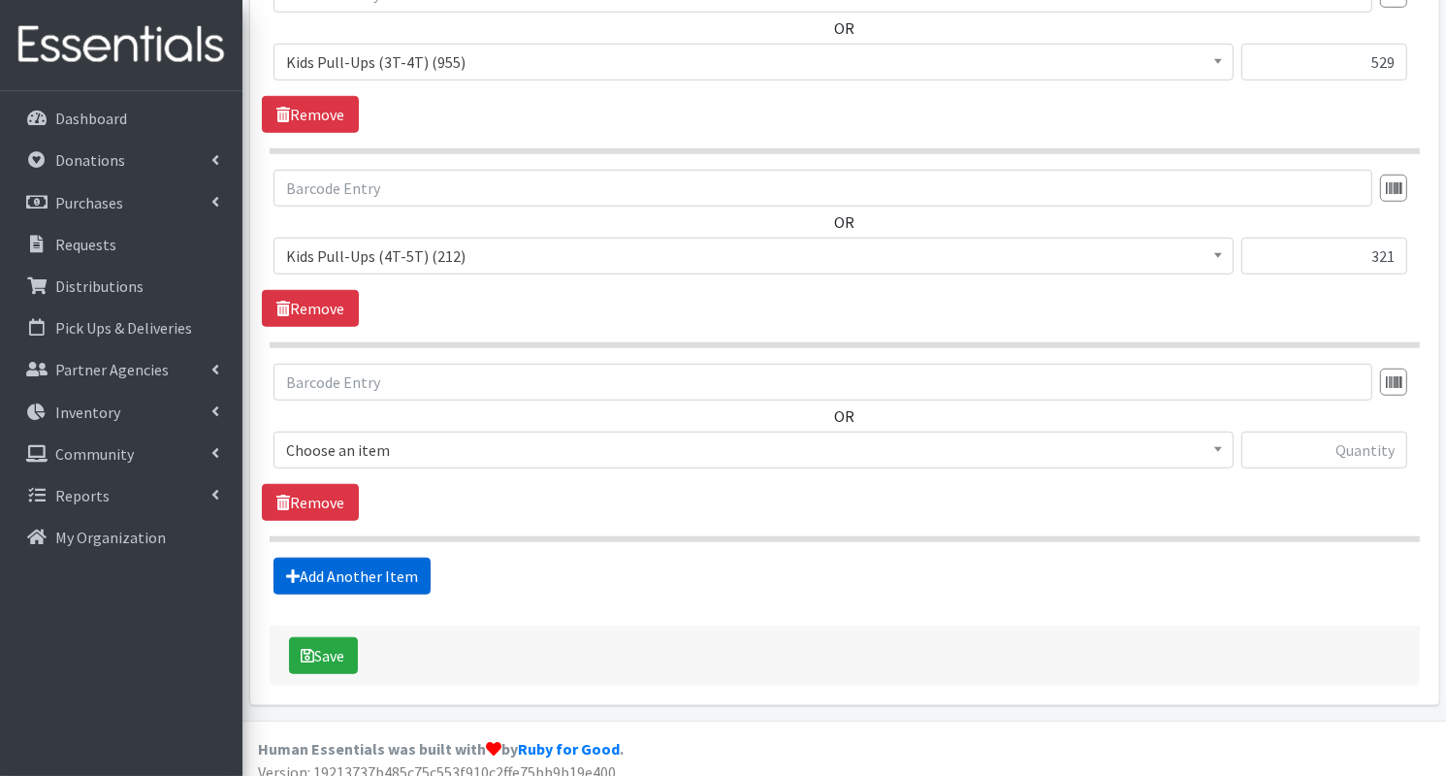
scroll to position [1415, 0]
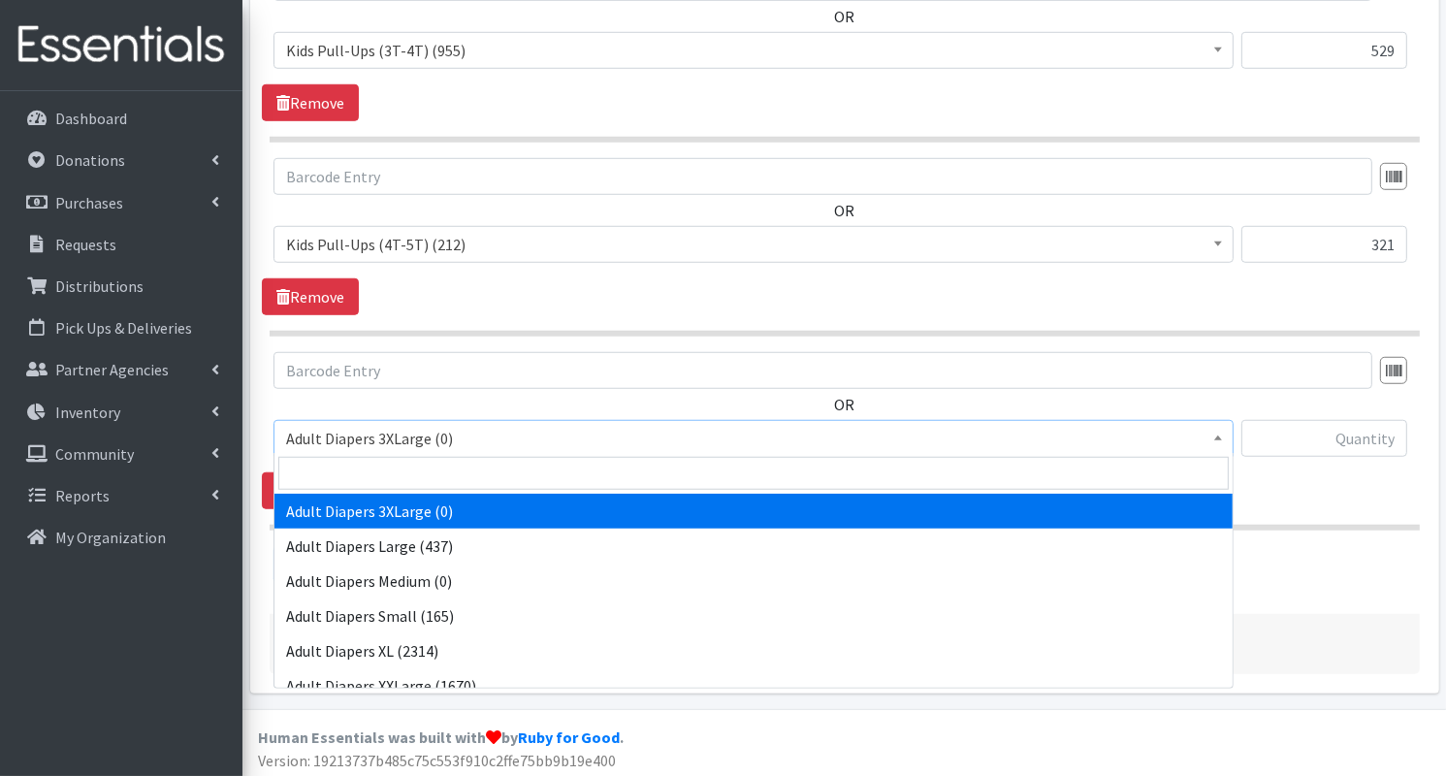
click at [532, 432] on span "Adult Diapers 3XLarge (0)" at bounding box center [753, 438] width 935 height 27
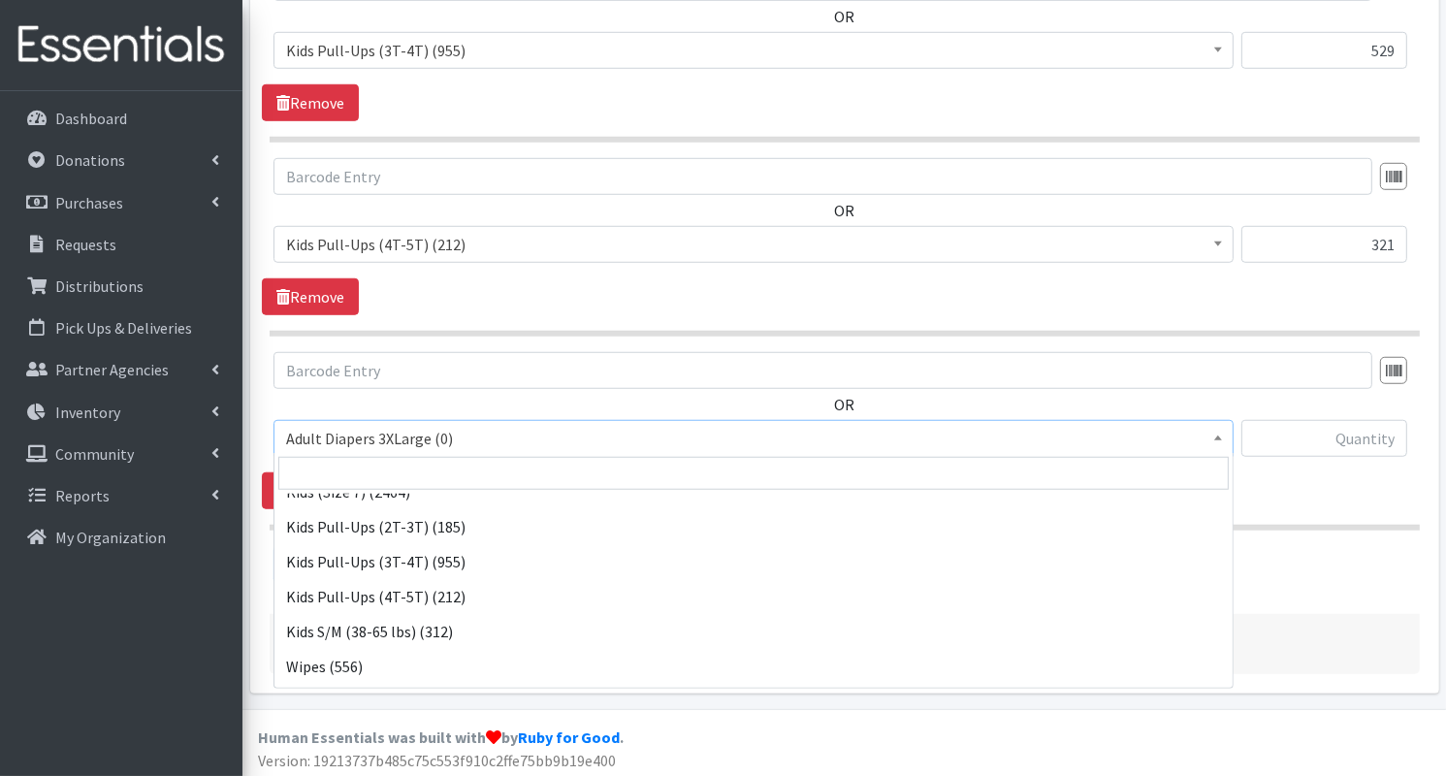
scroll to position [539, 0]
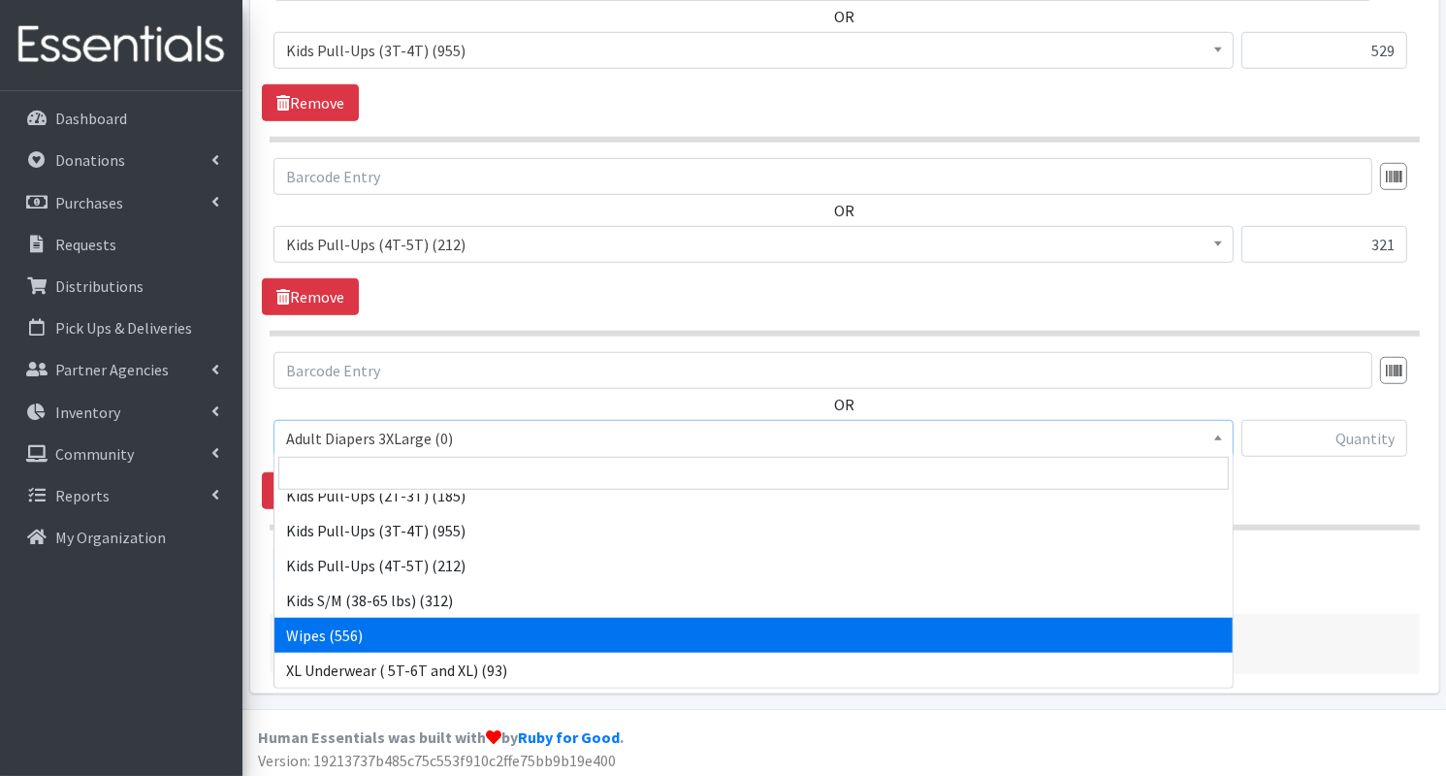
select select "8908"
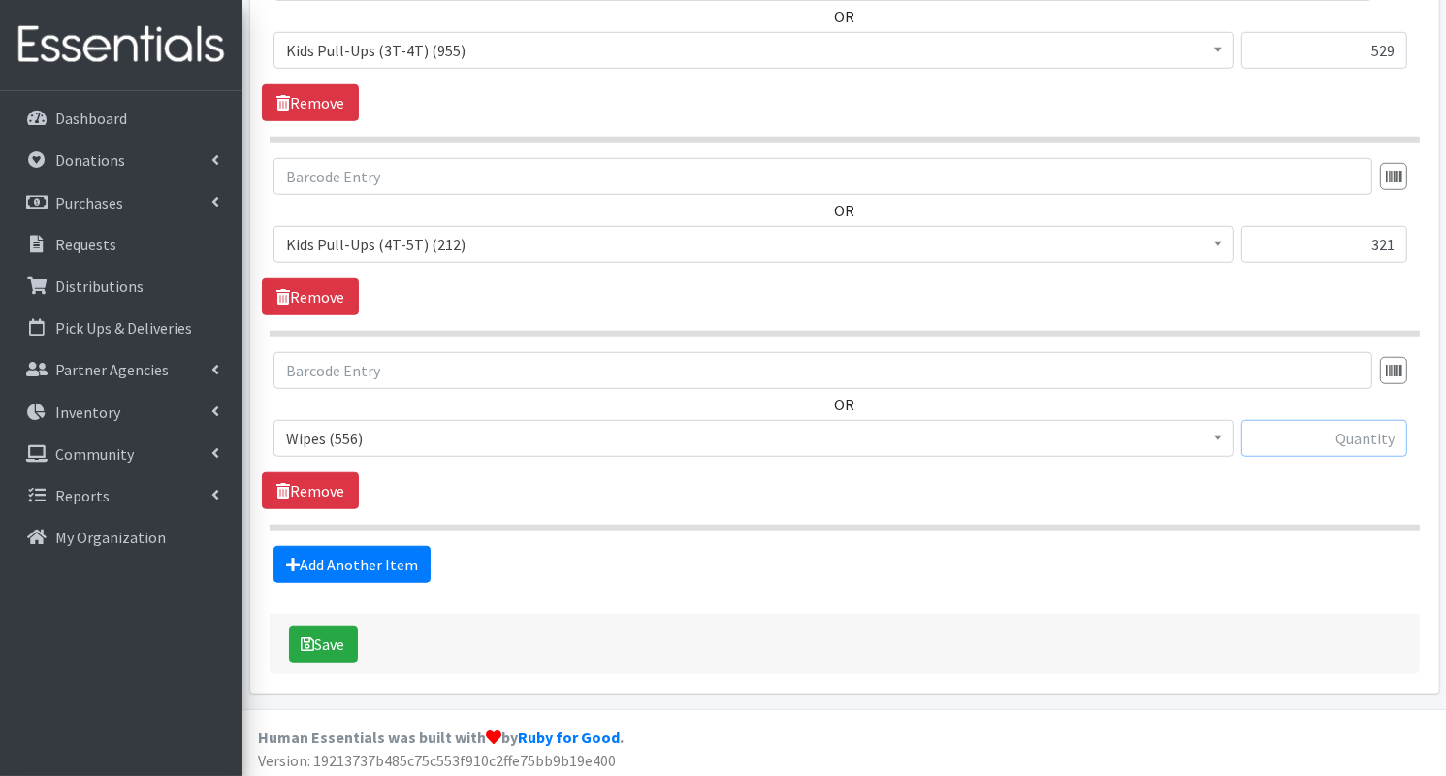
click at [1326, 426] on input "text" at bounding box center [1324, 438] width 166 height 37
type input "15"
click at [334, 625] on button "Save" at bounding box center [323, 643] width 69 height 37
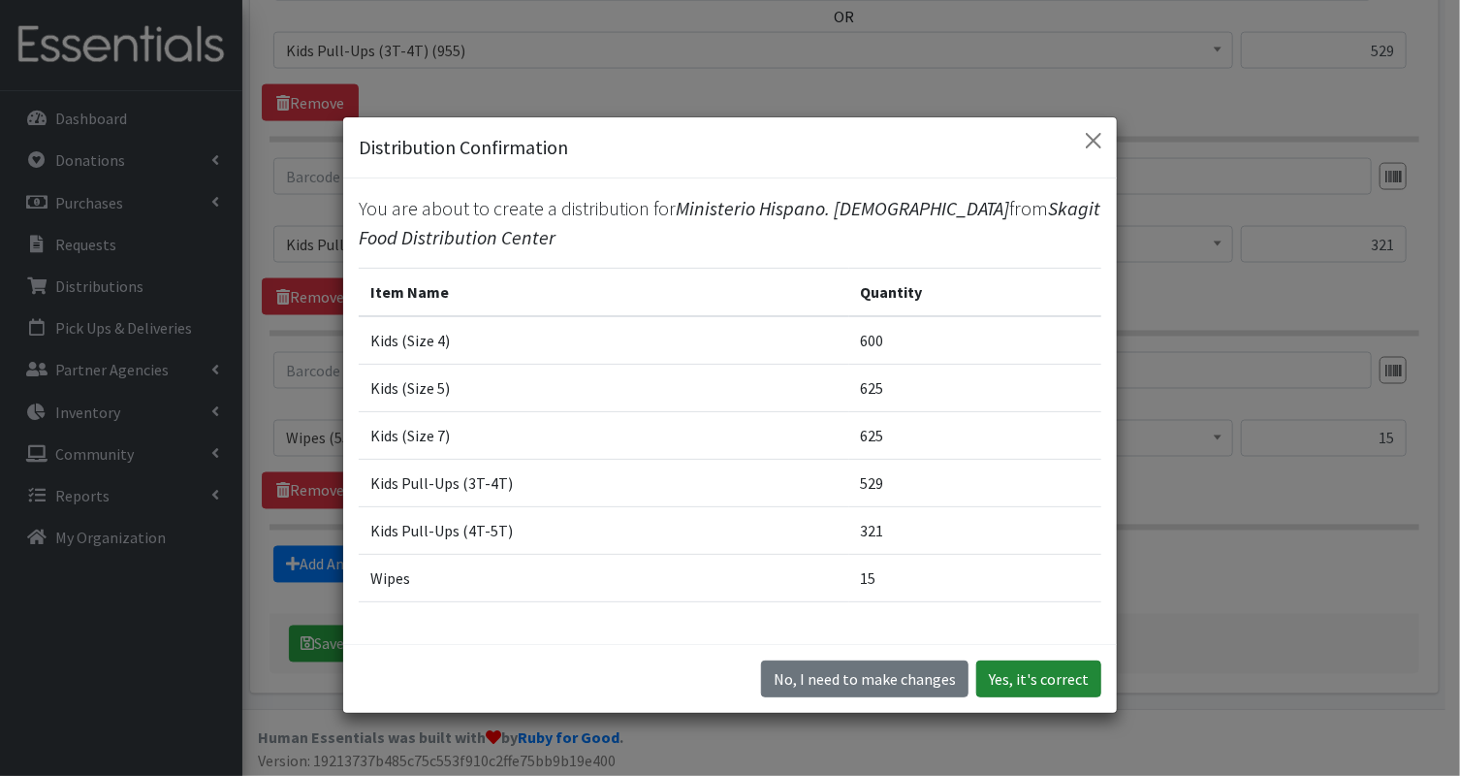
click at [1003, 677] on button "Yes, it's correct" at bounding box center [1038, 678] width 125 height 37
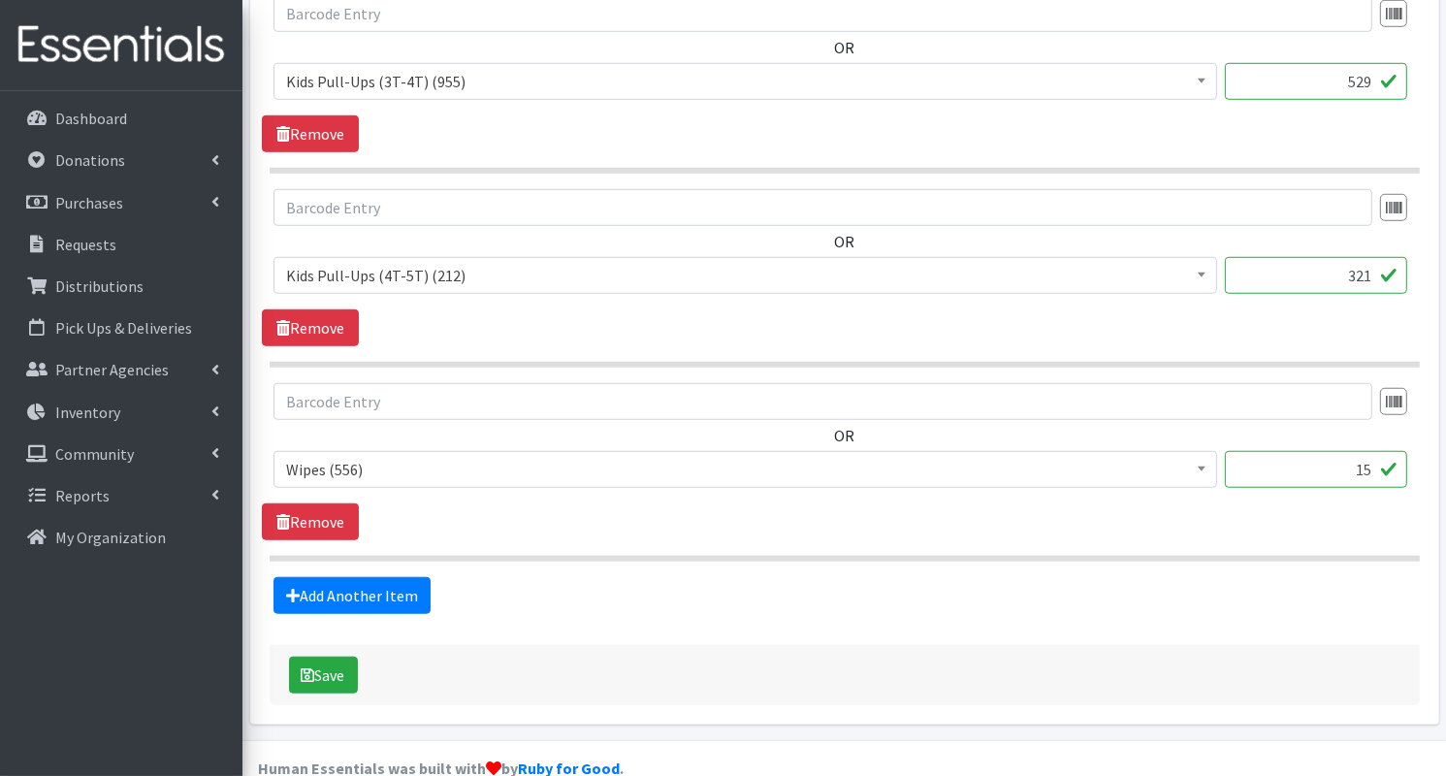
scroll to position [1471, 0]
click at [1376, 269] on input "321" at bounding box center [1316, 276] width 182 height 37
type input "3"
type input "200"
click at [336, 662] on button "Save" at bounding box center [323, 675] width 69 height 37
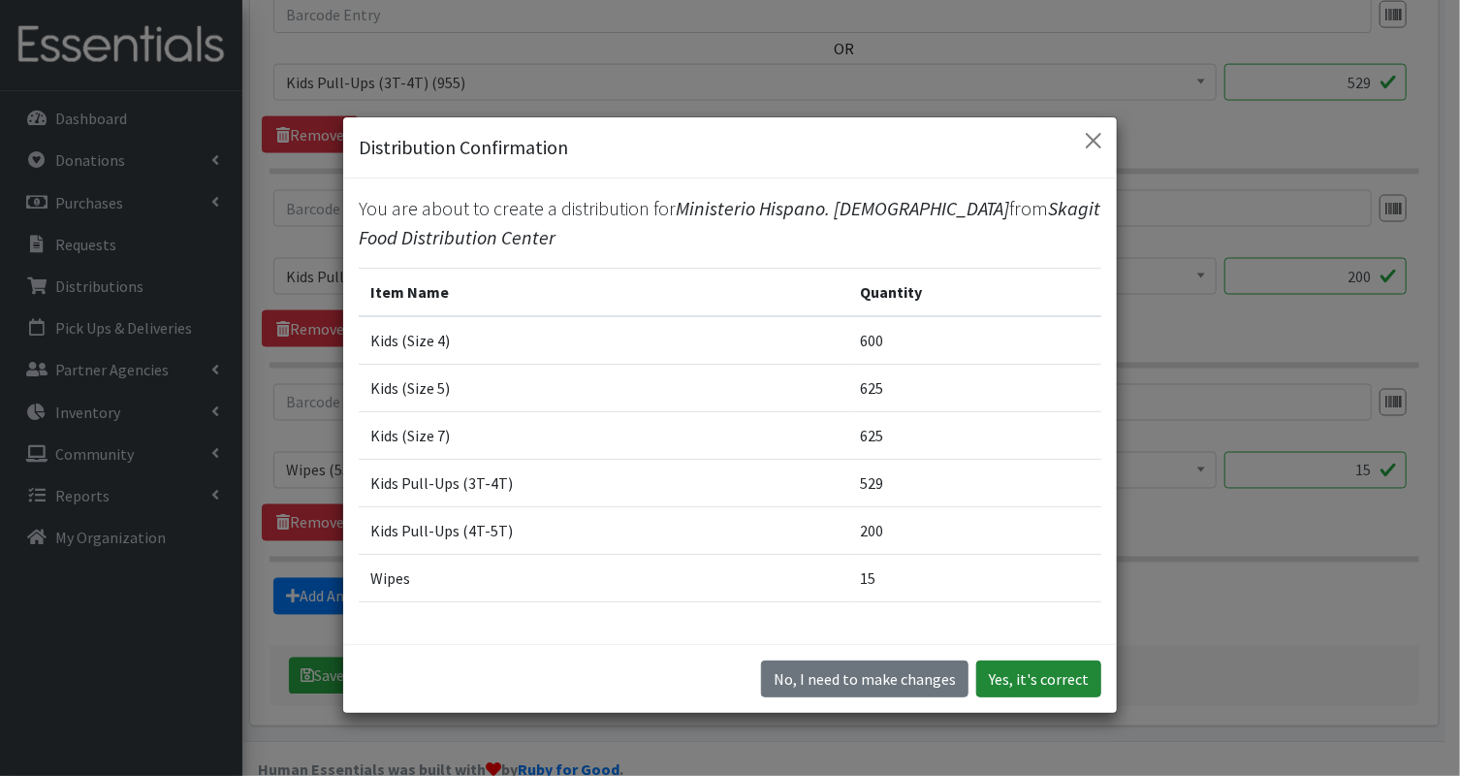
click at [1017, 675] on button "Yes, it's correct" at bounding box center [1038, 678] width 125 height 37
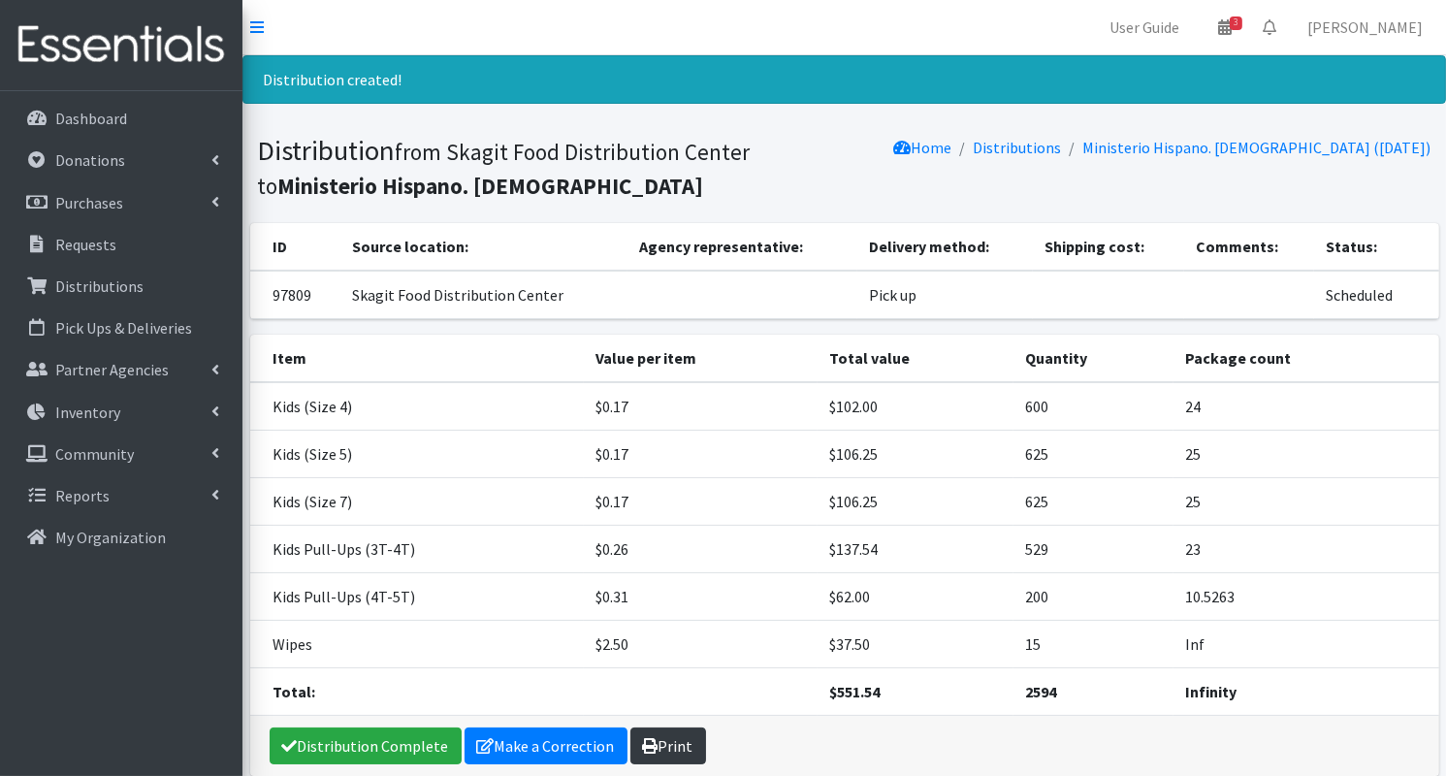
click at [668, 751] on link "Print" at bounding box center [668, 745] width 76 height 37
click at [132, 273] on link "Distributions" at bounding box center [121, 286] width 227 height 39
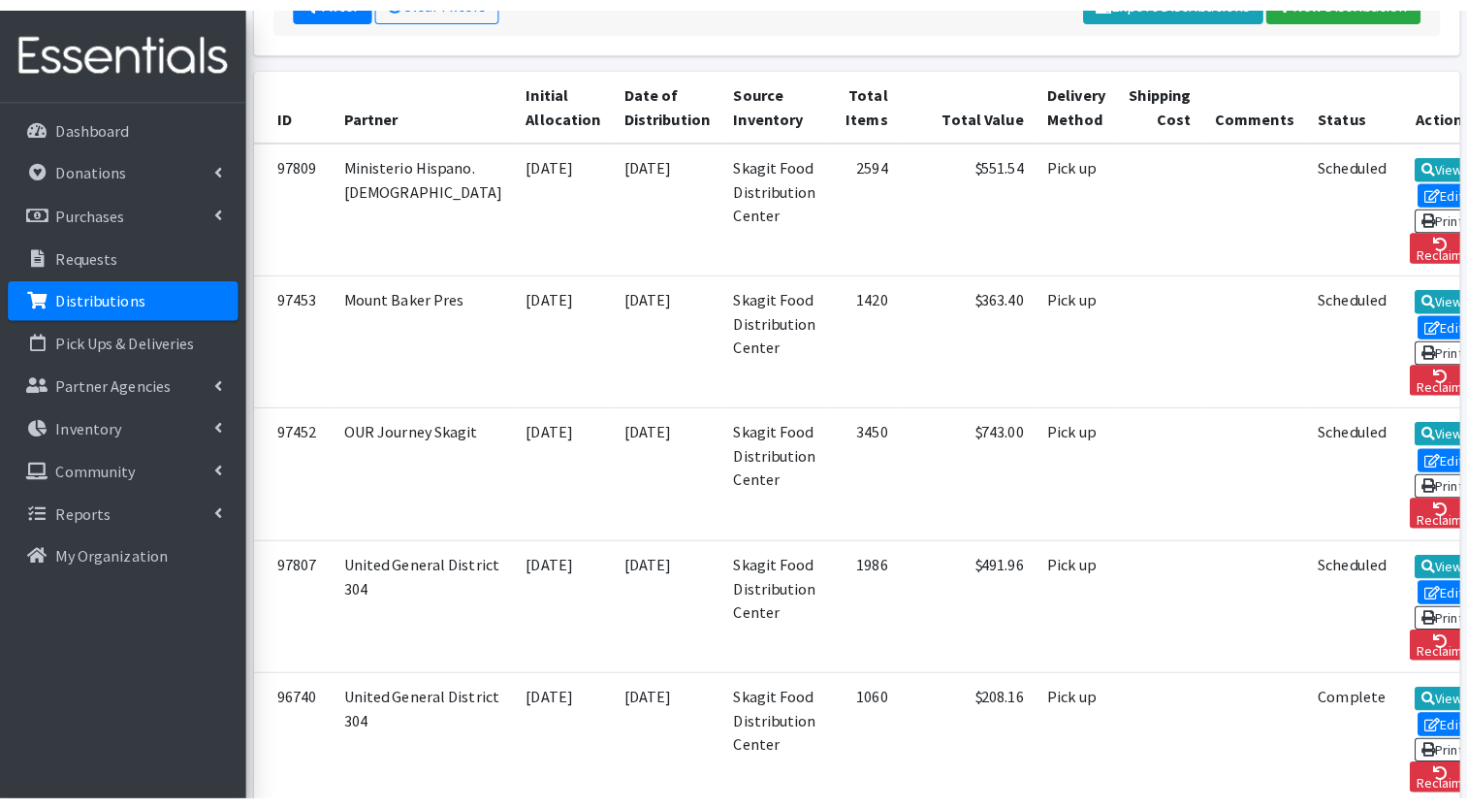
scroll to position [396, 0]
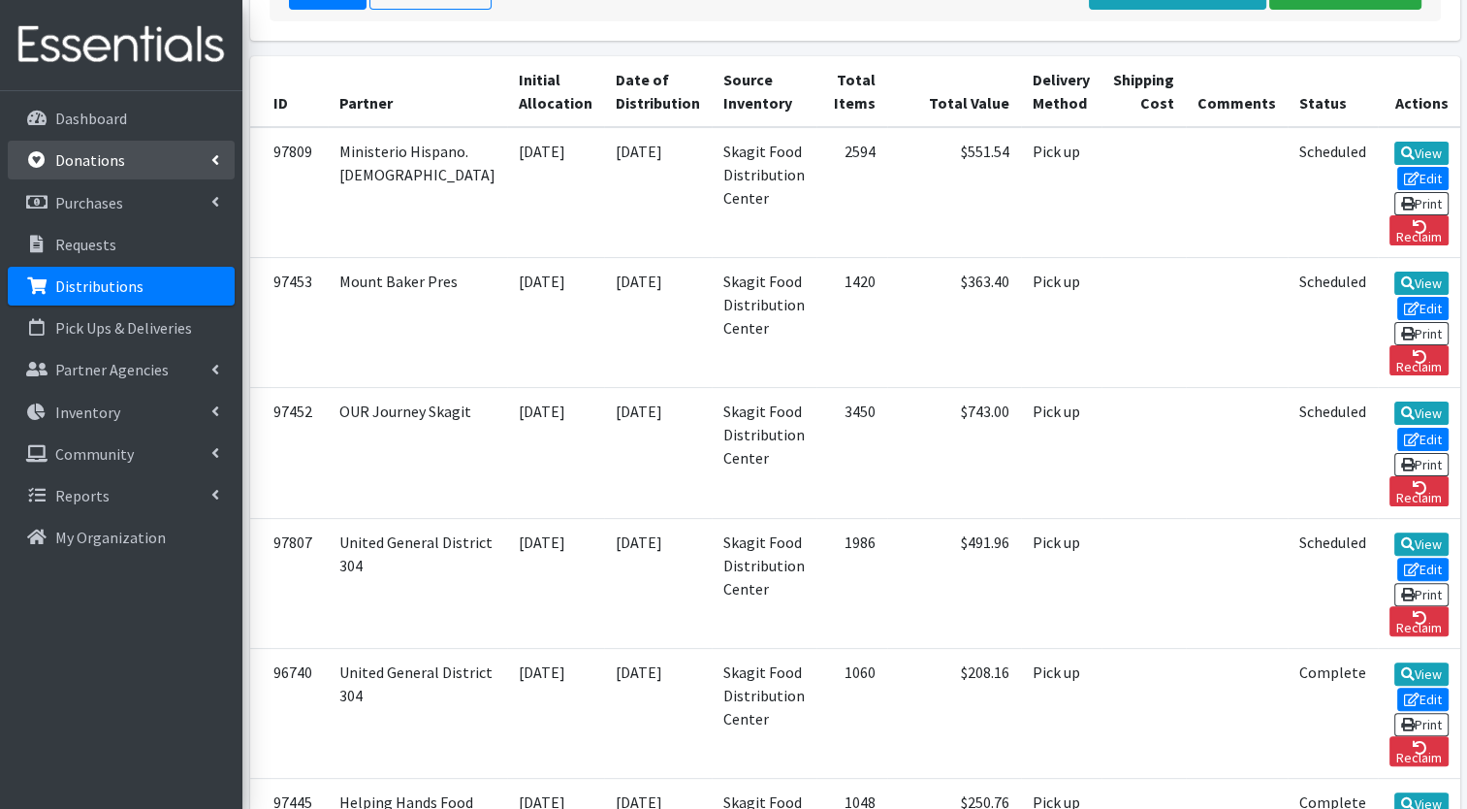
click at [128, 176] on link "Donations" at bounding box center [121, 160] width 227 height 39
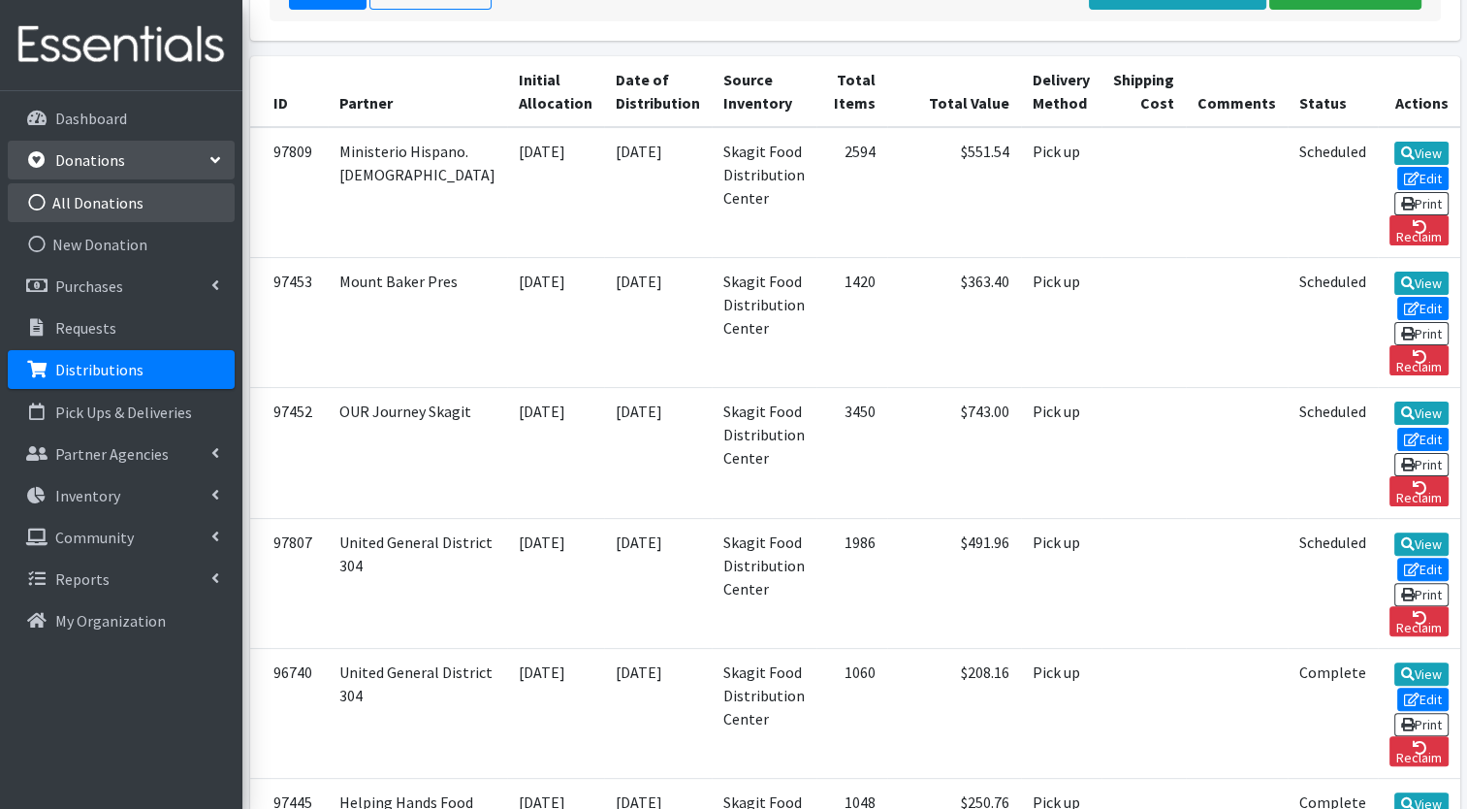
click at [125, 202] on link "All Donations" at bounding box center [121, 202] width 227 height 39
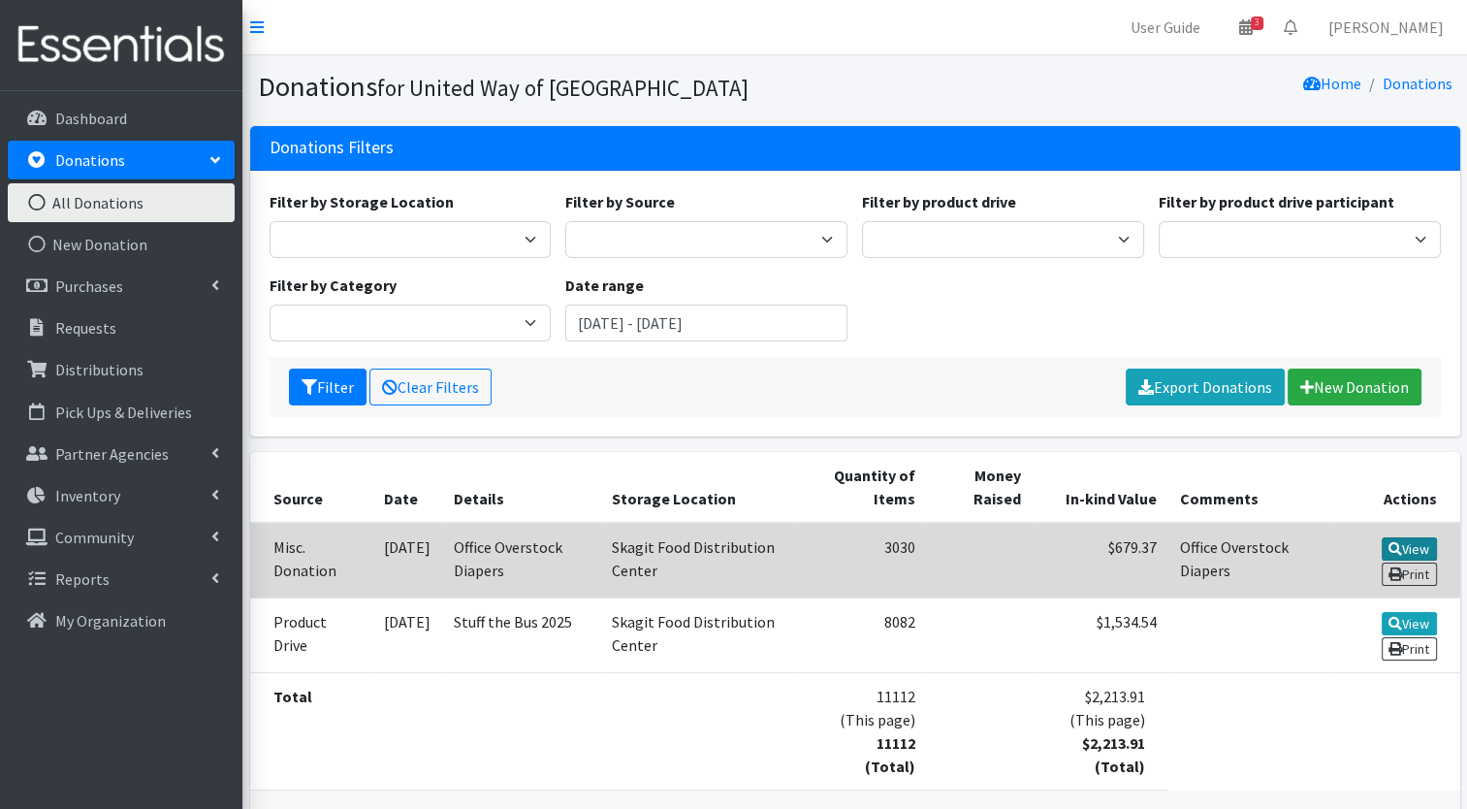
click at [1402, 553] on link "View" at bounding box center [1409, 548] width 55 height 23
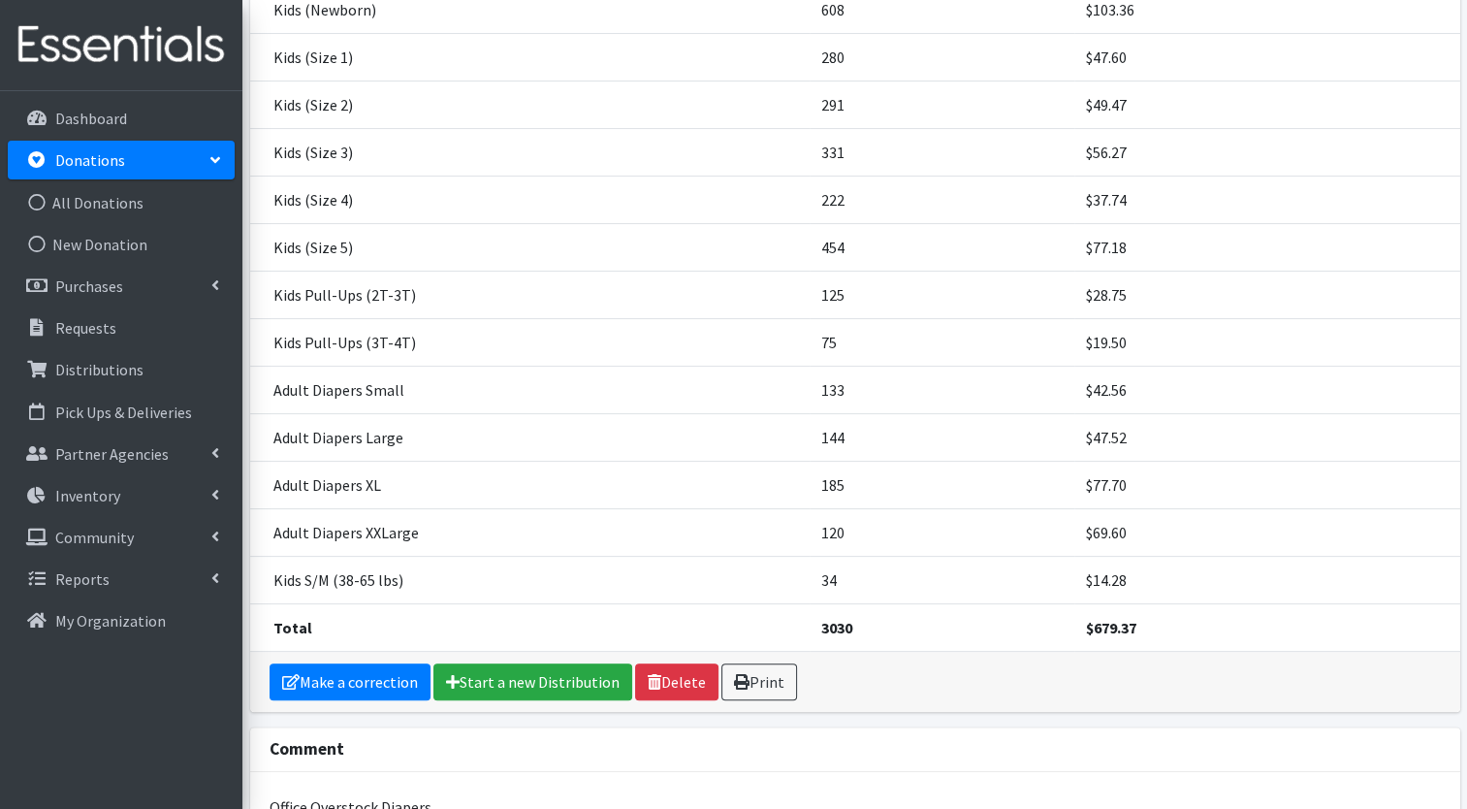
scroll to position [348, 0]
click at [364, 674] on link "Make a correction" at bounding box center [350, 680] width 161 height 37
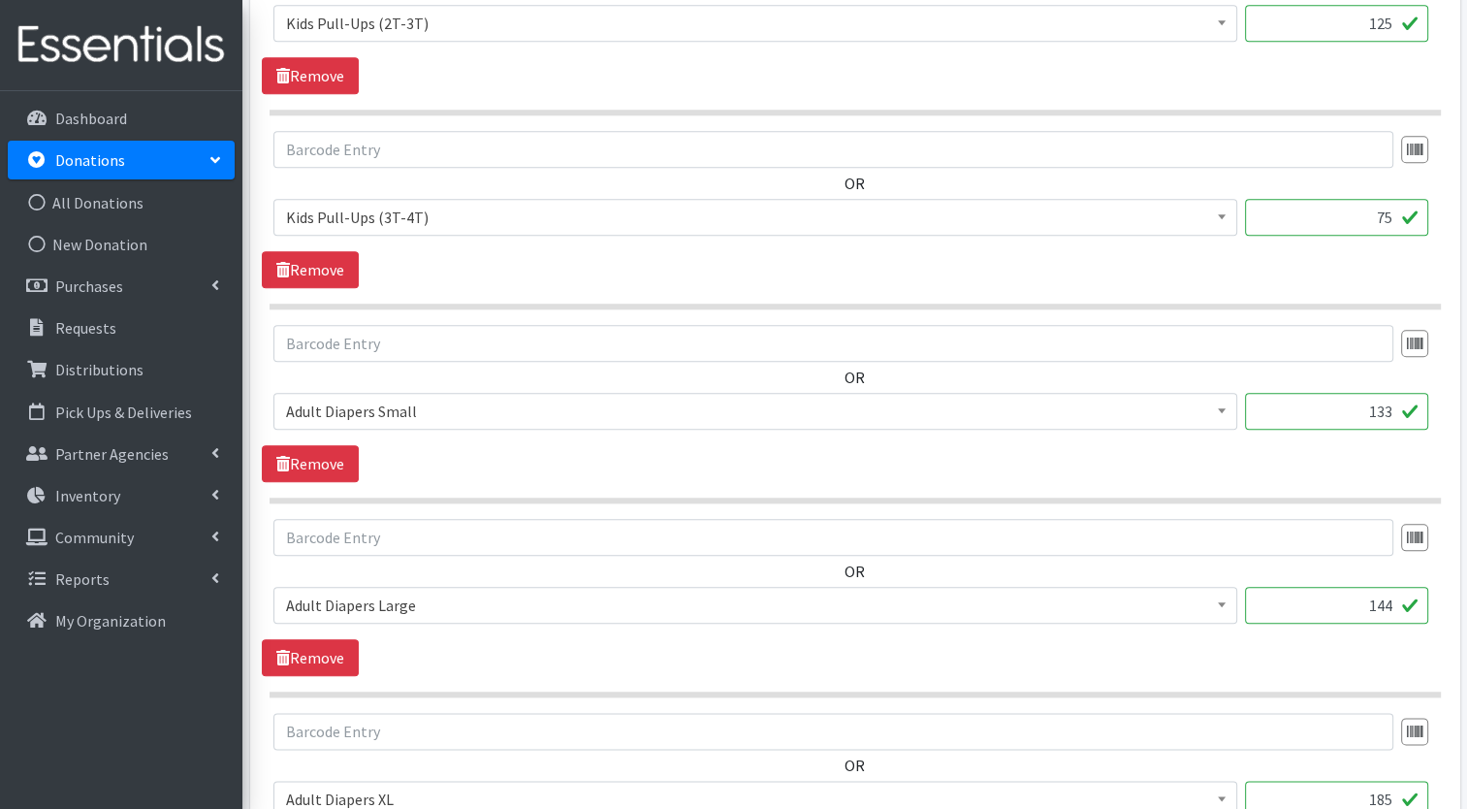
scroll to position [1978, 0]
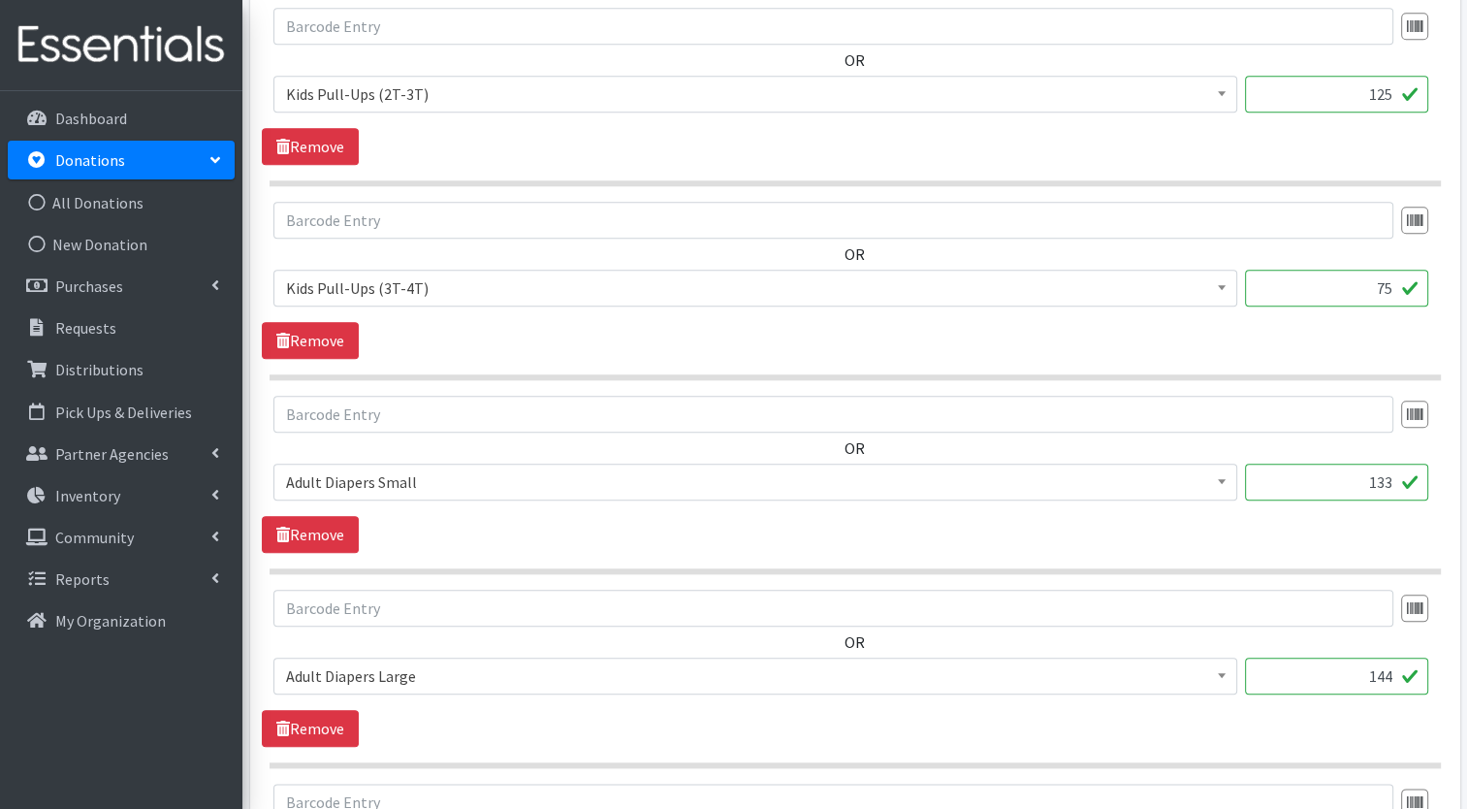
click at [1392, 282] on input "75" at bounding box center [1336, 288] width 183 height 37
type input "7"
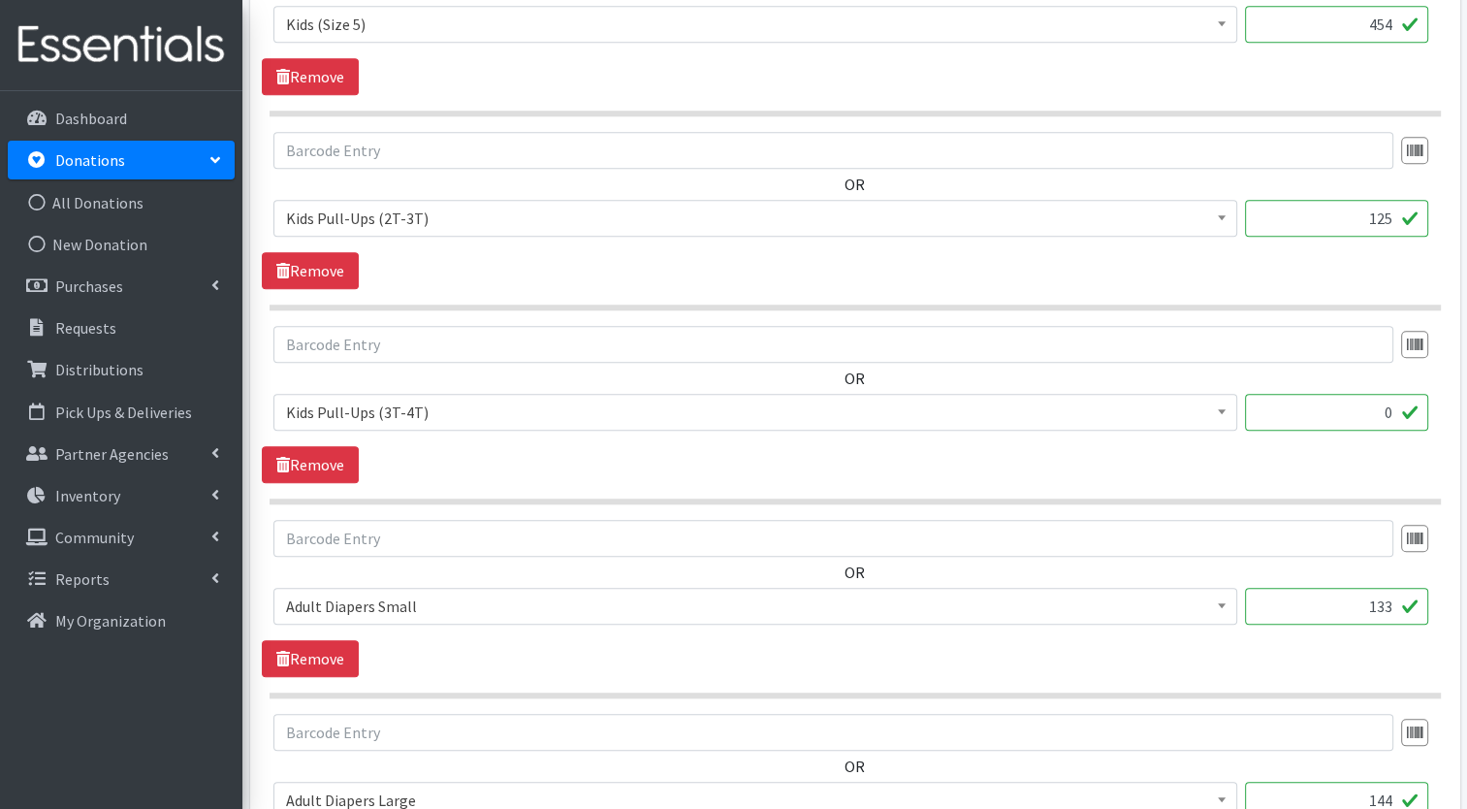
scroll to position [1852, 0]
type input "0"
click at [1395, 218] on input "125" at bounding box center [1336, 220] width 183 height 37
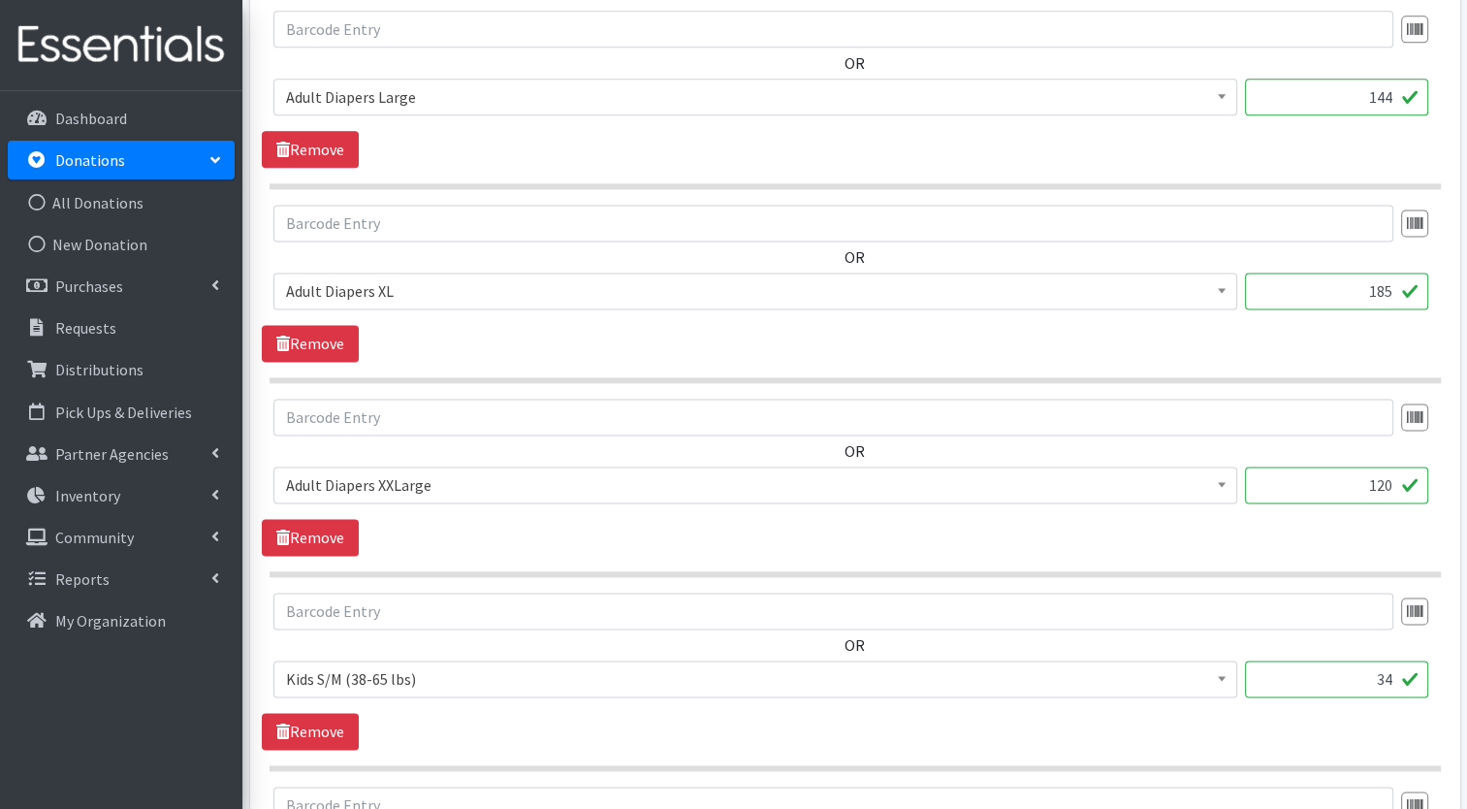
scroll to position [2558, 0]
type input "175"
click at [1397, 95] on input "144" at bounding box center [1336, 96] width 183 height 37
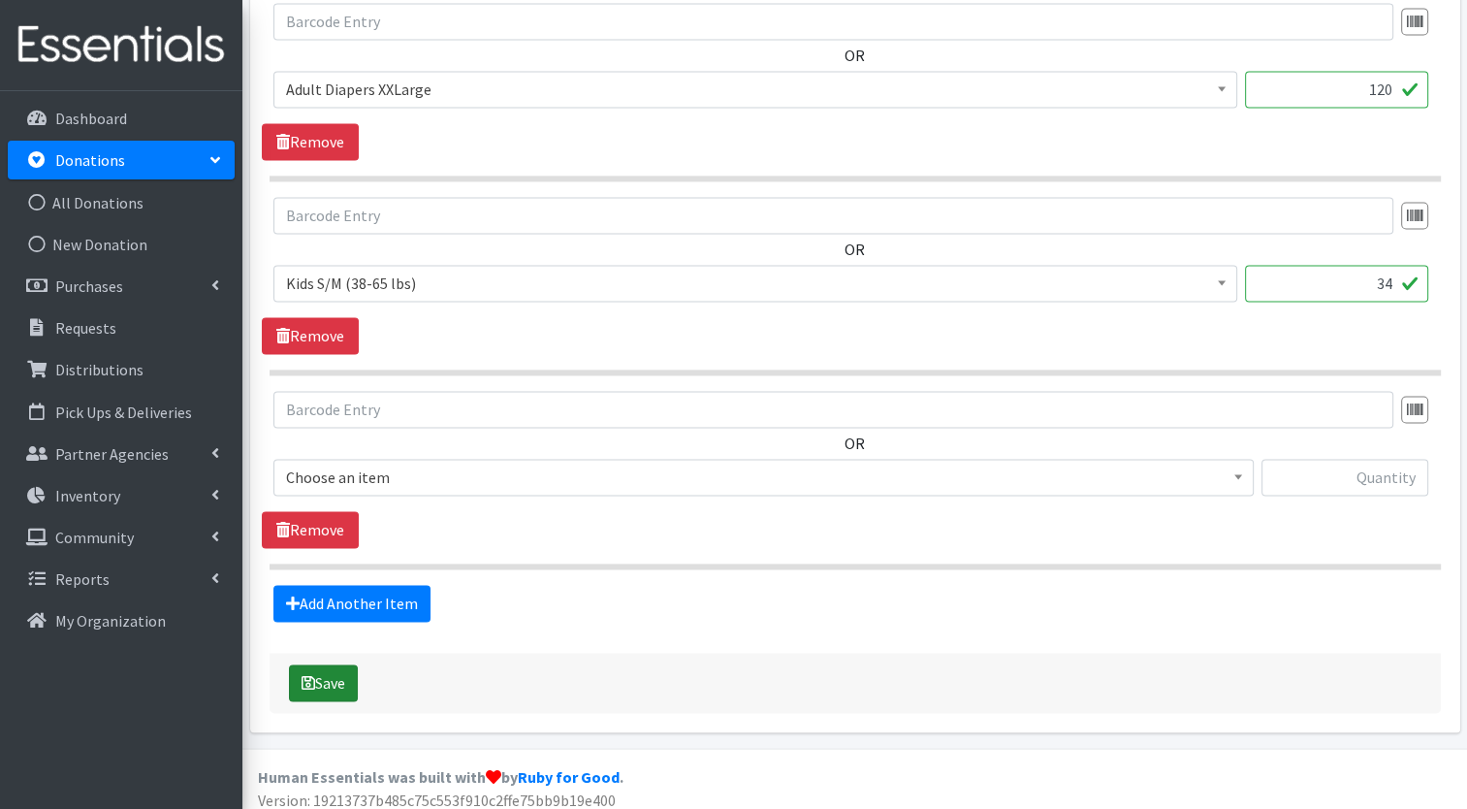
type input "1456"
click at [335, 669] on button "Save" at bounding box center [323, 682] width 69 height 37
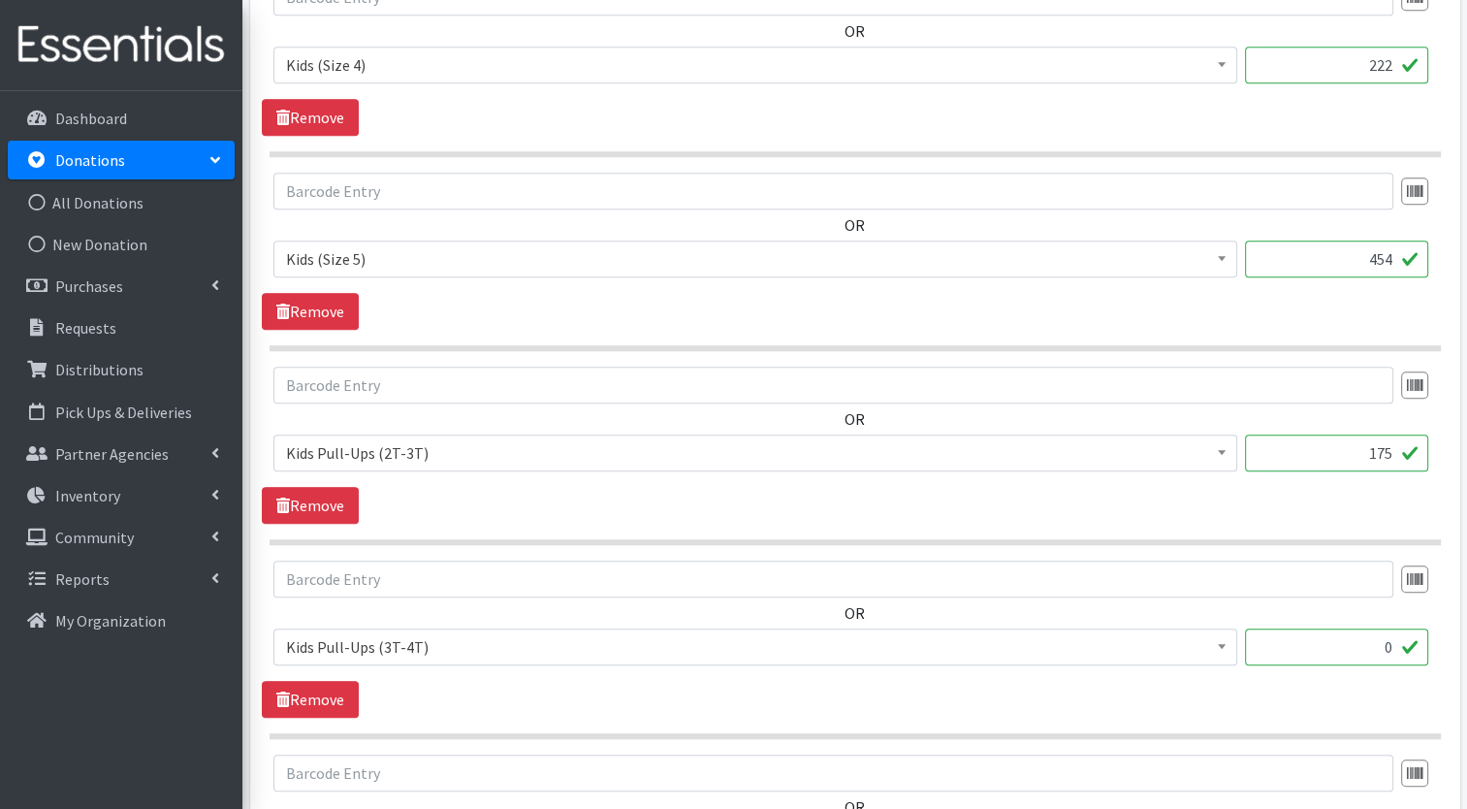
scroll to position [1842, 0]
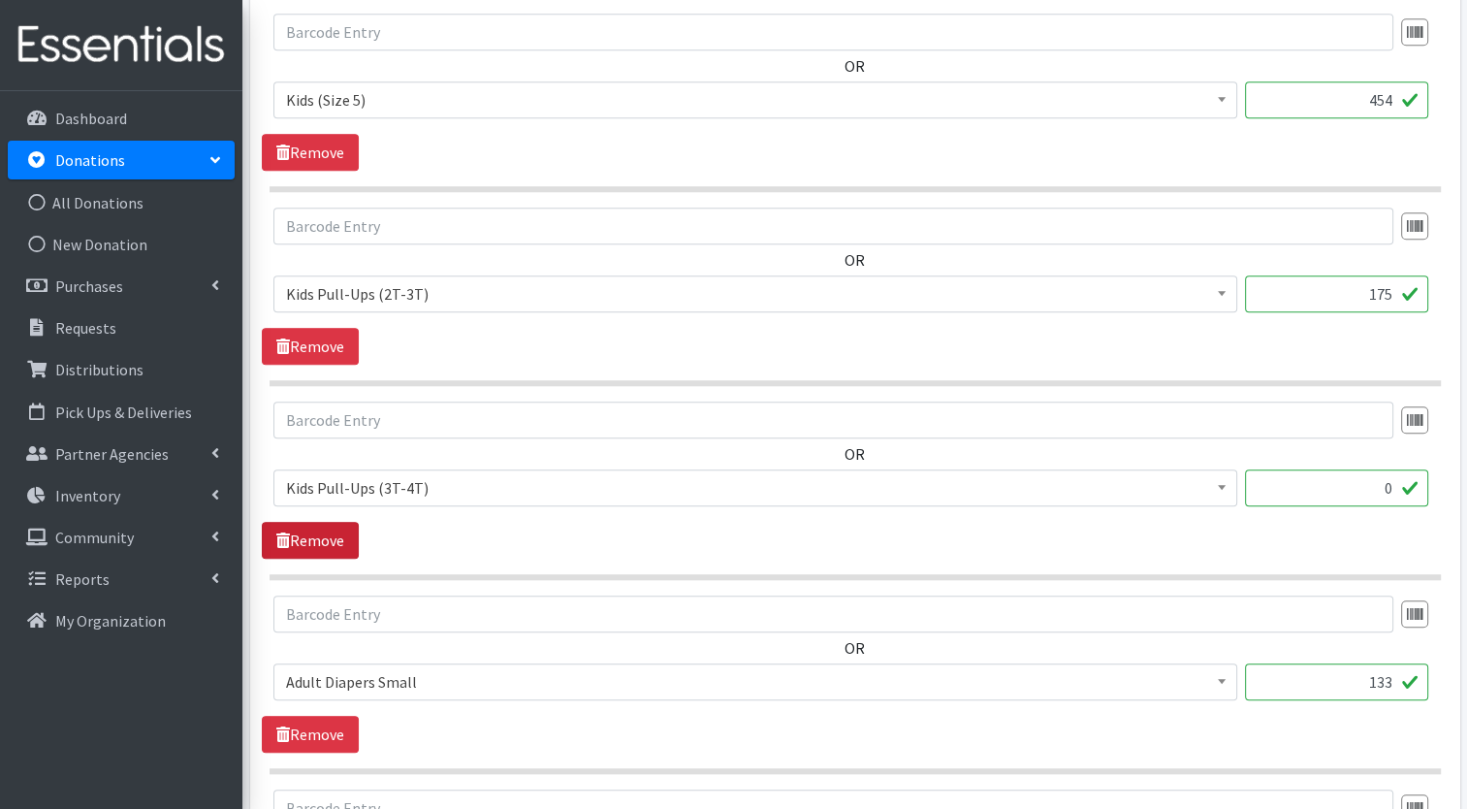
click at [318, 537] on link "Remove" at bounding box center [310, 540] width 97 height 37
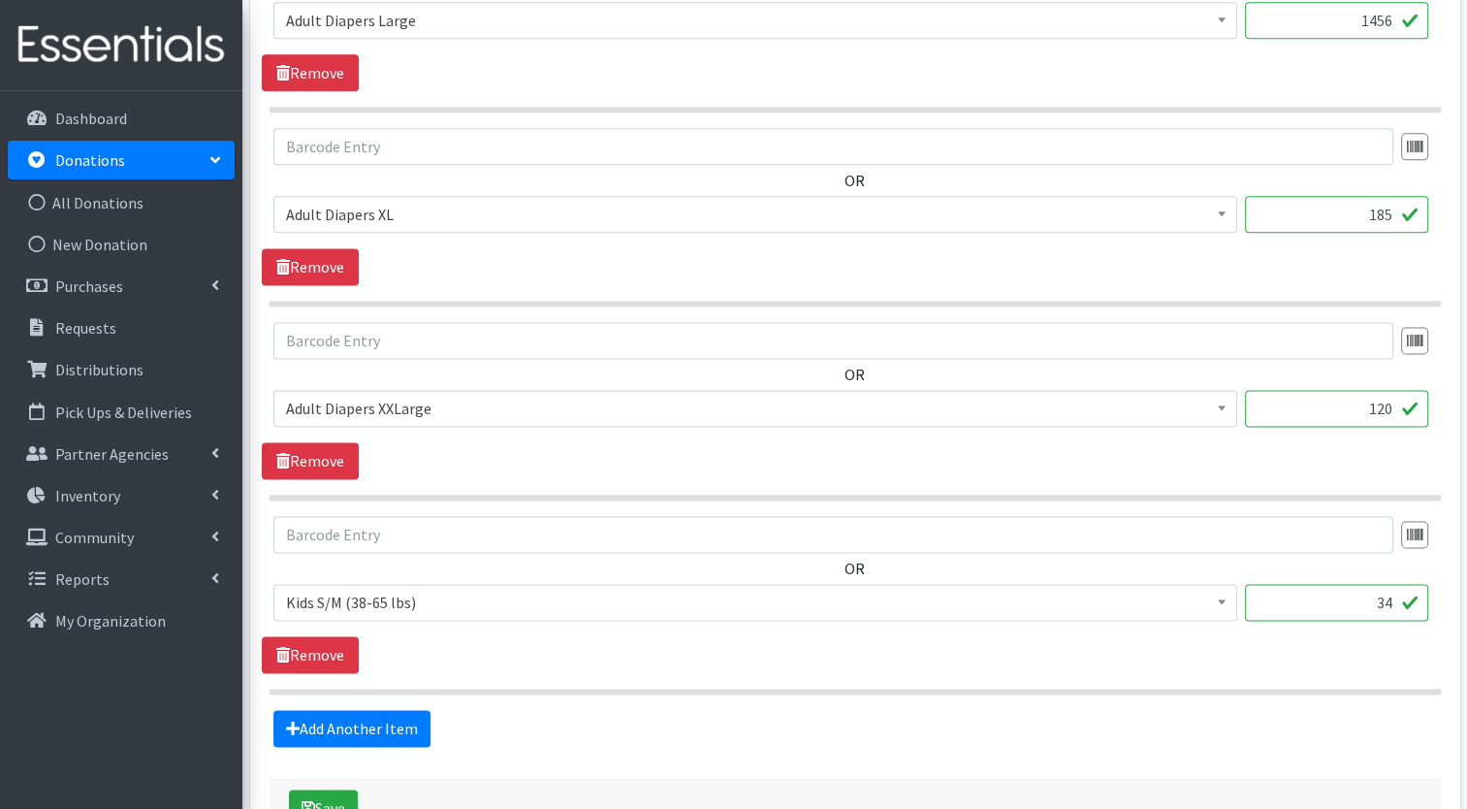
scroll to position [2629, 0]
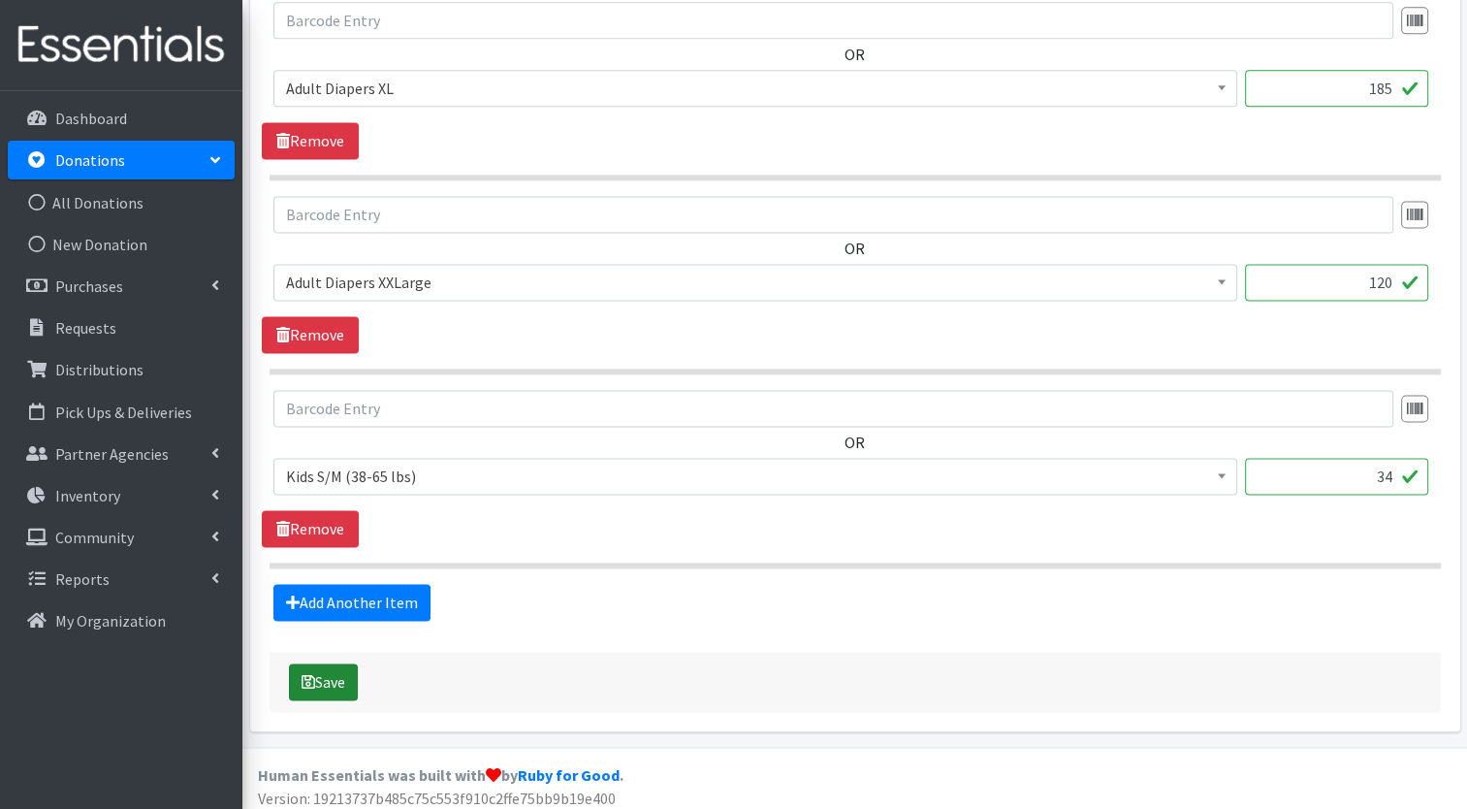
click at [326, 670] on button "Save" at bounding box center [323, 681] width 69 height 37
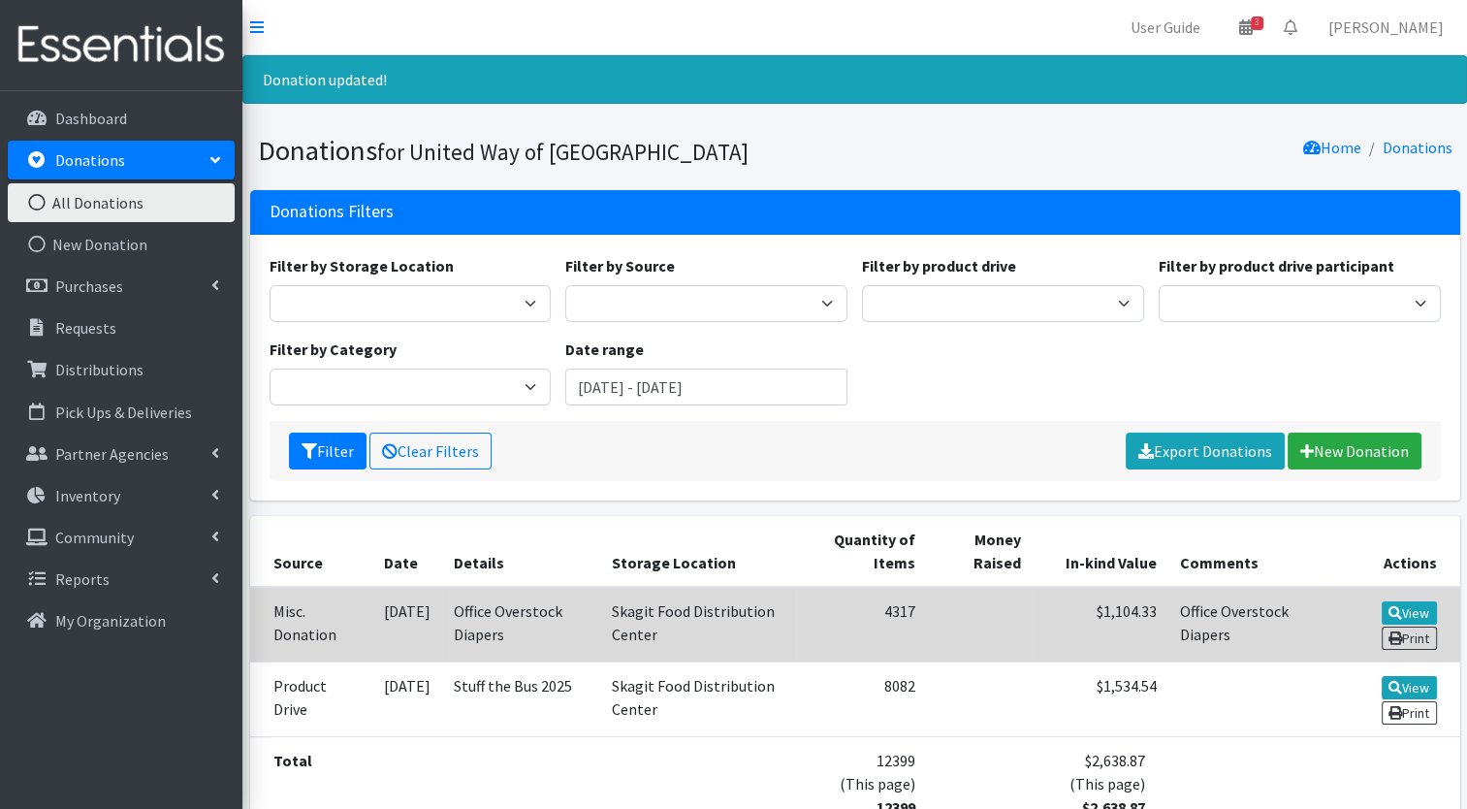
scroll to position [152, 0]
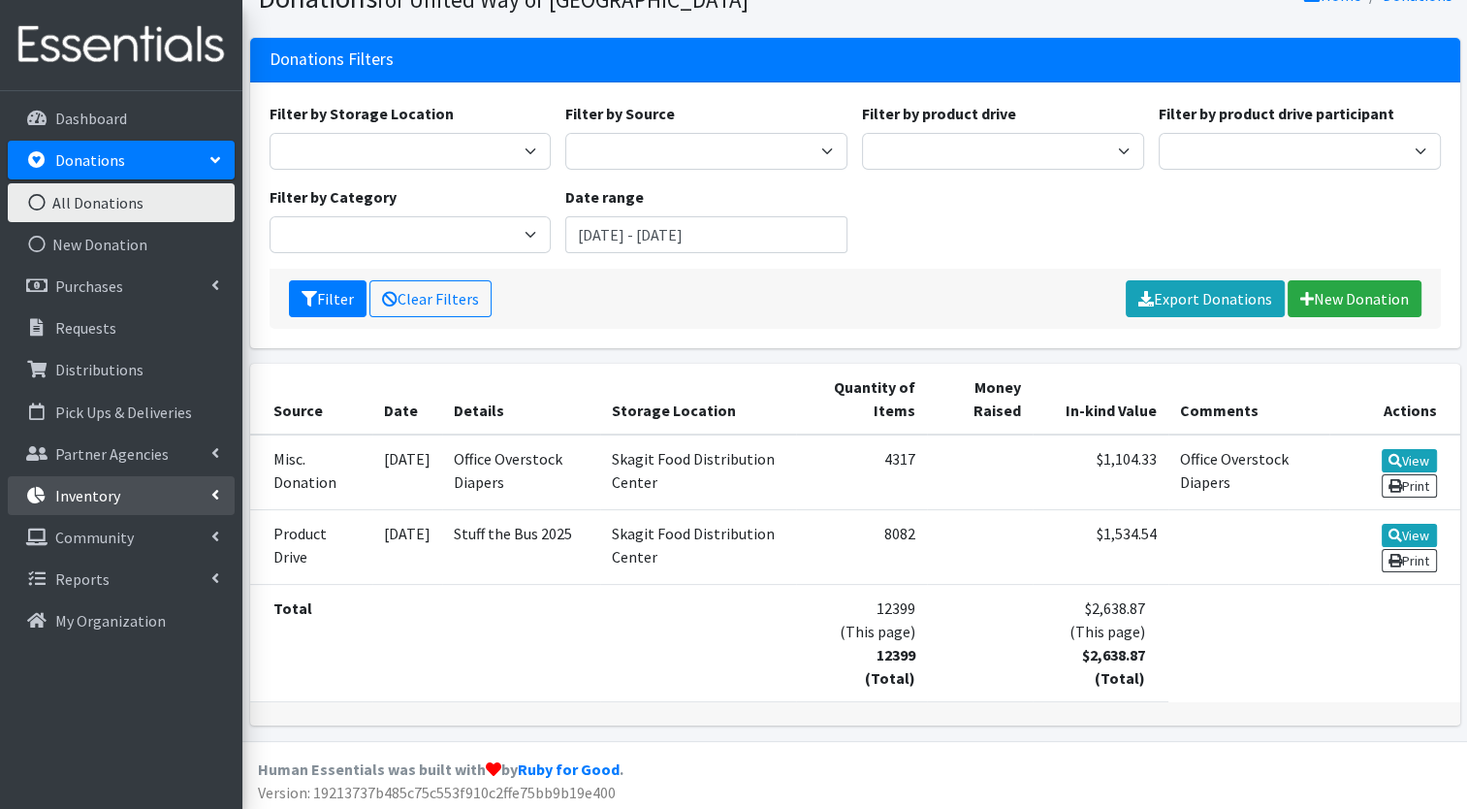
click at [135, 481] on link "Inventory" at bounding box center [121, 495] width 227 height 39
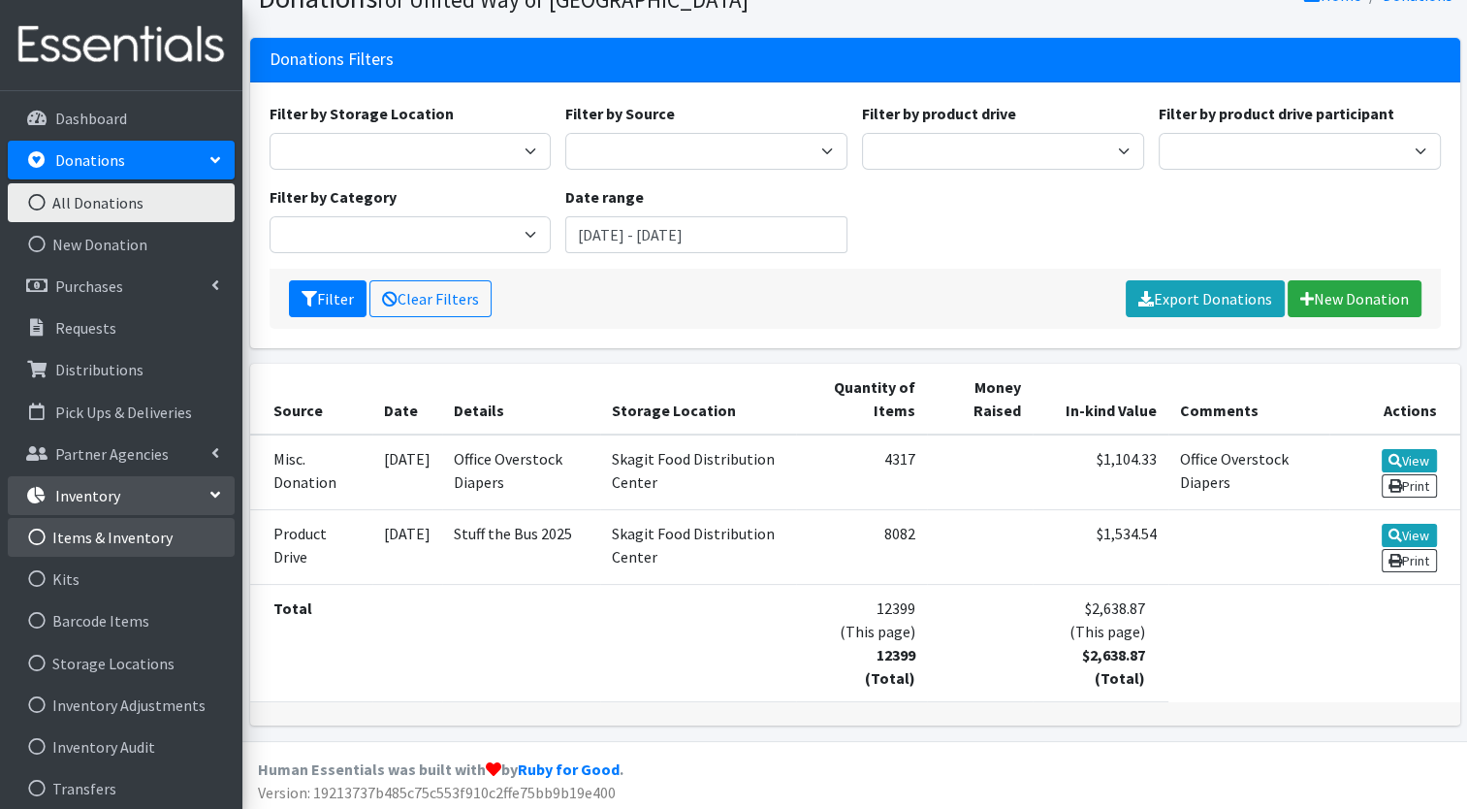
click at [128, 535] on link "Items & Inventory" at bounding box center [121, 537] width 227 height 39
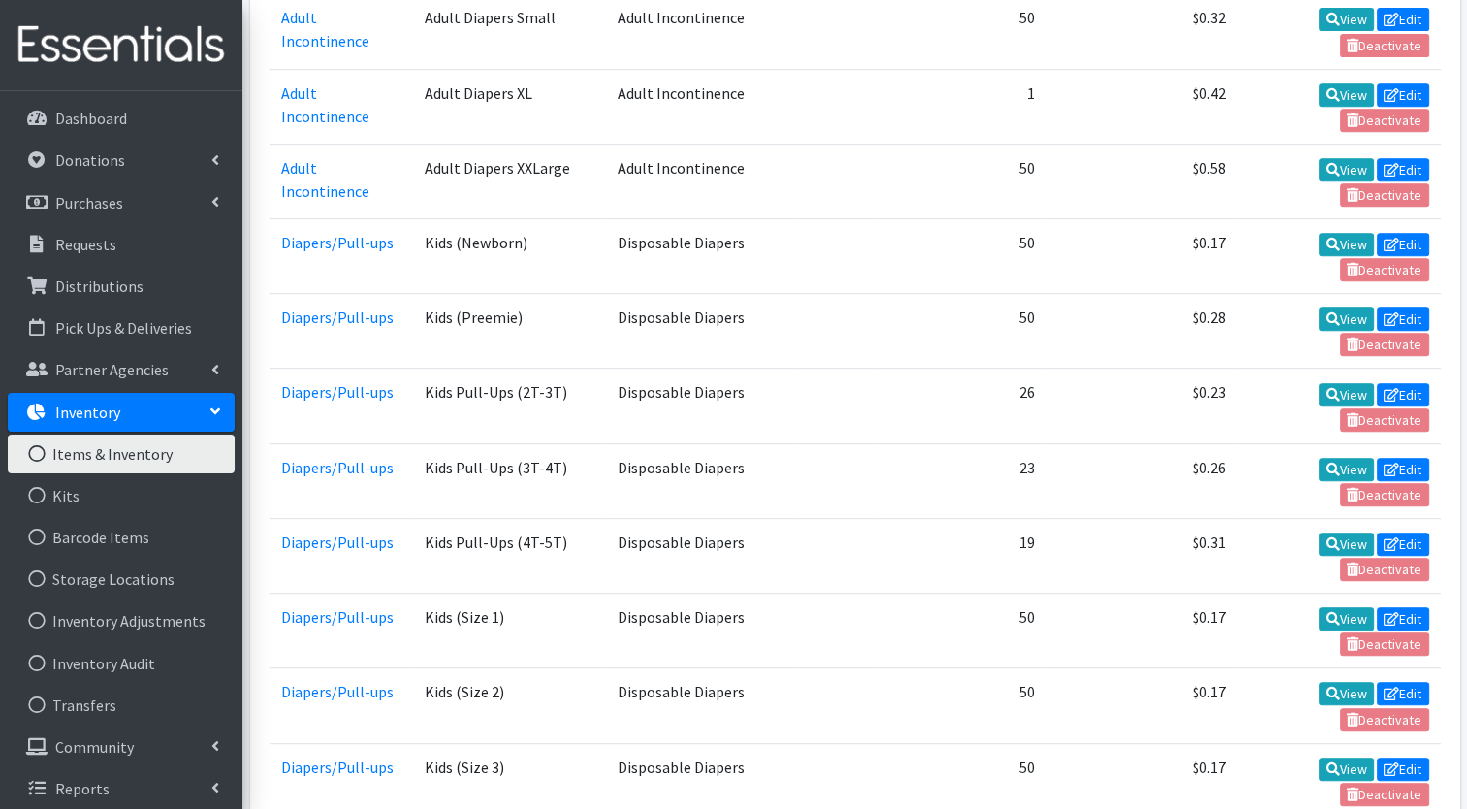
scroll to position [841, 0]
click at [1368, 482] on td "View Edit Deactivate" at bounding box center [1338, 479] width 203 height 75
click at [1374, 476] on td "View Edit Deactivate" at bounding box center [1338, 479] width 203 height 75
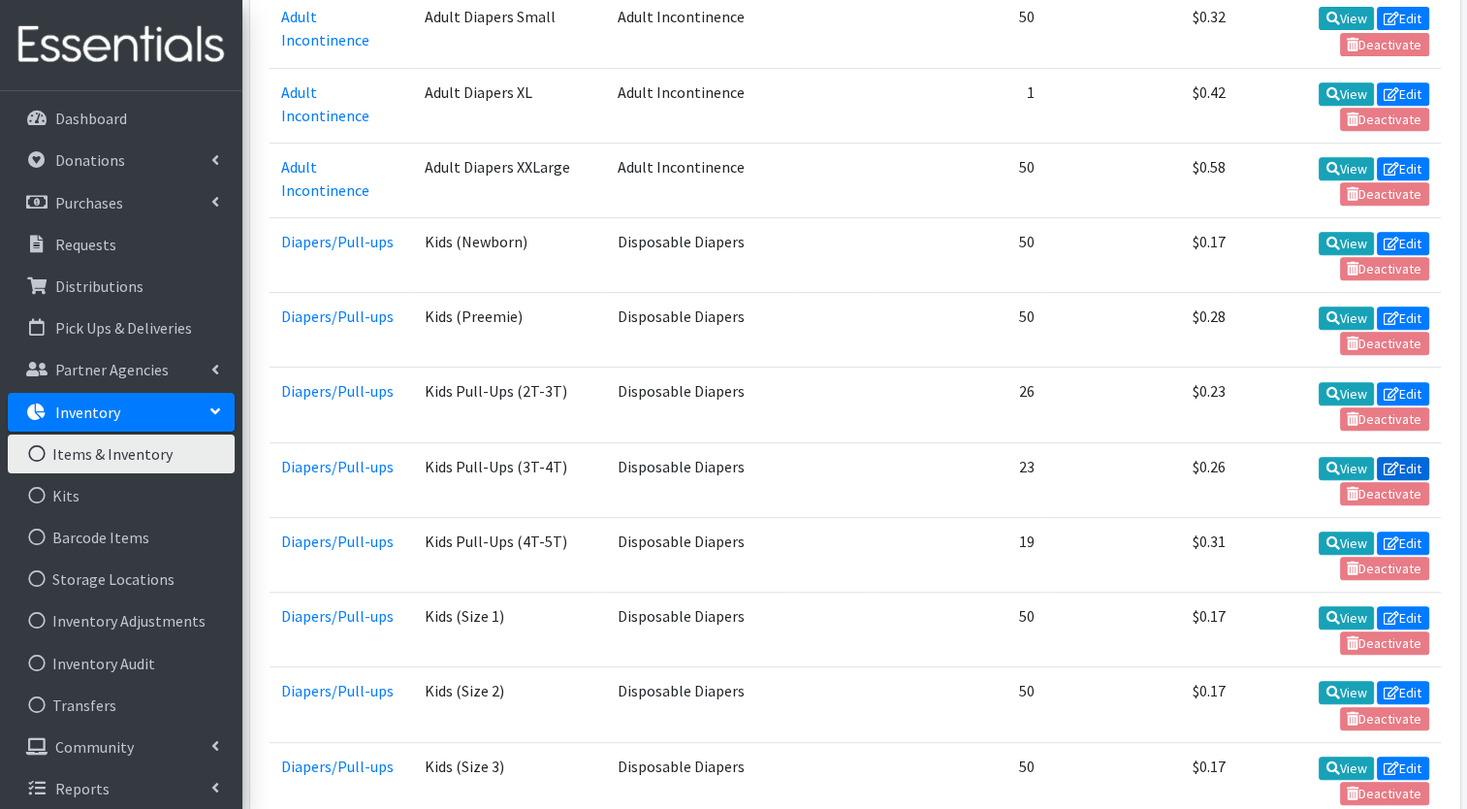
click at [1405, 457] on link "Edit" at bounding box center [1403, 468] width 52 height 23
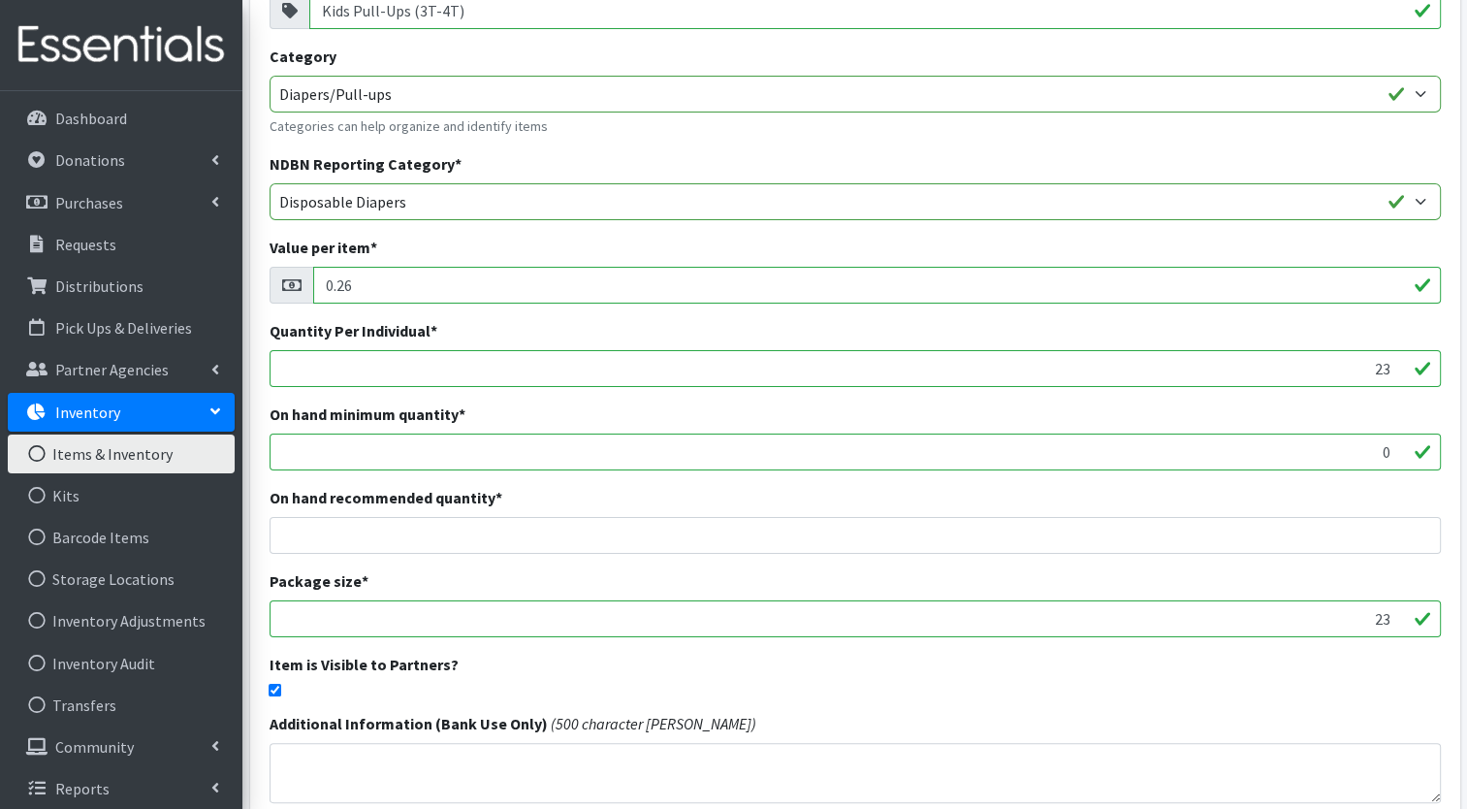
scroll to position [190, 0]
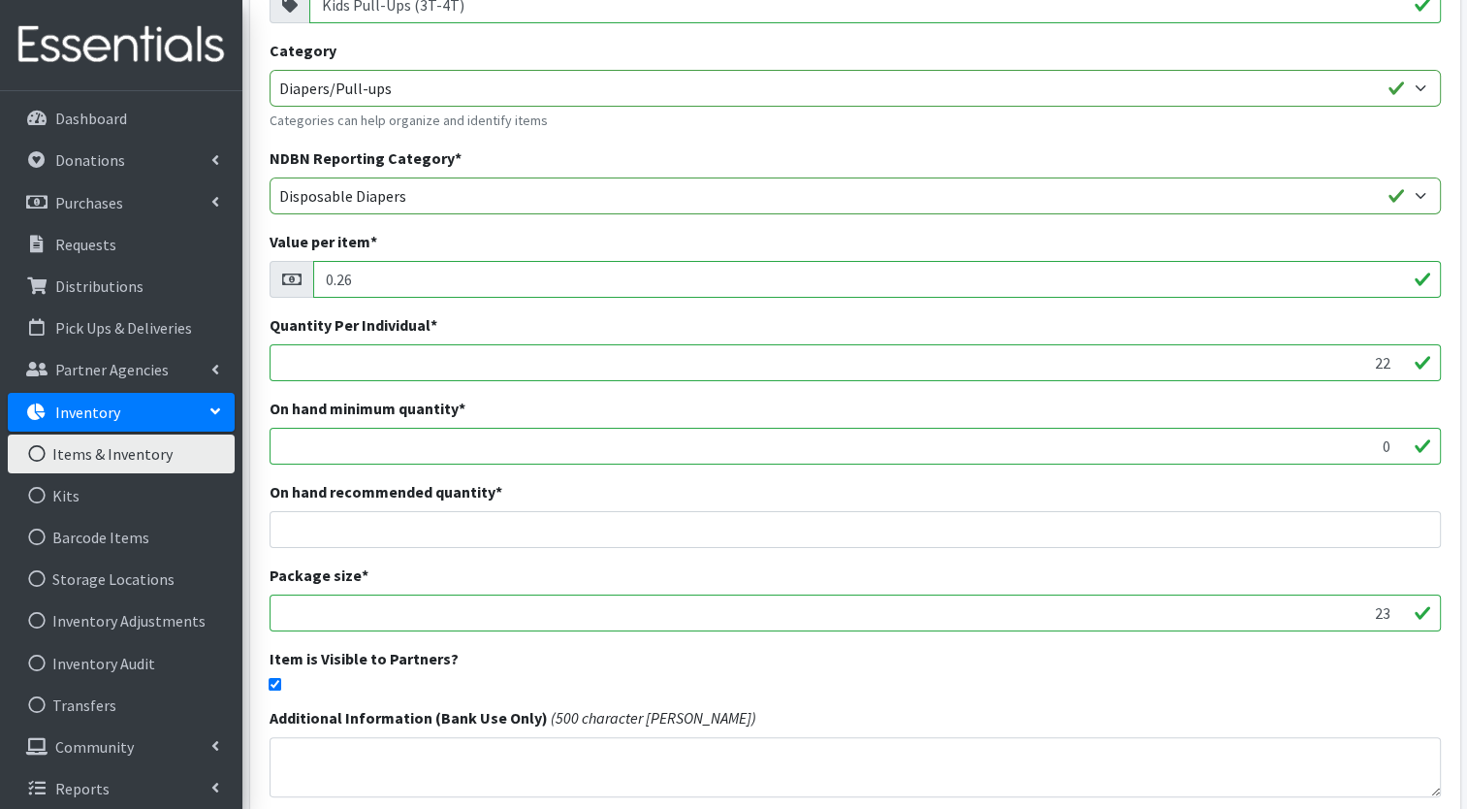
click at [1392, 363] on input "22" at bounding box center [855, 362] width 1171 height 37
click at [1392, 363] on input "21" at bounding box center [855, 362] width 1171 height 37
click at [1392, 363] on input "20" at bounding box center [855, 362] width 1171 height 37
click at [1392, 363] on input "19" at bounding box center [855, 362] width 1171 height 37
click at [1392, 363] on input "18" at bounding box center [855, 362] width 1171 height 37
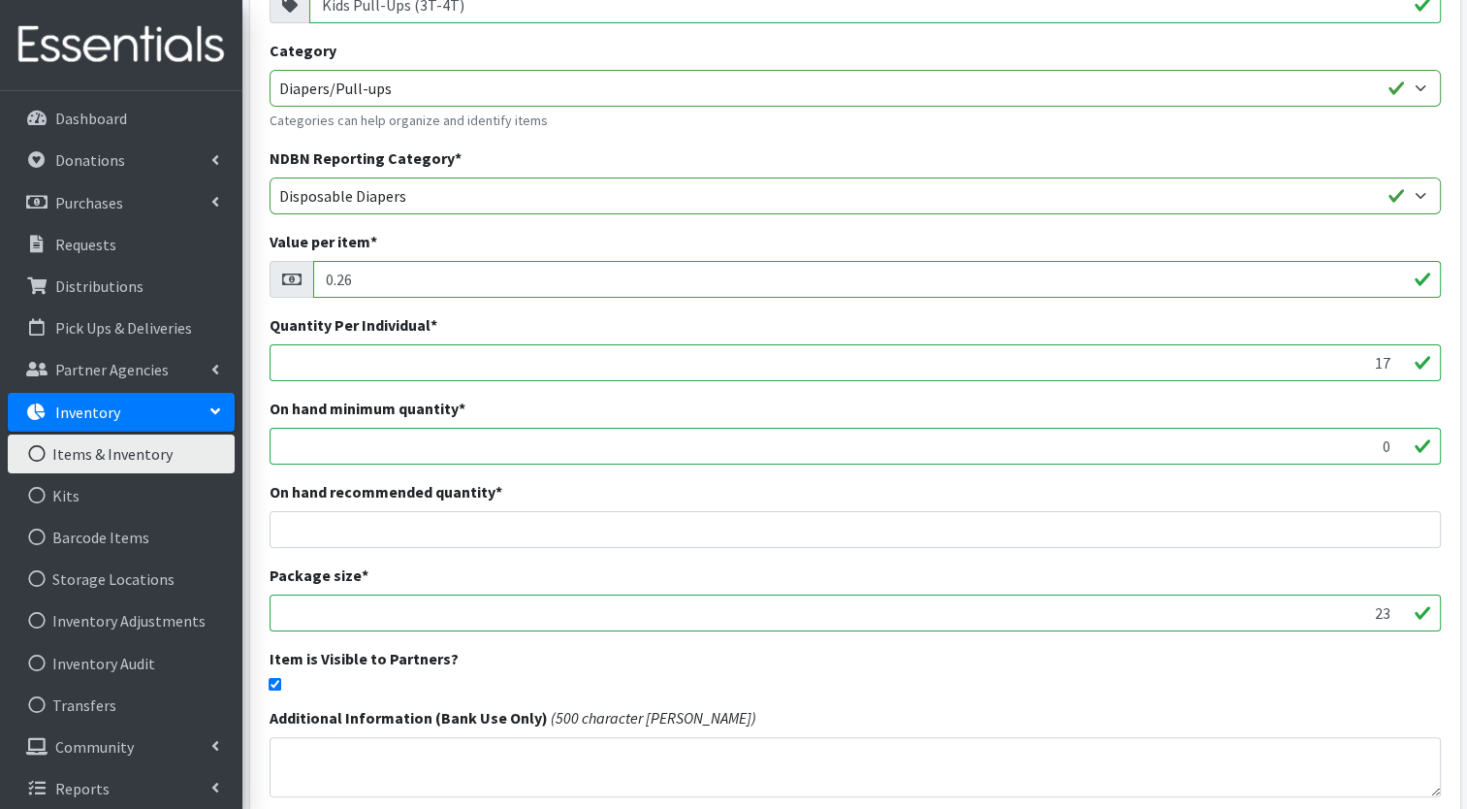
click at [1392, 363] on input "17" at bounding box center [855, 362] width 1171 height 37
click at [1392, 363] on input "16" at bounding box center [855, 362] width 1171 height 37
click at [1392, 363] on input "15" at bounding box center [855, 362] width 1171 height 37
click at [1392, 363] on input "14" at bounding box center [855, 362] width 1171 height 37
click at [1392, 363] on input "13" at bounding box center [855, 362] width 1171 height 37
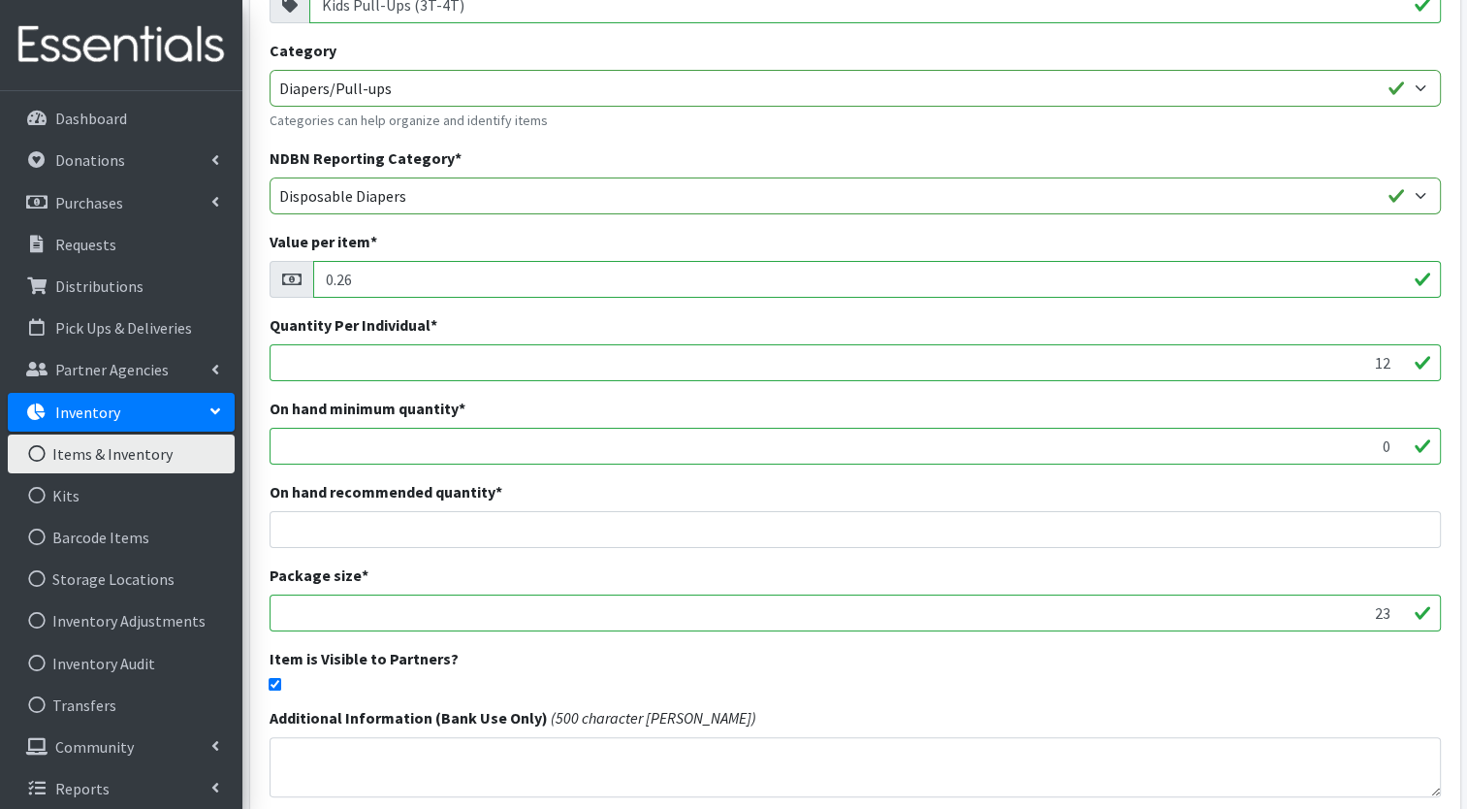
click at [1392, 363] on input "12" at bounding box center [855, 362] width 1171 height 37
click at [1392, 363] on input "10" at bounding box center [855, 362] width 1171 height 37
click at [1392, 363] on input "9" at bounding box center [855, 362] width 1171 height 37
click at [1392, 363] on input "8" at bounding box center [855, 362] width 1171 height 37
click at [1392, 363] on input "7" at bounding box center [855, 362] width 1171 height 37
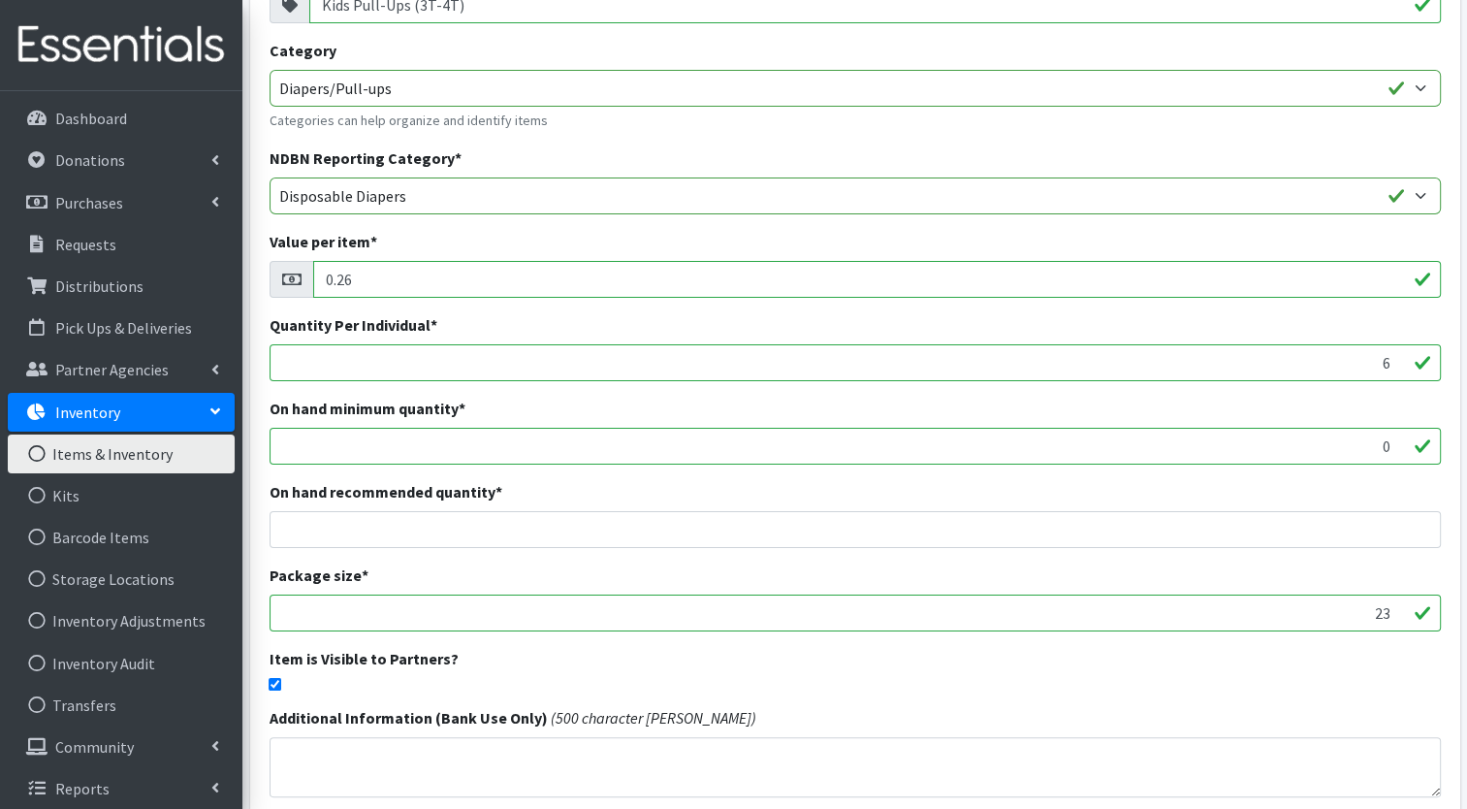
click at [1392, 363] on input "6" at bounding box center [855, 362] width 1171 height 37
click at [1392, 363] on input "5" at bounding box center [855, 362] width 1171 height 37
click at [1392, 363] on input "4" at bounding box center [855, 362] width 1171 height 37
click at [1392, 363] on input "3" at bounding box center [855, 362] width 1171 height 37
click at [1392, 363] on input "2" at bounding box center [855, 362] width 1171 height 37
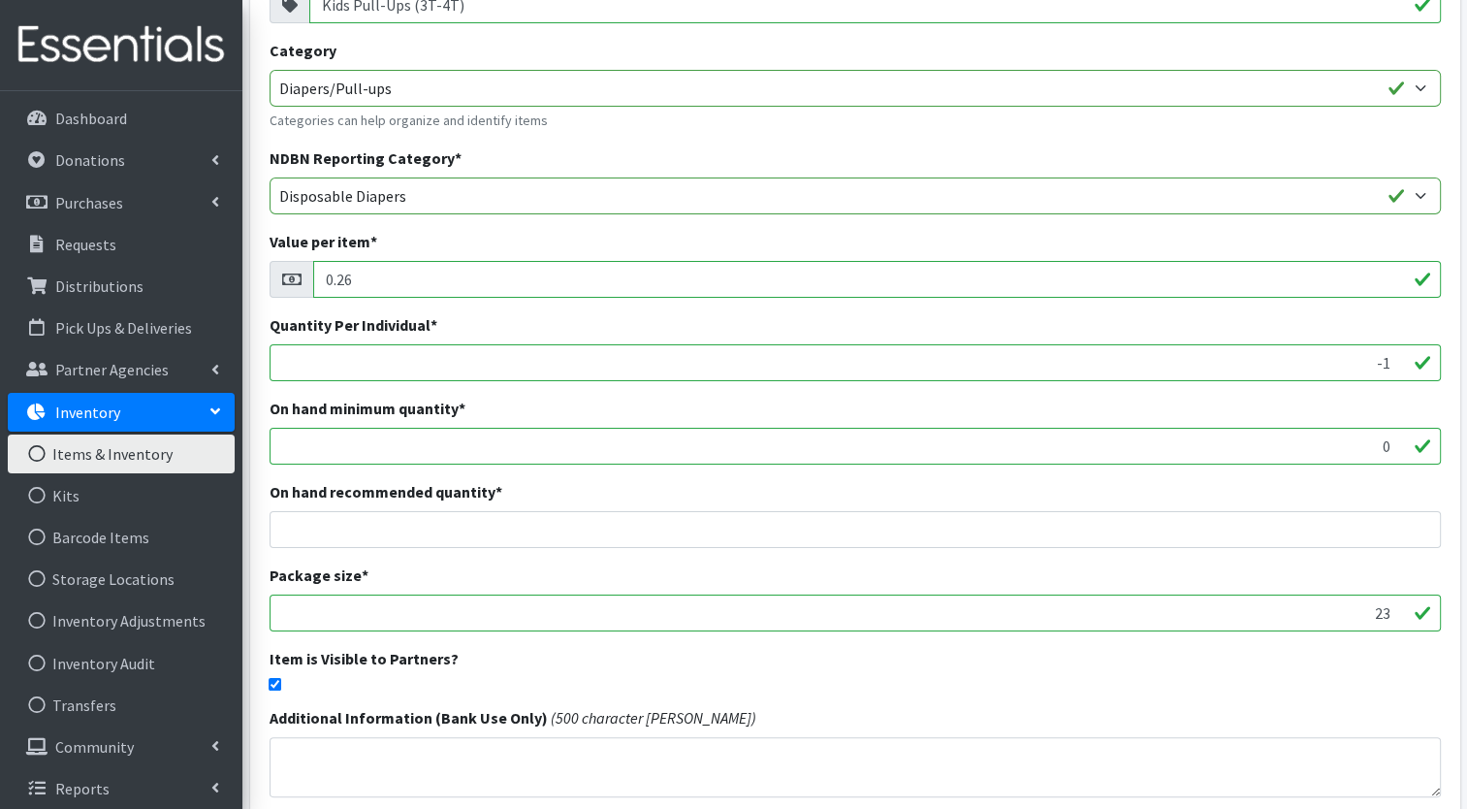
click at [1392, 363] on input "-1" at bounding box center [855, 362] width 1171 height 37
click at [1392, 363] on input "-15" at bounding box center [855, 362] width 1171 height 37
click at [1399, 357] on input "16" at bounding box center [855, 362] width 1171 height 37
click at [1399, 357] on input "17" at bounding box center [855, 362] width 1171 height 37
click at [1399, 357] on input "18" at bounding box center [855, 362] width 1171 height 37
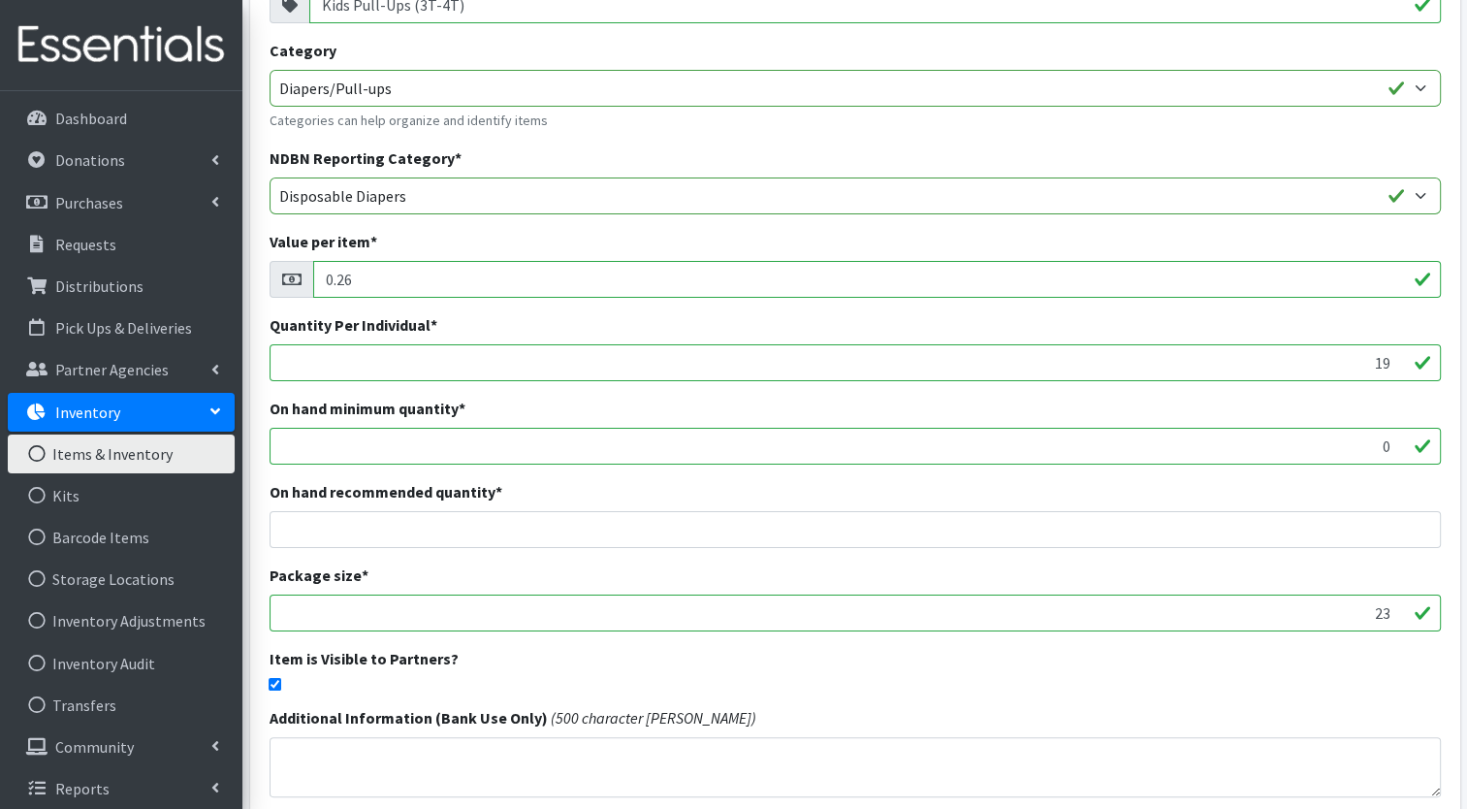
click at [1399, 357] on input "19" at bounding box center [855, 362] width 1171 height 37
click at [1399, 357] on input "20" at bounding box center [855, 362] width 1171 height 37
click at [1399, 357] on input "21" at bounding box center [855, 362] width 1171 height 37
click at [1399, 357] on input "22" at bounding box center [855, 362] width 1171 height 37
type input "23"
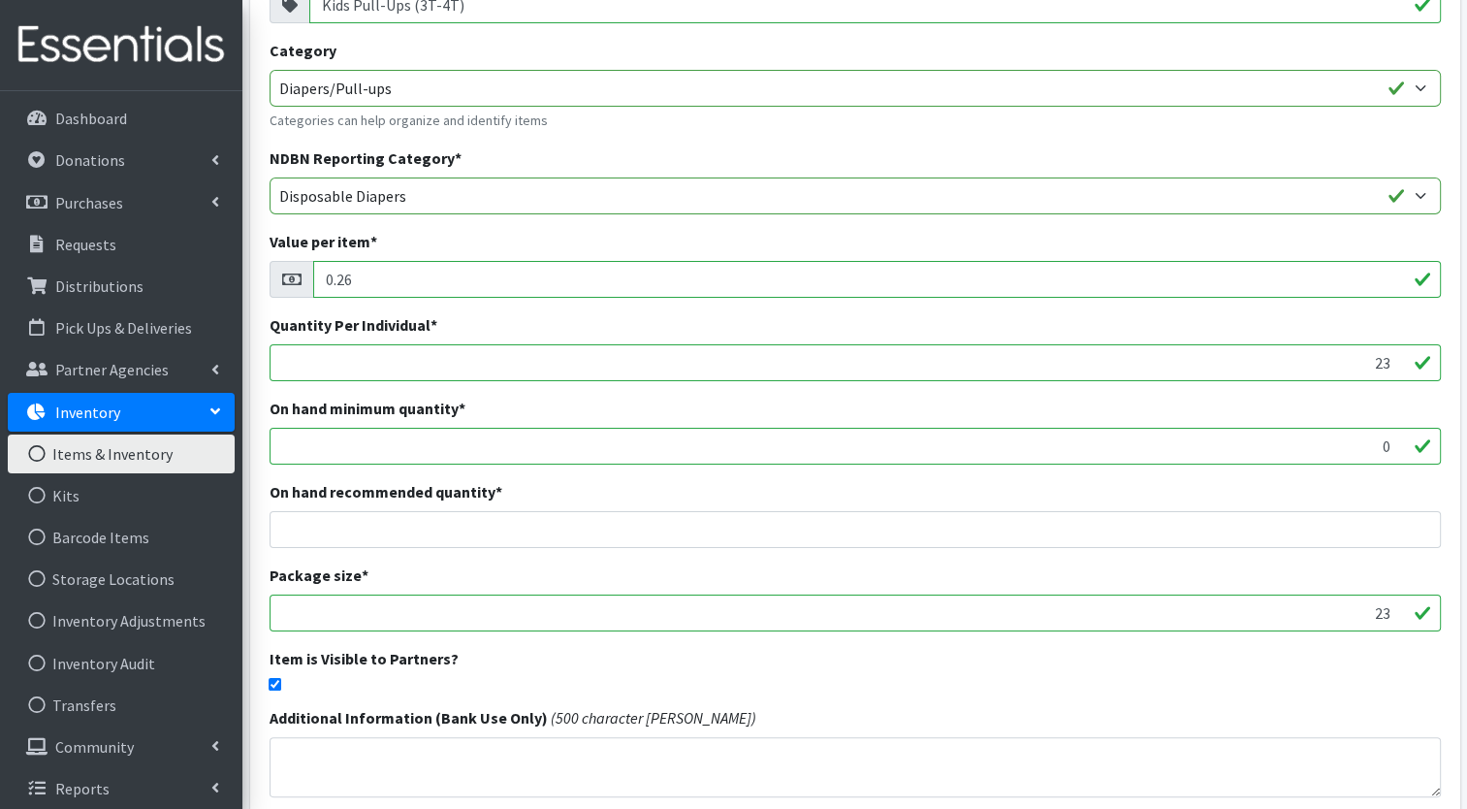
click at [1399, 357] on input "23" at bounding box center [855, 362] width 1171 height 37
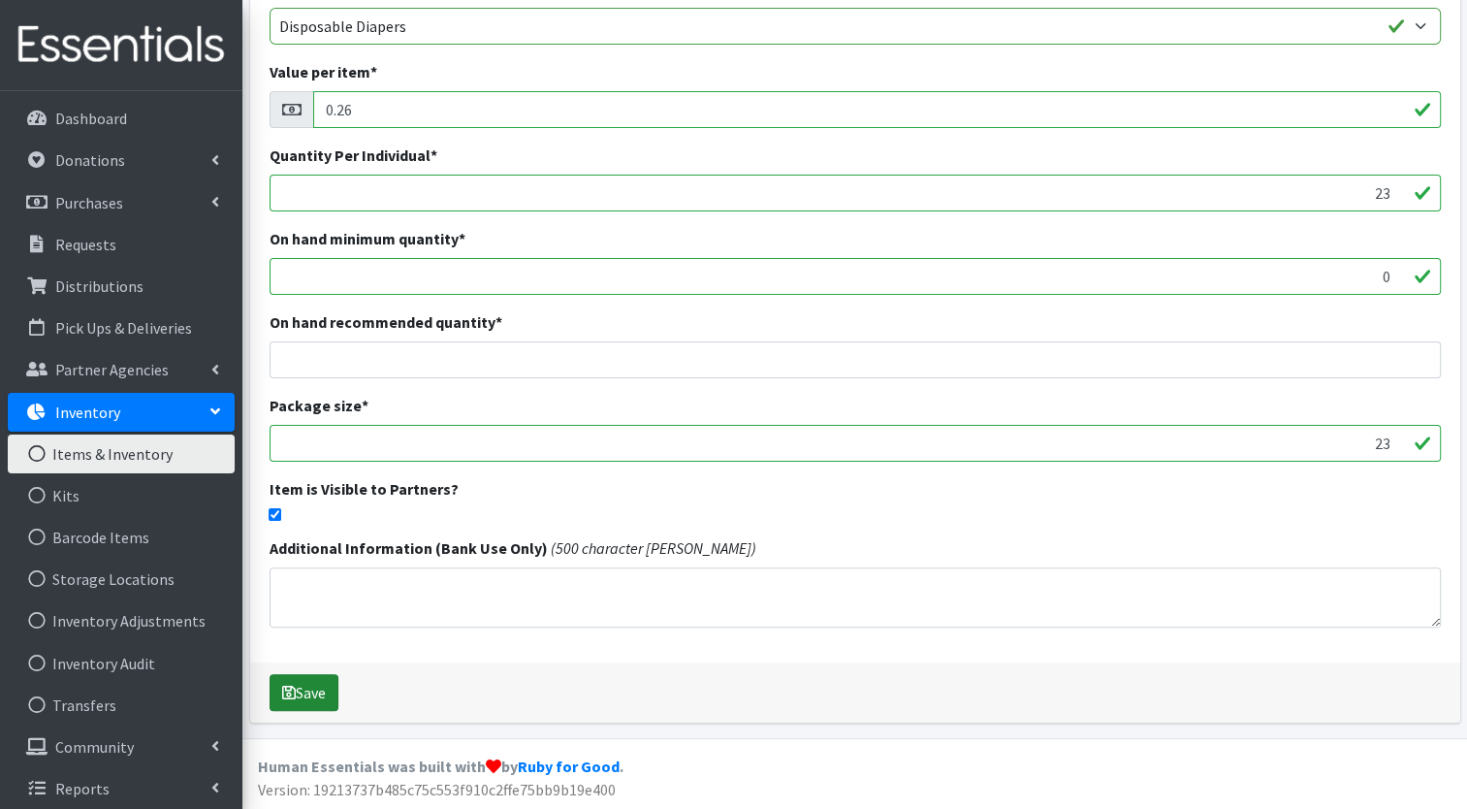
click at [307, 704] on button "Save" at bounding box center [304, 692] width 69 height 37
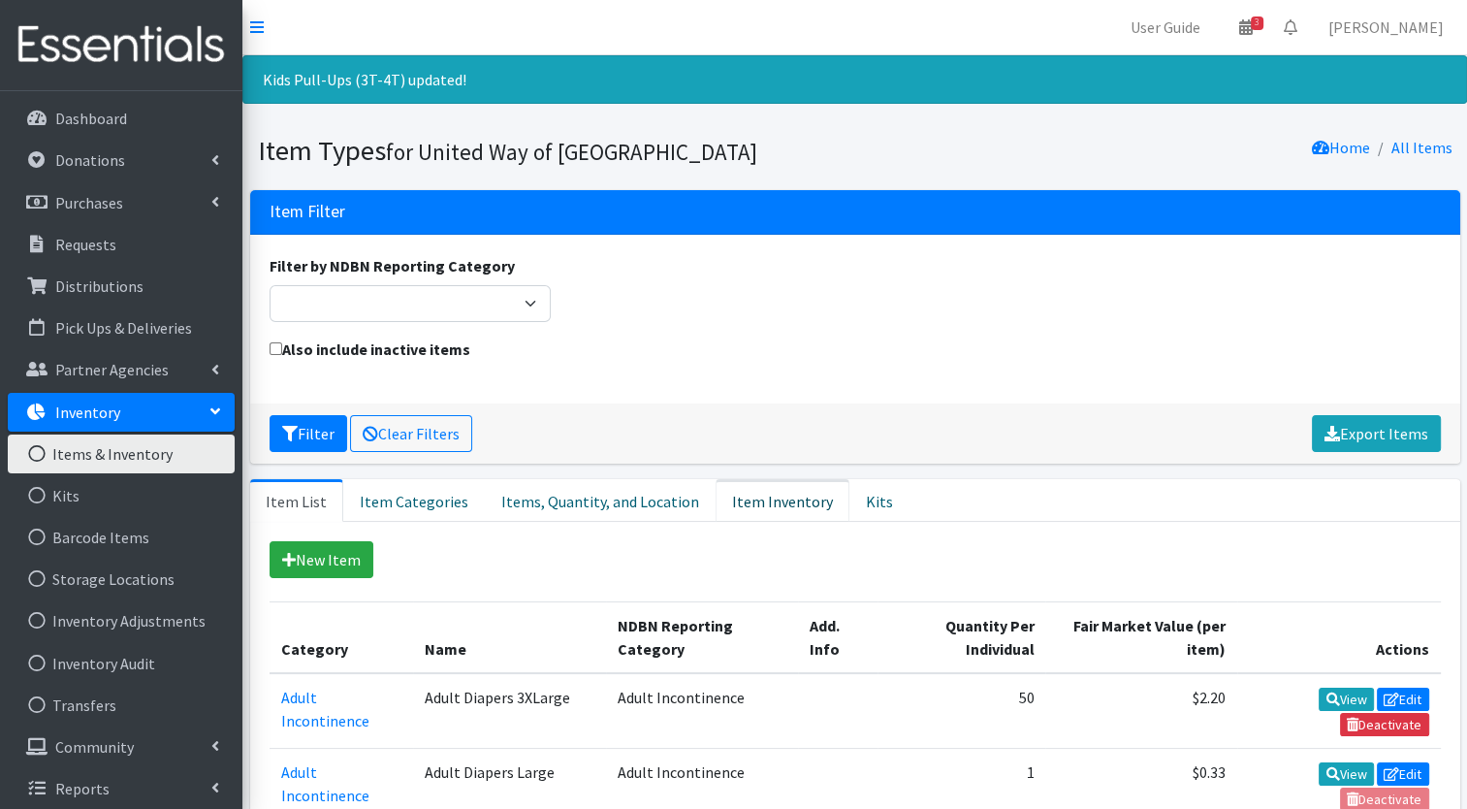
click at [773, 494] on link "Item Inventory" at bounding box center [783, 500] width 134 height 43
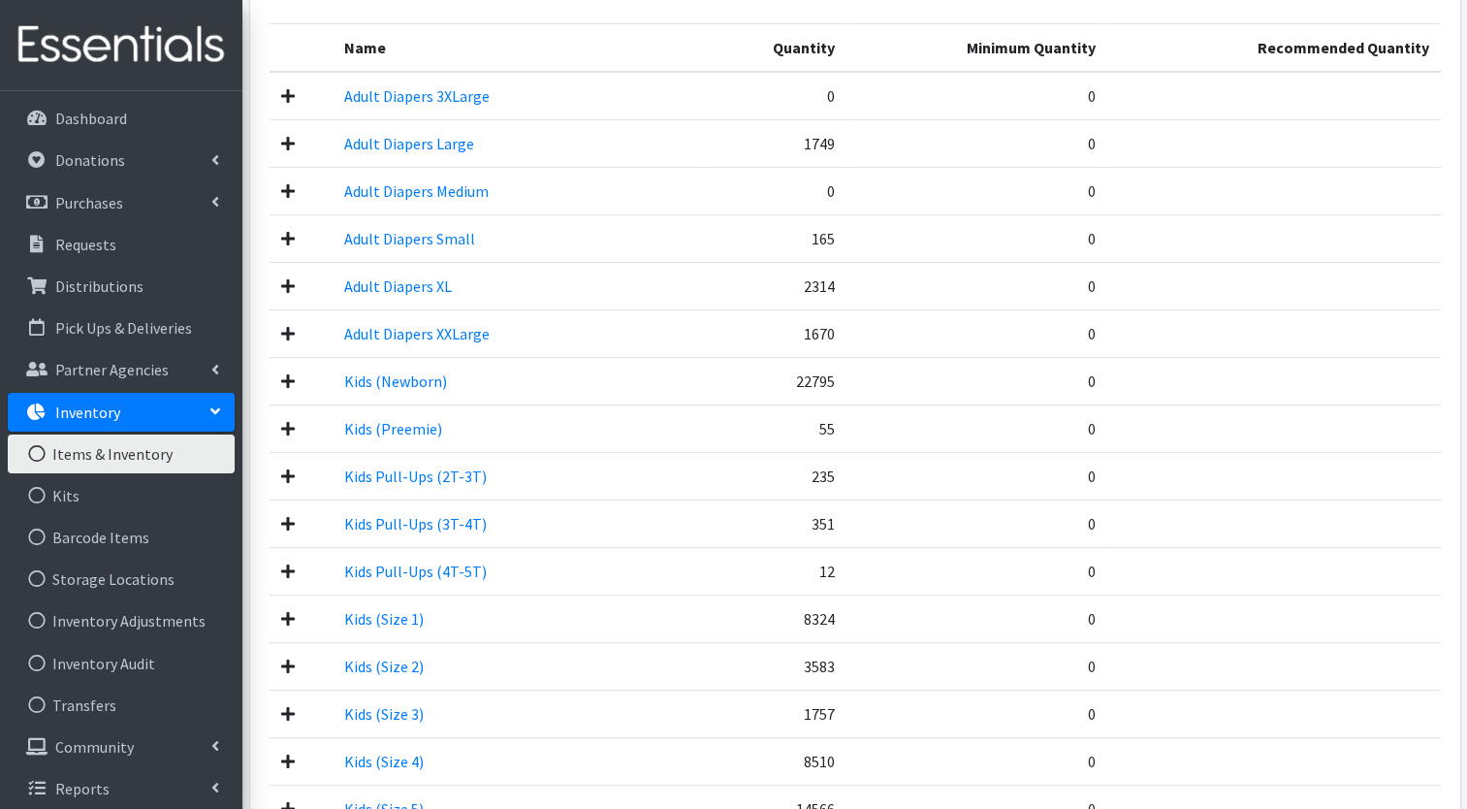
scroll to position [577, 0]
click at [140, 153] on link "Donations" at bounding box center [121, 160] width 227 height 39
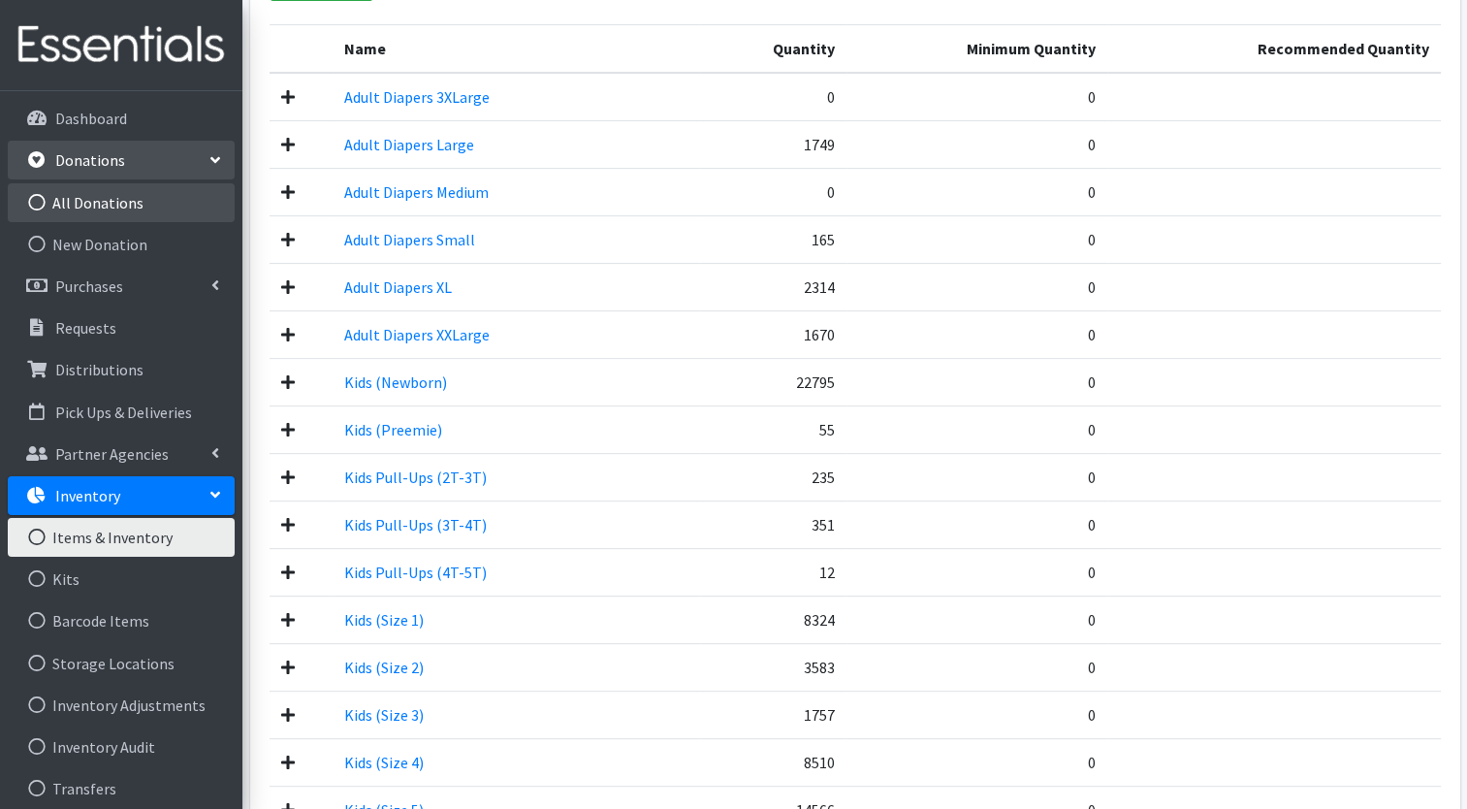
click at [134, 207] on link "All Donations" at bounding box center [121, 202] width 227 height 39
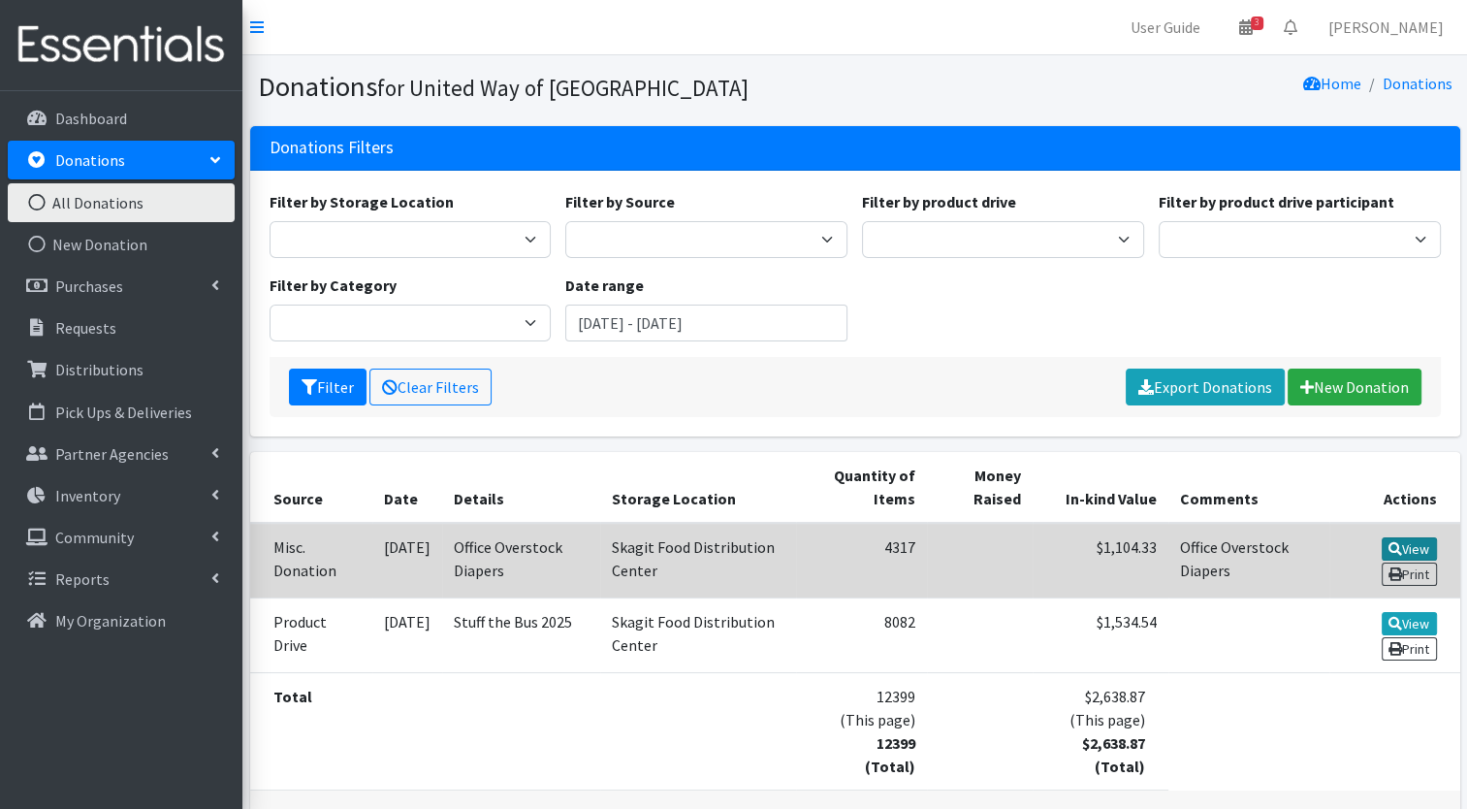
click at [1397, 549] on icon at bounding box center [1395, 549] width 14 height 14
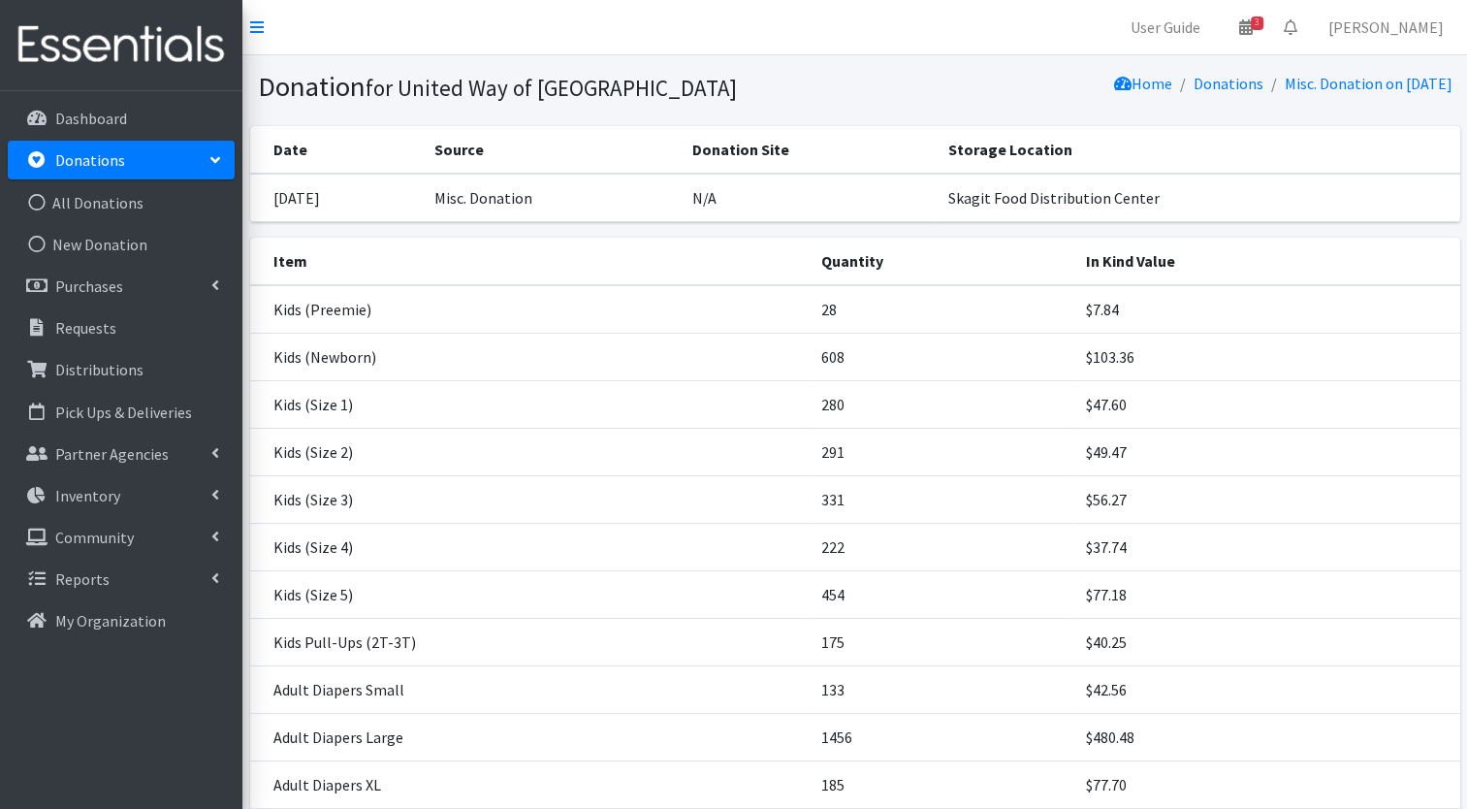
scroll to position [65, 0]
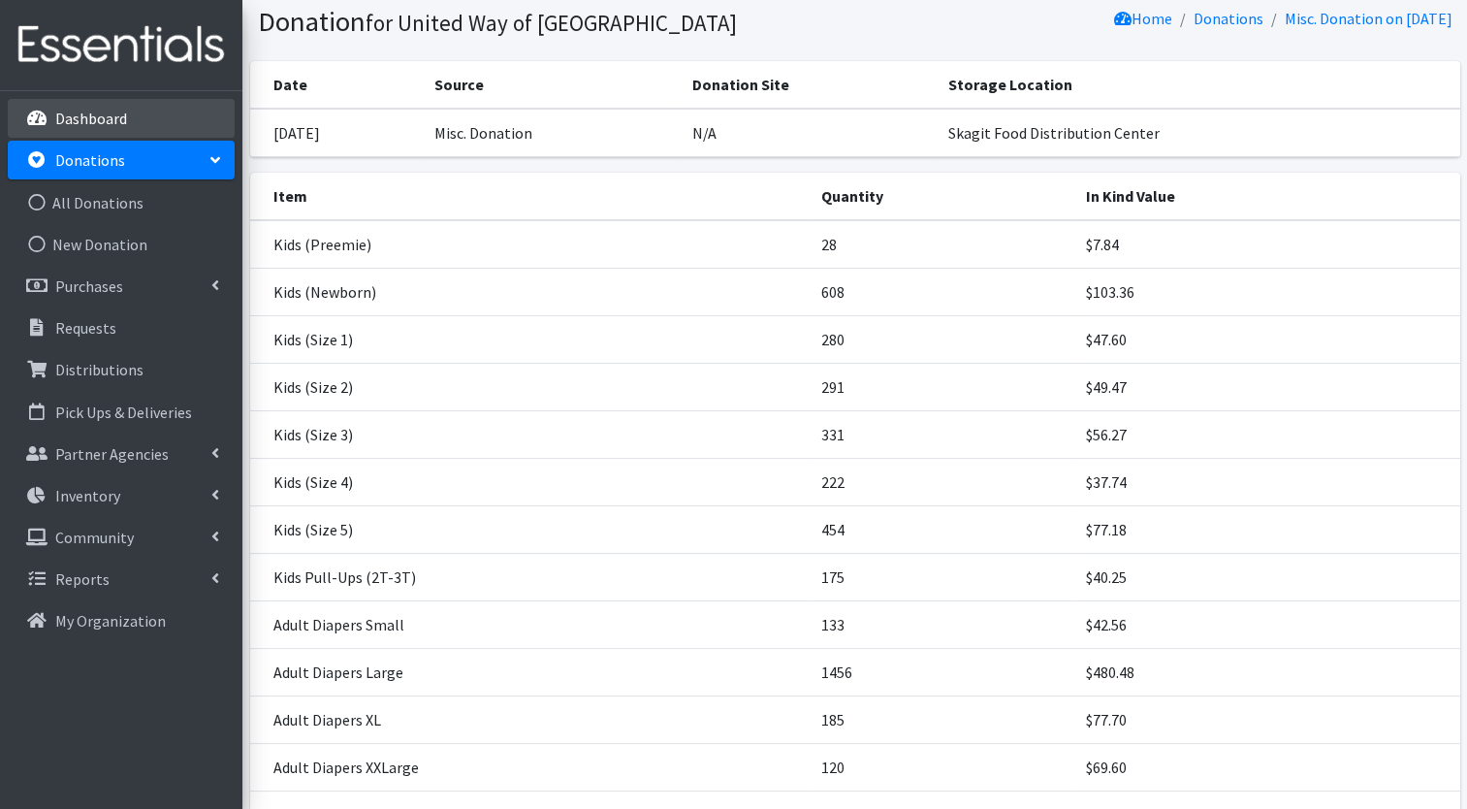
click at [189, 123] on link "Dashboard" at bounding box center [121, 118] width 227 height 39
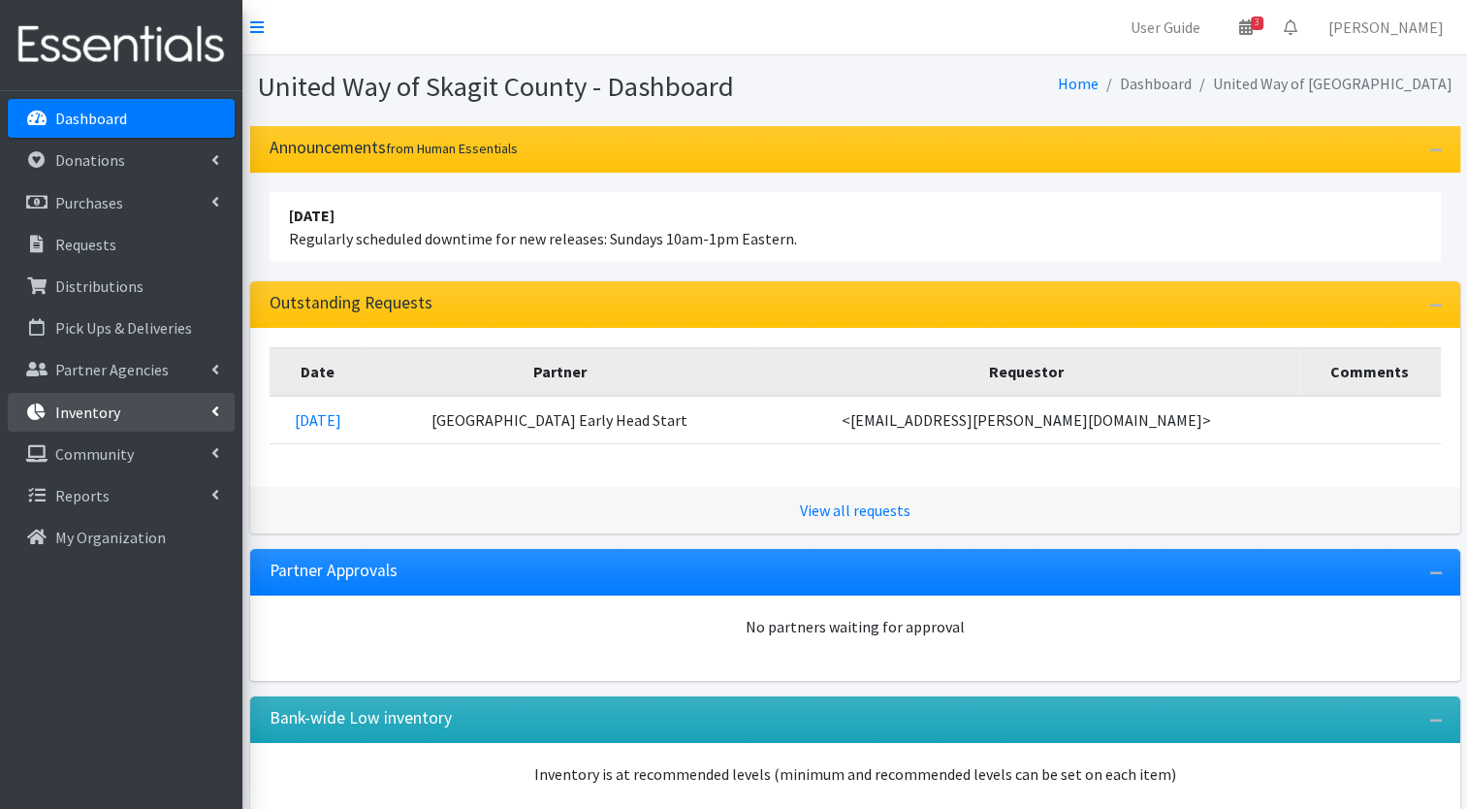
click at [98, 420] on p "Inventory" at bounding box center [87, 411] width 65 height 19
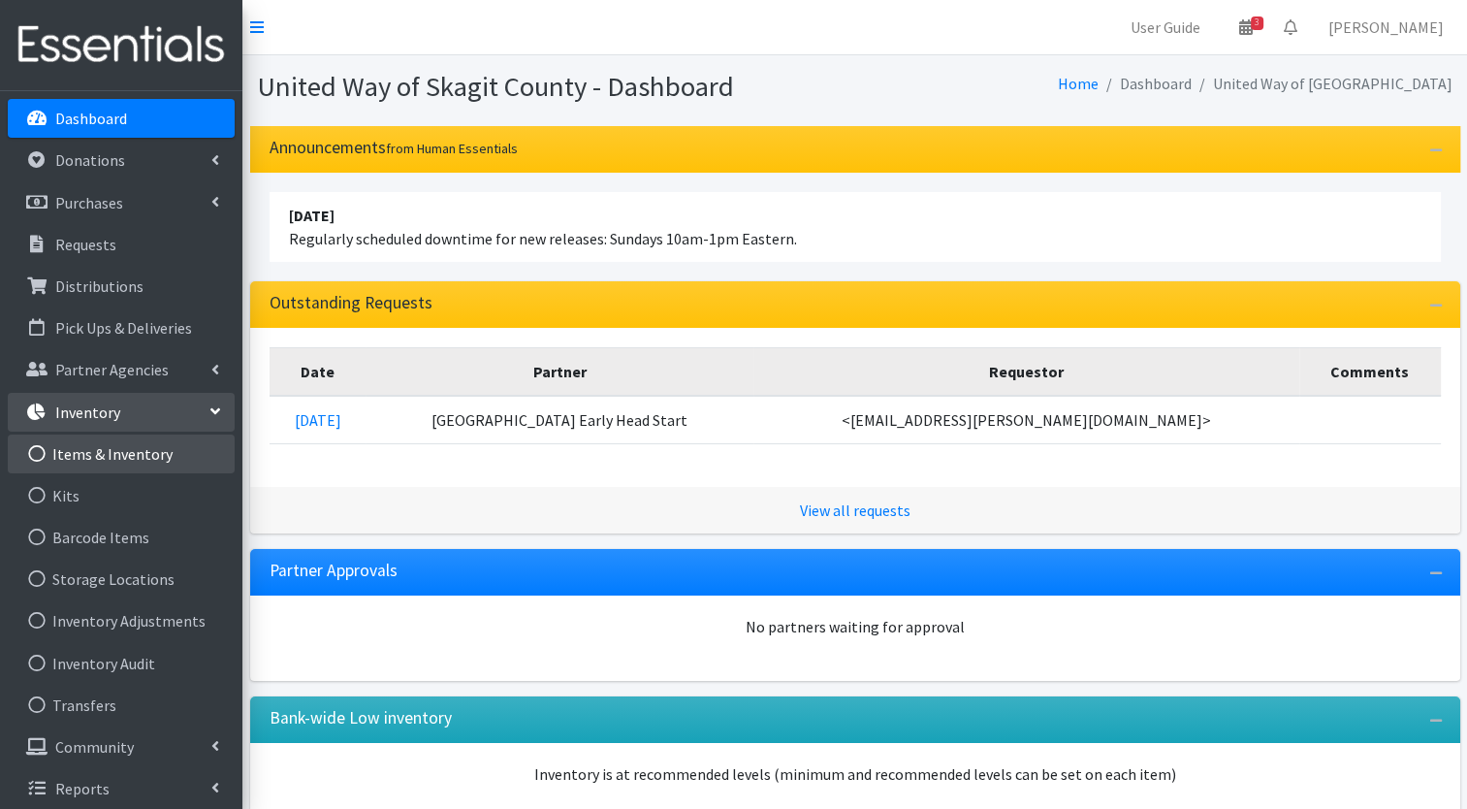
click at [116, 444] on link "Items & Inventory" at bounding box center [121, 453] width 227 height 39
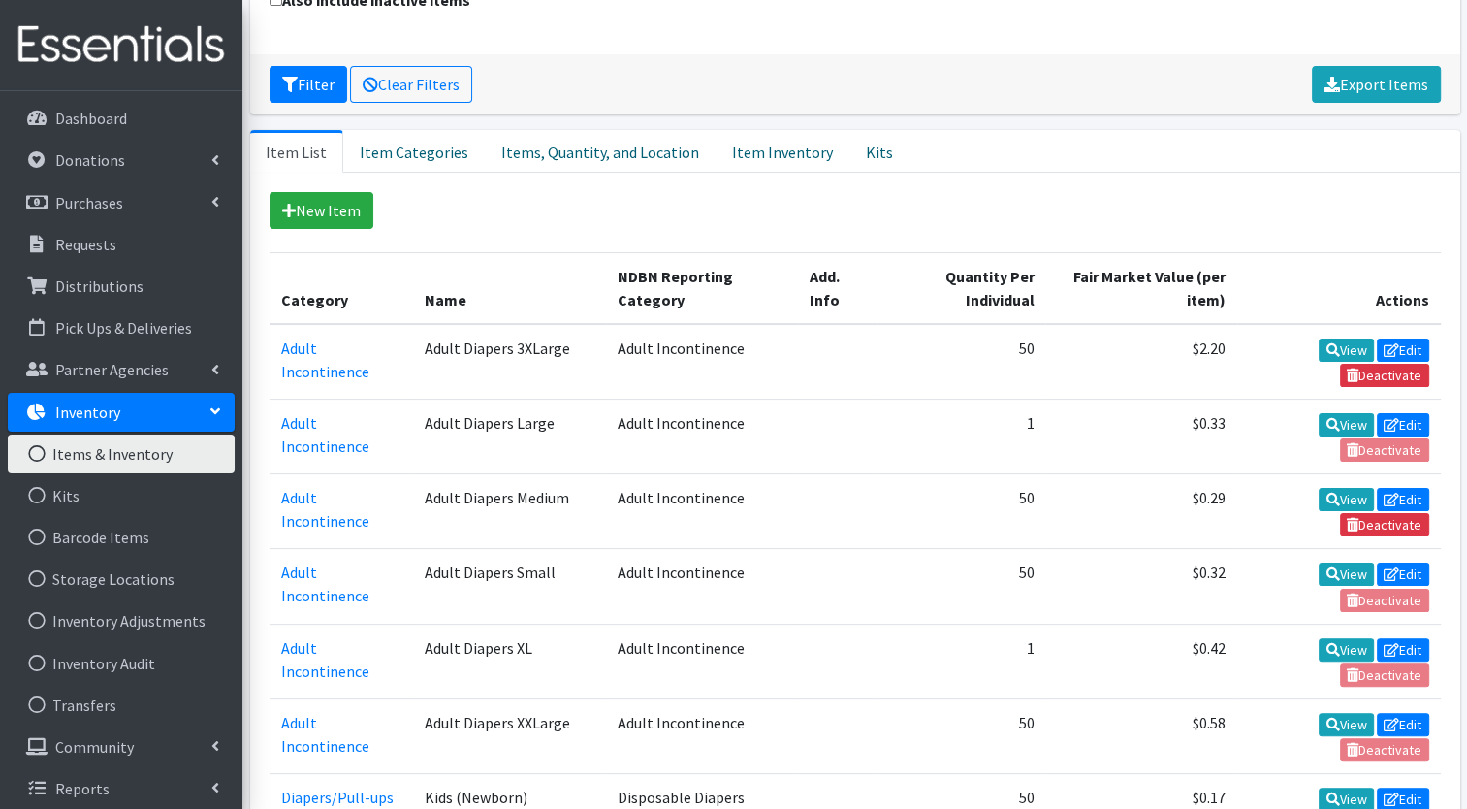
scroll to position [287, 0]
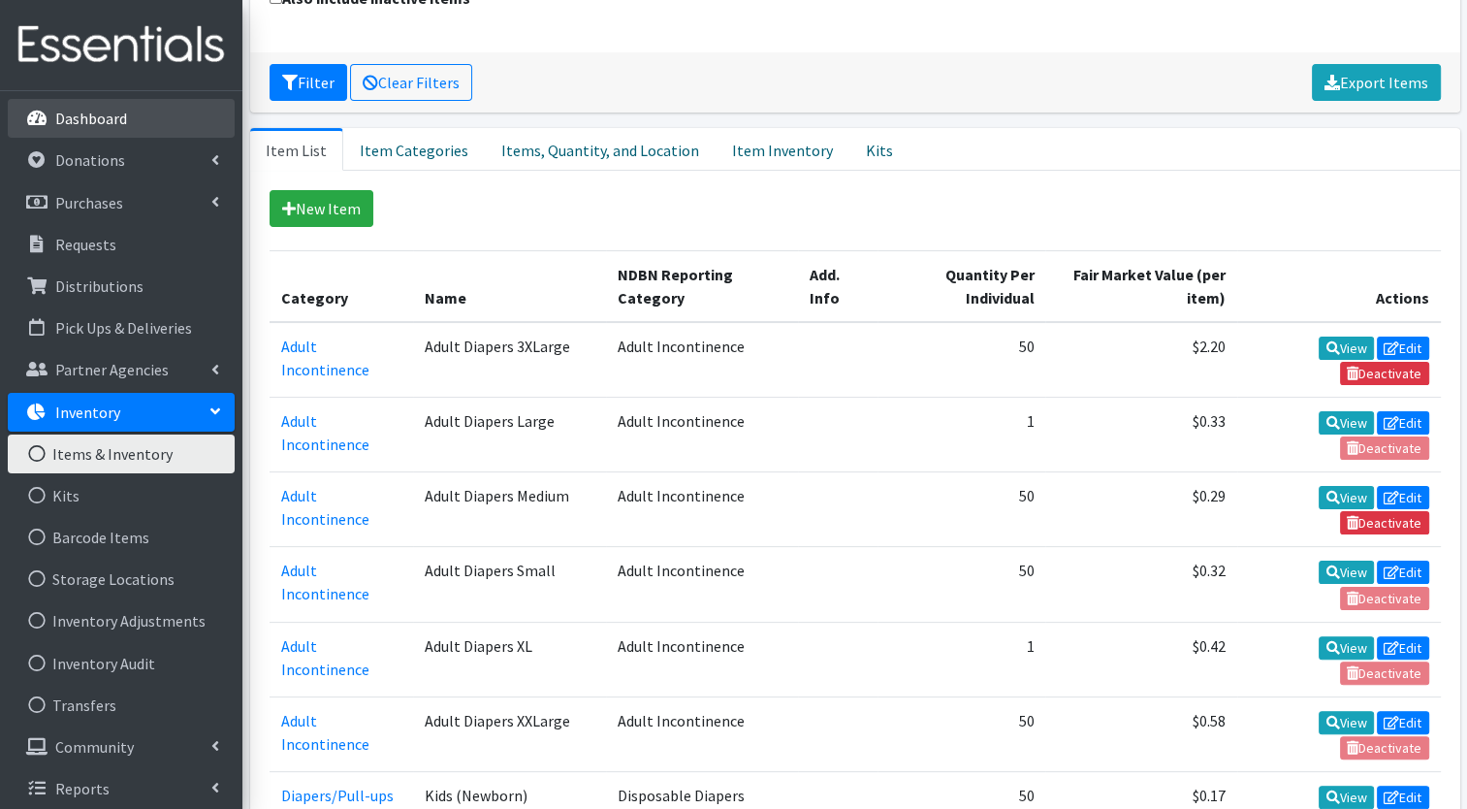
click at [74, 119] on p "Dashboard" at bounding box center [91, 118] width 72 height 19
